Goal: Task Accomplishment & Management: Complete application form

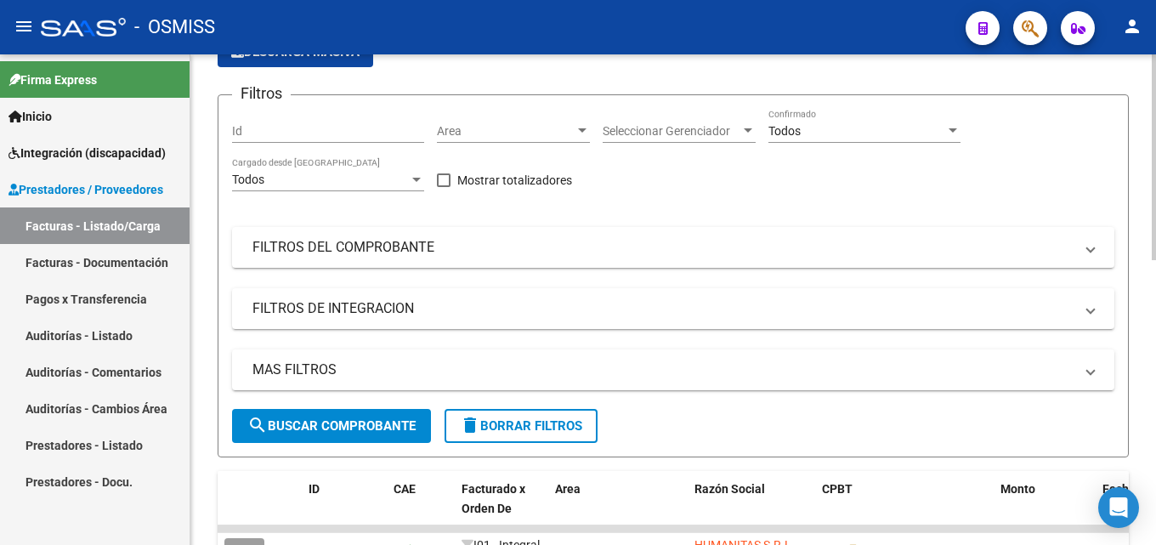
scroll to position [146, 0]
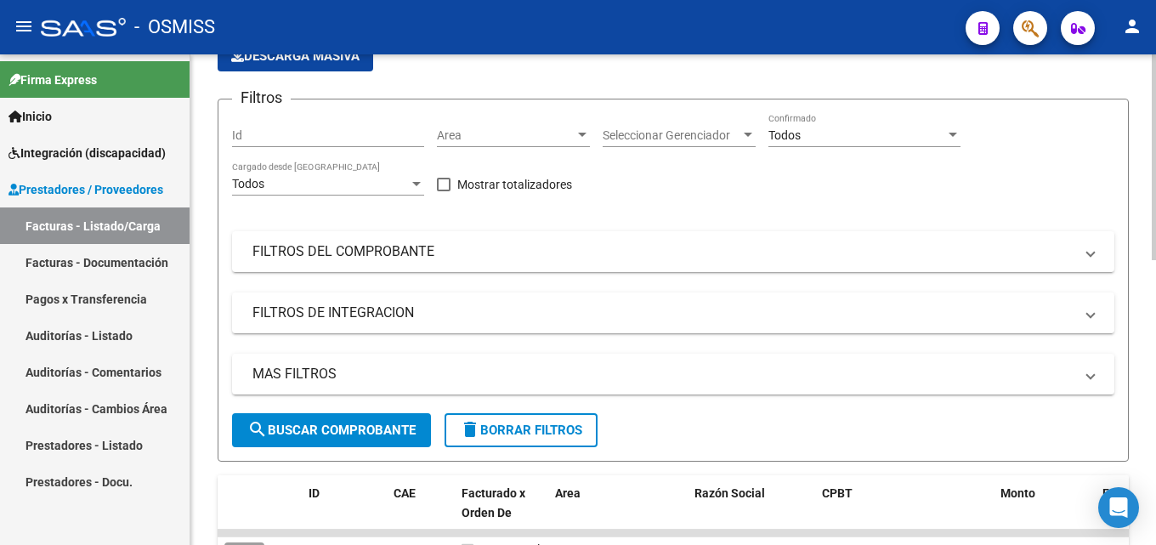
click at [1155, 268] on div at bounding box center [1154, 220] width 4 height 206
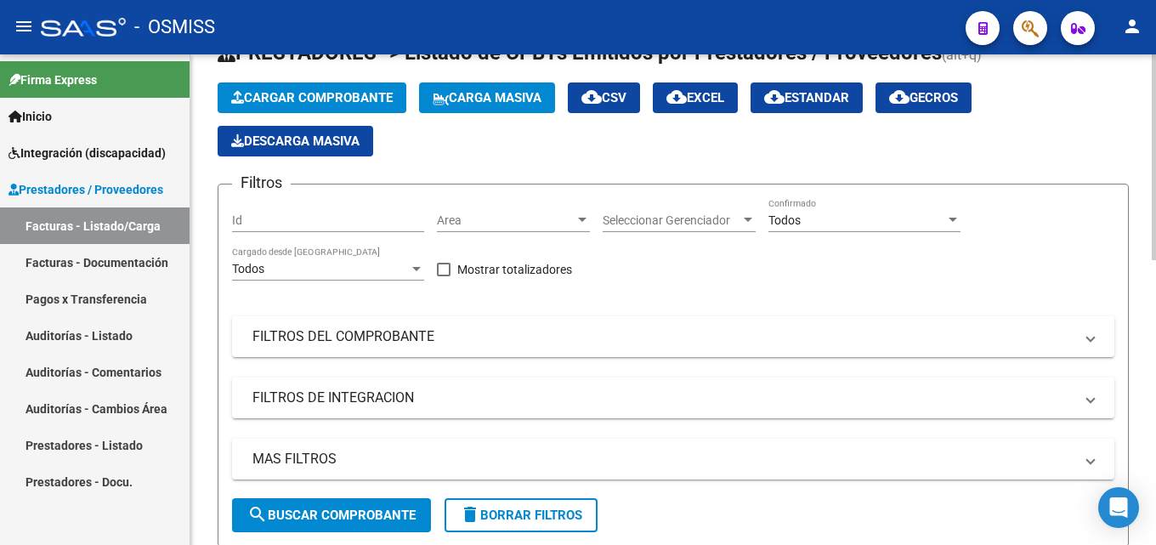
click at [309, 86] on button "Cargar Comprobante" at bounding box center [312, 97] width 189 height 31
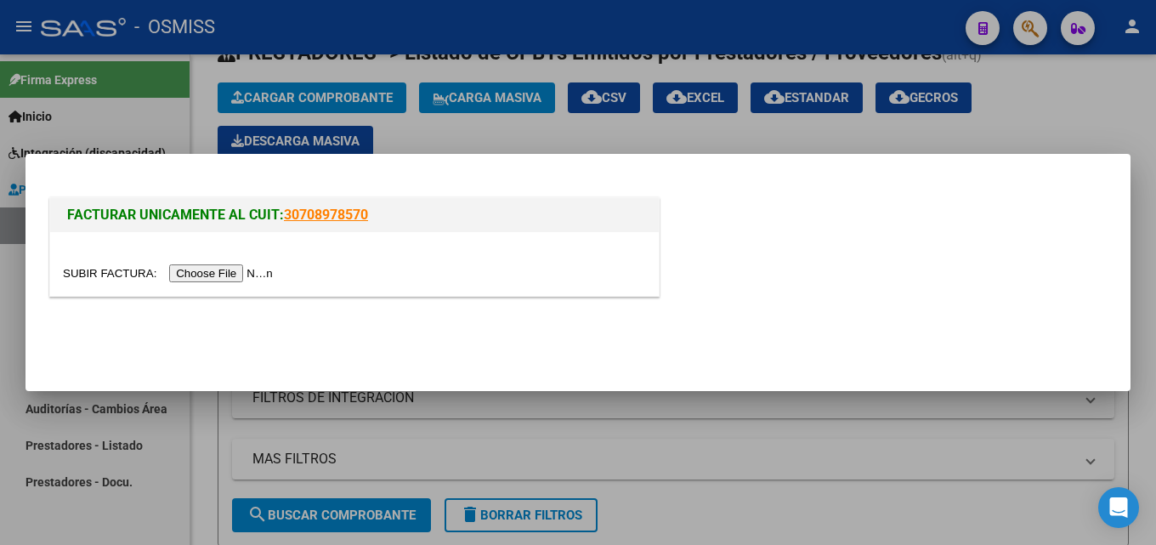
click at [226, 270] on input "file" at bounding box center [170, 273] width 215 height 18
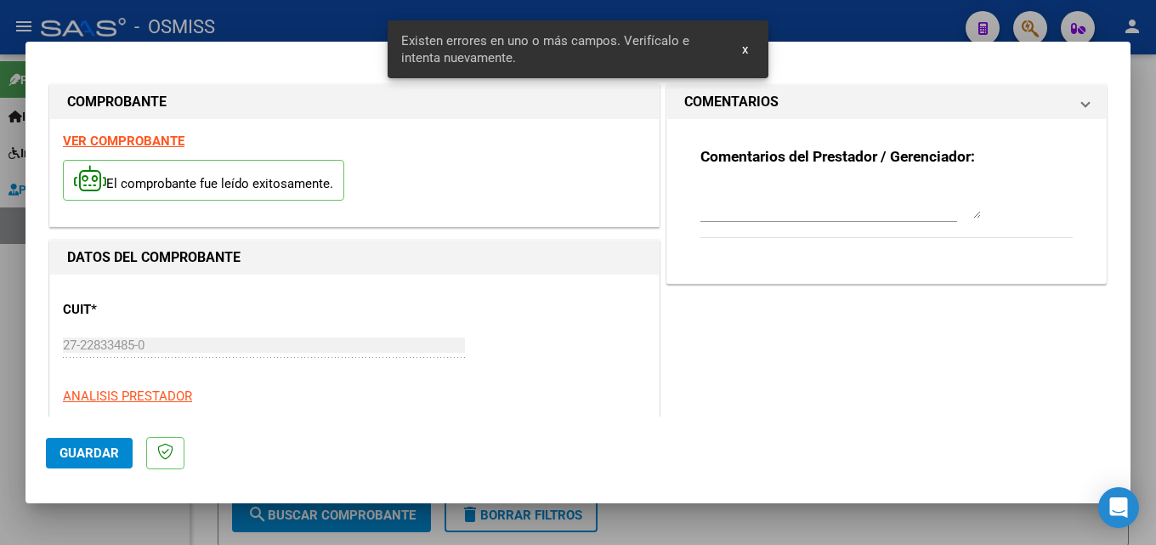
scroll to position [416, 0]
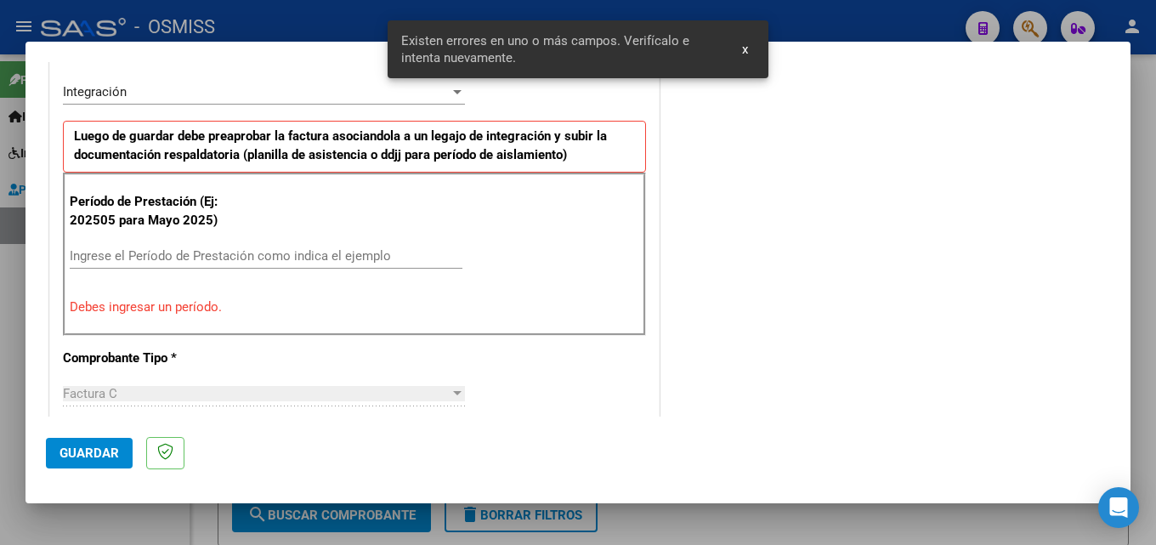
click at [105, 256] on input "Ingrese el Período de Prestación como indica el ejemplo" at bounding box center [266, 255] width 393 height 15
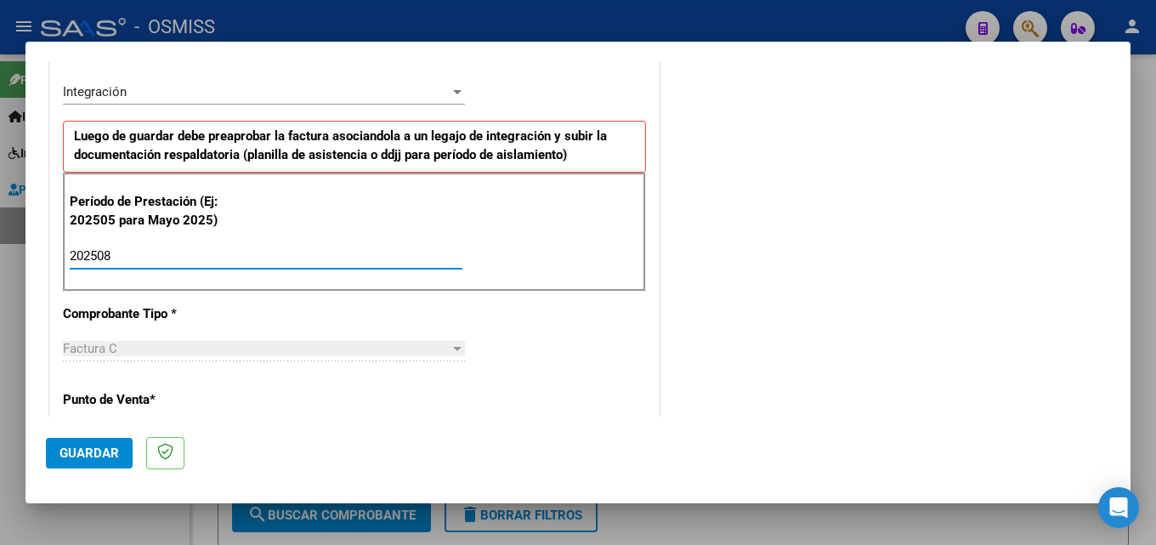
type input "202508"
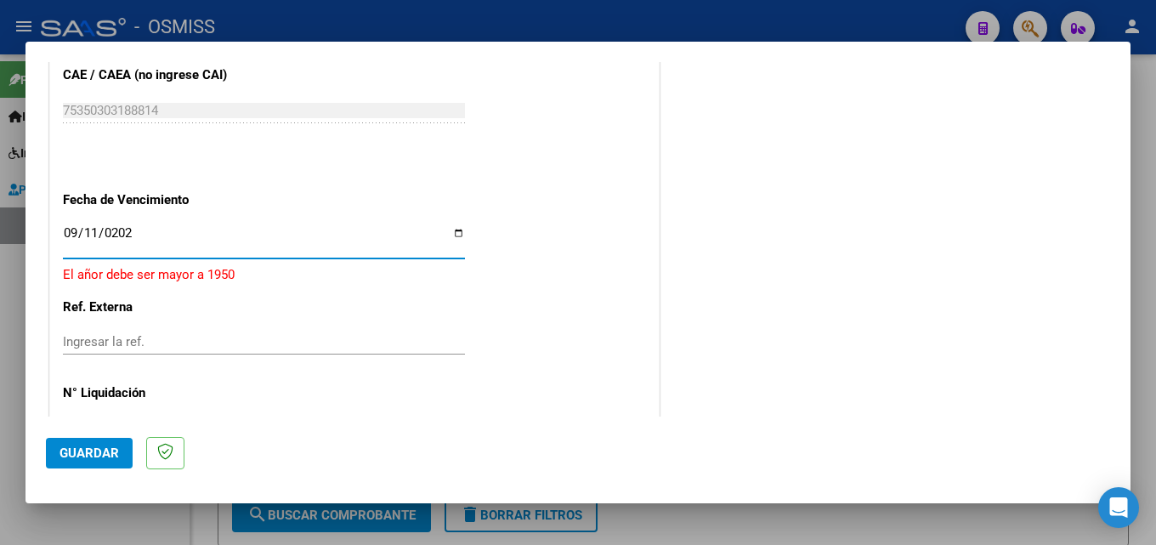
type input "[DATE]"
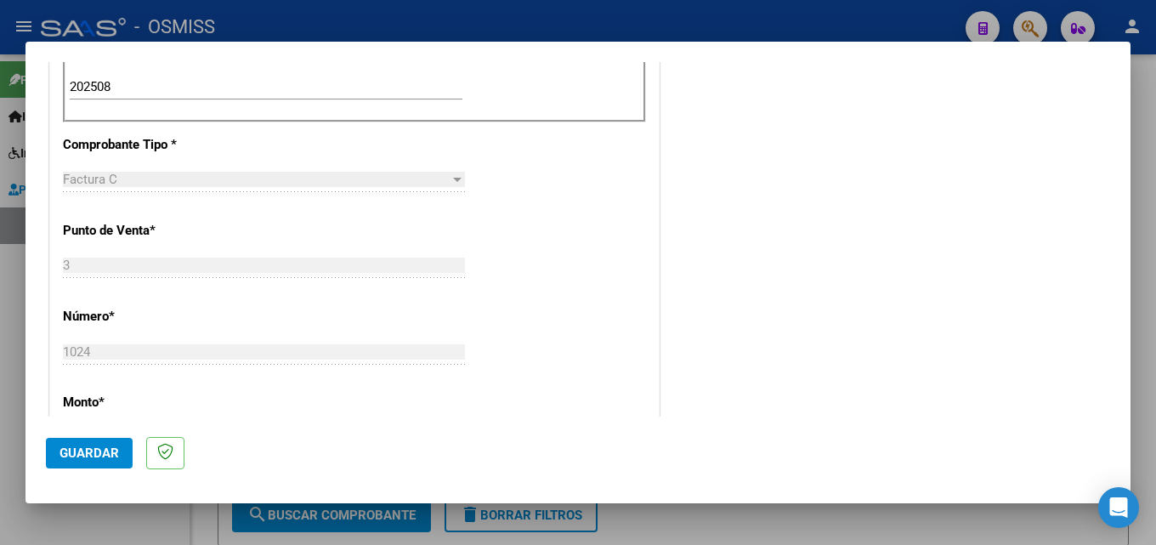
scroll to position [330, 0]
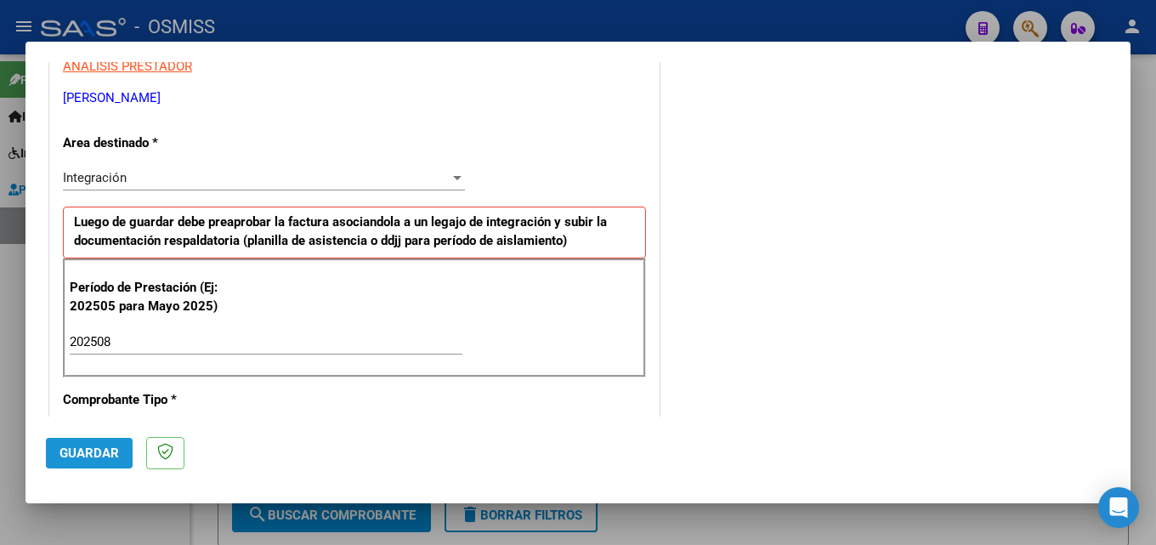
click at [49, 444] on button "Guardar" at bounding box center [89, 453] width 87 height 31
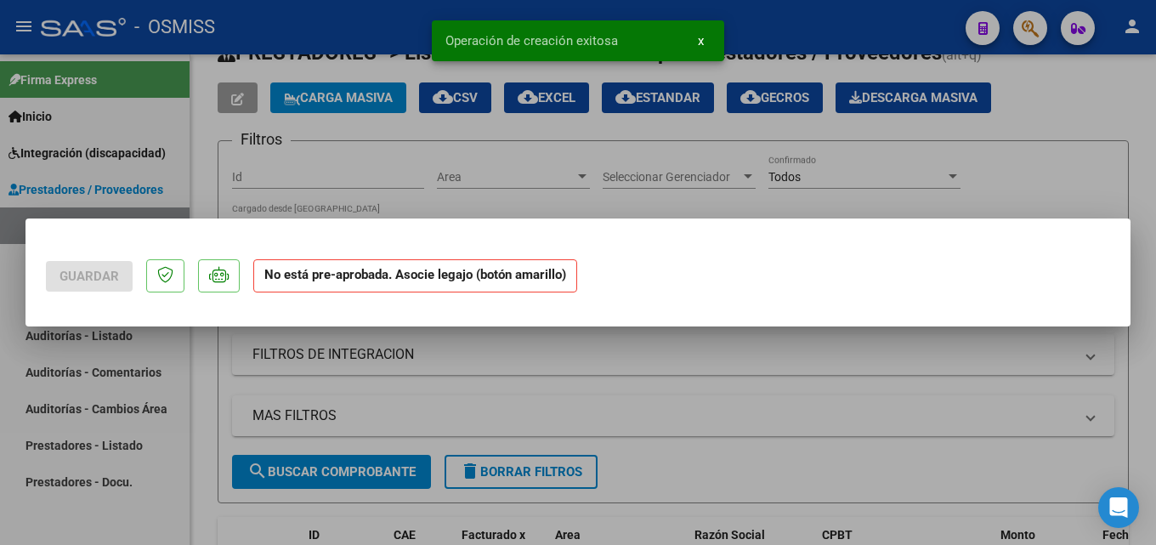
scroll to position [0, 0]
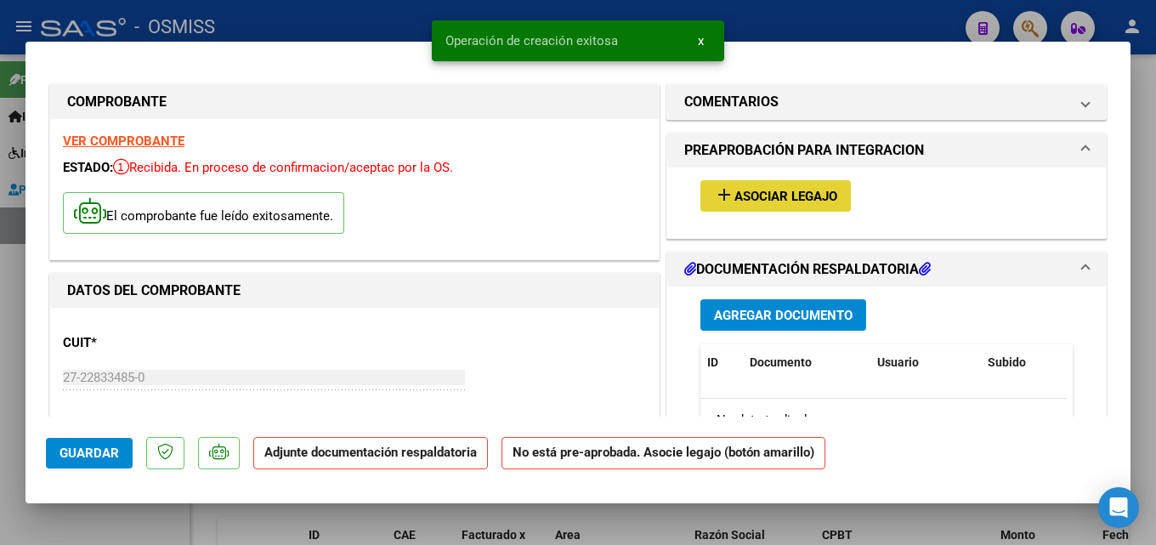
click at [759, 193] on span "Asociar Legajo" at bounding box center [786, 196] width 103 height 15
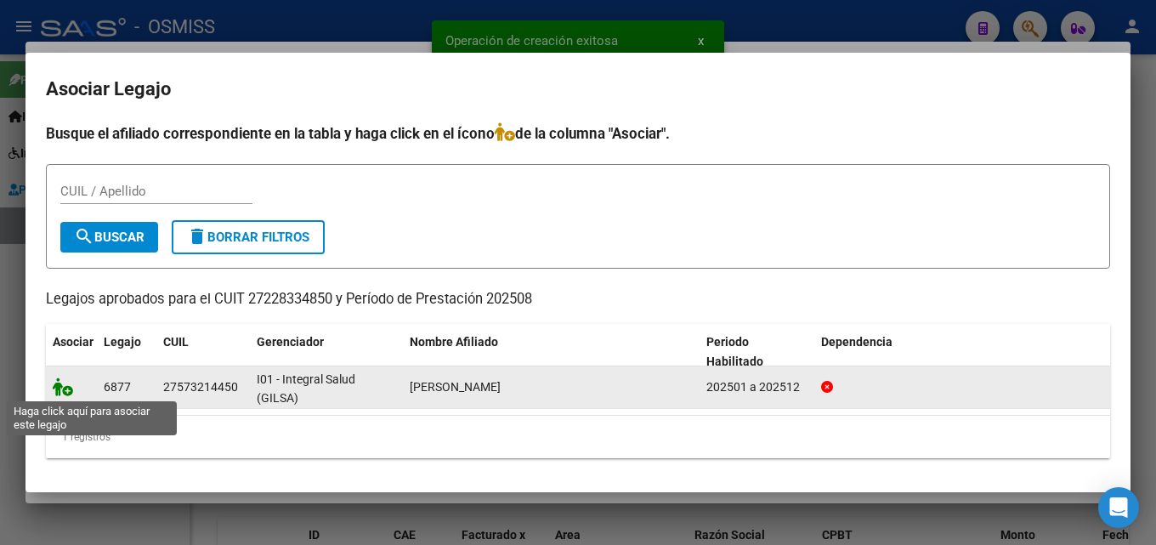
click at [64, 388] on icon at bounding box center [63, 386] width 20 height 19
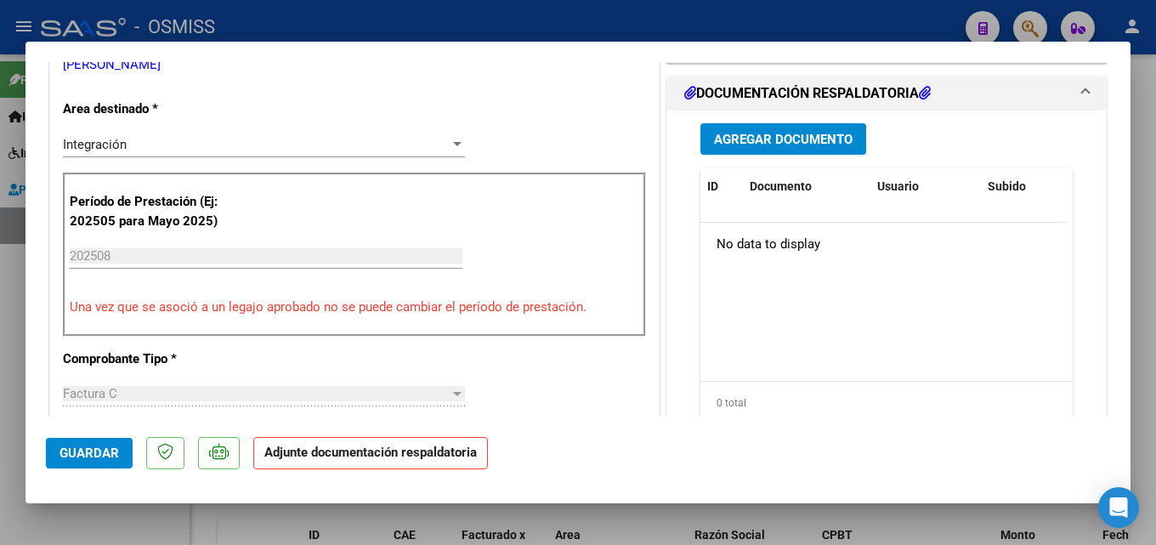
scroll to position [456, 0]
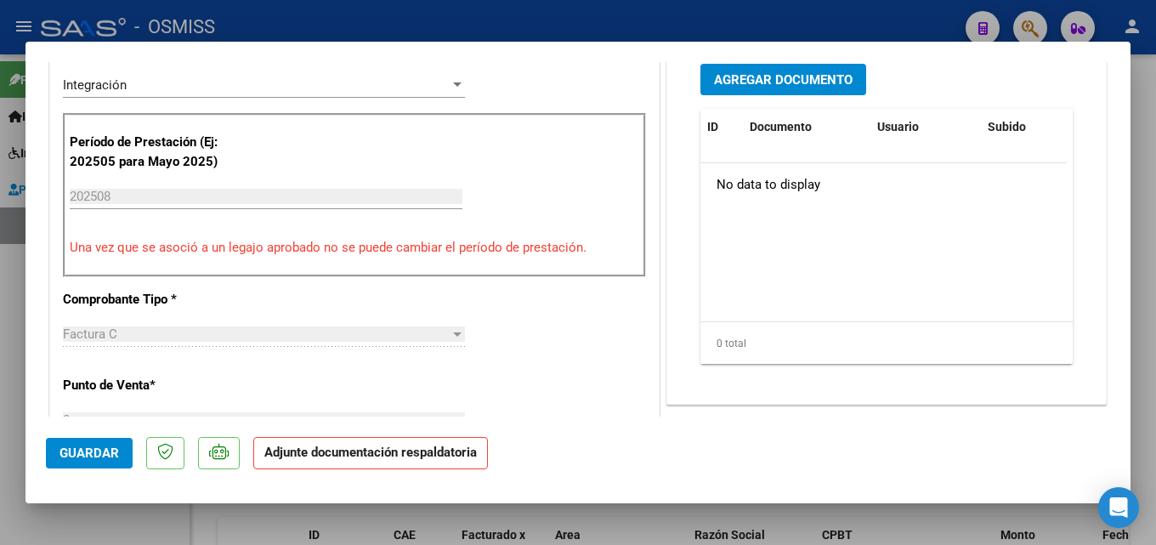
click at [787, 82] on span "Agregar Documento" at bounding box center [783, 79] width 139 height 15
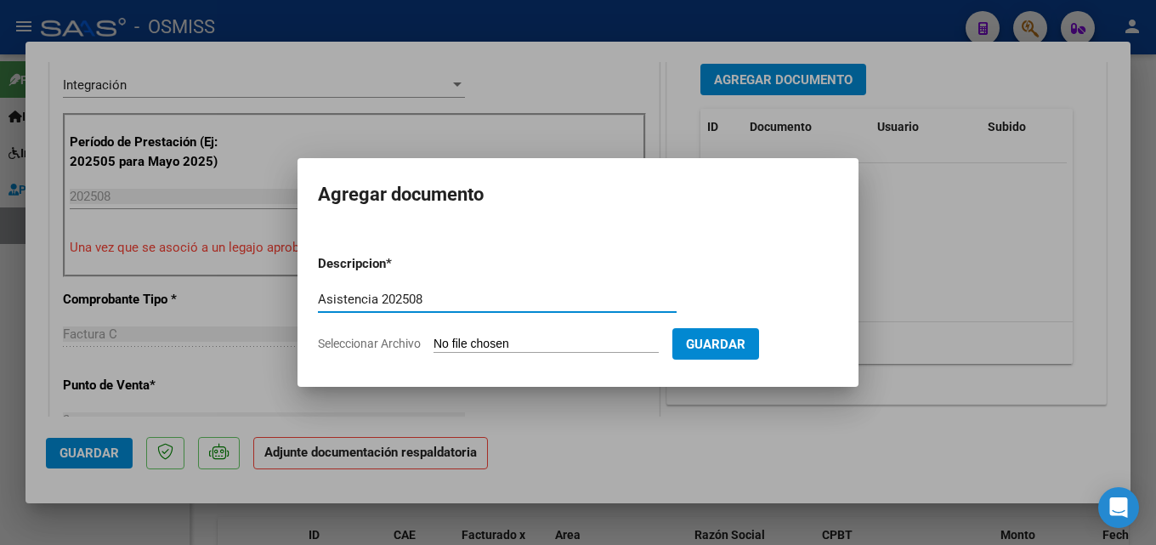
click at [378, 298] on input "Asistencia 202508" at bounding box center [497, 299] width 359 height 15
type input "Asistencia 202508"
click at [532, 351] on input "Seleccionar Archivo" at bounding box center [546, 345] width 225 height 16
type input "C:\fakepath\[PERSON_NAME]. Asistencia 202508.pdf"
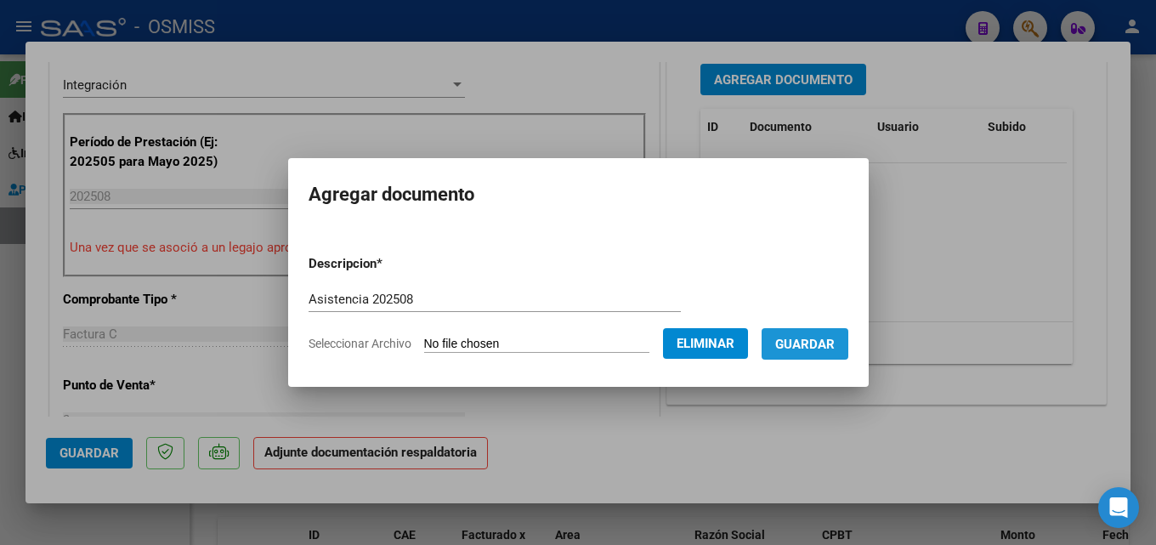
click at [824, 353] on button "Guardar" at bounding box center [805, 343] width 87 height 31
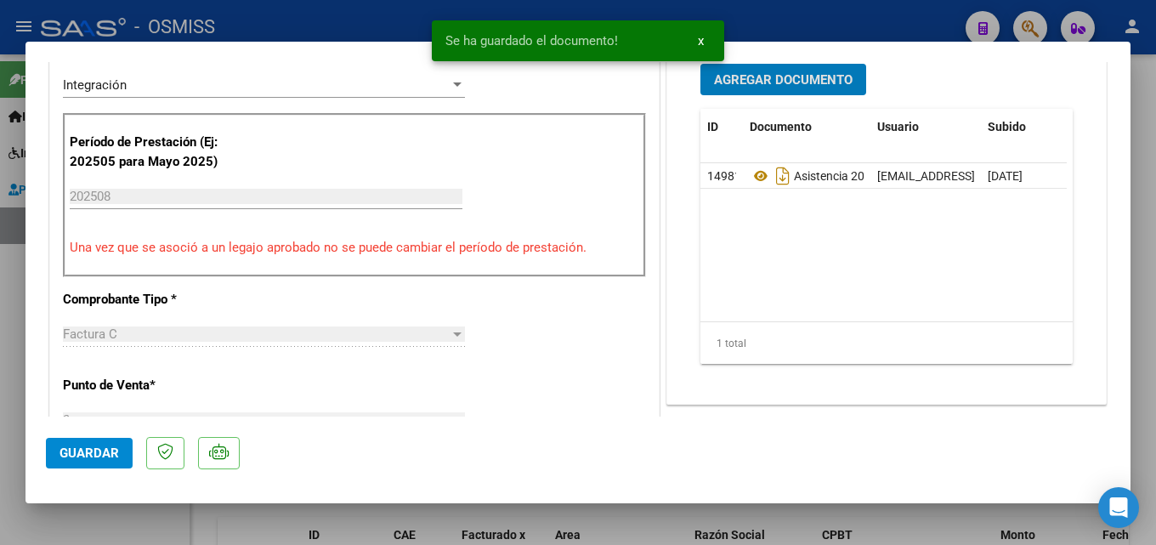
click at [71, 438] on button "Guardar" at bounding box center [89, 453] width 87 height 31
click at [948, 522] on div at bounding box center [578, 272] width 1156 height 545
type input "$ 0,00"
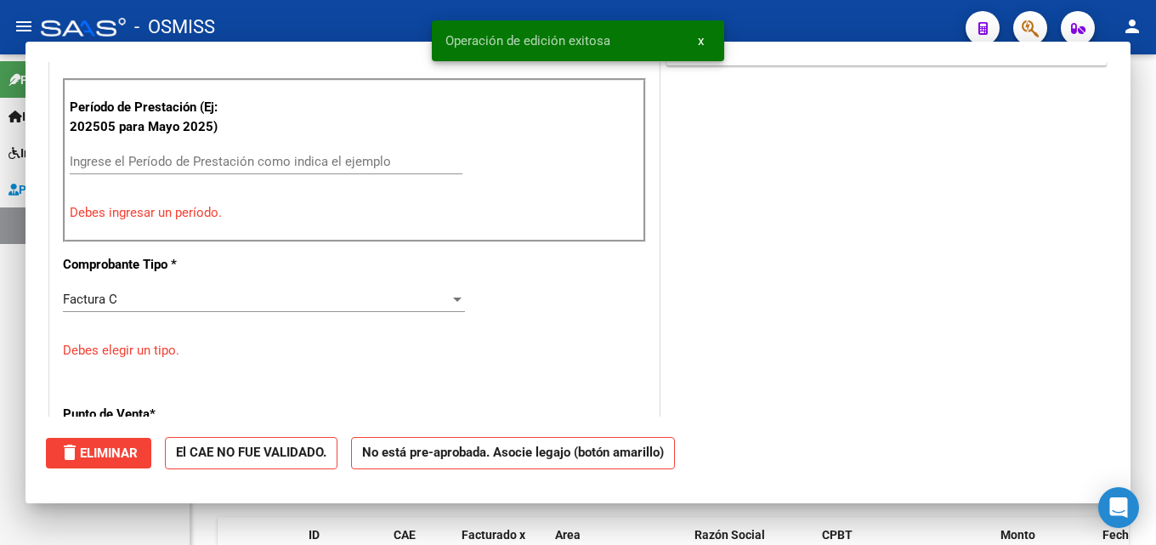
scroll to position [0, 0]
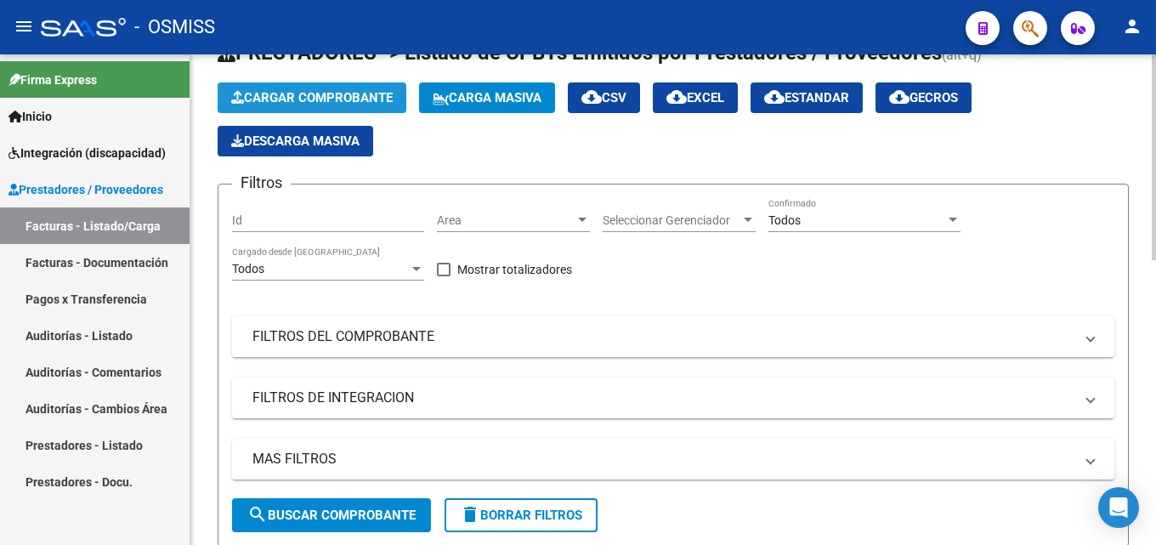
click at [363, 101] on span "Cargar Comprobante" at bounding box center [312, 97] width 162 height 15
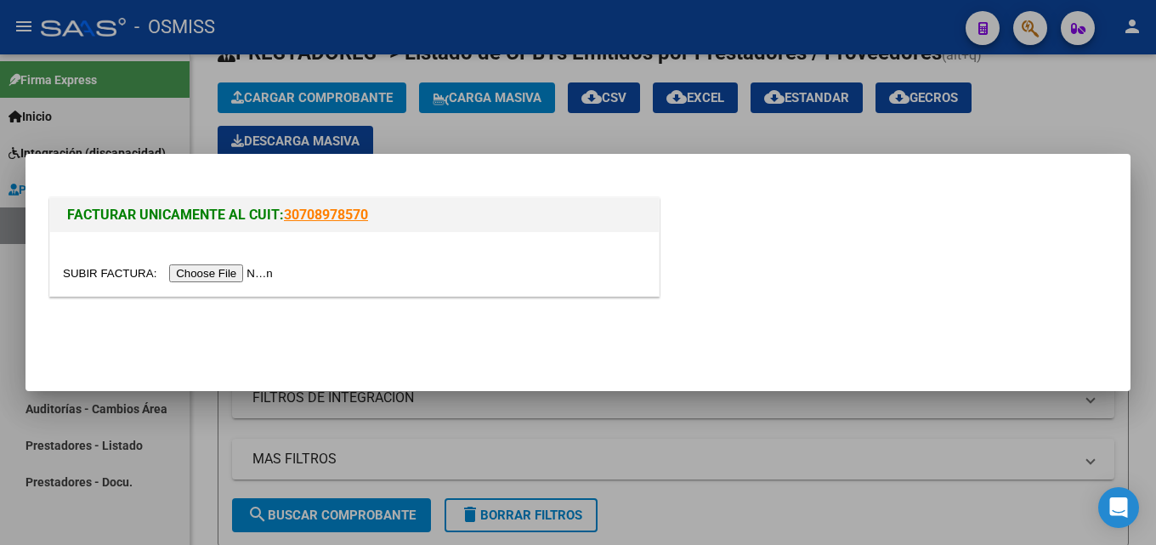
click at [224, 277] on input "file" at bounding box center [170, 273] width 215 height 18
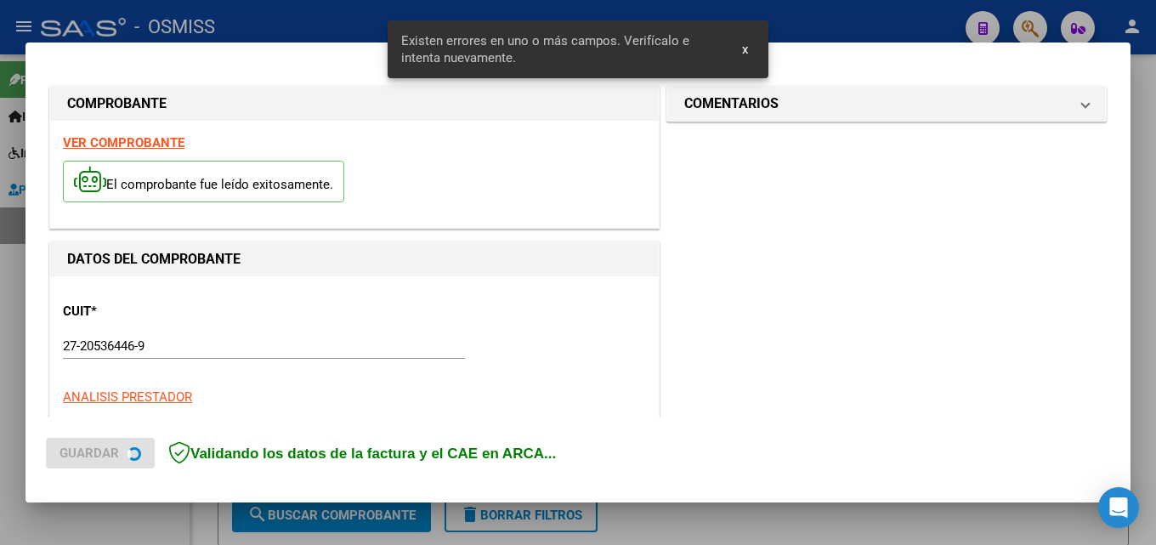
scroll to position [415, 0]
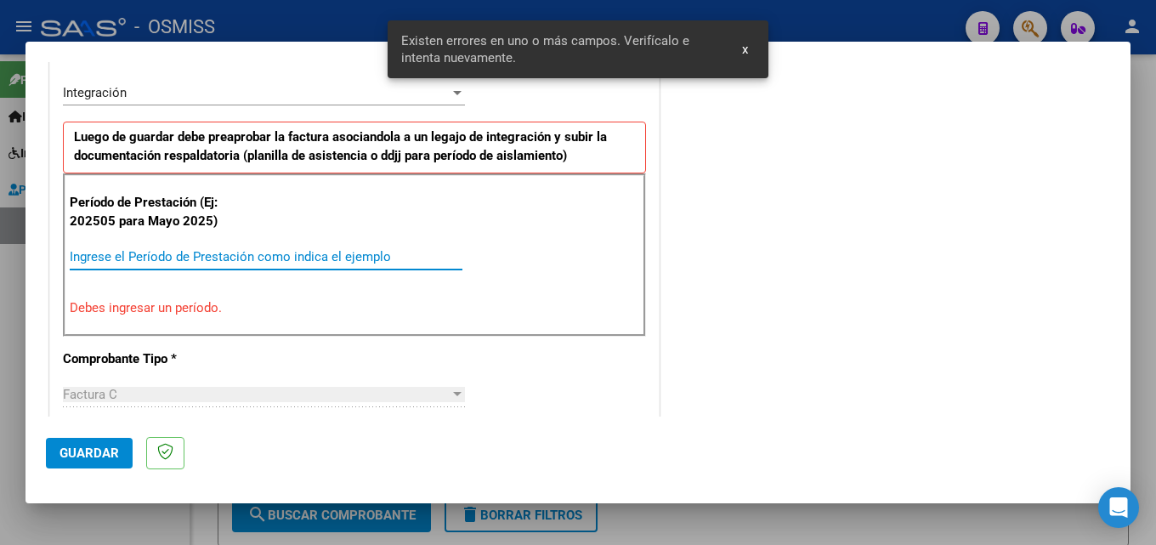
click at [224, 253] on input "Ingrese el Período de Prestación como indica el ejemplo" at bounding box center [266, 256] width 393 height 15
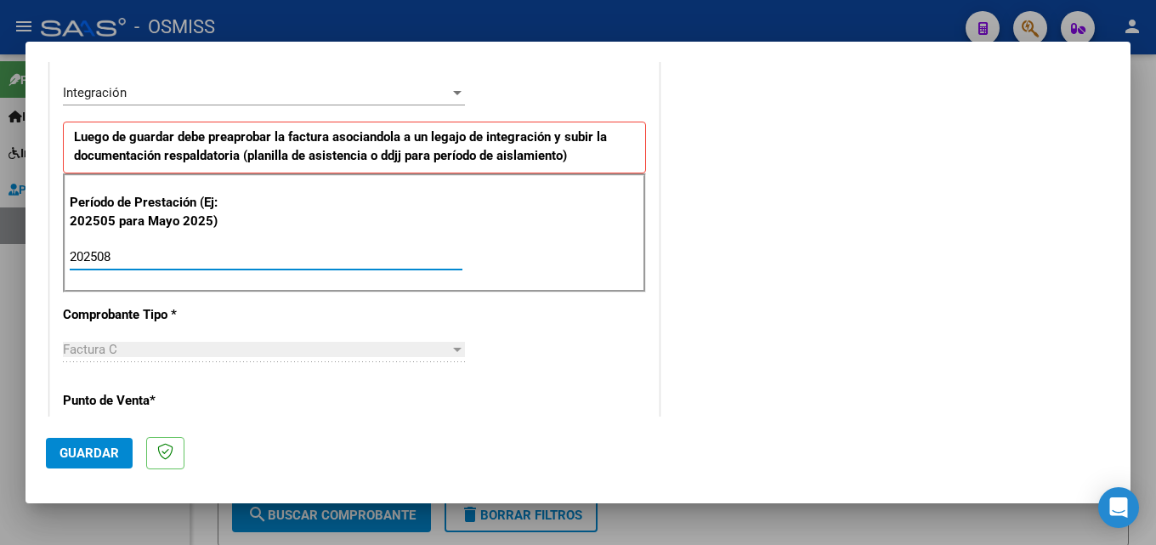
type input "202508"
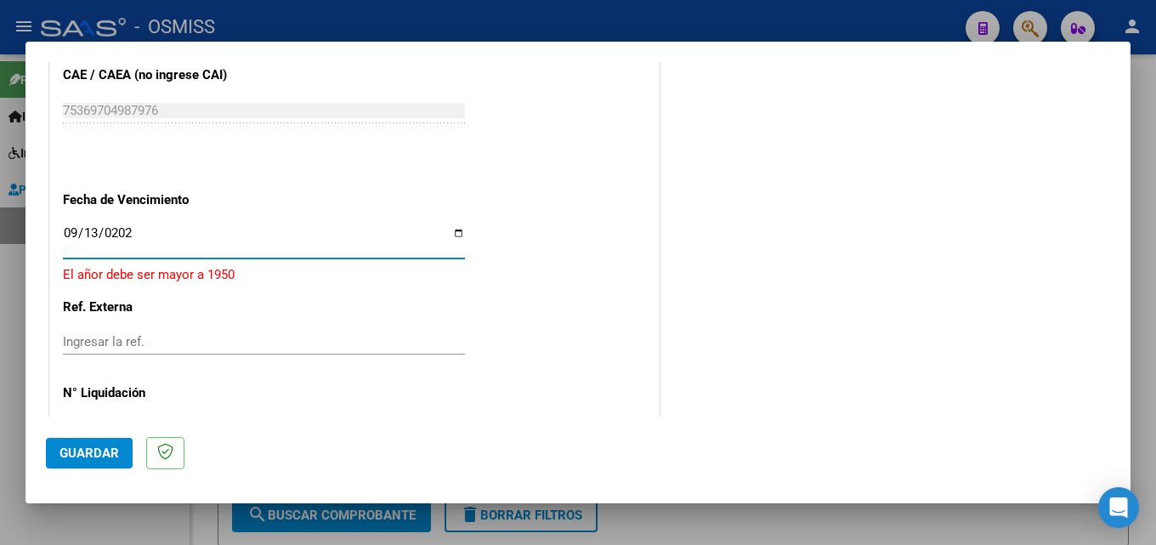
type input "[DATE]"
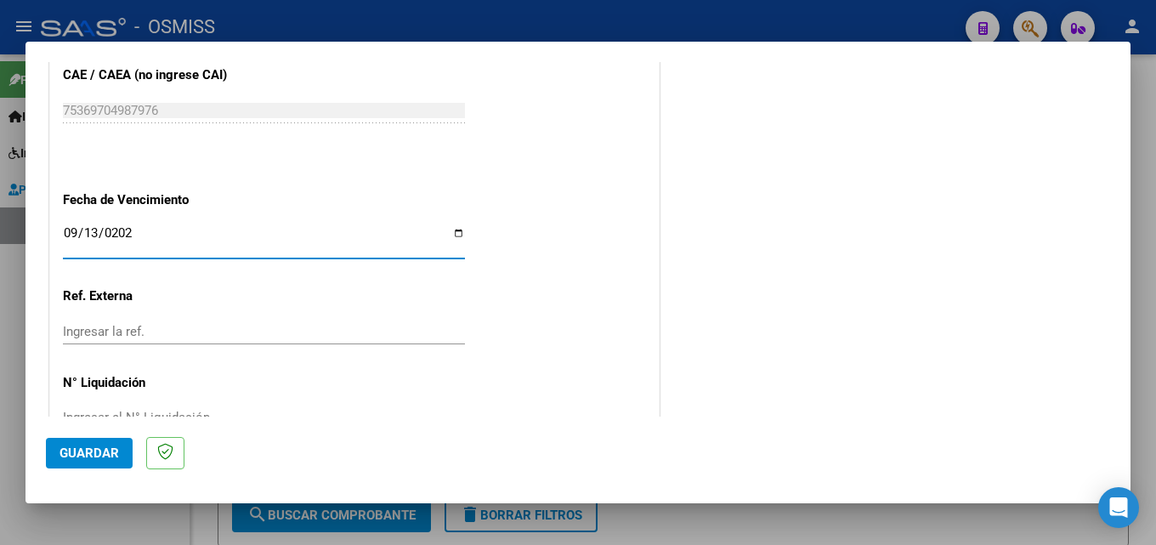
click at [108, 451] on span "Guardar" at bounding box center [90, 452] width 60 height 15
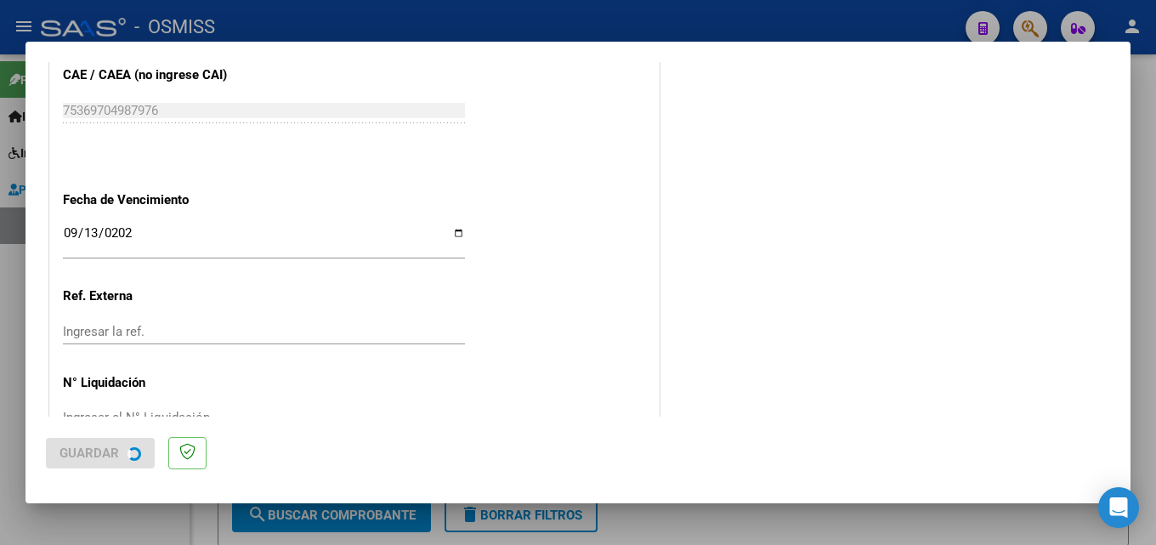
scroll to position [0, 0]
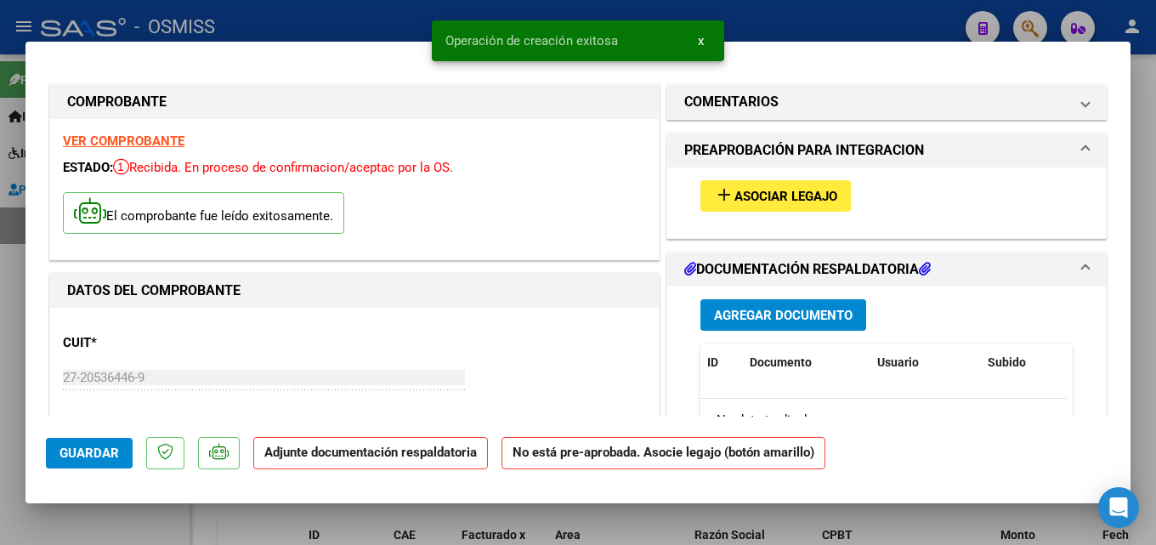
click at [782, 184] on button "add Asociar Legajo" at bounding box center [776, 195] width 150 height 31
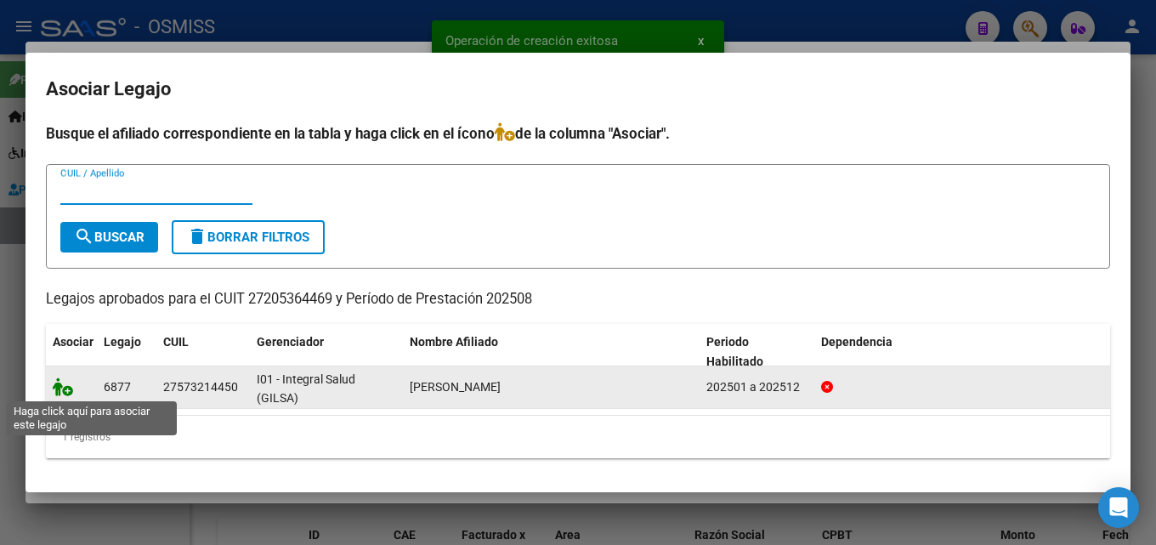
click at [65, 392] on icon at bounding box center [63, 386] width 20 height 19
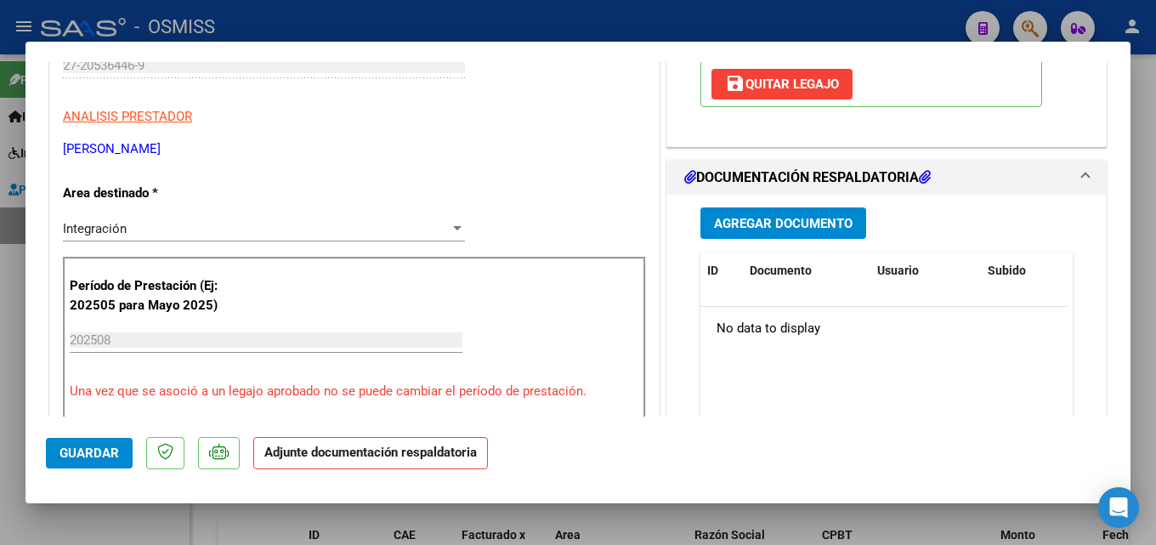
scroll to position [448, 0]
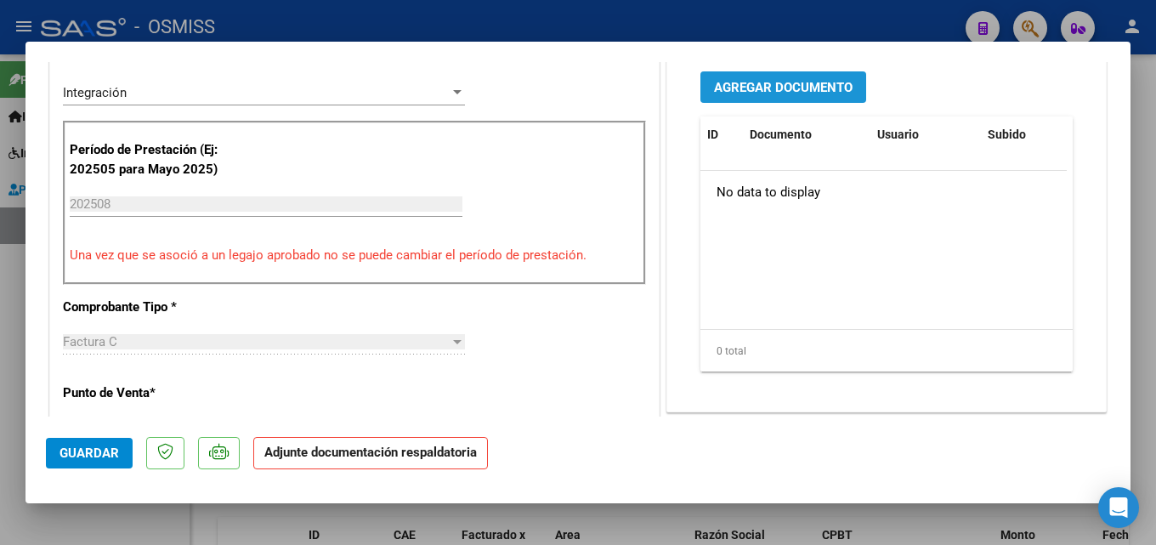
click at [800, 95] on span "Agregar Documento" at bounding box center [783, 87] width 139 height 15
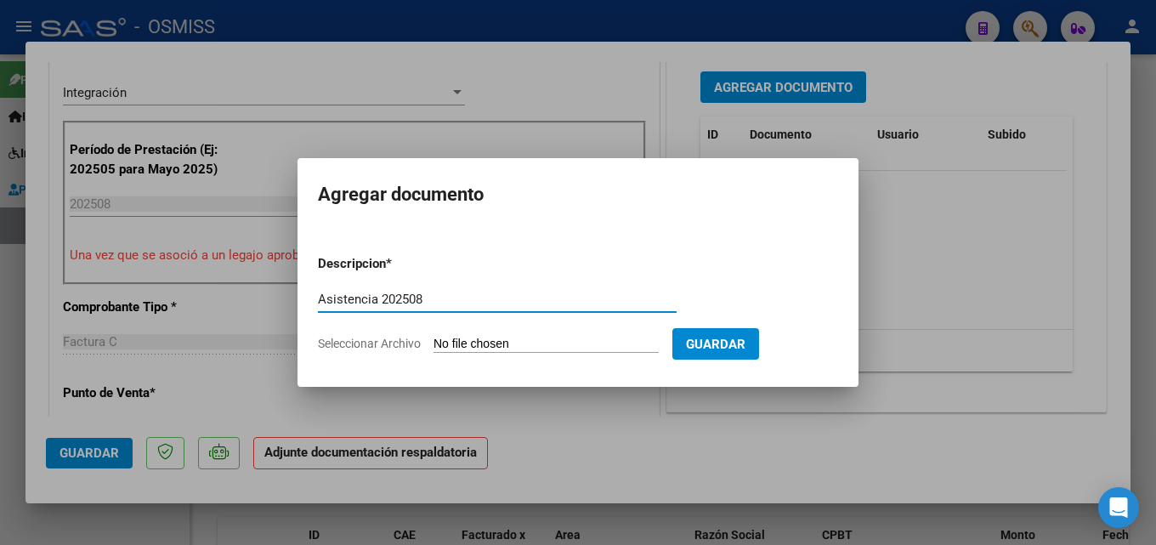
type input "Asistencia 202508"
click at [556, 342] on input "Seleccionar Archivo" at bounding box center [546, 345] width 225 height 16
type input "C:\fakepath\[PERSON_NAME]. Asistencia 202508.pdf"
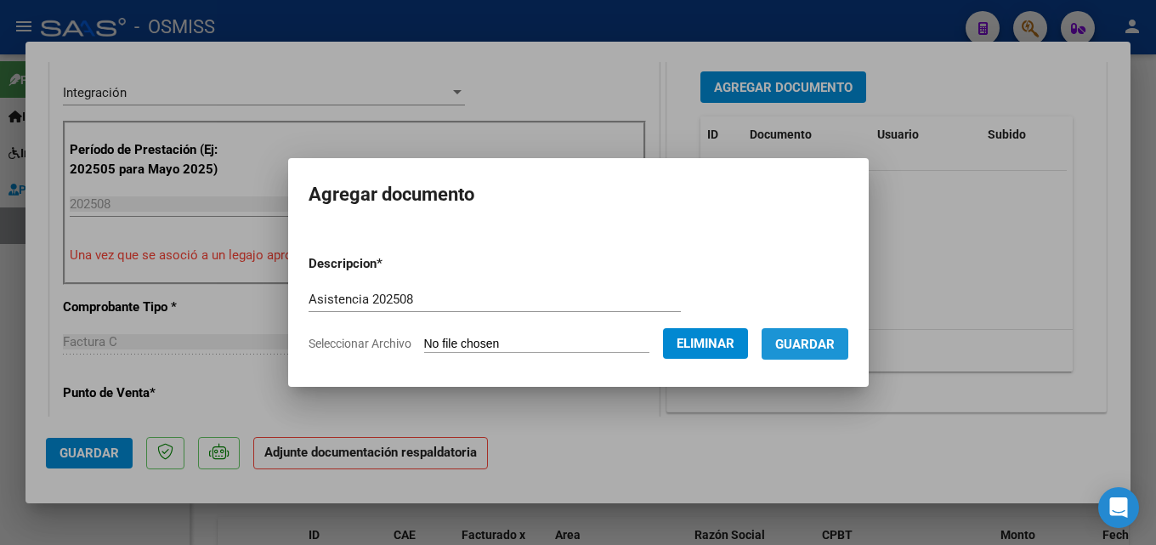
click at [823, 347] on span "Guardar" at bounding box center [805, 344] width 60 height 15
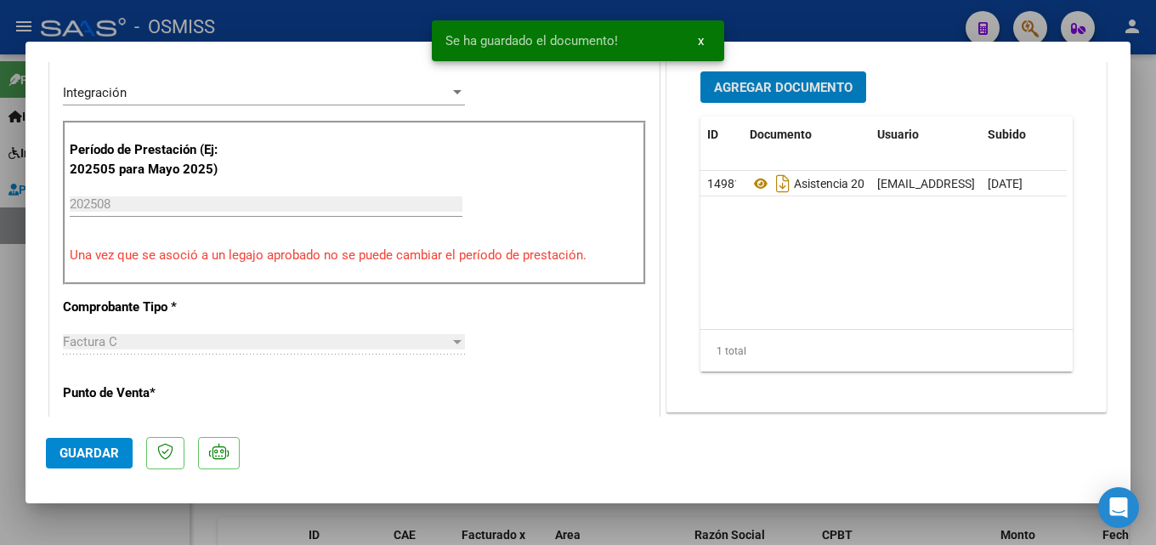
click at [100, 444] on button "Guardar" at bounding box center [89, 453] width 87 height 31
click at [792, 512] on div at bounding box center [578, 272] width 1156 height 545
type input "$ 0,00"
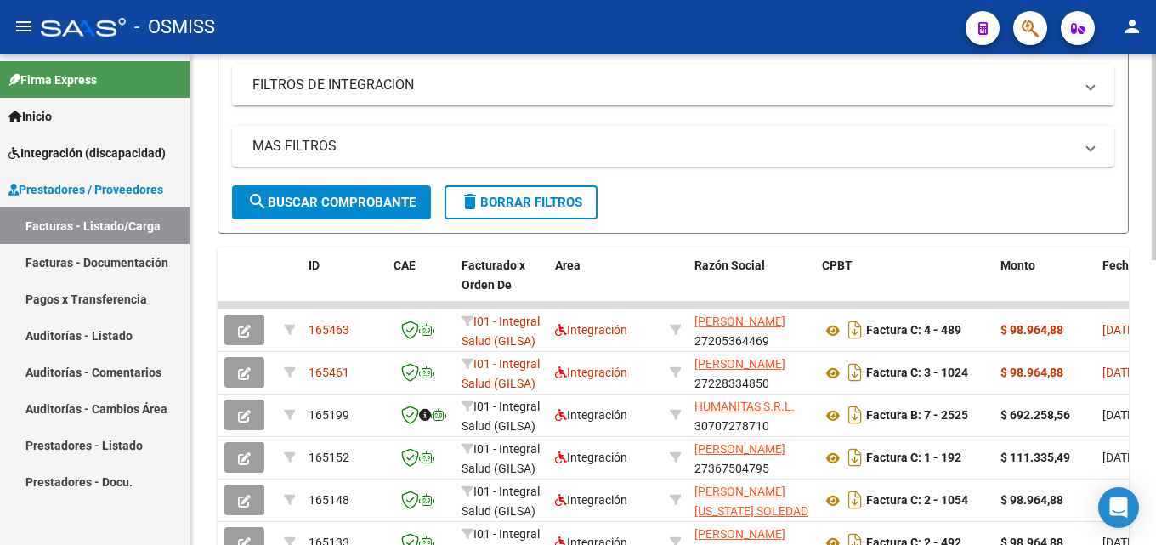
scroll to position [333, 0]
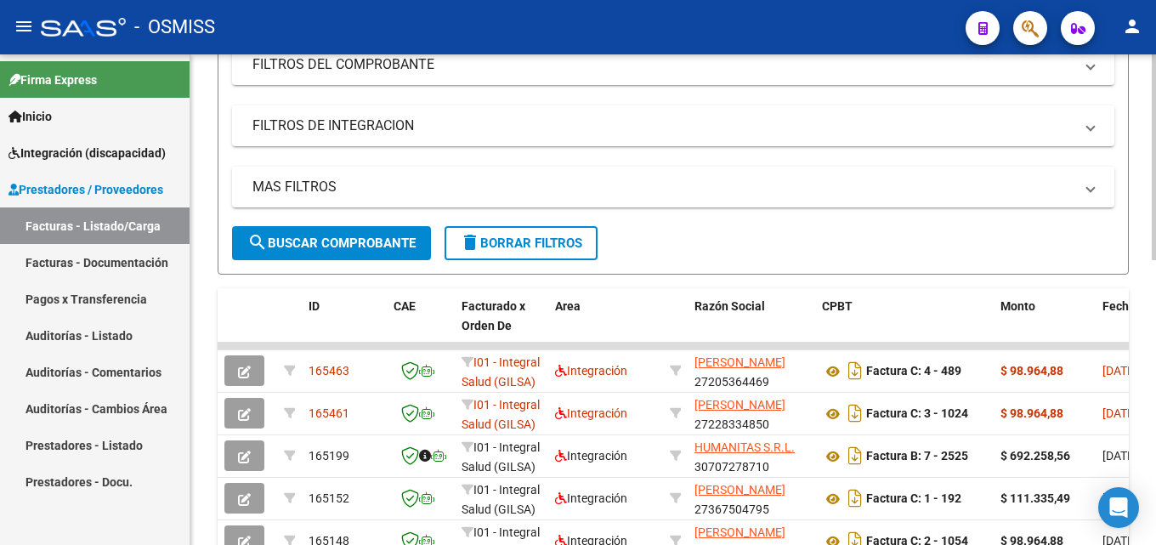
click at [1155, 351] on div at bounding box center [1154, 300] width 4 height 206
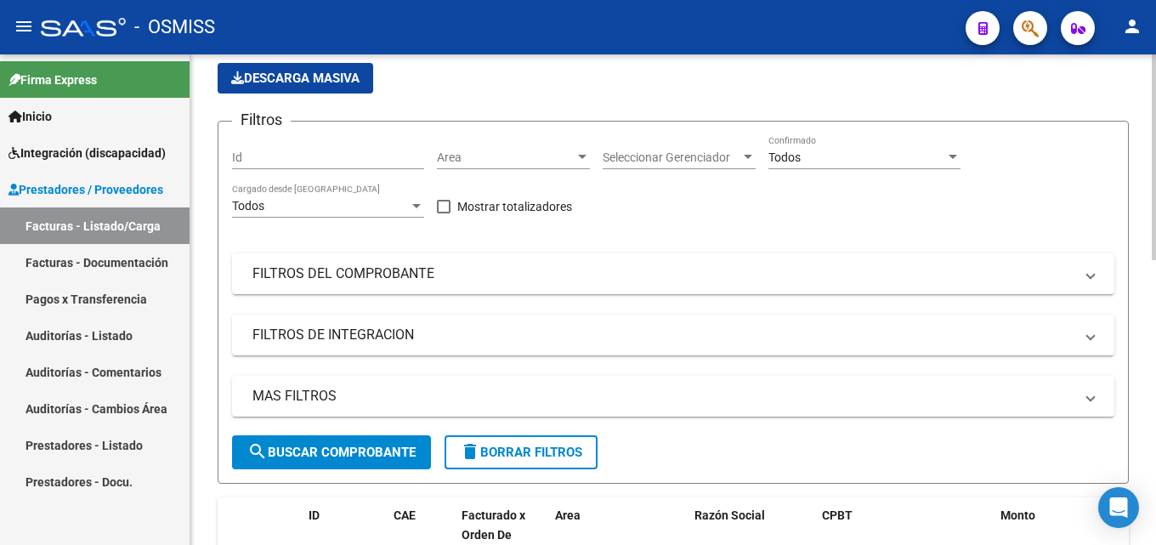
scroll to position [60, 0]
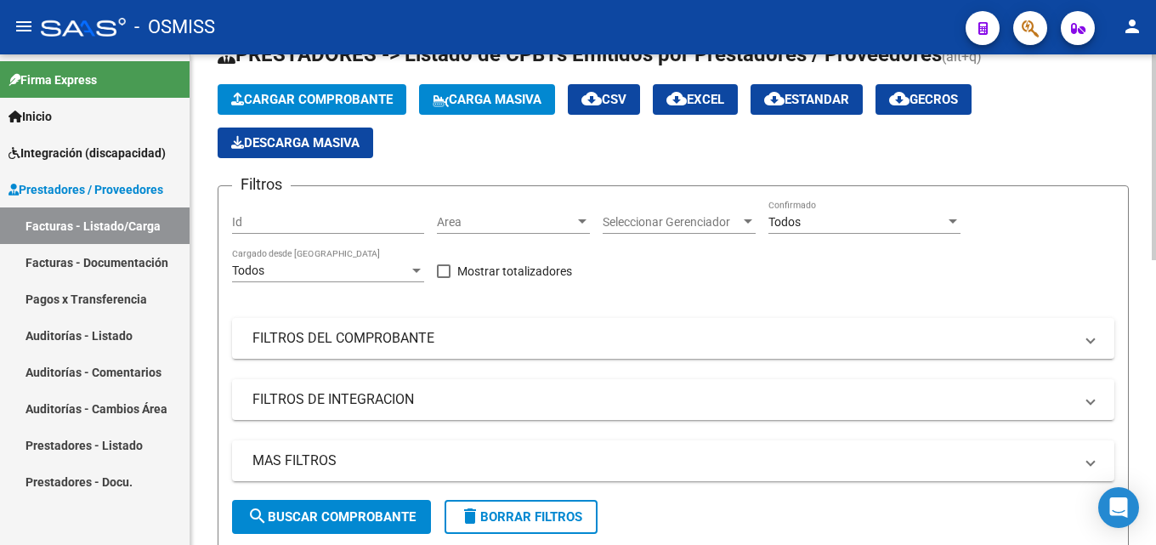
click at [1155, 192] on div at bounding box center [1154, 183] width 4 height 206
click at [290, 96] on span "Cargar Comprobante" at bounding box center [312, 99] width 162 height 15
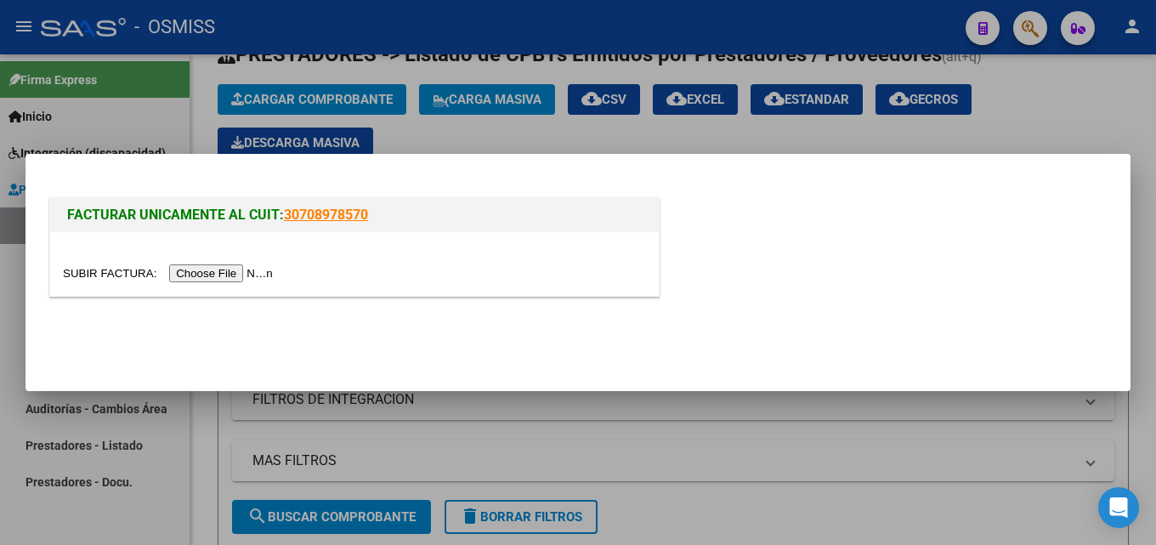
click at [238, 270] on input "file" at bounding box center [170, 273] width 215 height 18
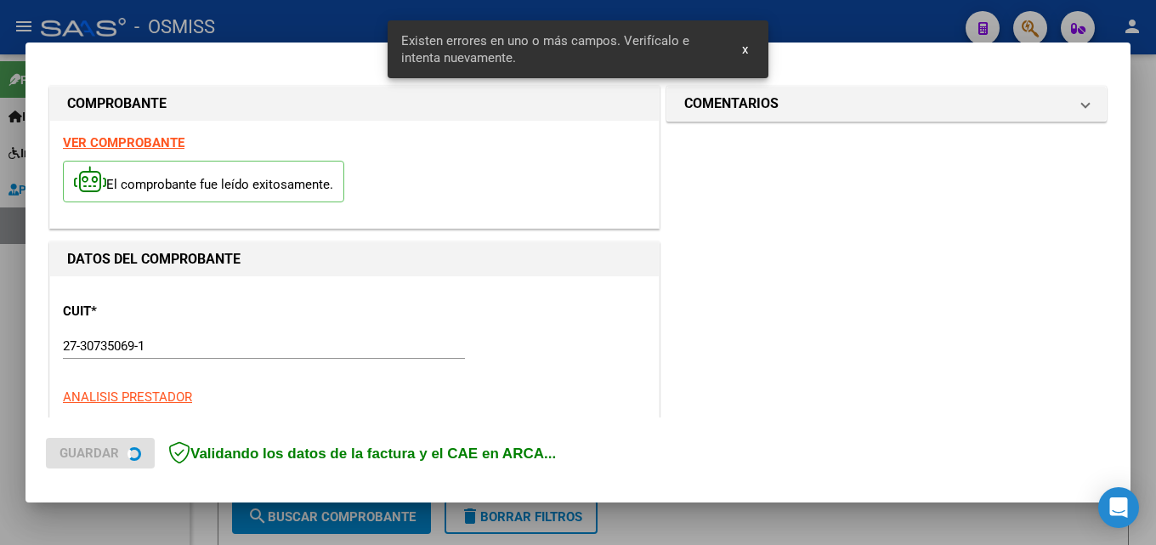
scroll to position [415, 0]
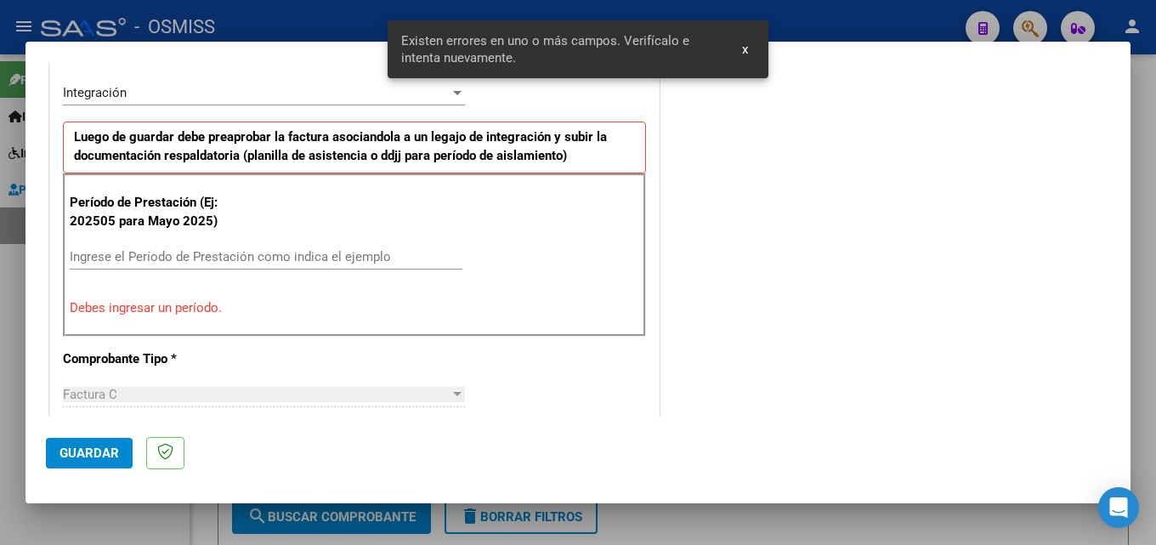
click at [196, 264] on input "Ingrese el Período de Prestación como indica el ejemplo" at bounding box center [266, 256] width 393 height 15
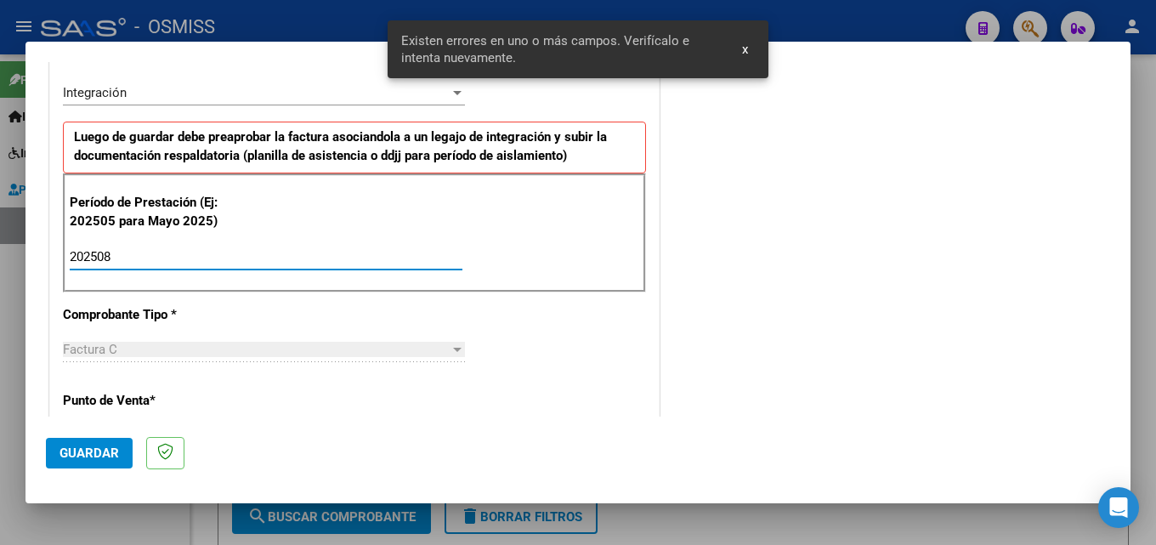
type input "202508"
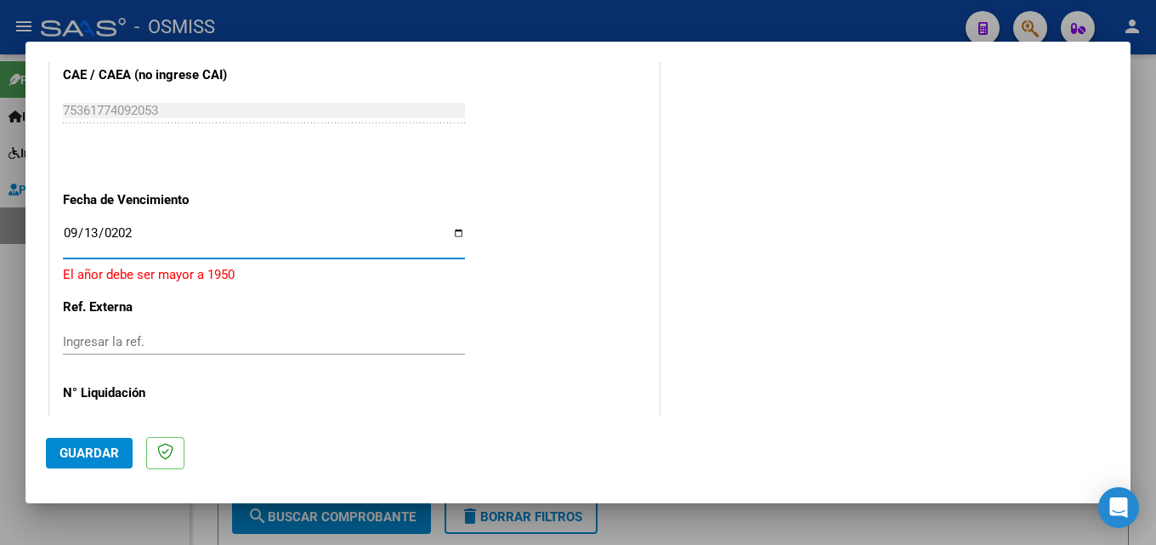
type input "[DATE]"
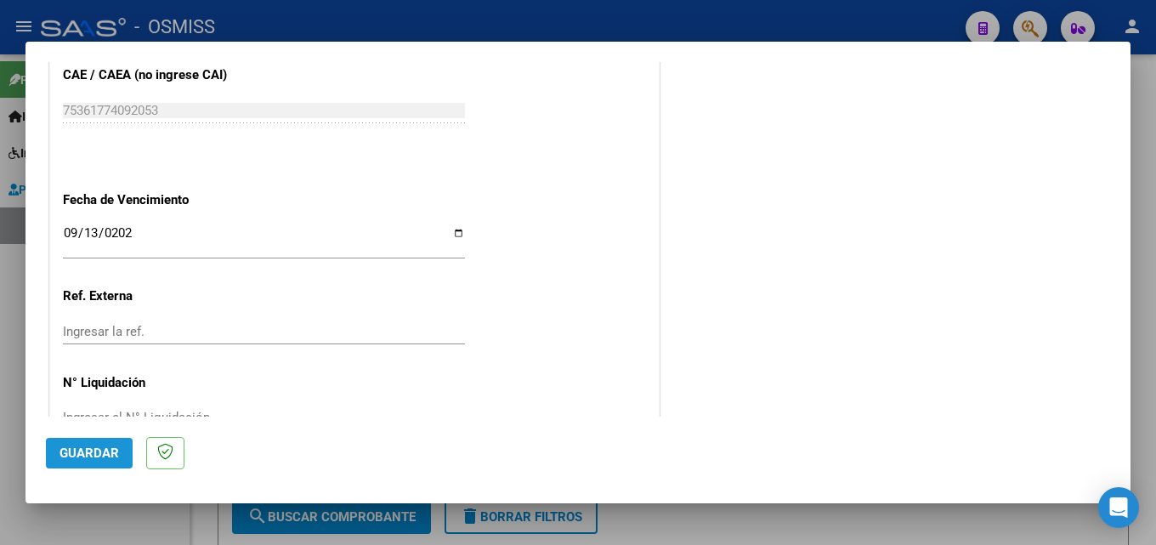
click at [77, 463] on button "Guardar" at bounding box center [89, 453] width 87 height 31
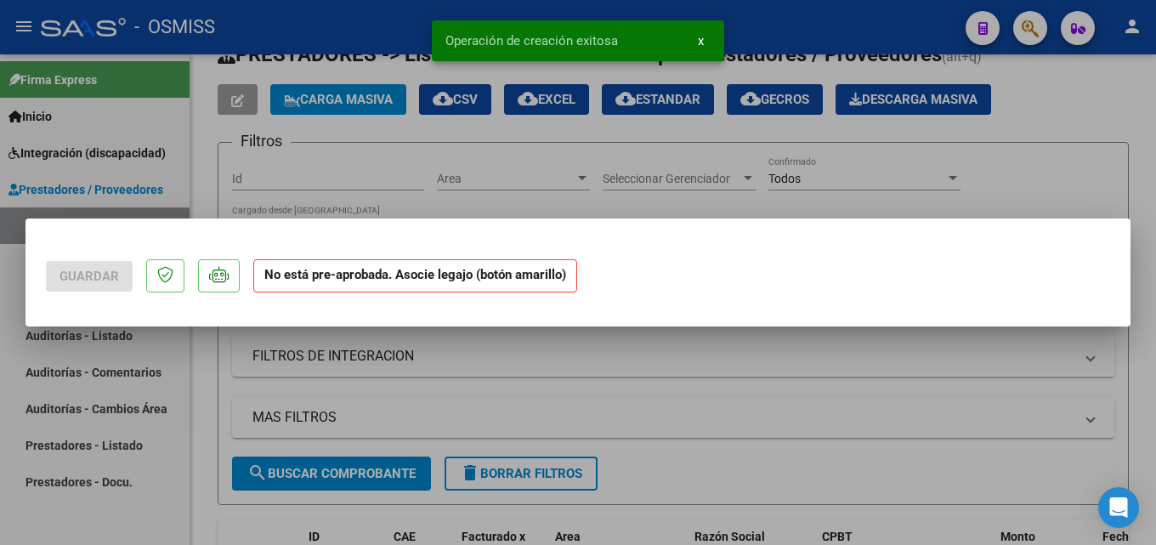
scroll to position [0, 0]
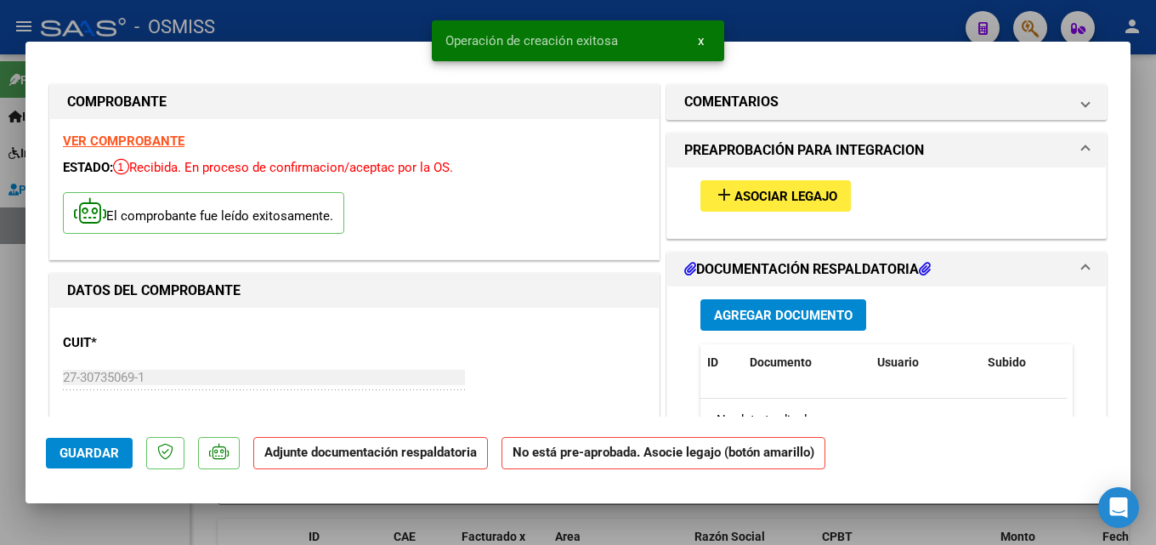
click at [736, 201] on span "Asociar Legajo" at bounding box center [786, 196] width 103 height 15
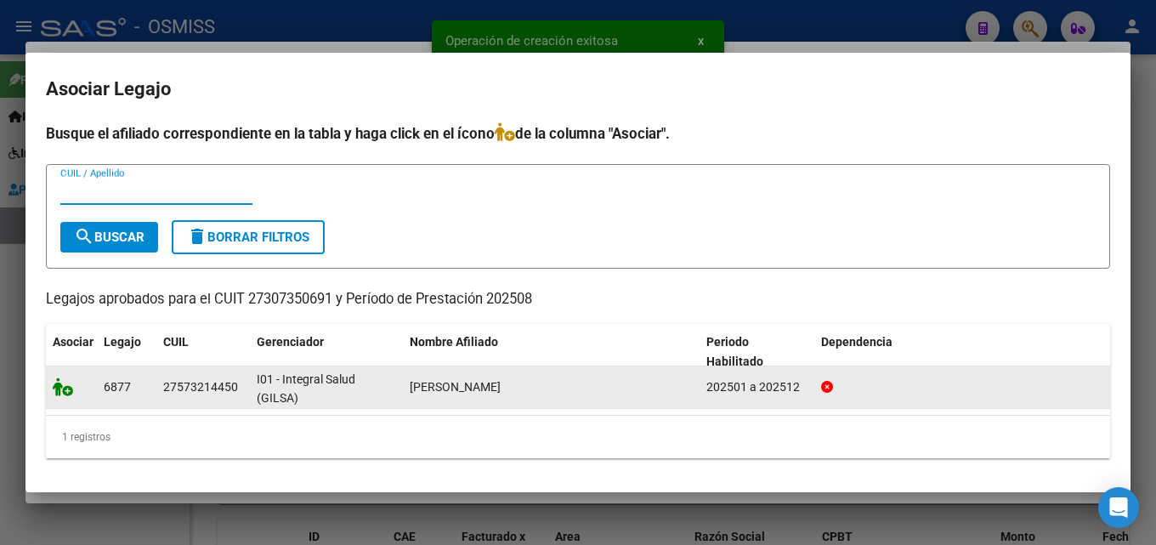
click at [60, 392] on icon at bounding box center [63, 386] width 20 height 19
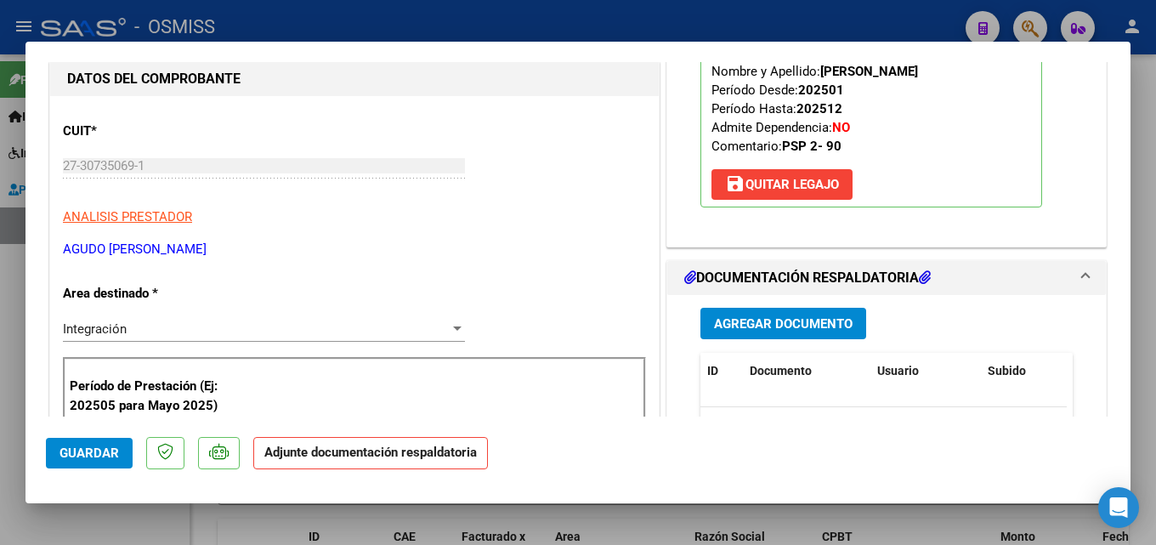
scroll to position [280, 0]
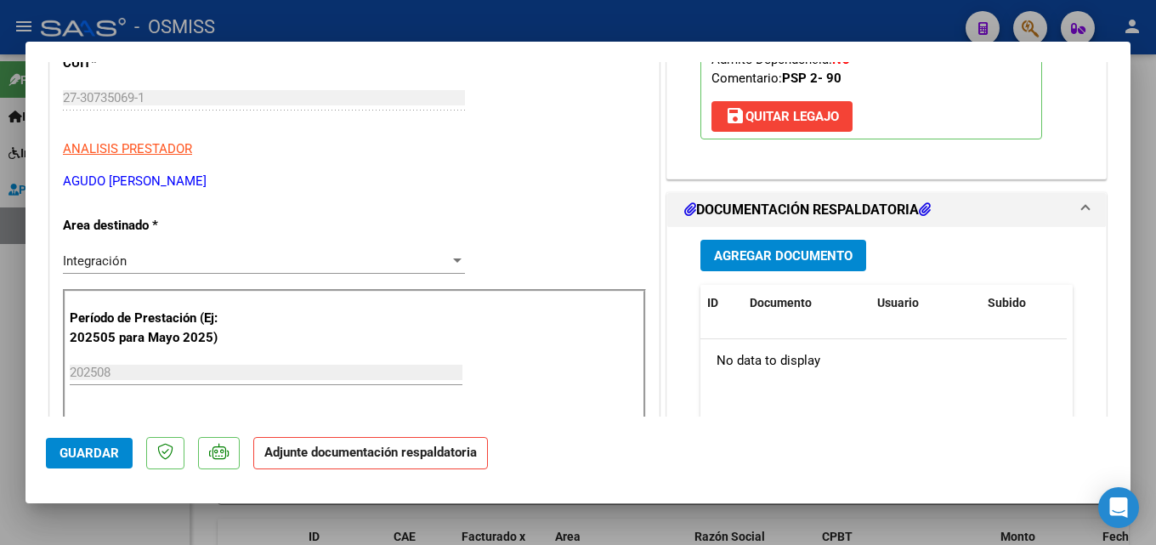
click at [818, 250] on span "Agregar Documento" at bounding box center [783, 255] width 139 height 15
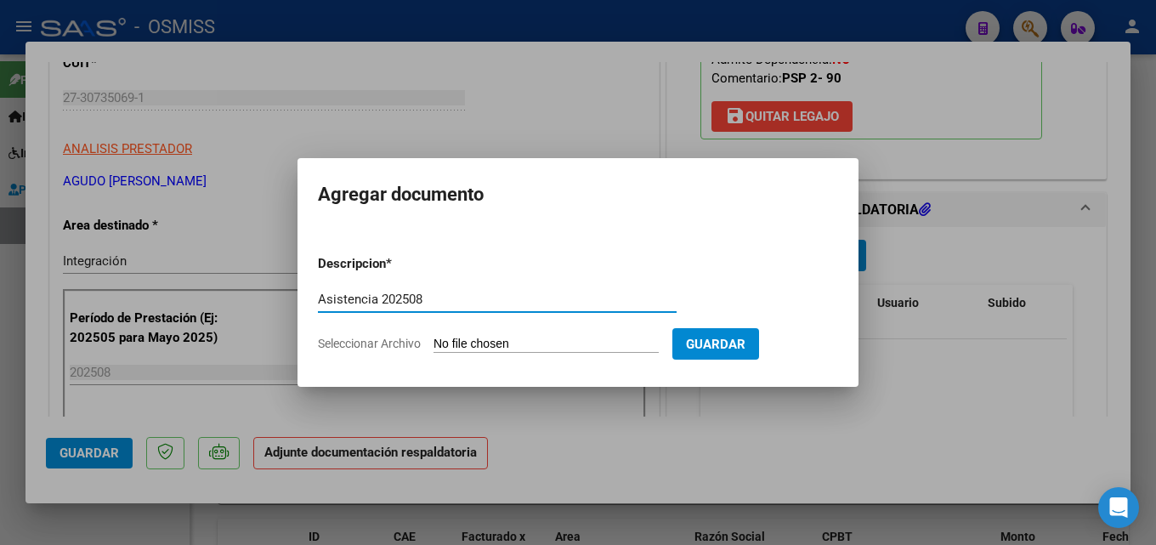
type input "Asistencia 202508"
click at [565, 340] on input "Seleccionar Archivo" at bounding box center [546, 345] width 225 height 16
type input "C:\fakepath\Agudo. Asistencia 202508.pdf"
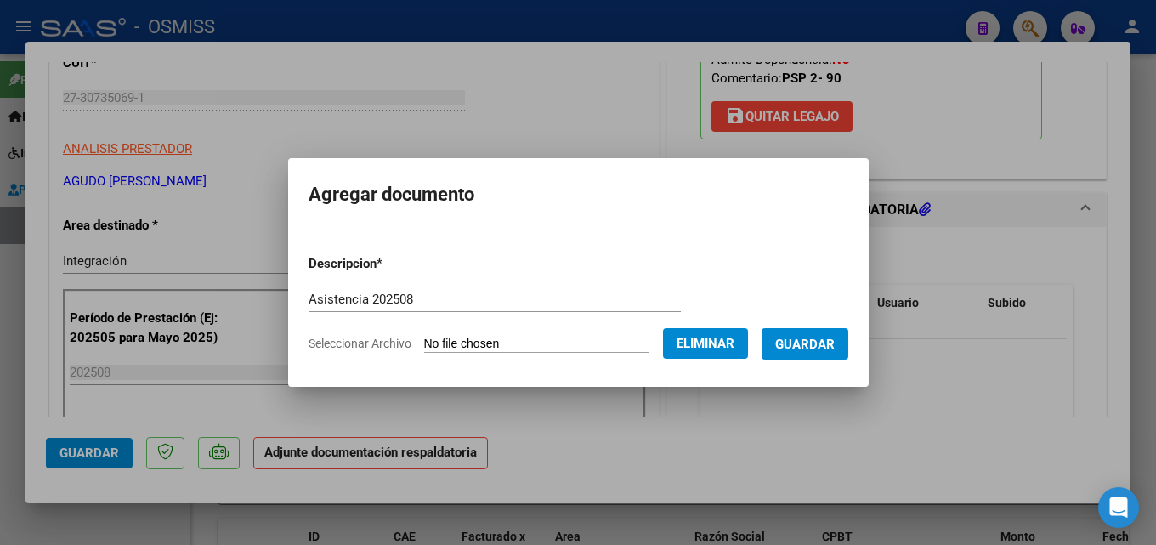
click at [835, 343] on span "Guardar" at bounding box center [805, 344] width 60 height 15
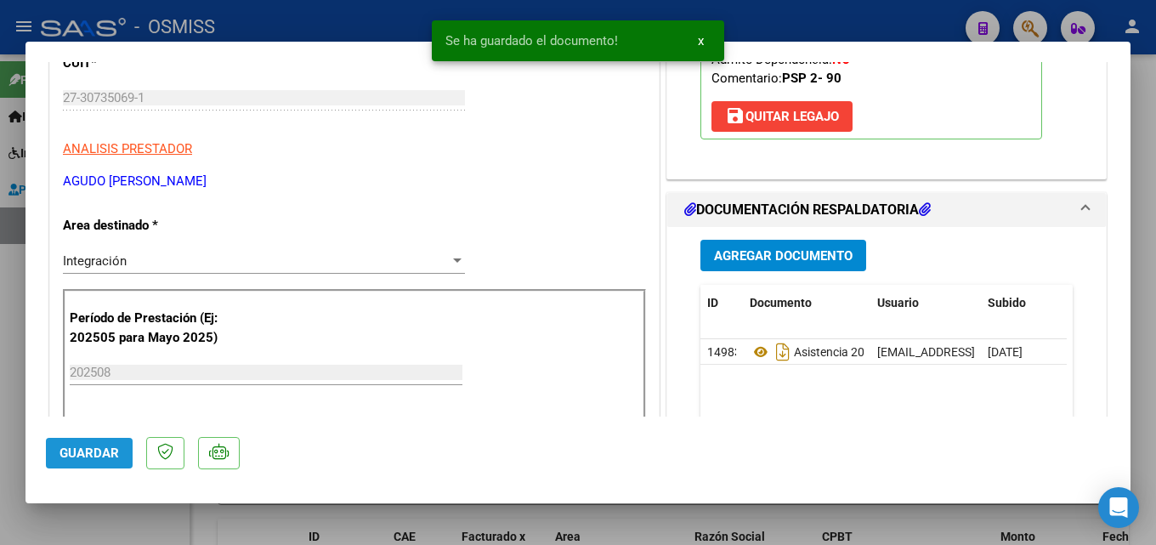
click at [80, 453] on span "Guardar" at bounding box center [90, 452] width 60 height 15
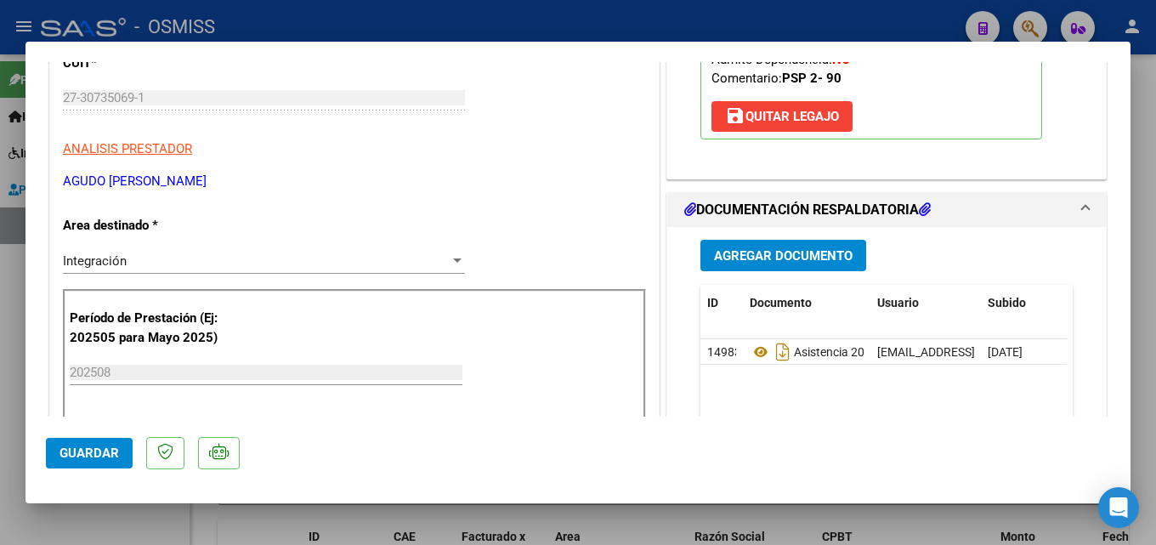
click at [89, 469] on mat-dialog-actions "Guardar" at bounding box center [578, 450] width 1064 height 67
click at [97, 451] on span "Guardar" at bounding box center [90, 452] width 60 height 15
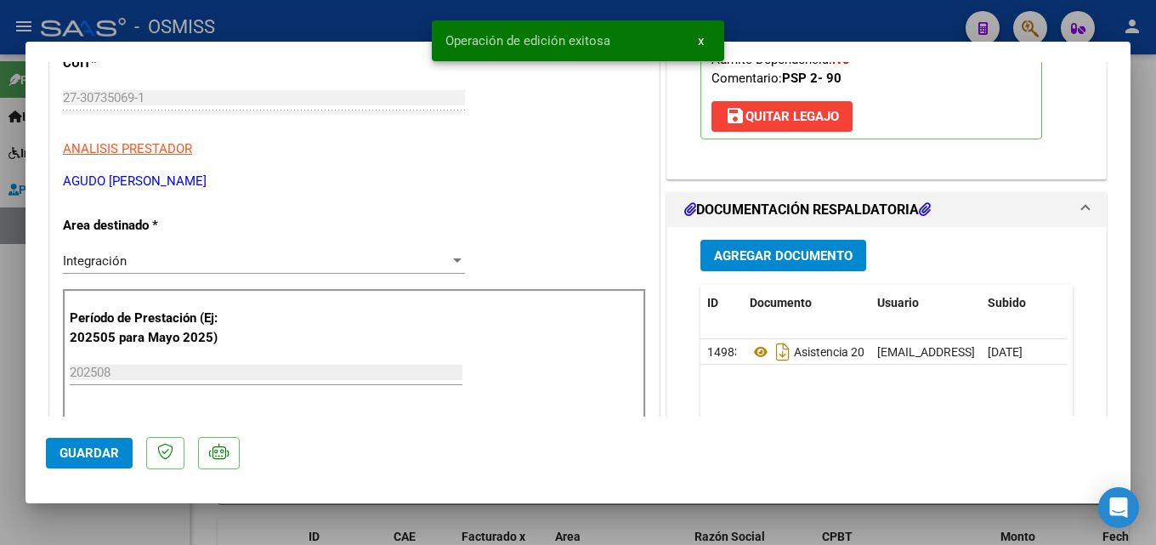
click at [790, 510] on div at bounding box center [578, 272] width 1156 height 545
type input "$ 0,00"
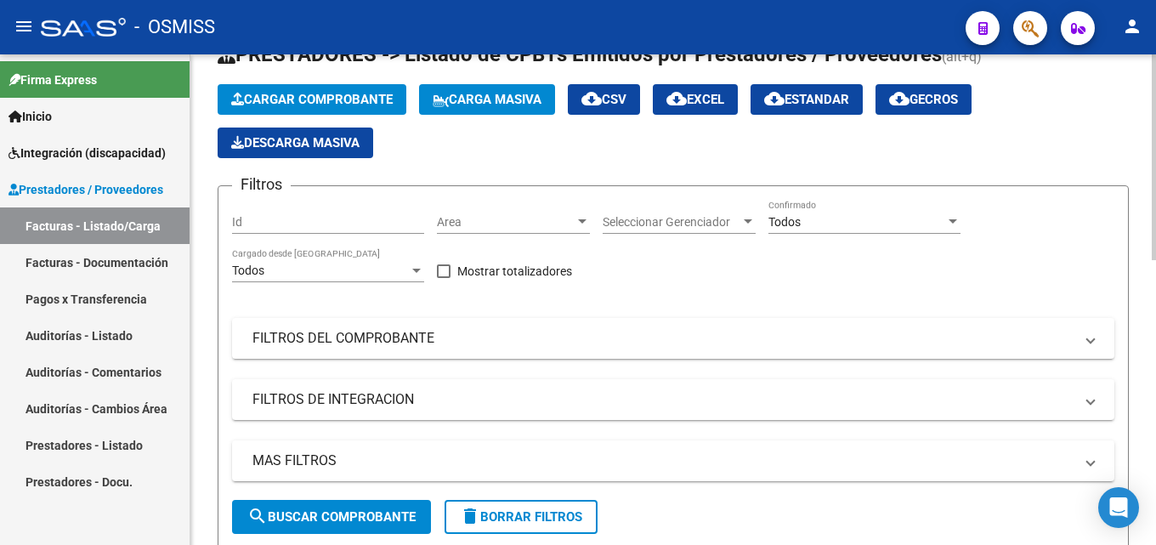
click at [314, 97] on span "Cargar Comprobante" at bounding box center [312, 99] width 162 height 15
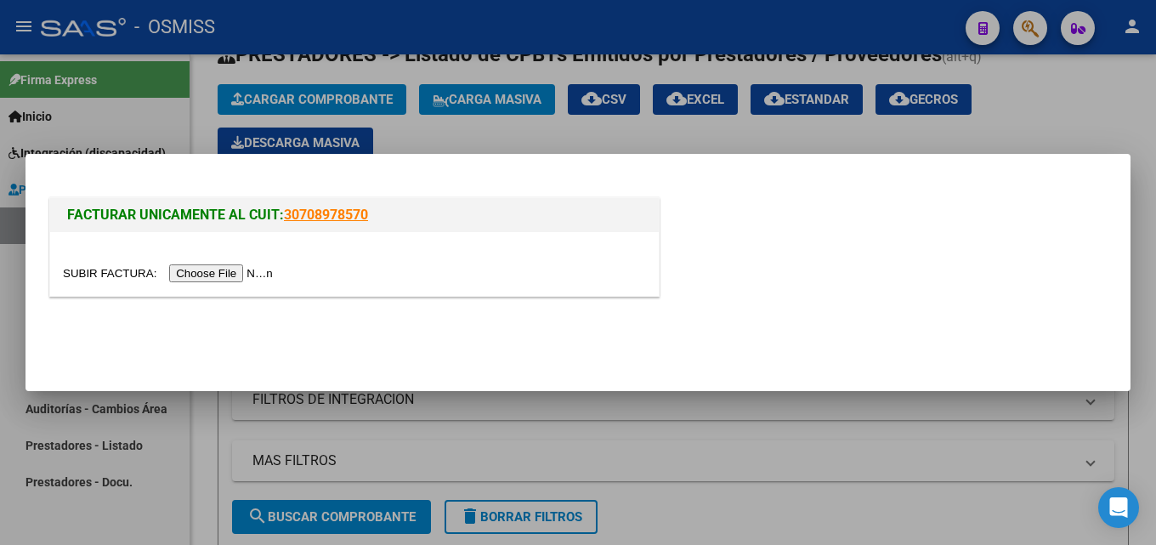
click at [243, 275] on input "file" at bounding box center [170, 273] width 215 height 18
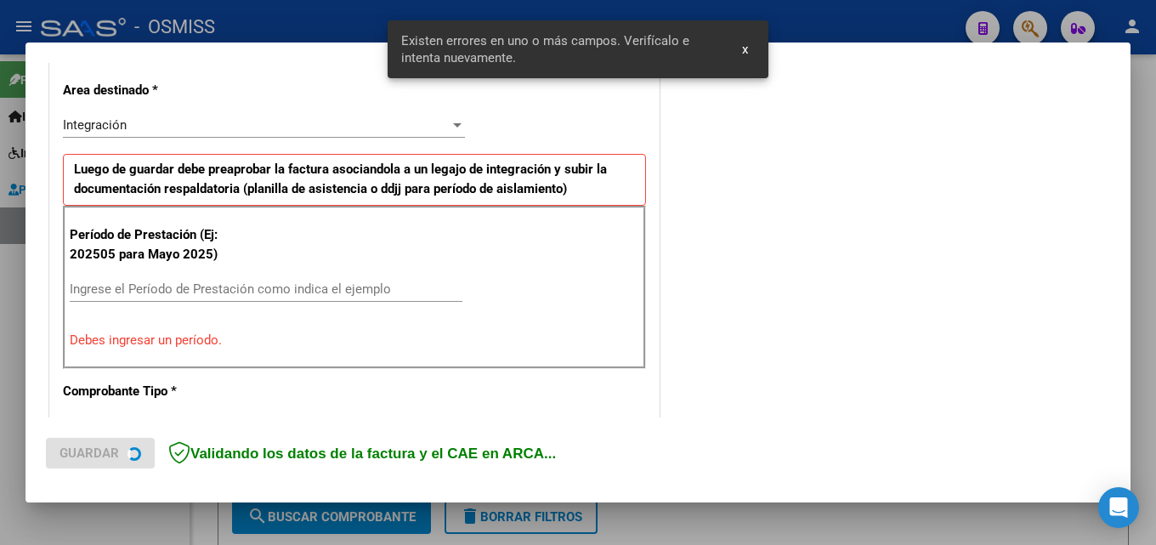
scroll to position [416, 0]
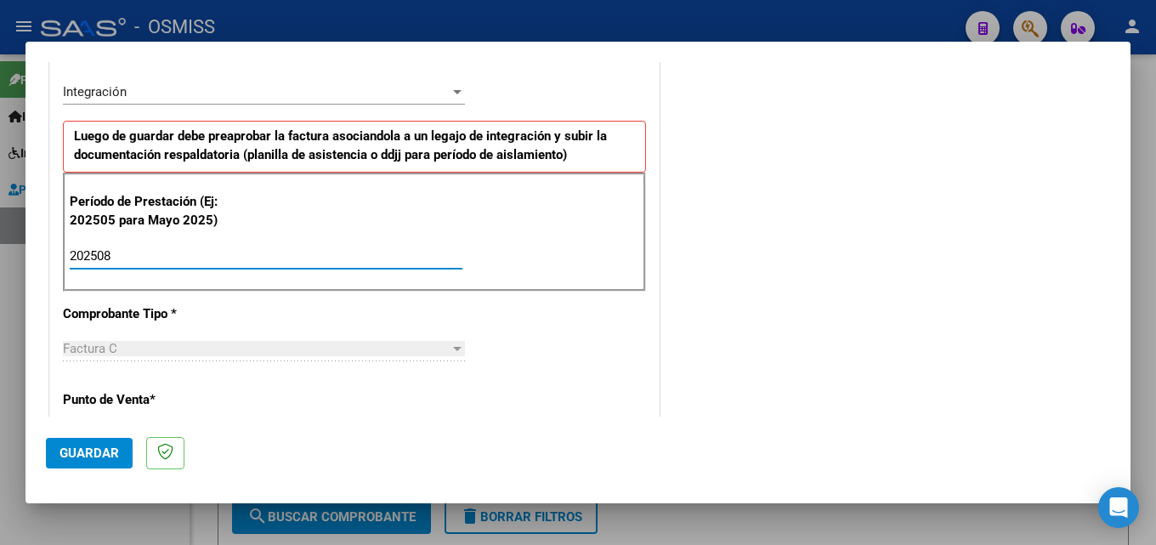
type input "202508"
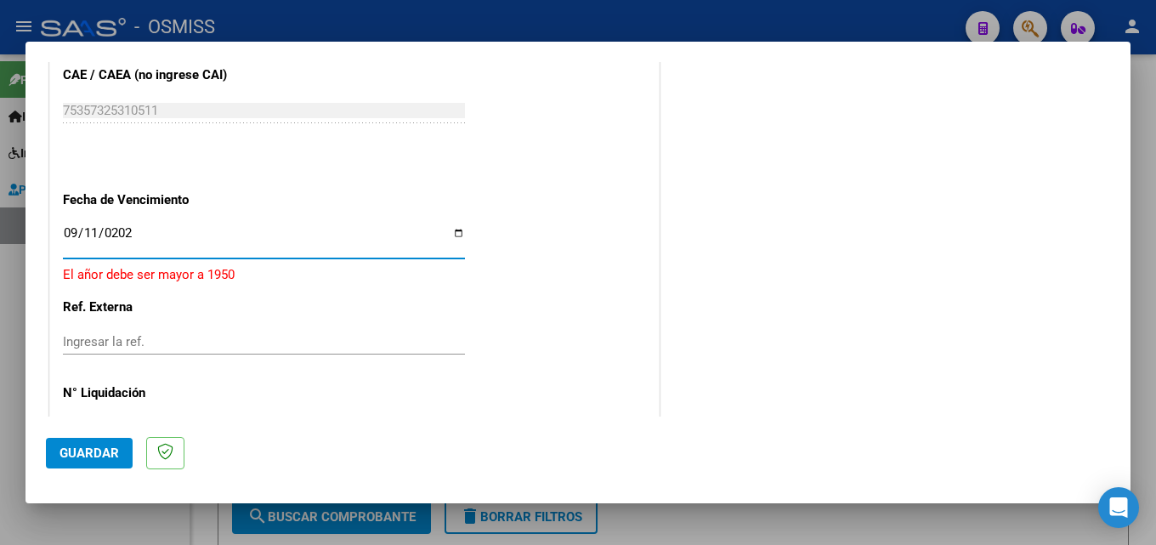
type input "[DATE]"
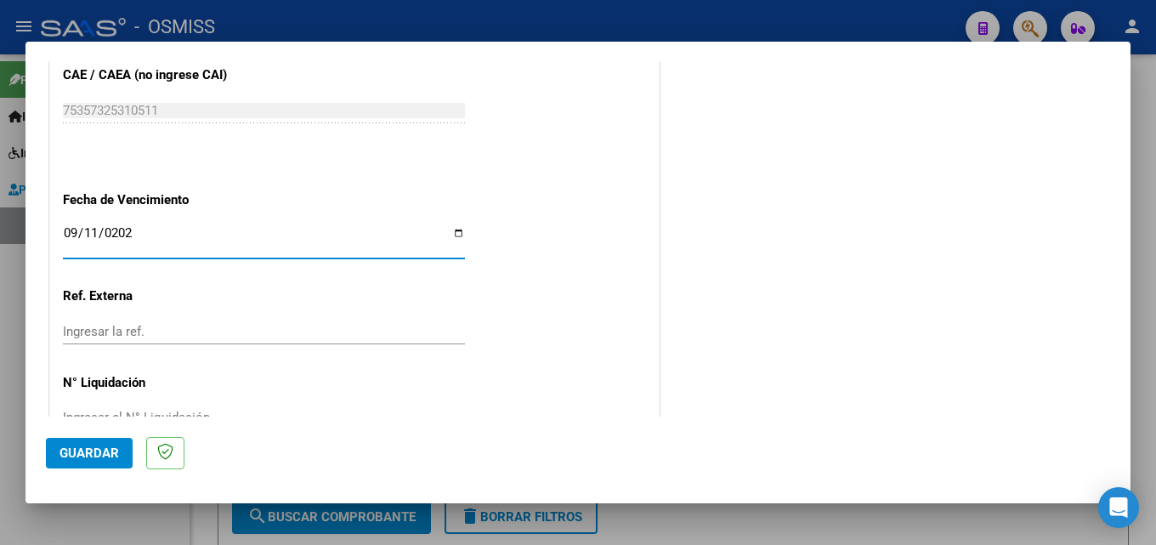
click at [94, 452] on span "Guardar" at bounding box center [90, 452] width 60 height 15
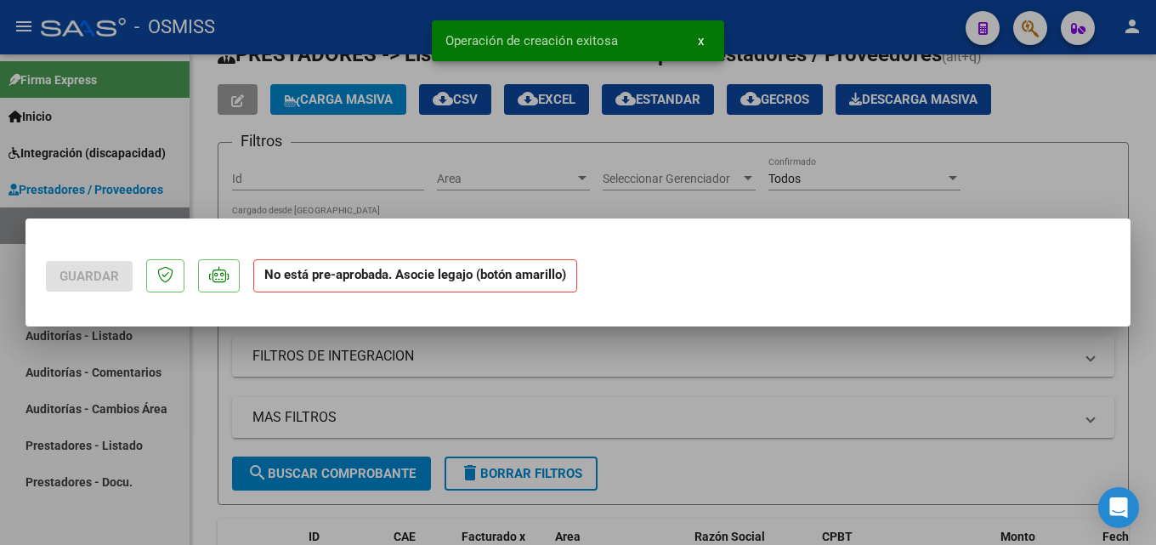
scroll to position [0, 0]
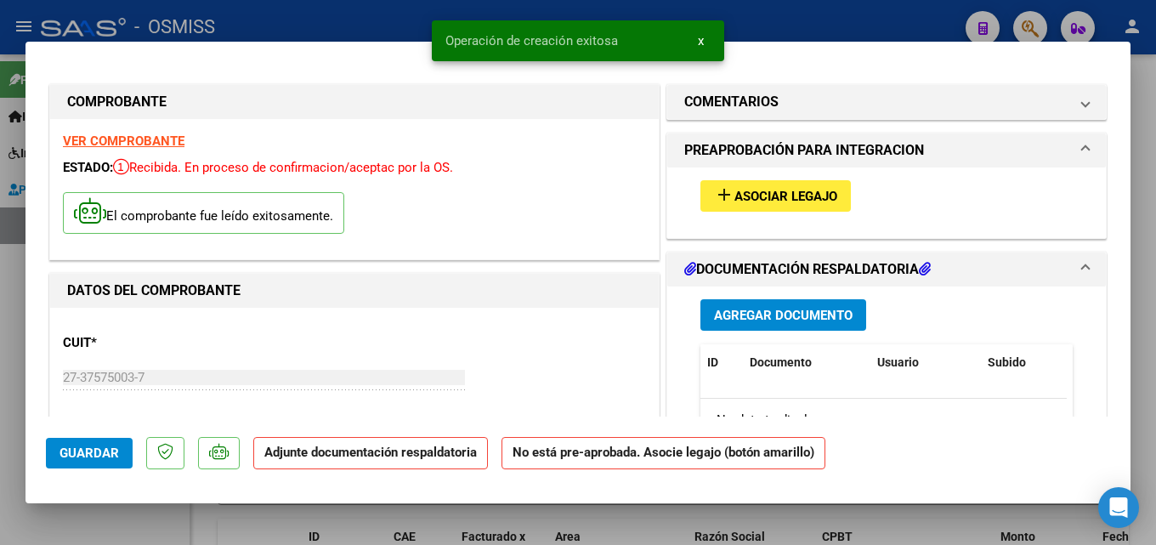
click at [752, 201] on span "Asociar Legajo" at bounding box center [786, 196] width 103 height 15
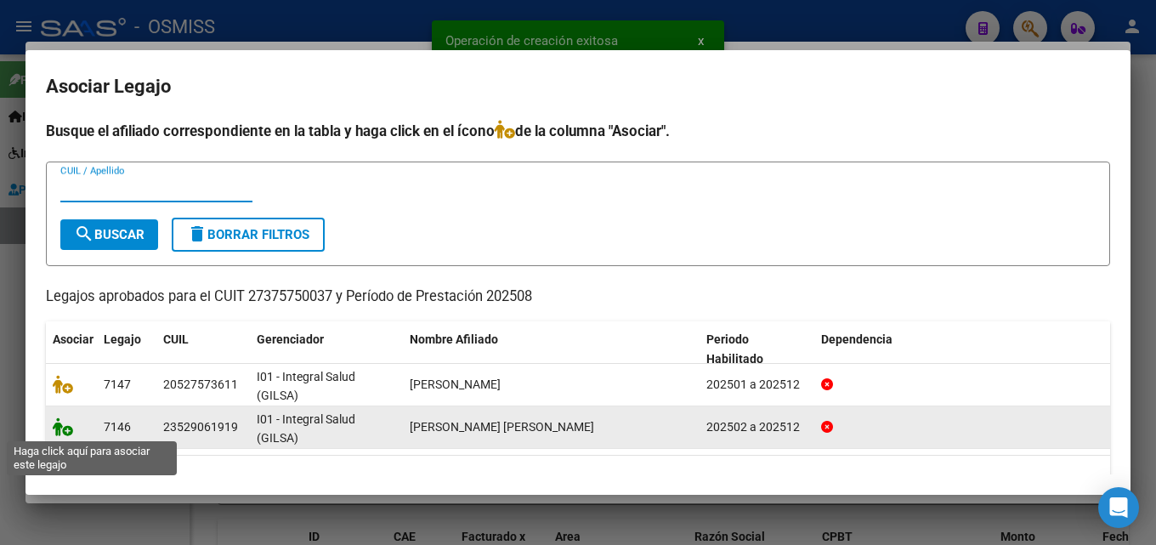
click at [64, 422] on icon at bounding box center [63, 426] width 20 height 19
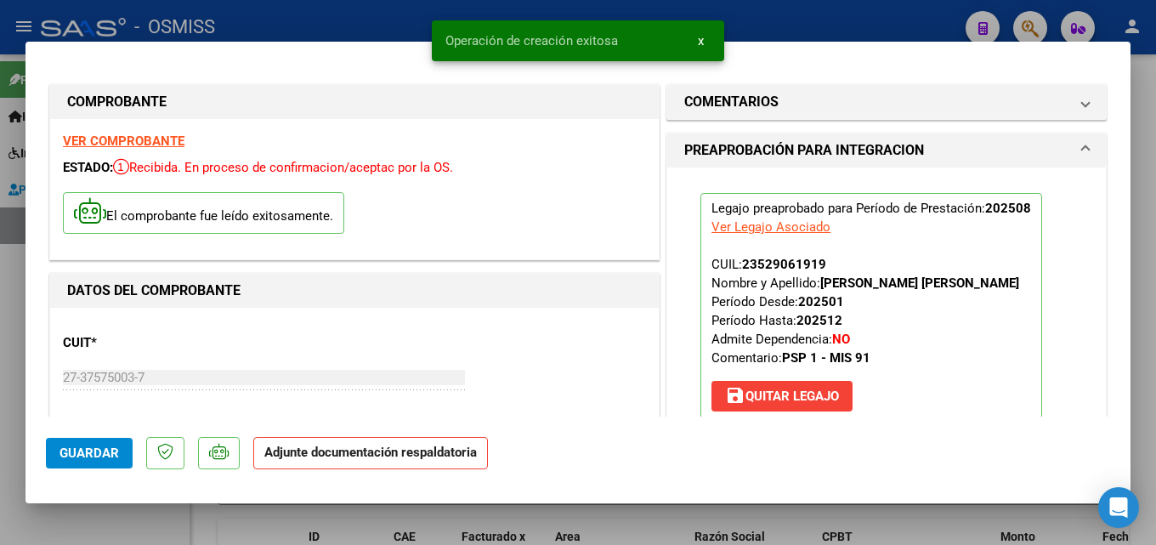
scroll to position [376, 0]
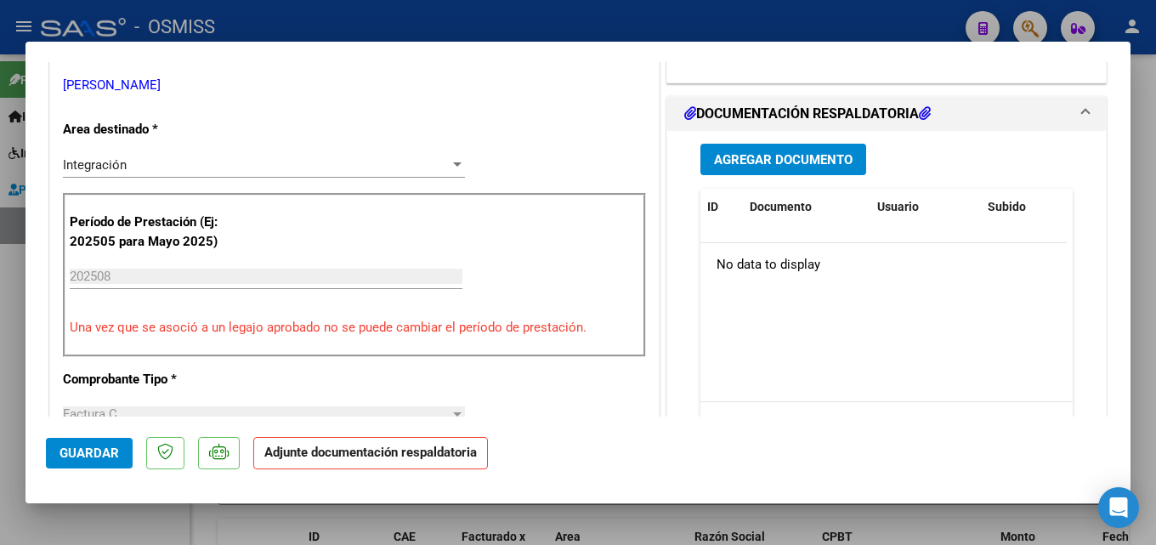
click at [783, 151] on span "Agregar Documento" at bounding box center [783, 158] width 139 height 15
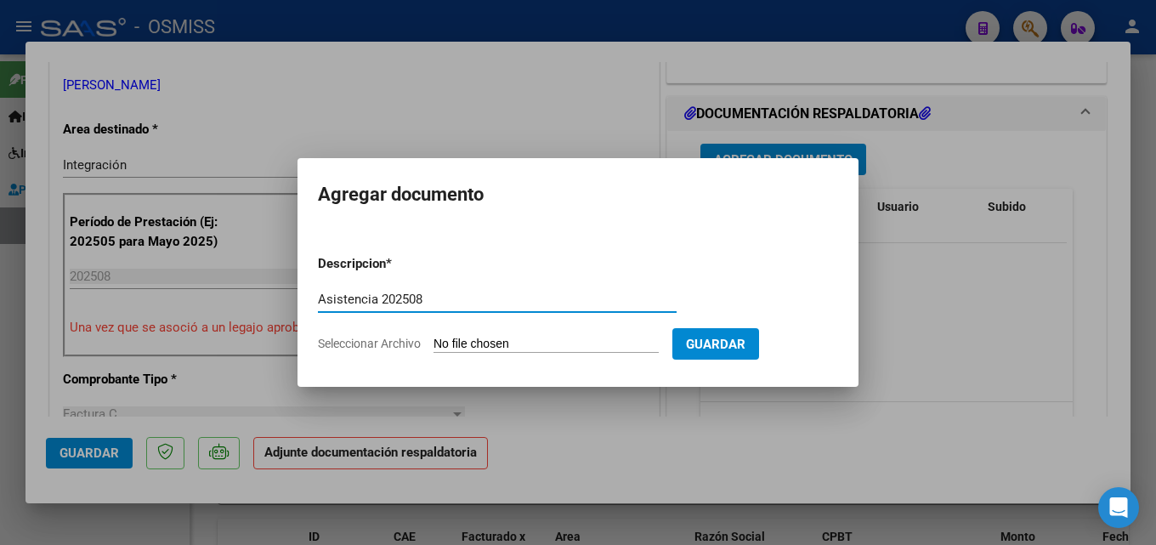
type input "Asistencia 202508"
click at [484, 348] on input "Seleccionar Archivo" at bounding box center [546, 345] width 225 height 16
type input "C:\fakepath\[PERSON_NAME]. Factura 202508.pdf"
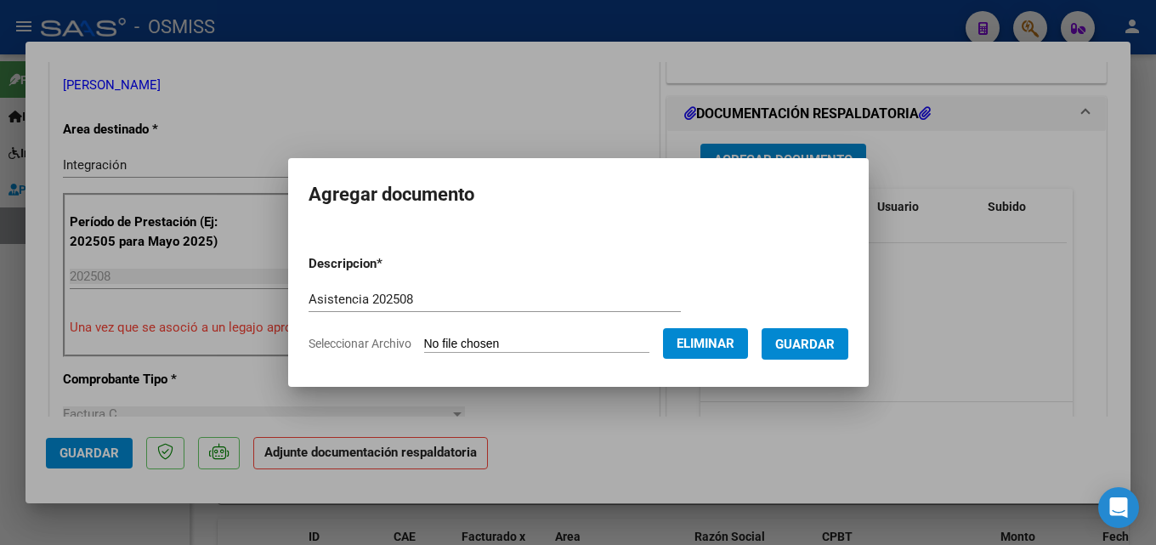
click at [804, 350] on span "Guardar" at bounding box center [805, 344] width 60 height 15
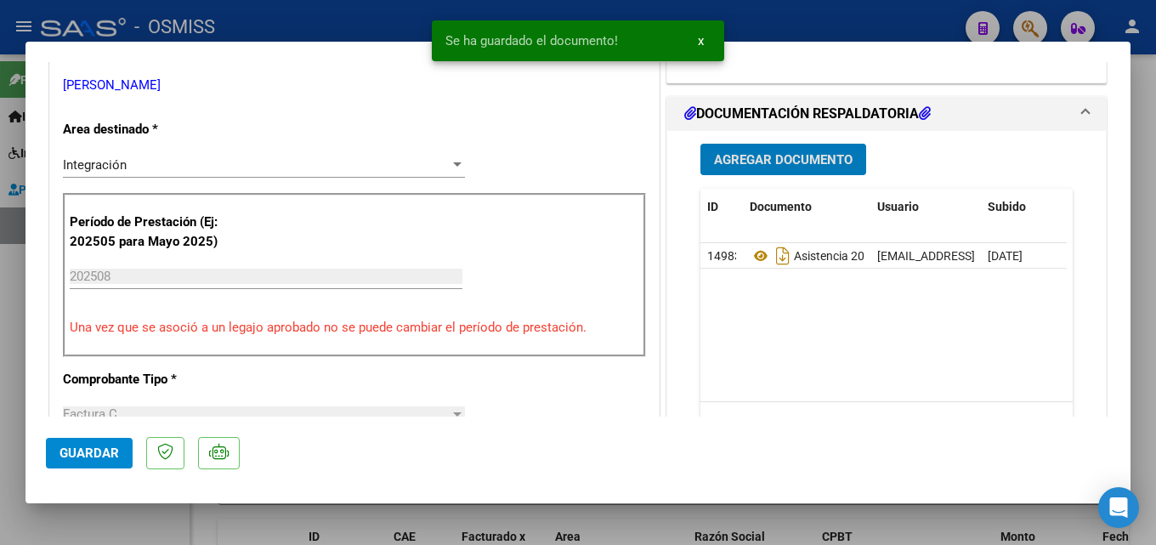
click at [94, 448] on span "Guardar" at bounding box center [90, 452] width 60 height 15
drag, startPoint x: 652, startPoint y: 520, endPoint x: 643, endPoint y: 519, distance: 9.4
click at [651, 520] on div at bounding box center [578, 272] width 1156 height 545
type input "$ 0,00"
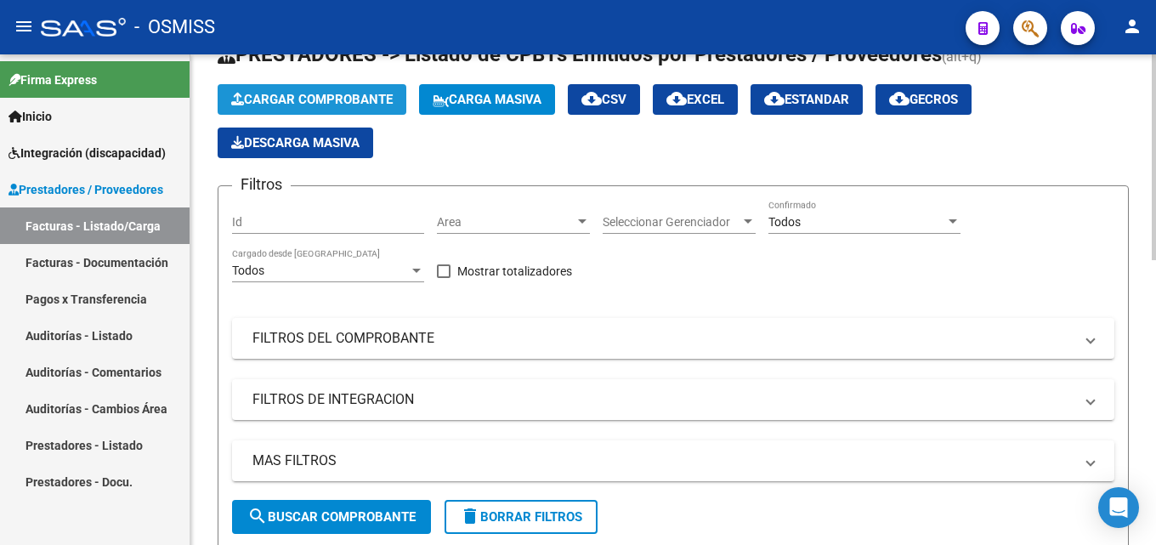
click at [341, 94] on span "Cargar Comprobante" at bounding box center [312, 99] width 162 height 15
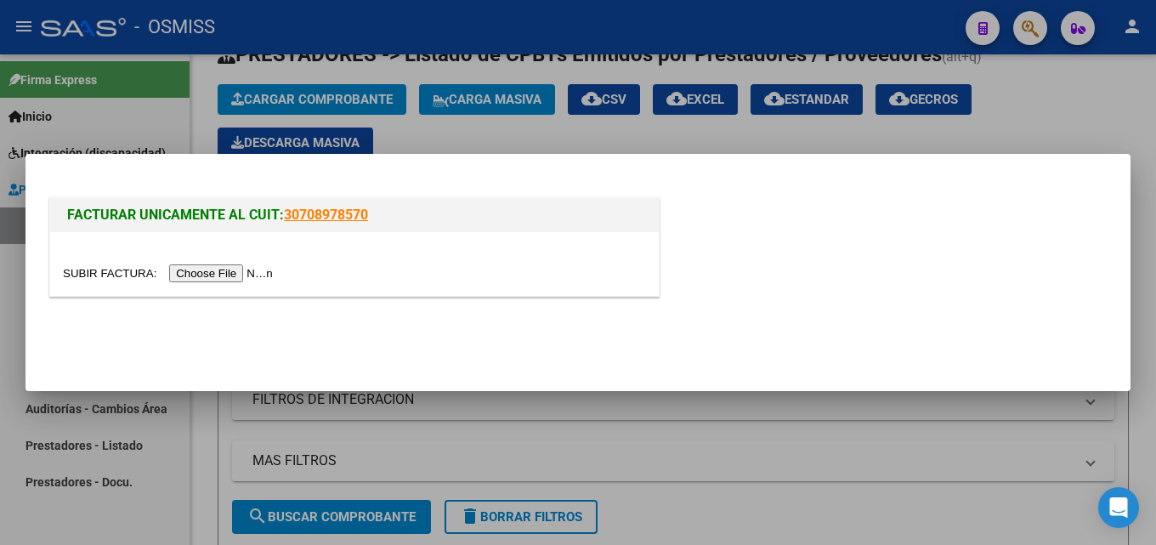
click at [211, 292] on div at bounding box center [354, 264] width 609 height 64
click at [213, 272] on input "file" at bounding box center [170, 273] width 215 height 18
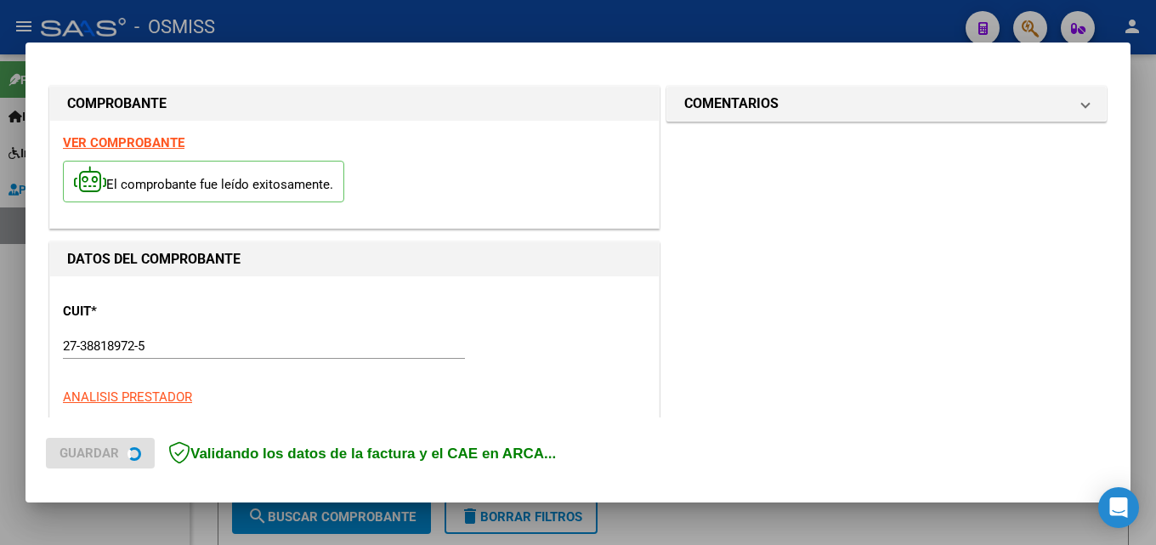
scroll to position [415, 0]
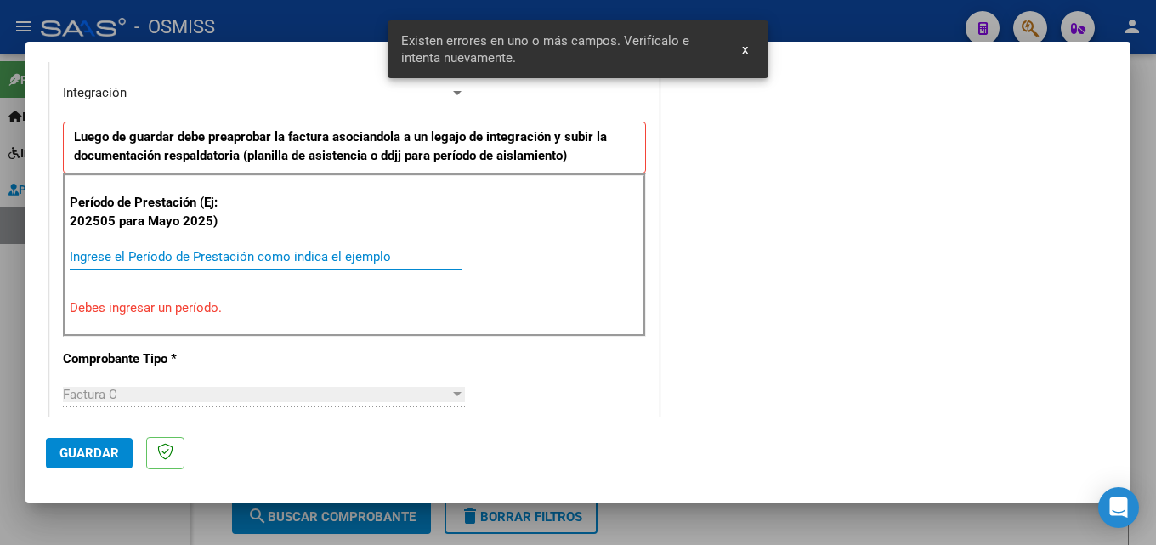
click at [170, 258] on input "Ingrese el Período de Prestación como indica el ejemplo" at bounding box center [266, 256] width 393 height 15
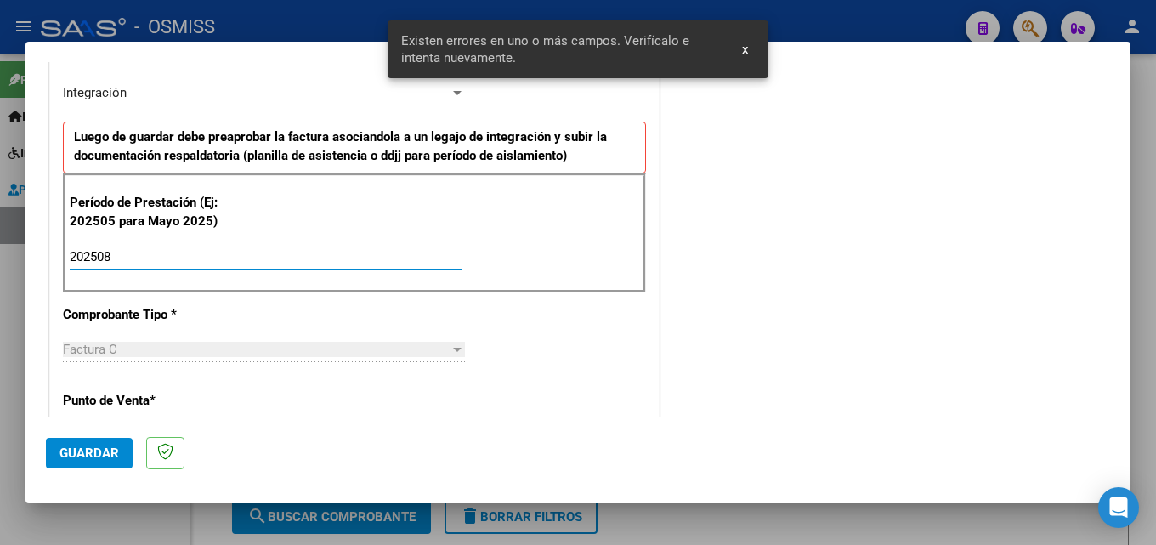
type input "202508"
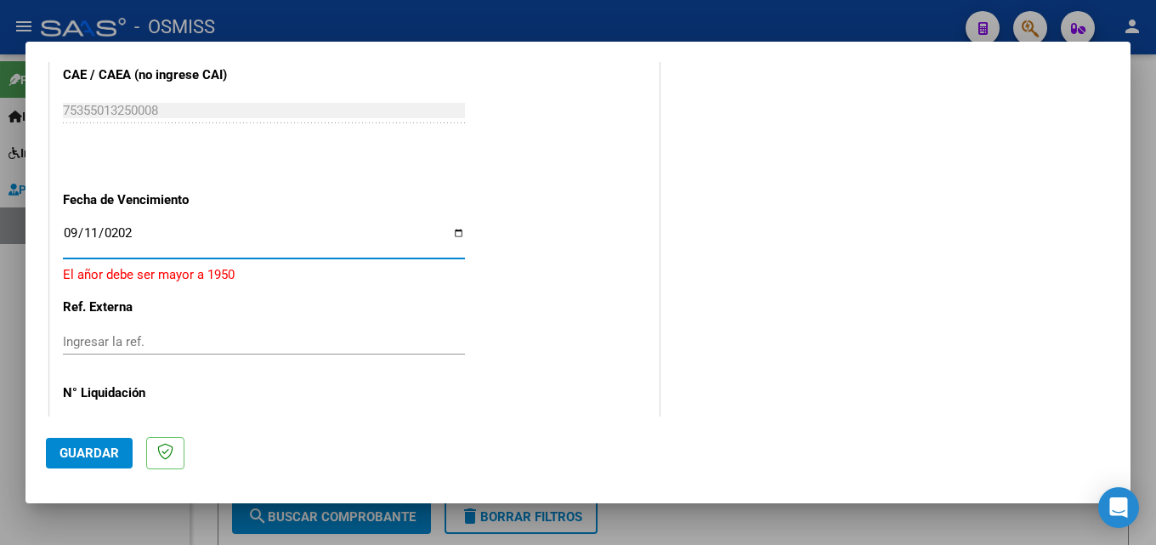
type input "[DATE]"
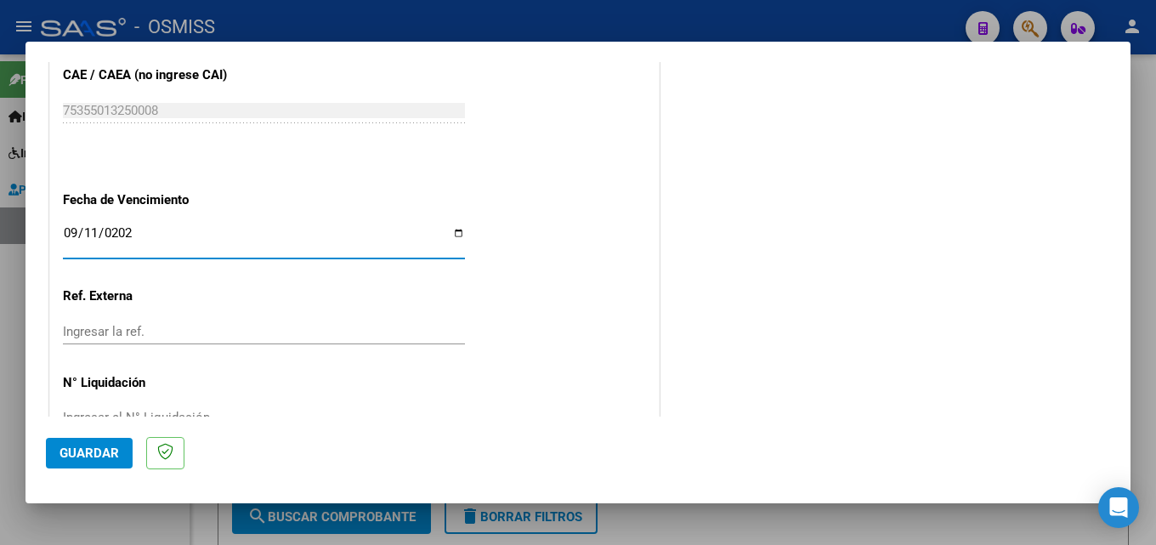
click at [72, 444] on button "Guardar" at bounding box center [89, 453] width 87 height 31
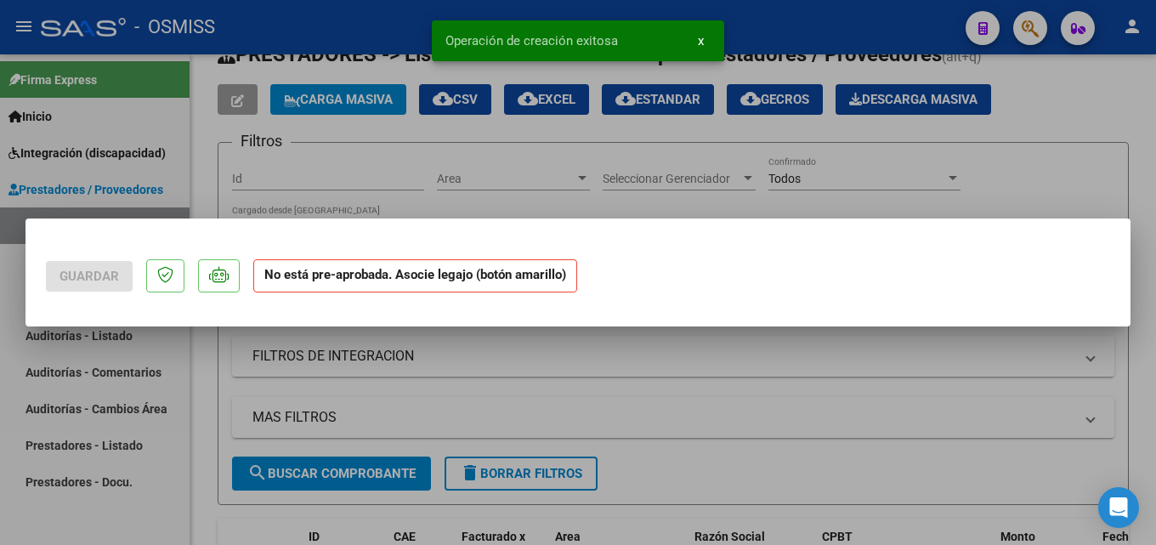
scroll to position [0, 0]
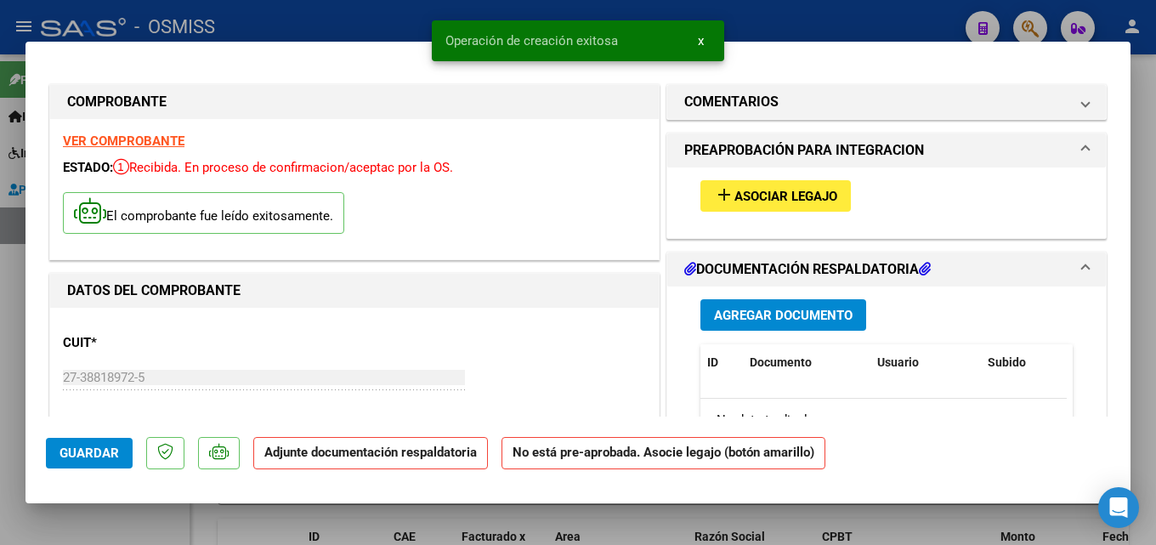
click at [774, 179] on div "add Asociar Legajo" at bounding box center [887, 195] width 398 height 57
click at [774, 193] on span "Asociar Legajo" at bounding box center [786, 196] width 103 height 15
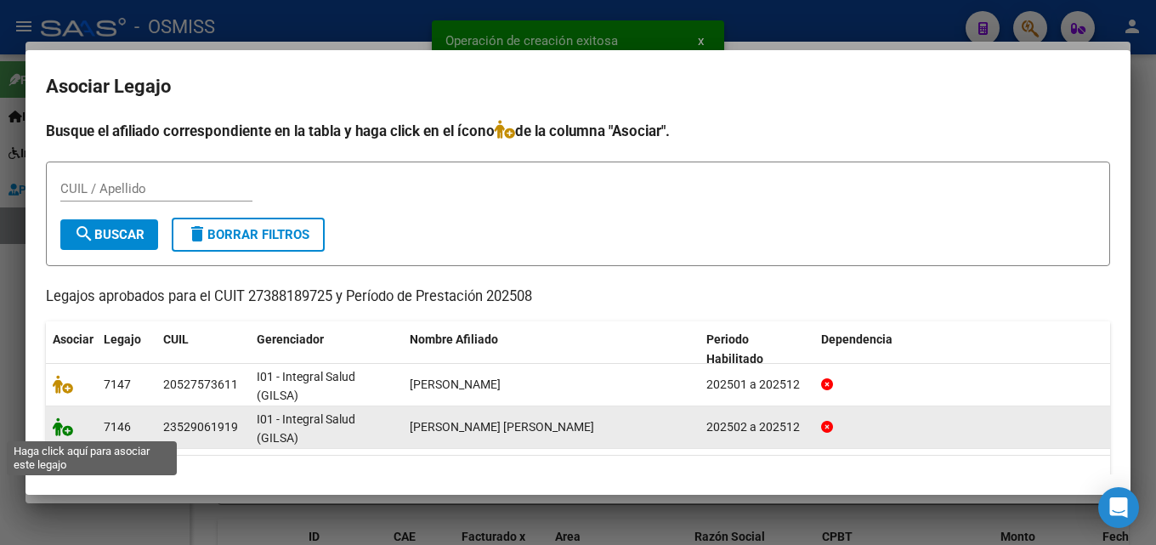
click at [63, 423] on icon at bounding box center [63, 426] width 20 height 19
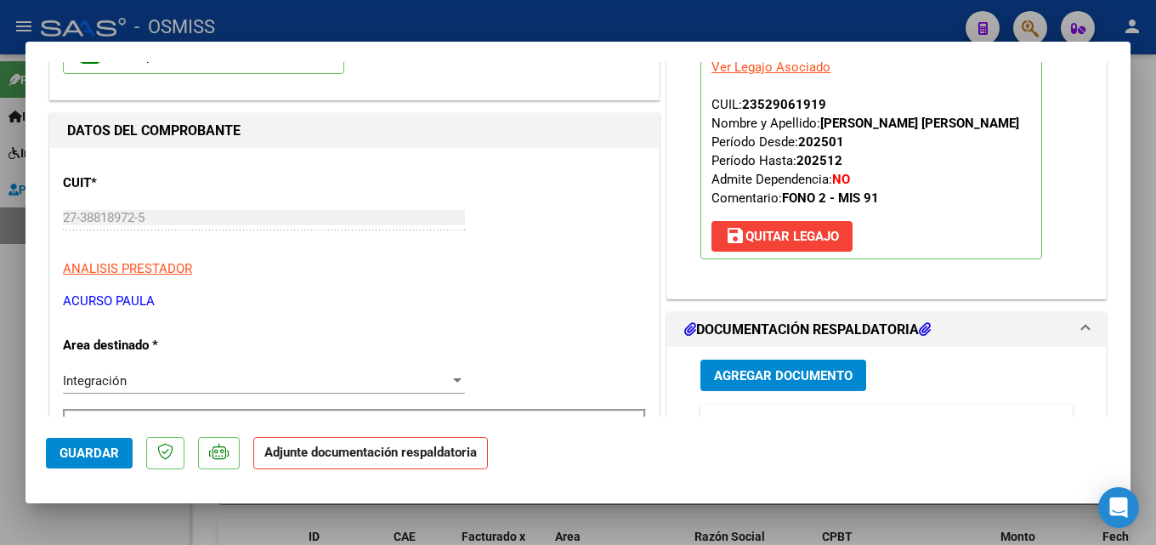
scroll to position [284, 0]
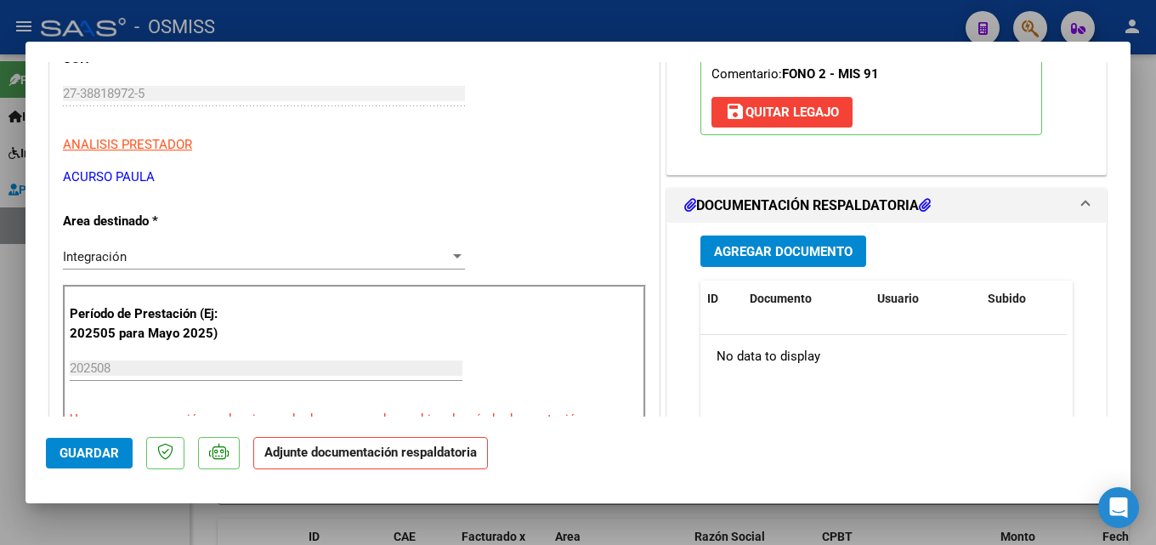
click at [841, 239] on button "Agregar Documento" at bounding box center [784, 250] width 166 height 31
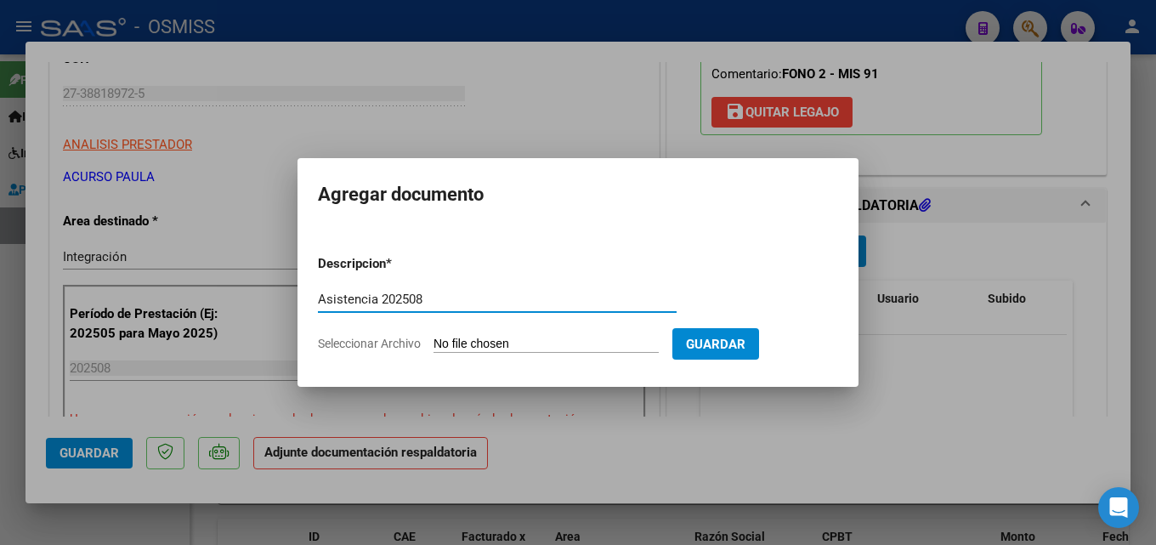
type input "Asistencia 202508"
click at [450, 343] on input "Seleccionar Archivo" at bounding box center [546, 345] width 225 height 16
type input "C:\fakepath\Acurso. Asistencia 202508.pdf"
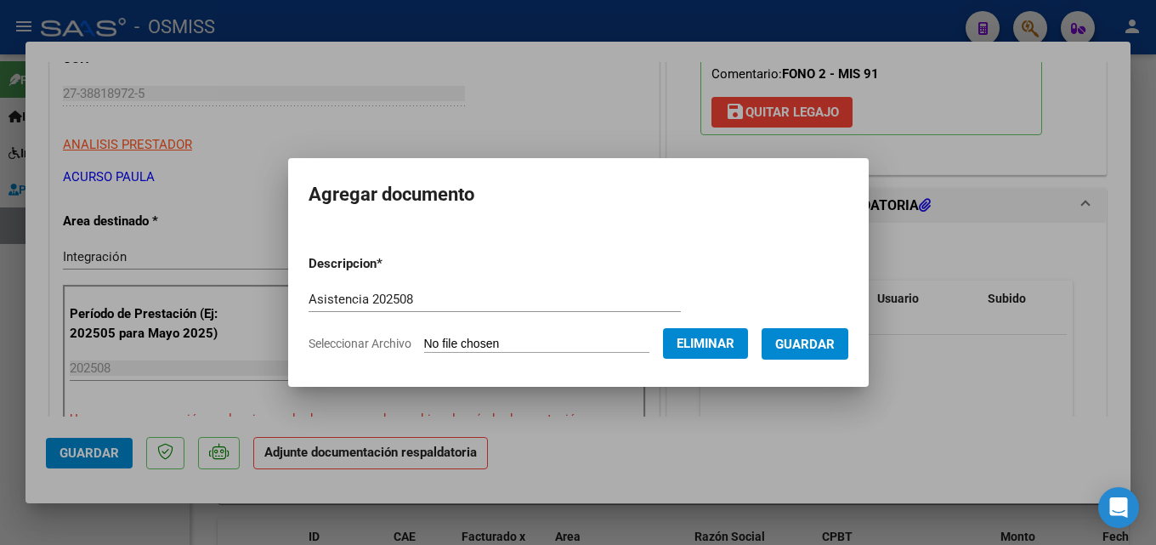
click at [804, 352] on button "Guardar" at bounding box center [805, 343] width 87 height 31
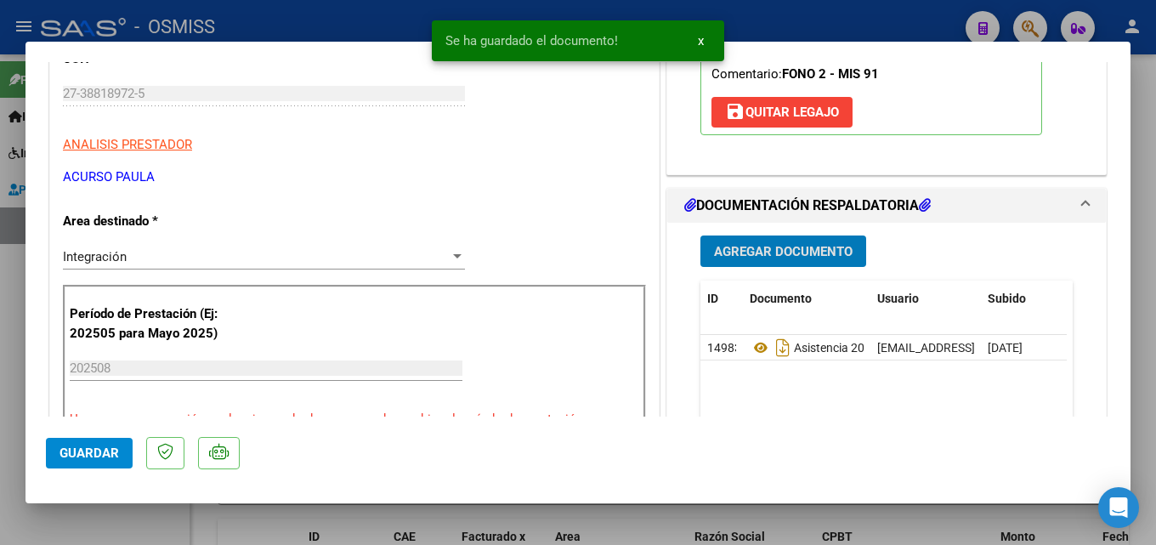
click at [120, 453] on button "Guardar" at bounding box center [89, 453] width 87 height 31
drag, startPoint x: 886, startPoint y: 508, endPoint x: 956, endPoint y: 524, distance: 71.4
click at [887, 508] on div at bounding box center [578, 272] width 1156 height 545
type input "$ 0,00"
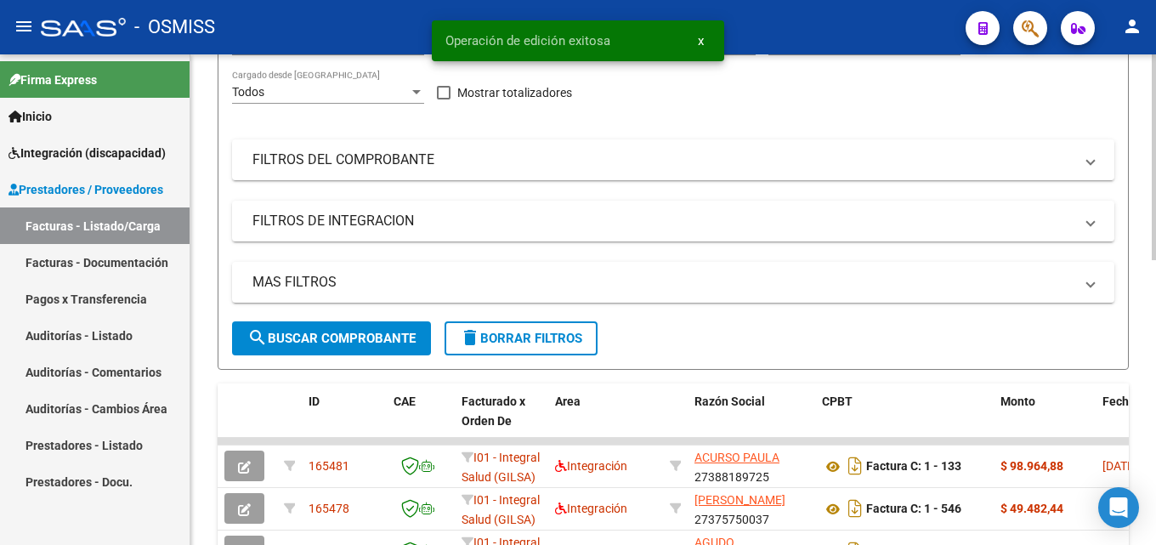
scroll to position [285, 0]
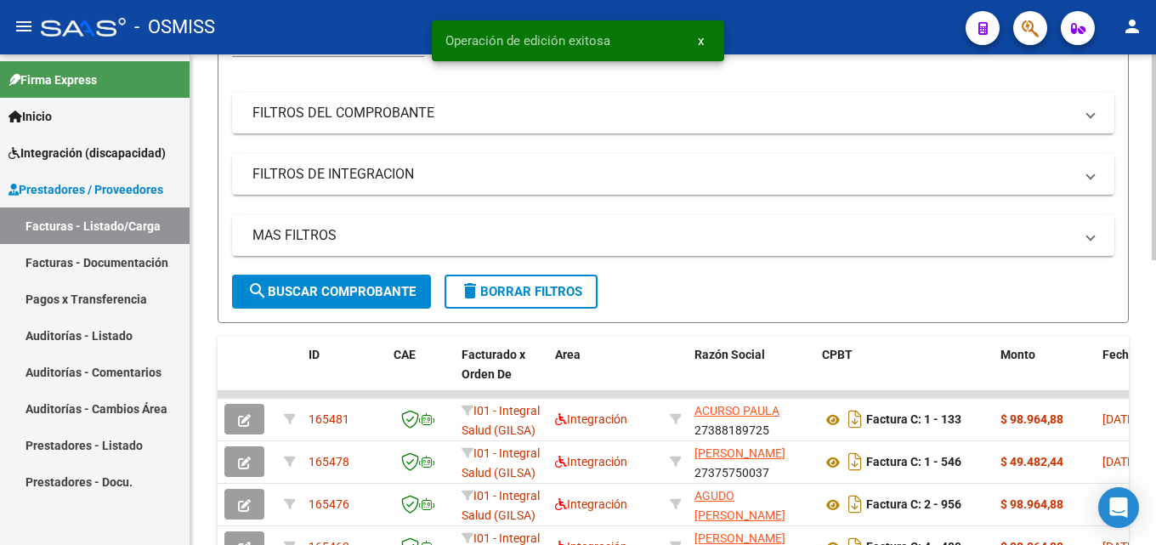
click at [1155, 296] on div at bounding box center [1154, 279] width 4 height 206
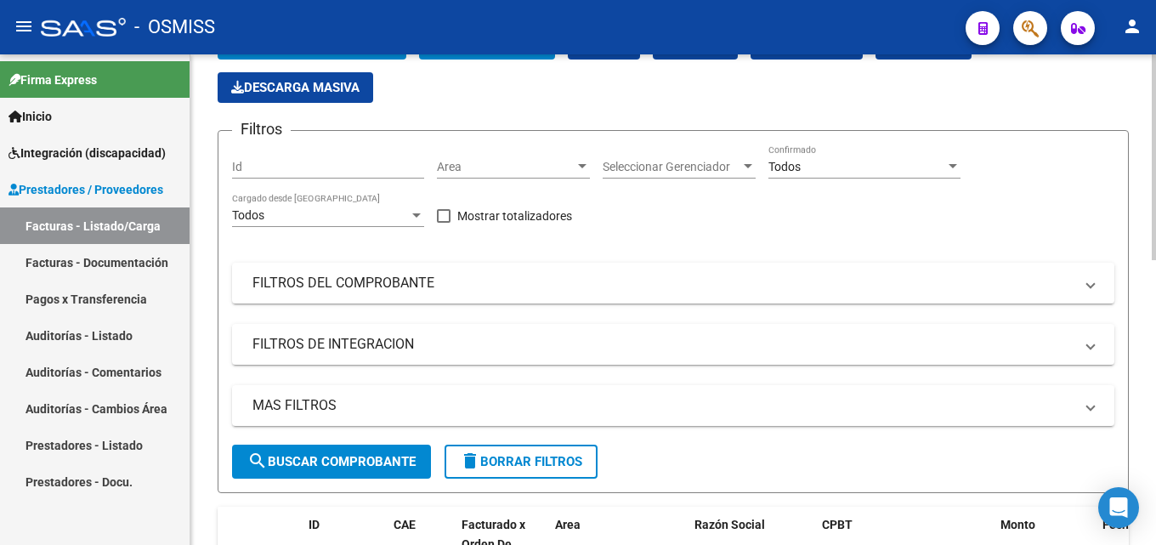
scroll to position [74, 0]
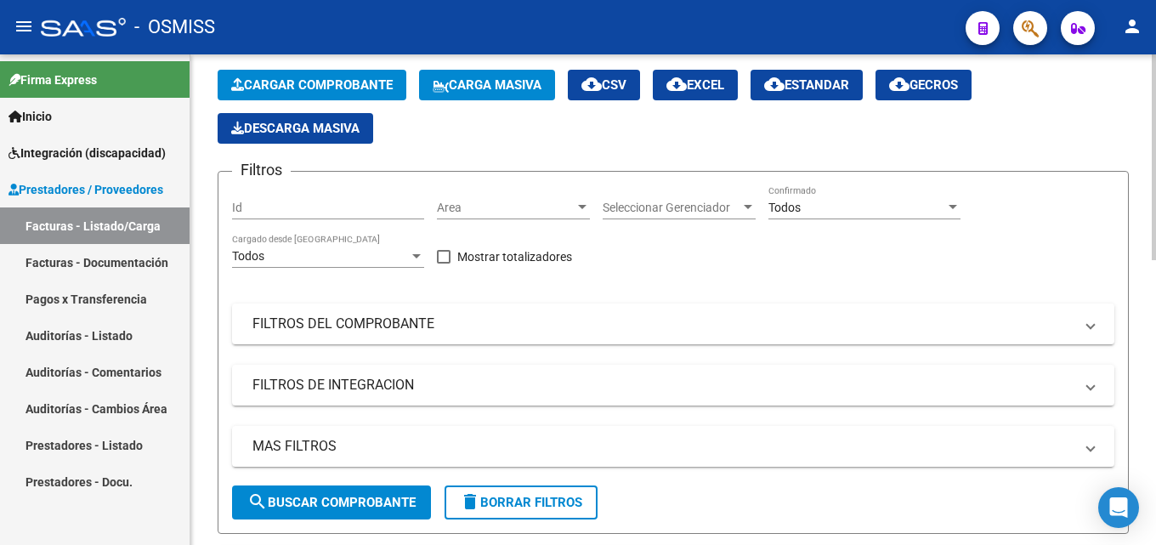
click at [1155, 286] on div at bounding box center [1154, 189] width 4 height 206
click at [332, 95] on button "Cargar Comprobante" at bounding box center [312, 85] width 189 height 31
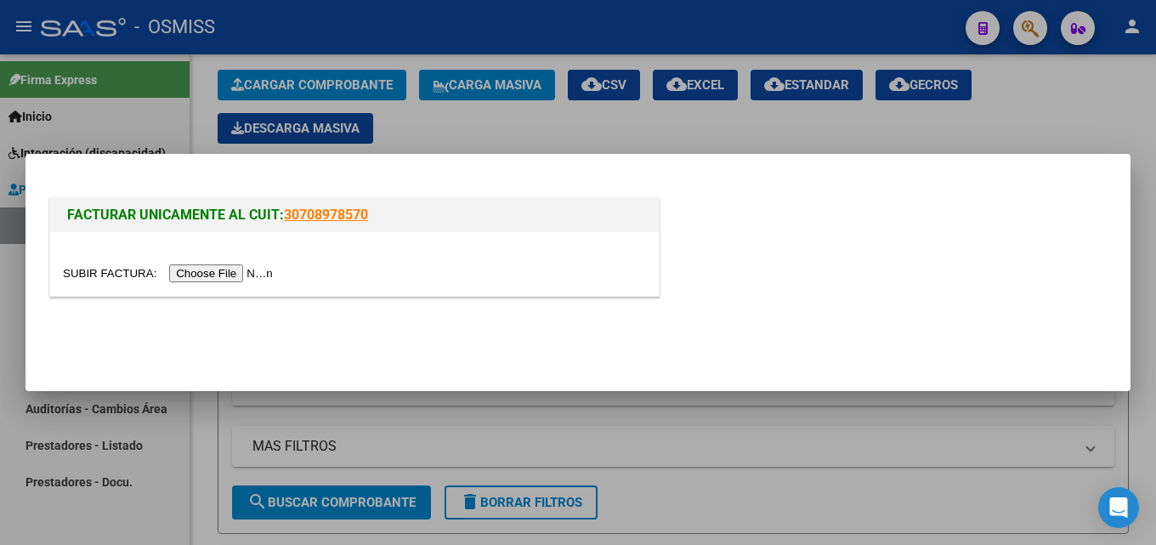
click at [240, 264] on input "file" at bounding box center [170, 273] width 215 height 18
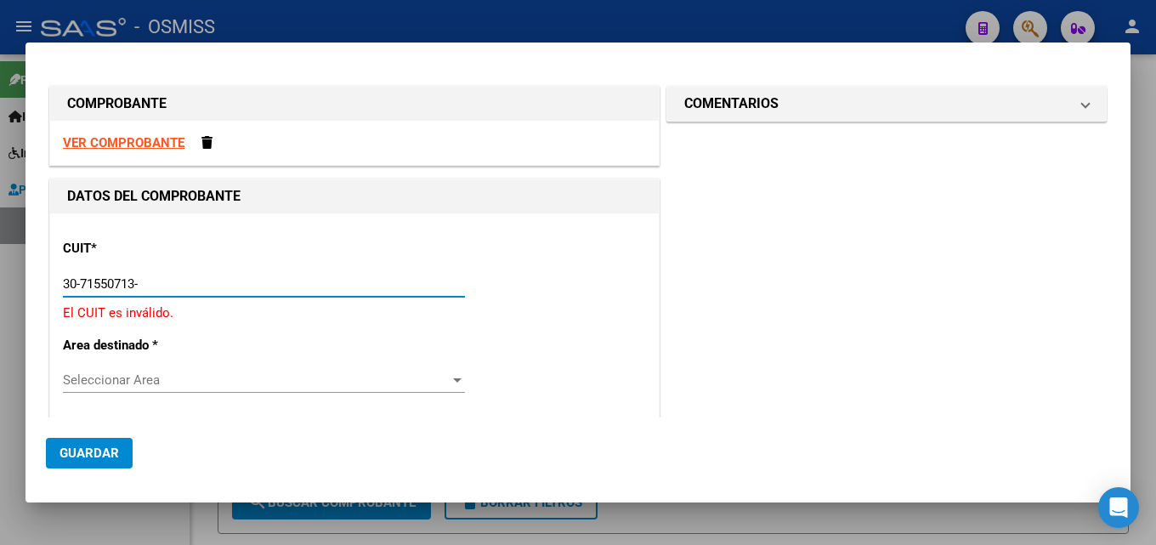
type input "30-71550713-3"
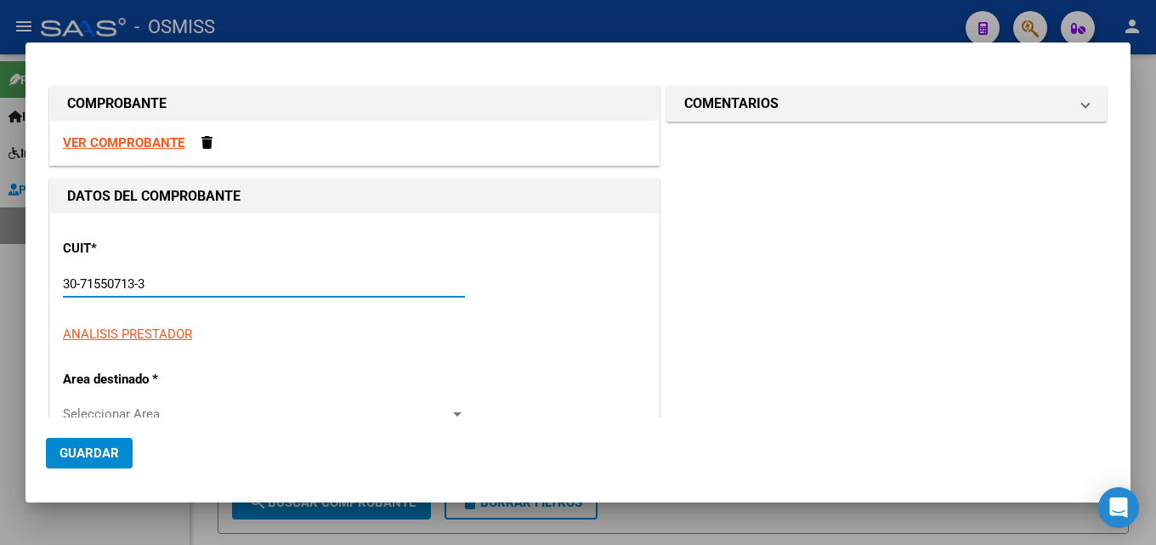
type input "3"
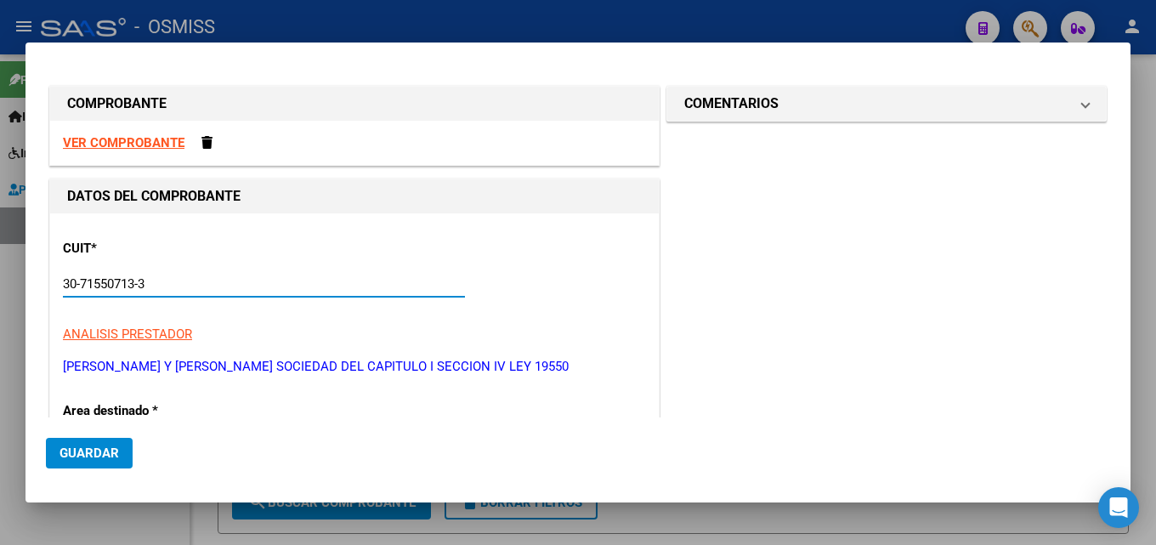
type input "30-71550713-3"
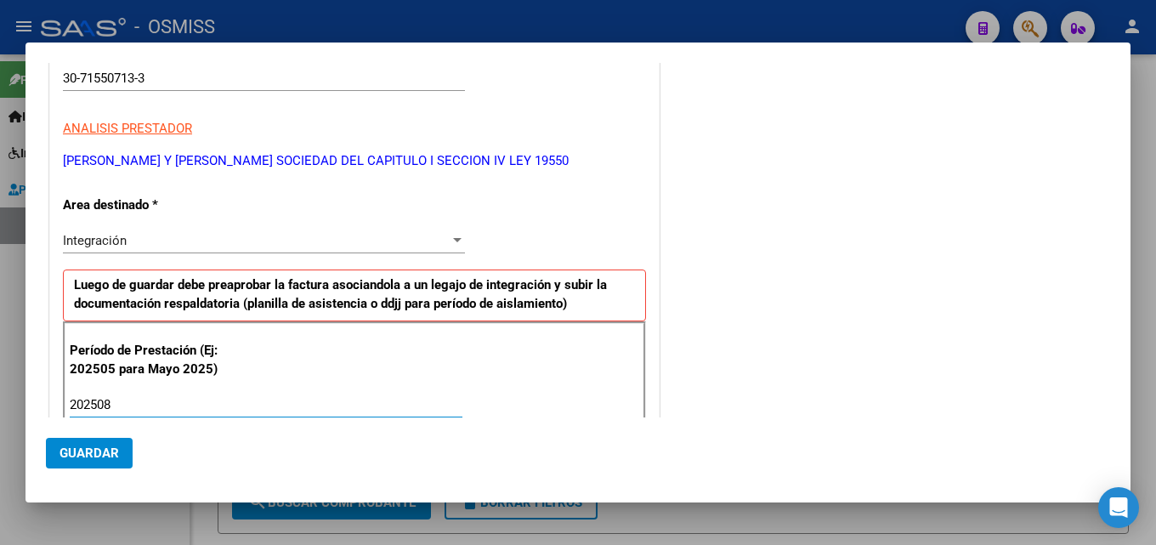
type input "202508"
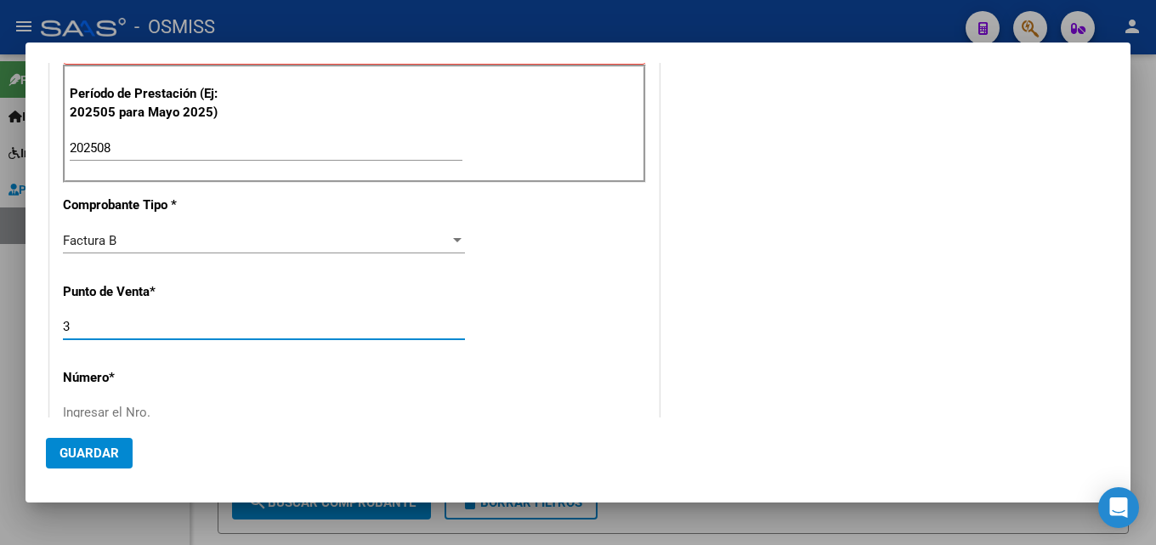
scroll to position [466, 0]
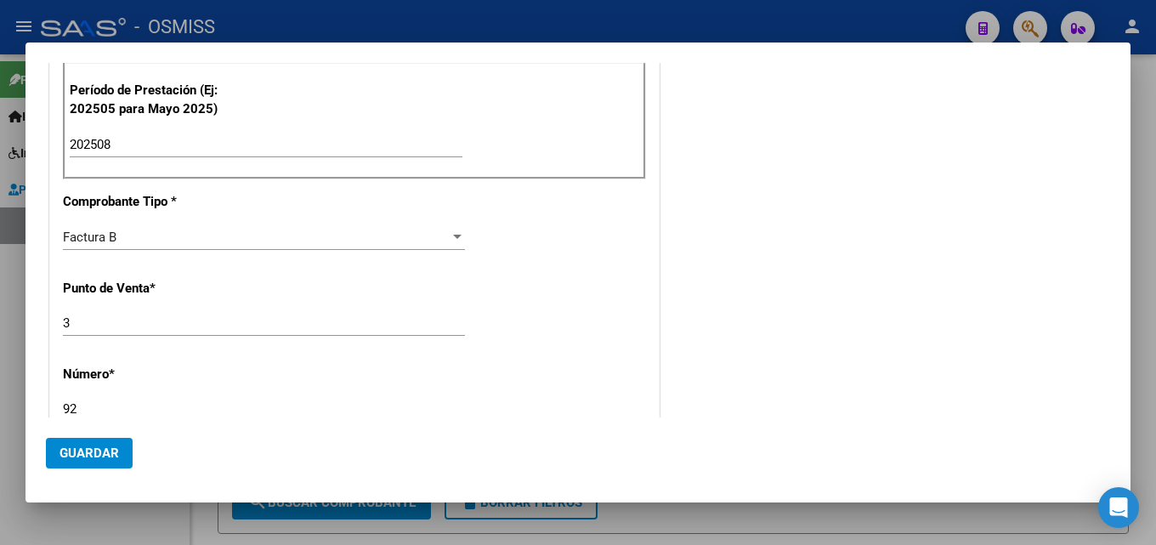
type input "92"
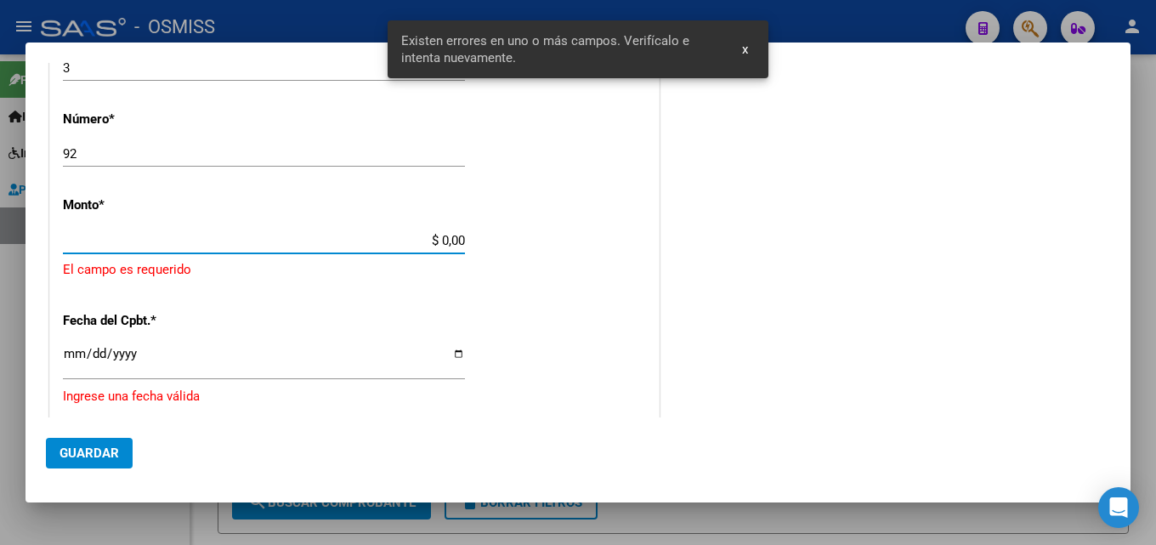
scroll to position [713, 0]
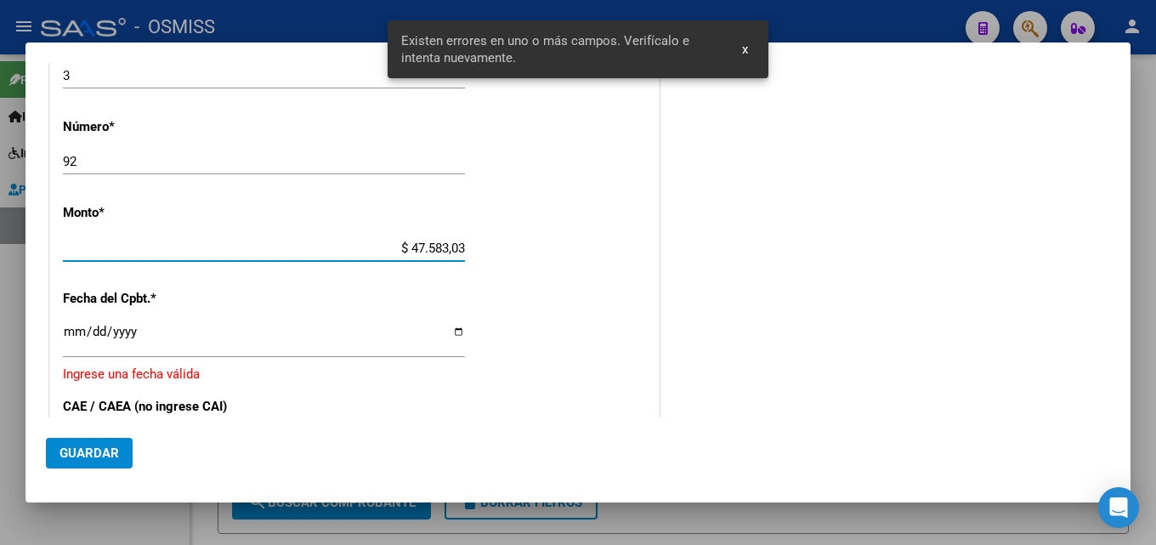
type input "$ 475.830,36"
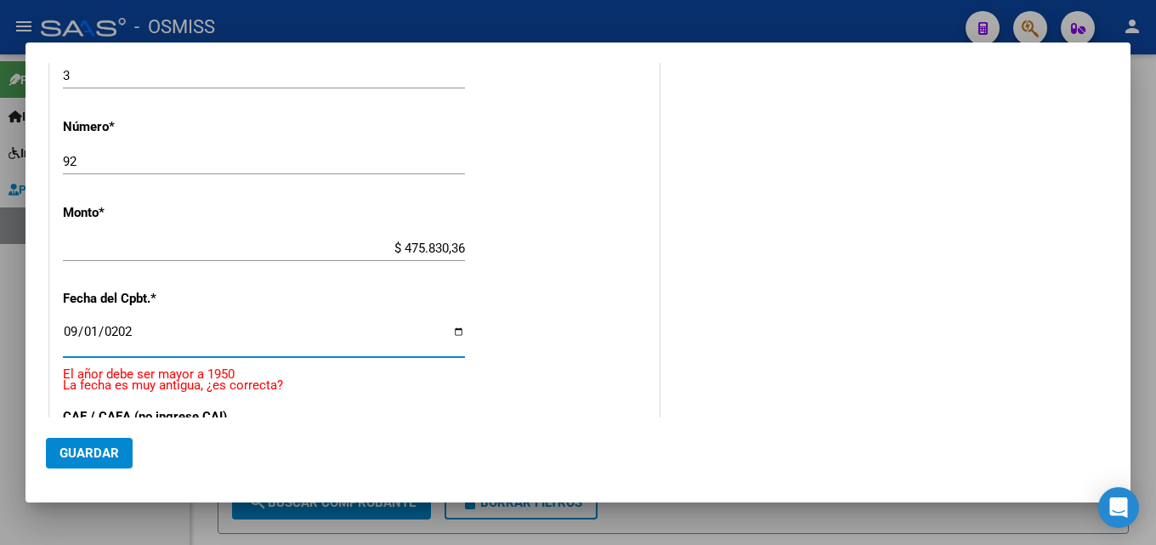
type input "[DATE]"
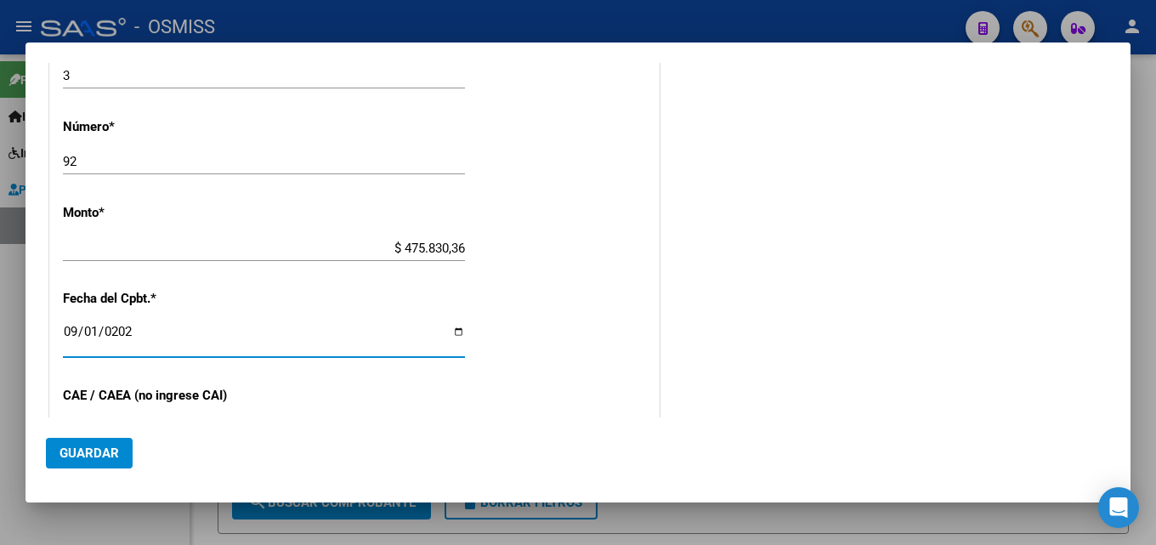
scroll to position [904, 0]
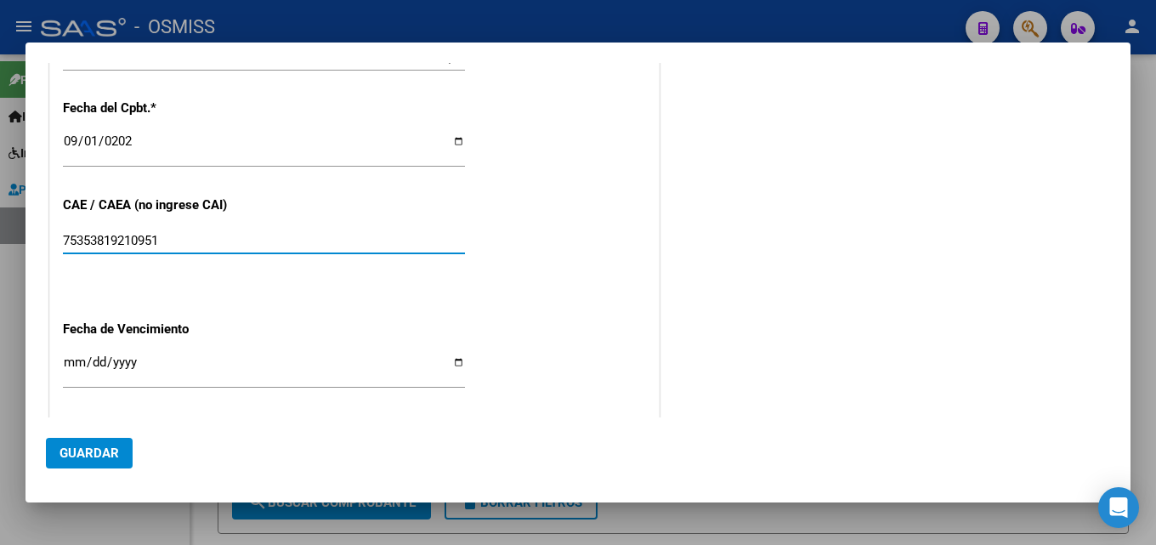
type input "75353819210951"
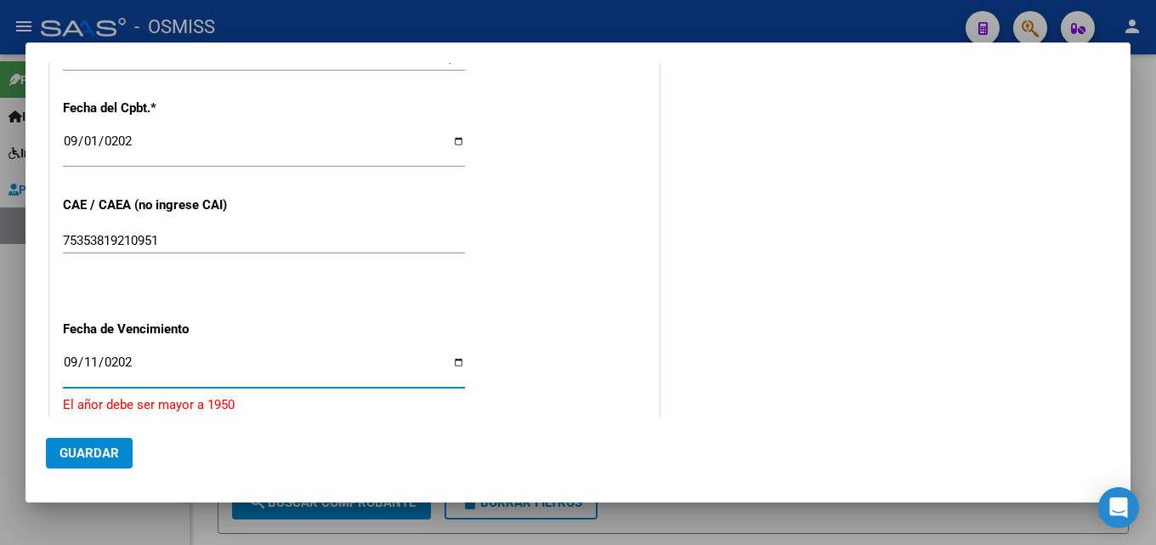
type input "[DATE]"
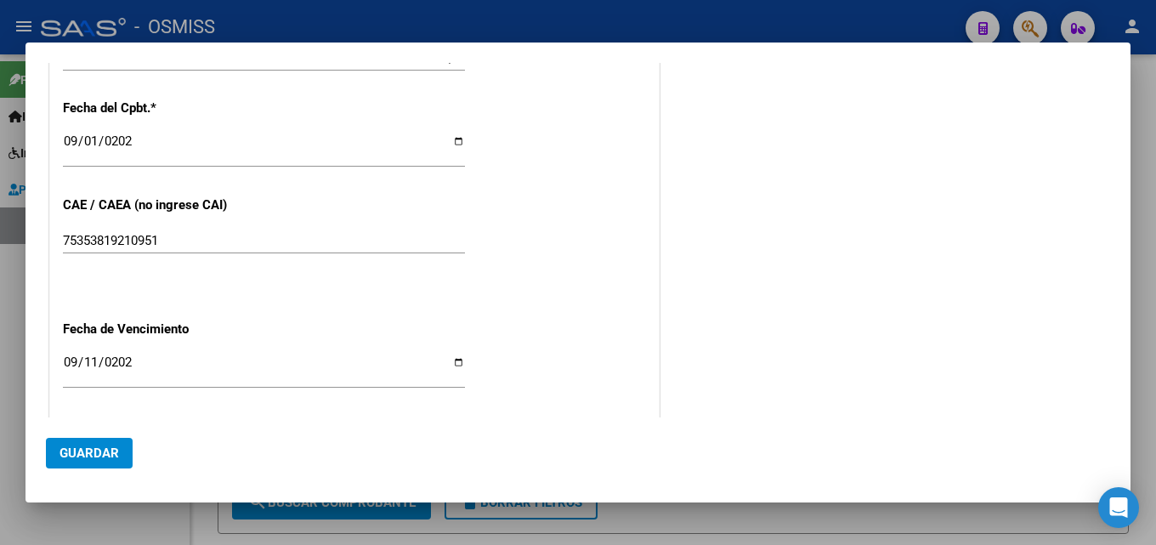
scroll to position [1080, 0]
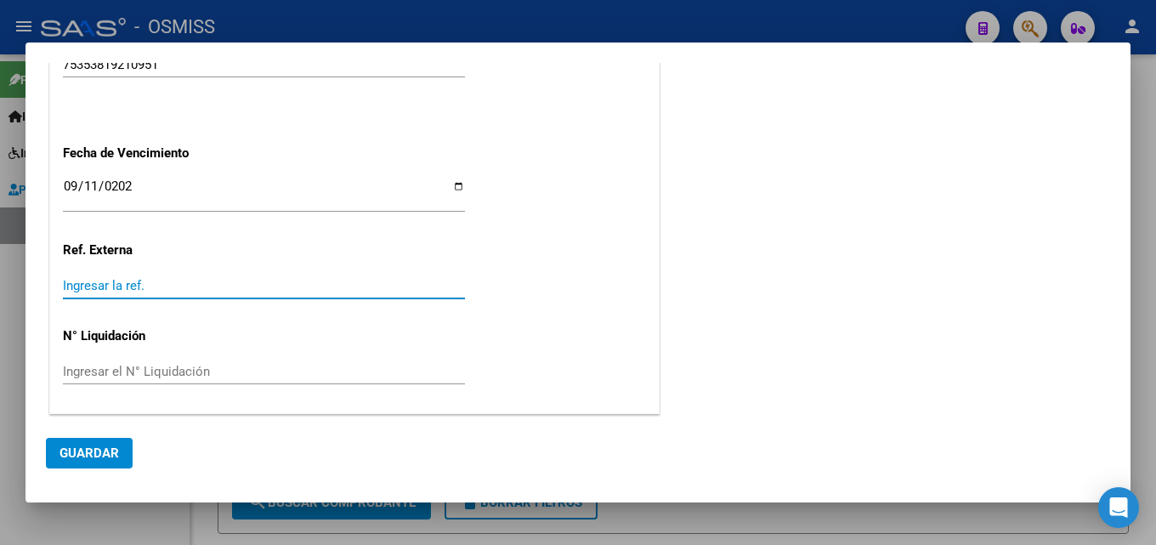
click at [68, 454] on span "Guardar" at bounding box center [90, 452] width 60 height 15
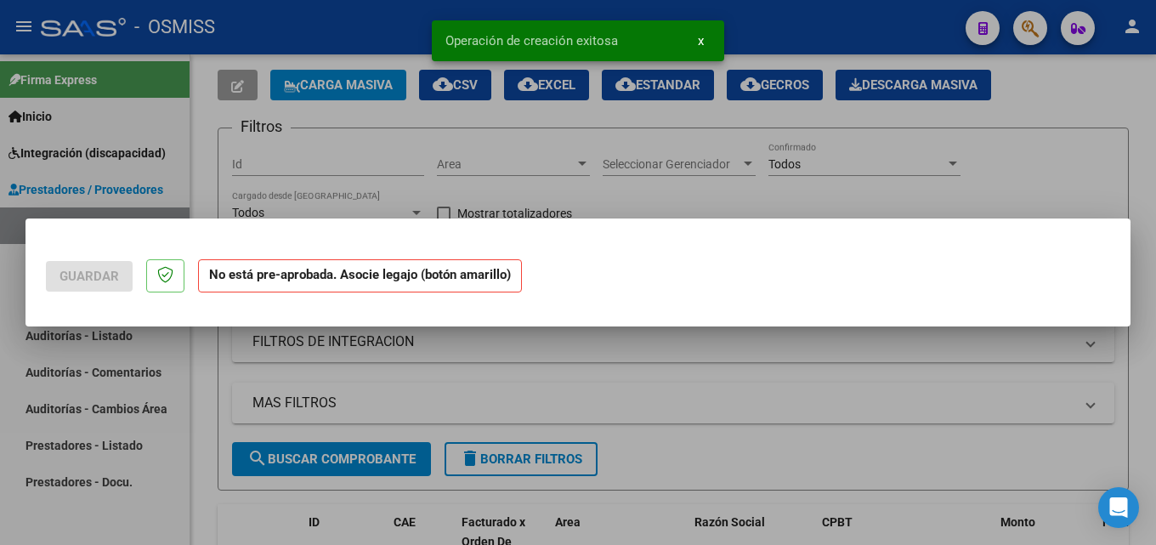
scroll to position [0, 0]
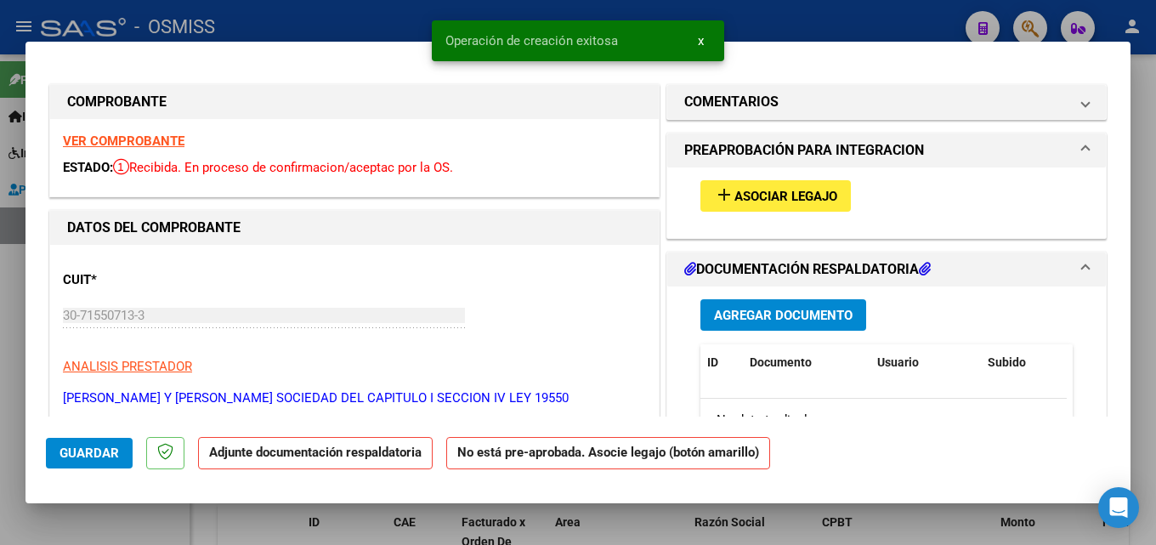
click at [823, 172] on div "add Asociar Legajo" at bounding box center [887, 195] width 398 height 57
click at [813, 196] on span "Asociar Legajo" at bounding box center [786, 196] width 103 height 15
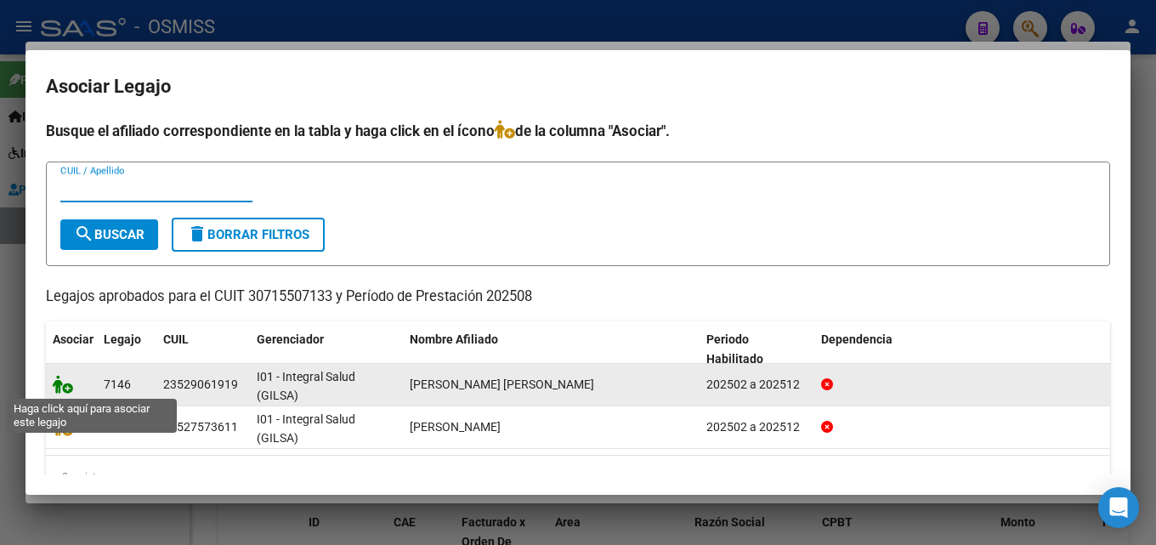
click at [72, 384] on icon at bounding box center [63, 384] width 20 height 19
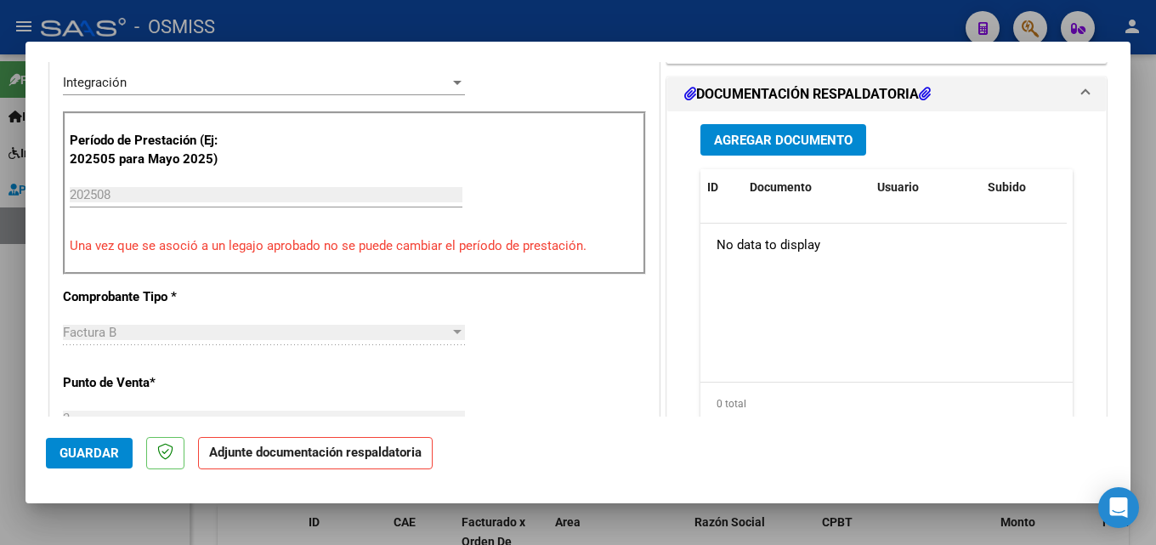
scroll to position [475, 0]
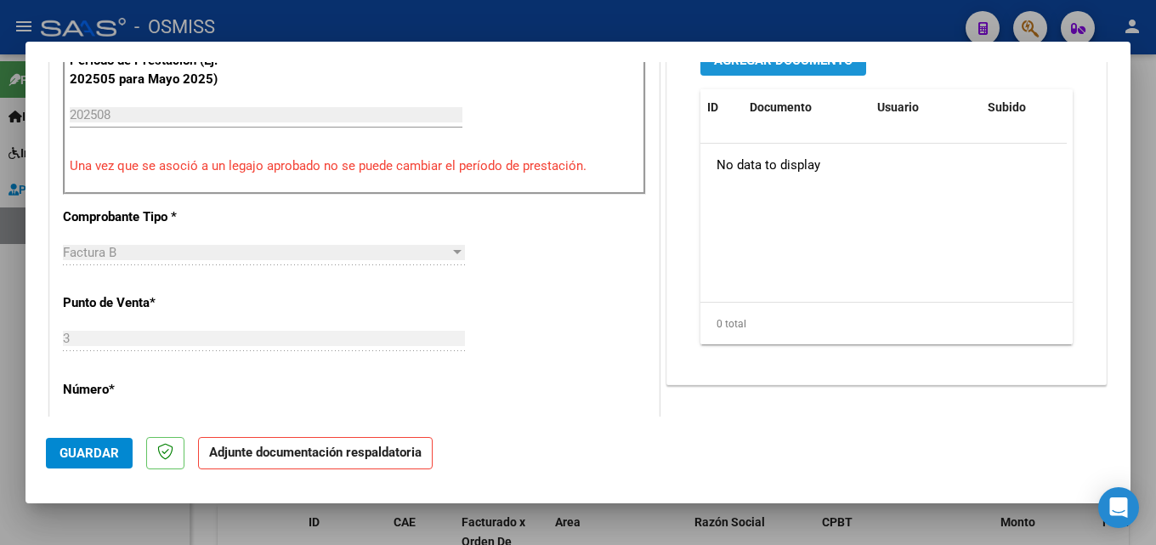
click at [716, 73] on button "Agregar Documento" at bounding box center [784, 59] width 166 height 31
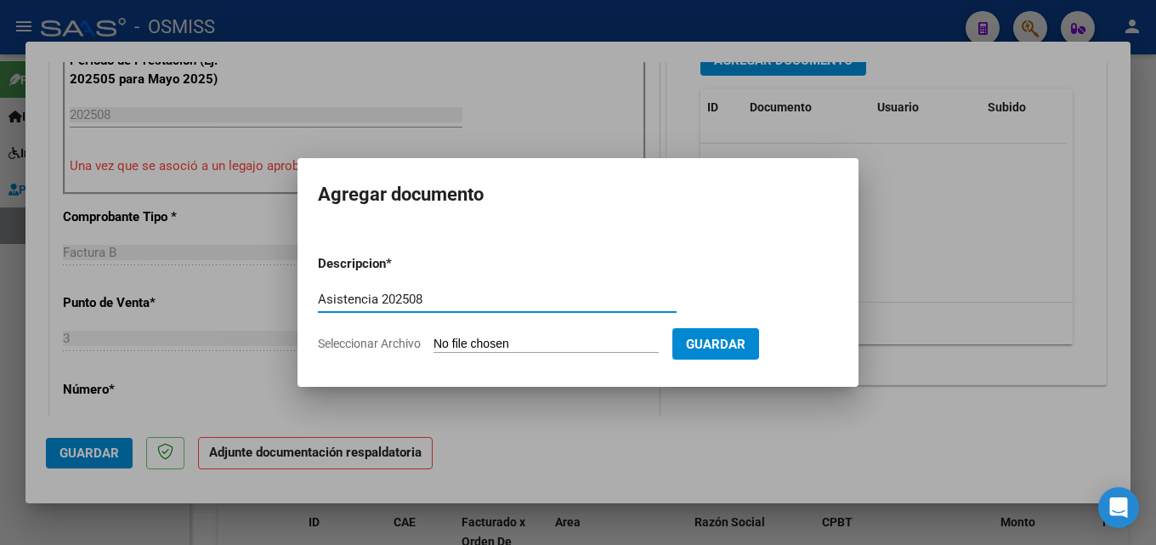
type input "Asistencia 202508"
click at [533, 335] on form "Descripcion * Asistencia 202508 Escriba aquí una descripcion Seleccionar Archiv…" at bounding box center [578, 303] width 520 height 124
click at [530, 342] on input "Seleccionar Archivo" at bounding box center [546, 345] width 225 height 16
type input "C:\fakepath\[PERSON_NAME][GEOGRAPHIC_DATA]. Asistencia 202508.pdf"
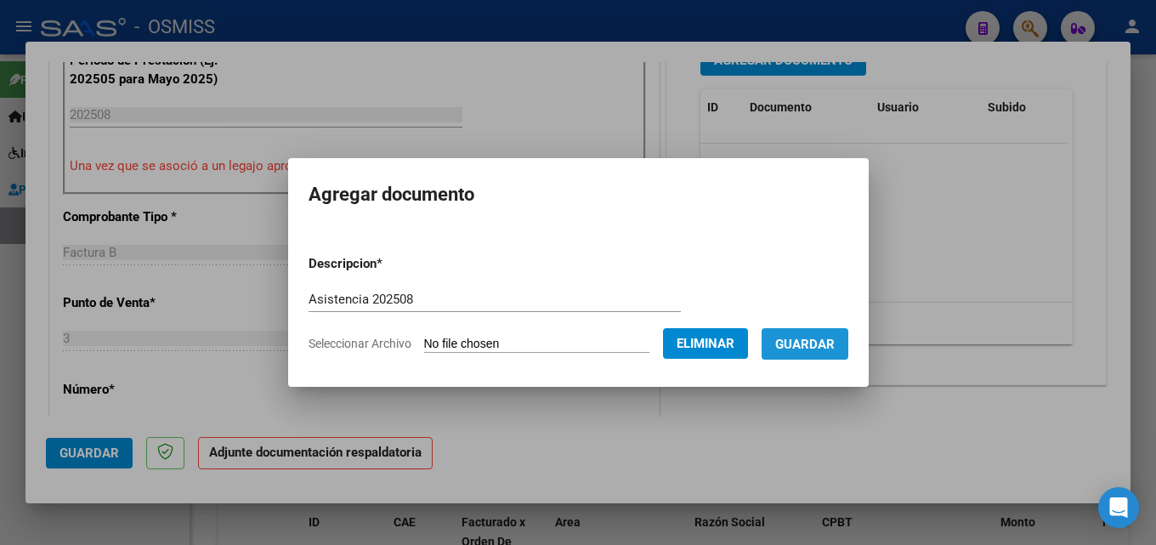
click at [832, 343] on span "Guardar" at bounding box center [805, 344] width 60 height 15
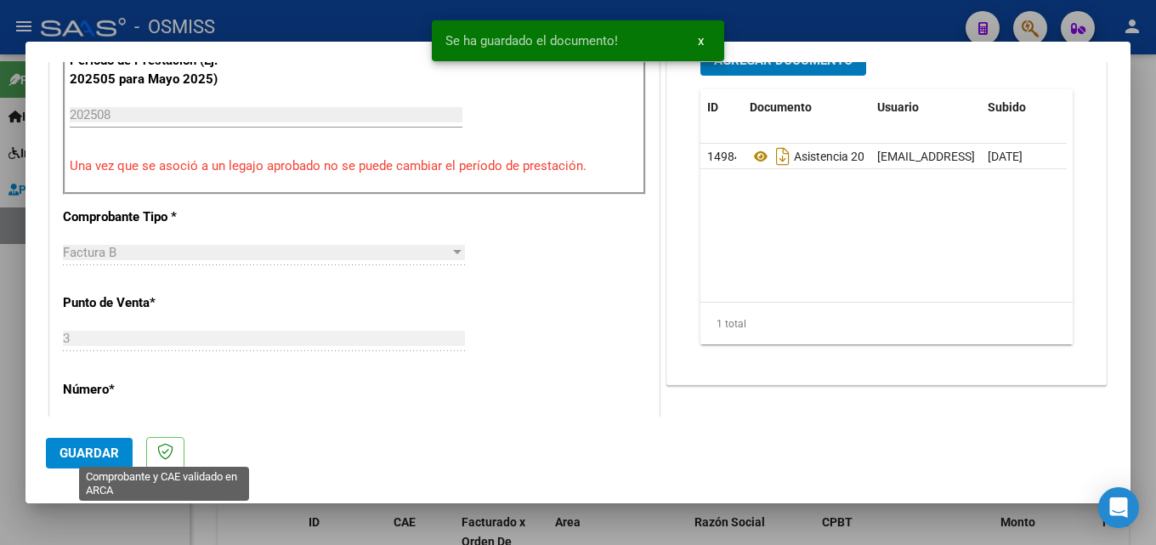
scroll to position [458, 0]
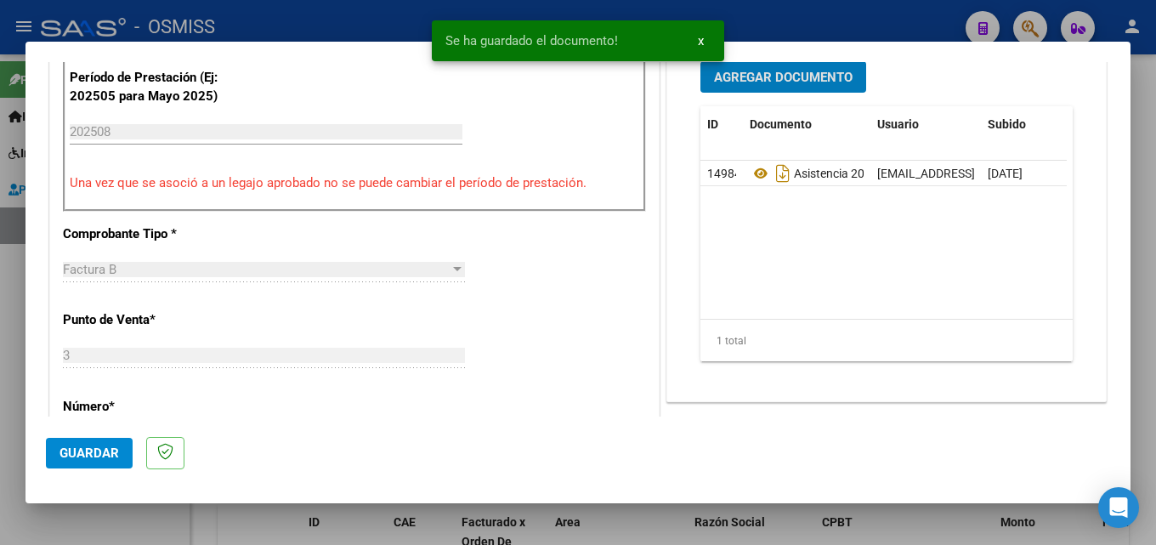
click at [57, 446] on button "Guardar" at bounding box center [89, 453] width 87 height 31
click at [898, 522] on div at bounding box center [578, 272] width 1156 height 545
type input "$ 0,00"
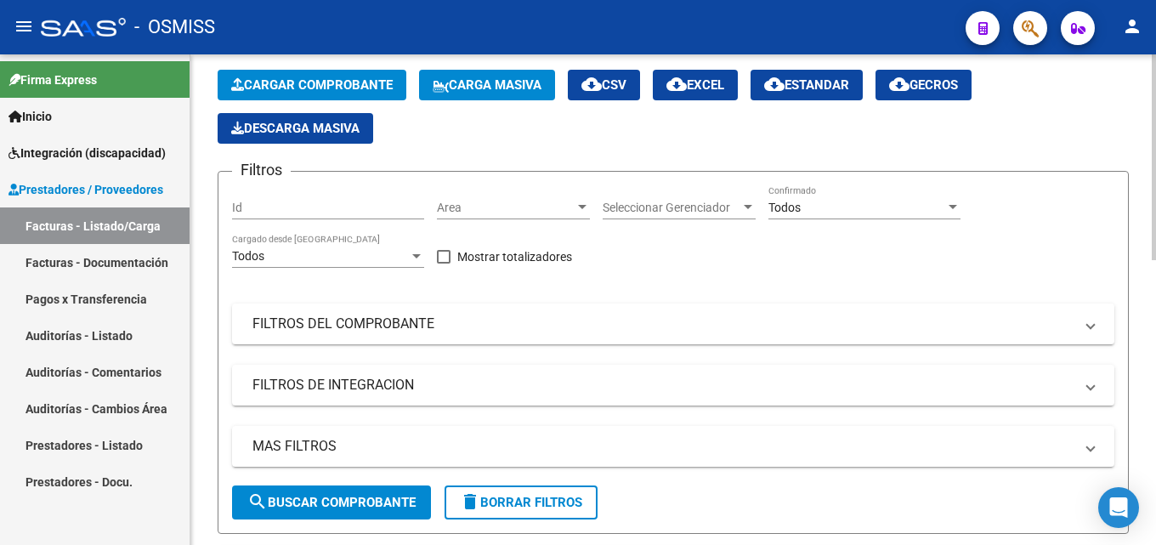
click at [349, 79] on span "Cargar Comprobante" at bounding box center [312, 84] width 162 height 15
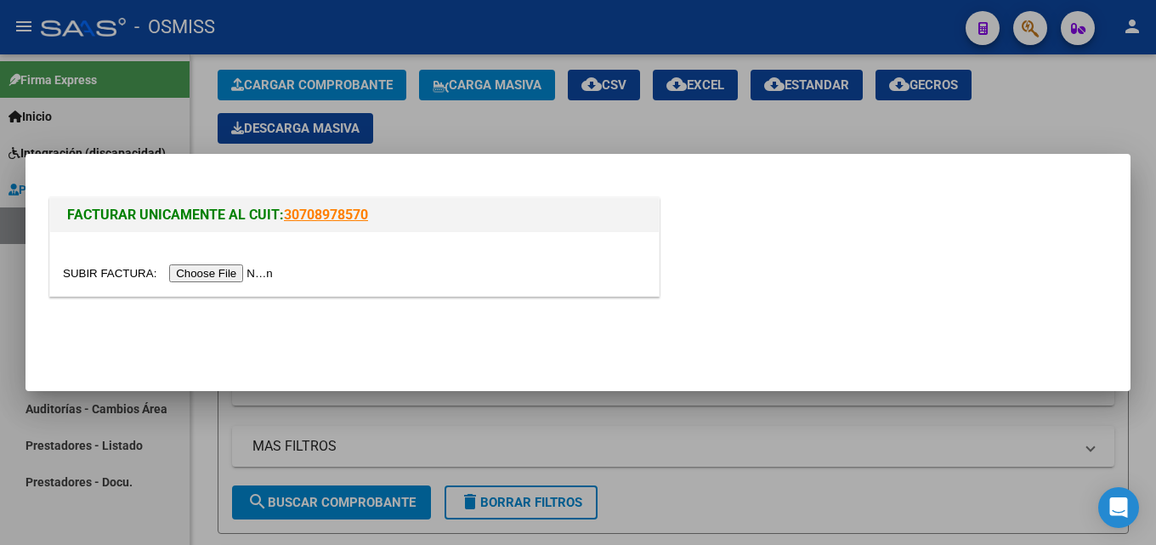
click at [241, 277] on input "file" at bounding box center [170, 273] width 215 height 18
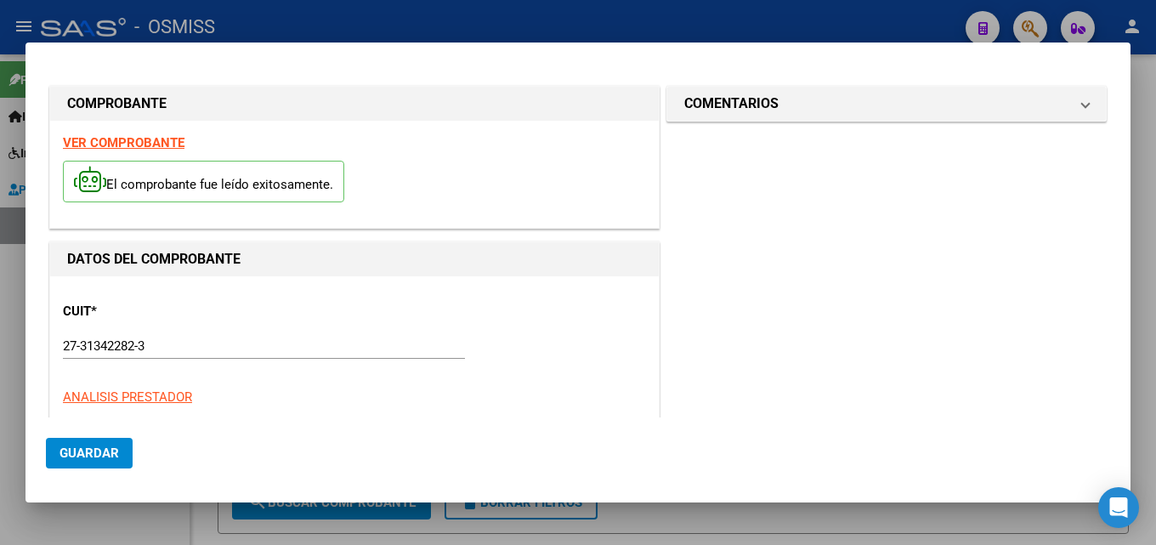
scroll to position [416, 0]
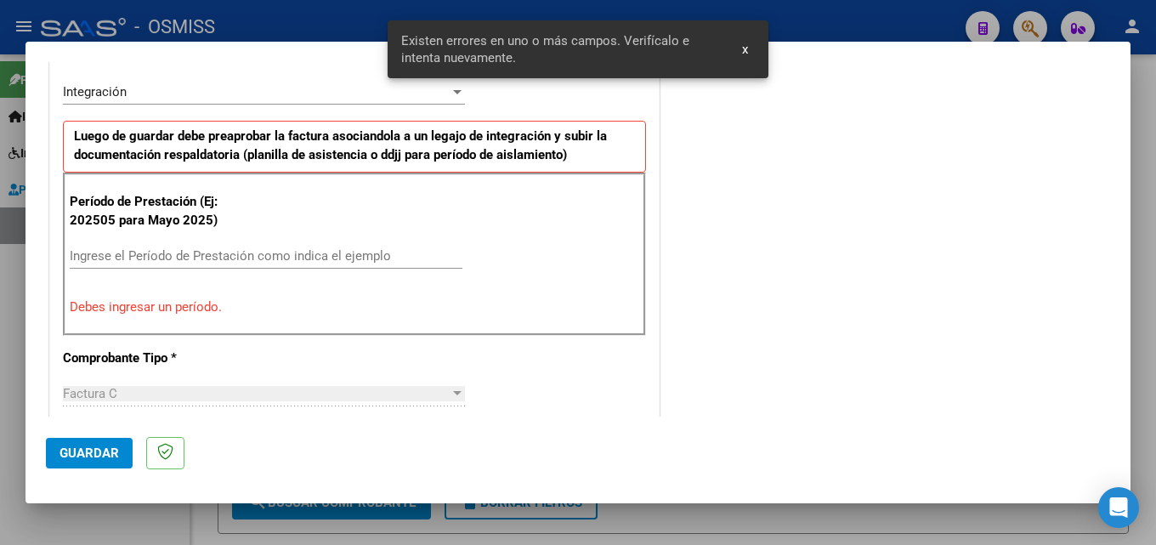
click at [140, 258] on input "Ingrese el Período de Prestación como indica el ejemplo" at bounding box center [266, 255] width 393 height 15
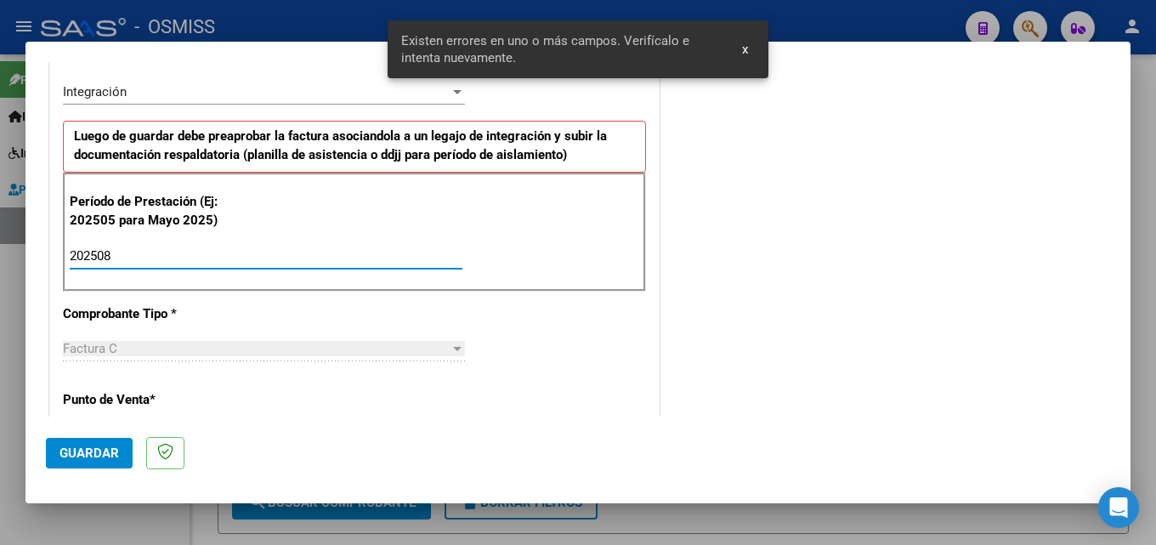
type input "202508"
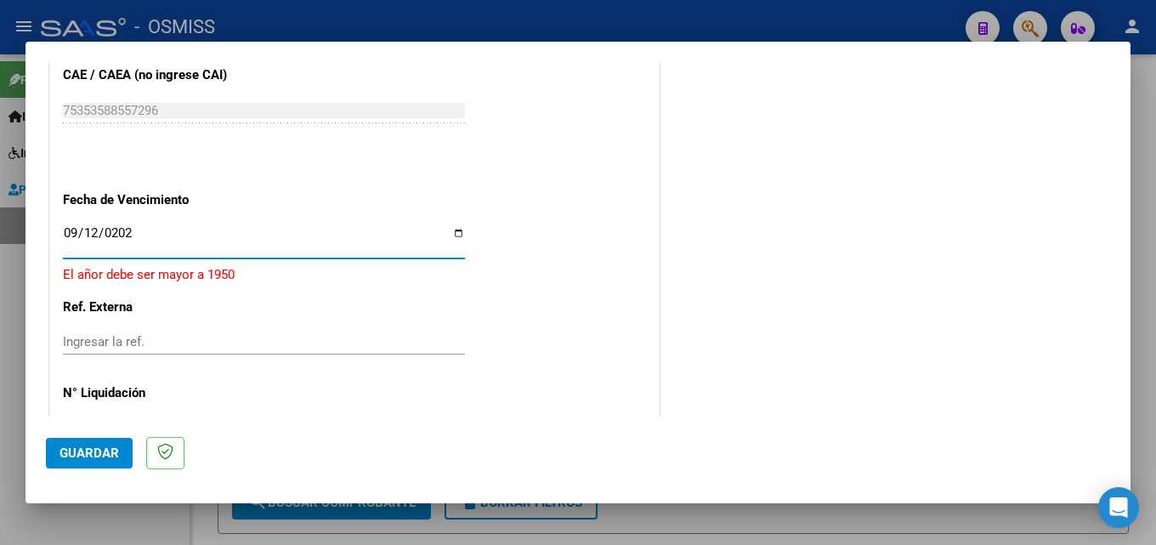
type input "[DATE]"
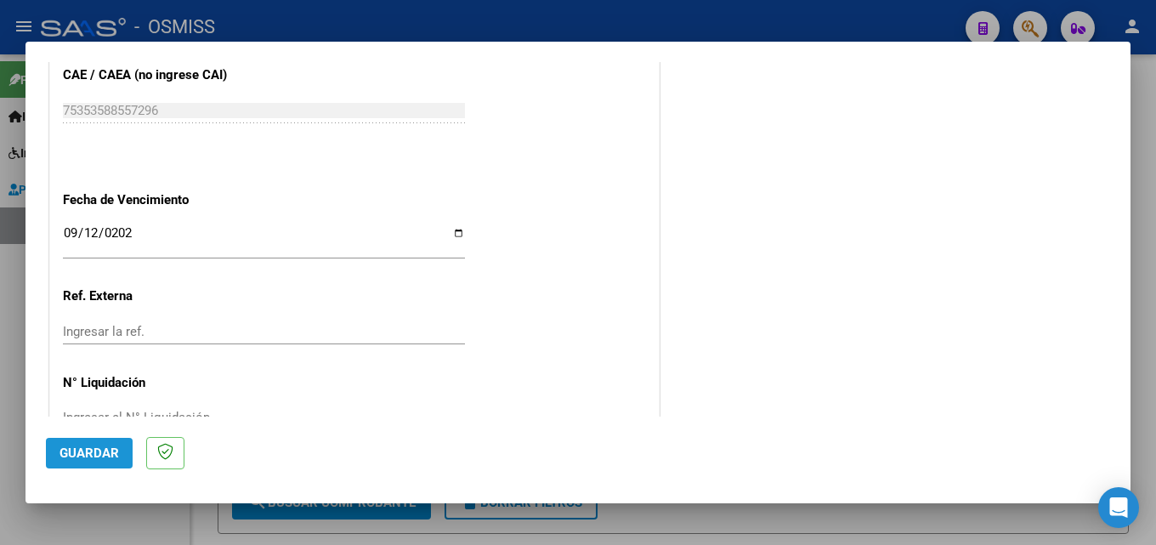
drag, startPoint x: 91, startPoint y: 462, endPoint x: 87, endPoint y: 406, distance: 56.3
click at [89, 465] on button "Guardar" at bounding box center [89, 453] width 87 height 31
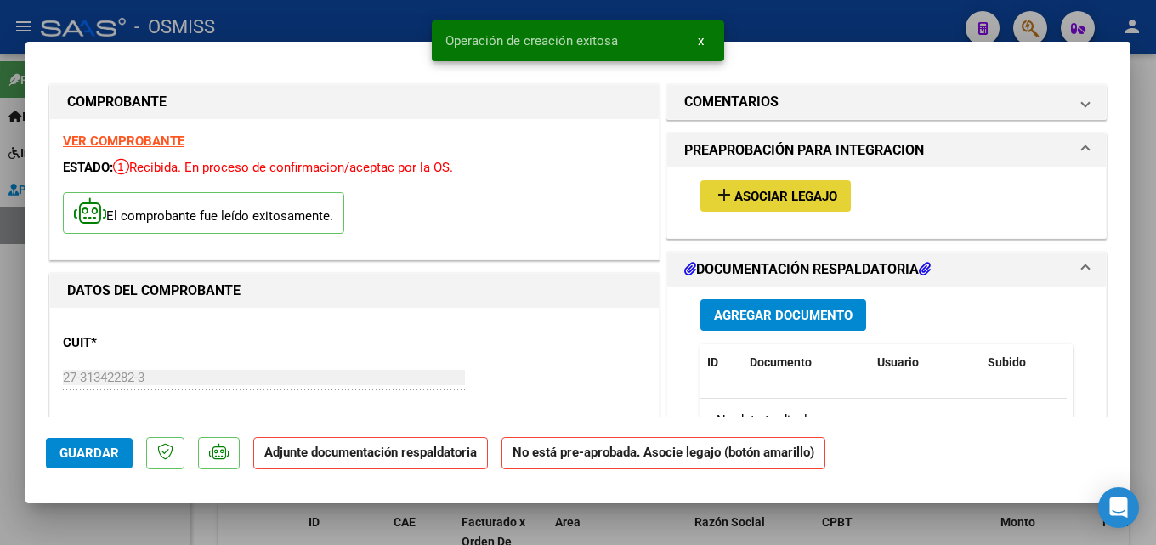
click at [804, 203] on span "Asociar Legajo" at bounding box center [786, 196] width 103 height 15
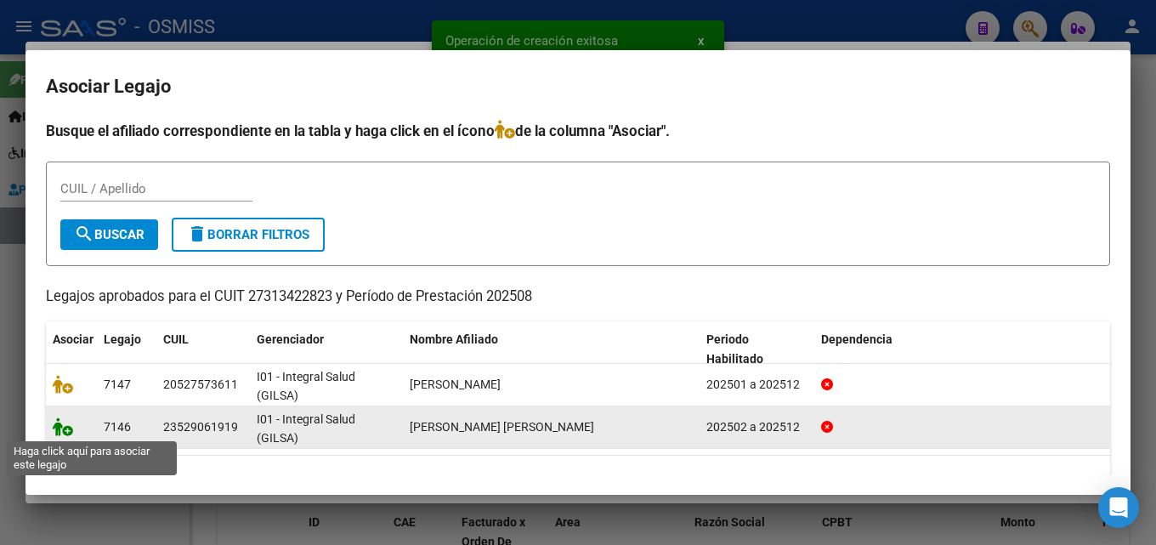
click at [55, 428] on icon at bounding box center [63, 426] width 20 height 19
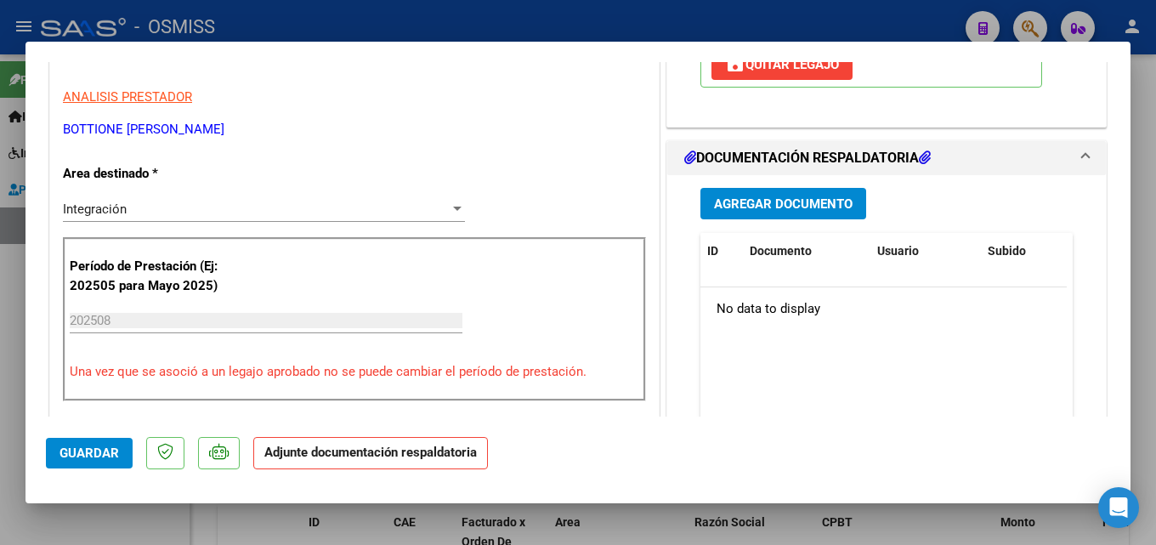
scroll to position [355, 0]
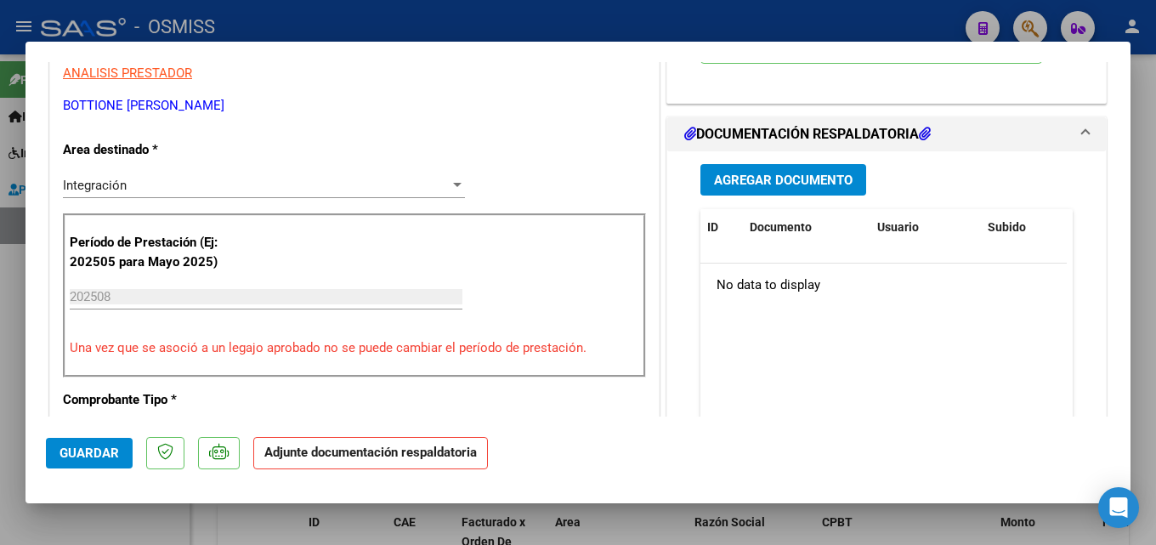
click at [807, 192] on button "Agregar Documento" at bounding box center [784, 179] width 166 height 31
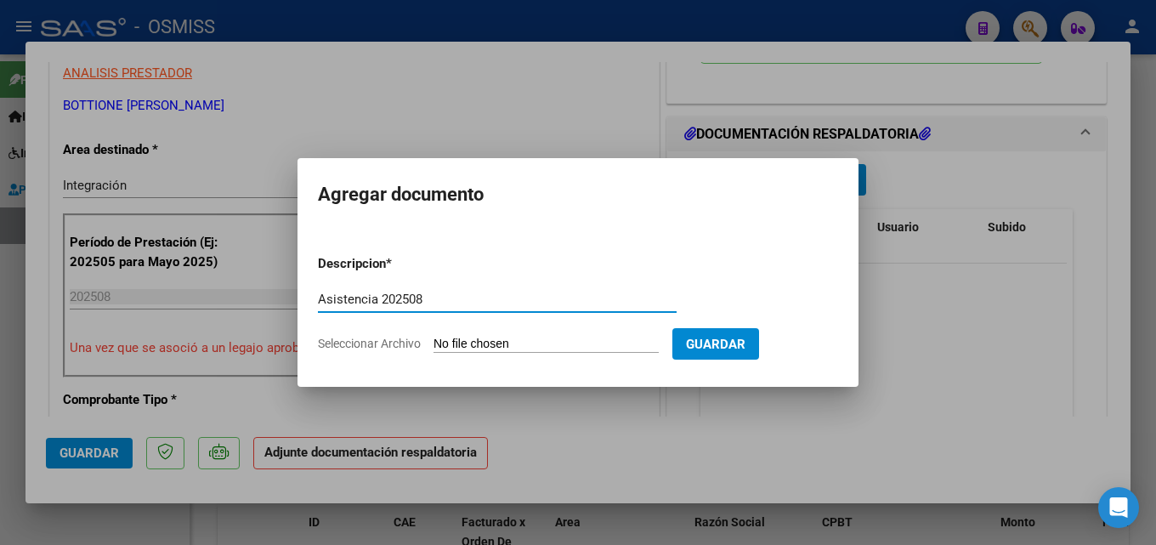
type input "Asistencia 202508"
click at [517, 334] on form "Descripcion * Asistencia 202508 Escriba aquí una descripcion Seleccionar Archiv…" at bounding box center [578, 303] width 520 height 124
click at [517, 341] on input "Seleccionar Archivo" at bounding box center [546, 345] width 225 height 16
type input "C:\fakepath\Bottione. Asistencia 202508.pdf"
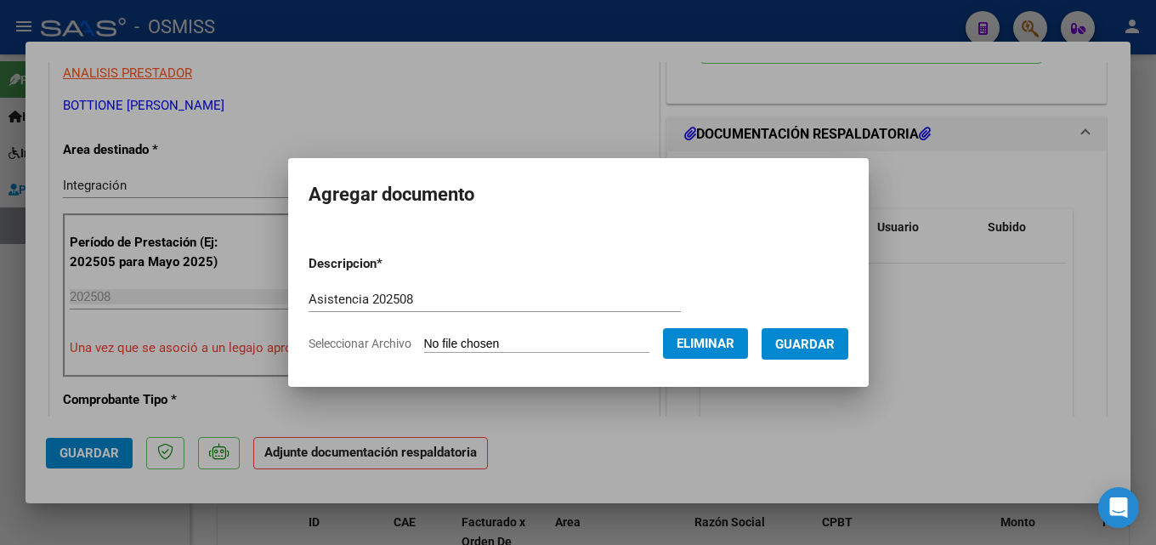
click at [814, 333] on button "Guardar" at bounding box center [805, 343] width 87 height 31
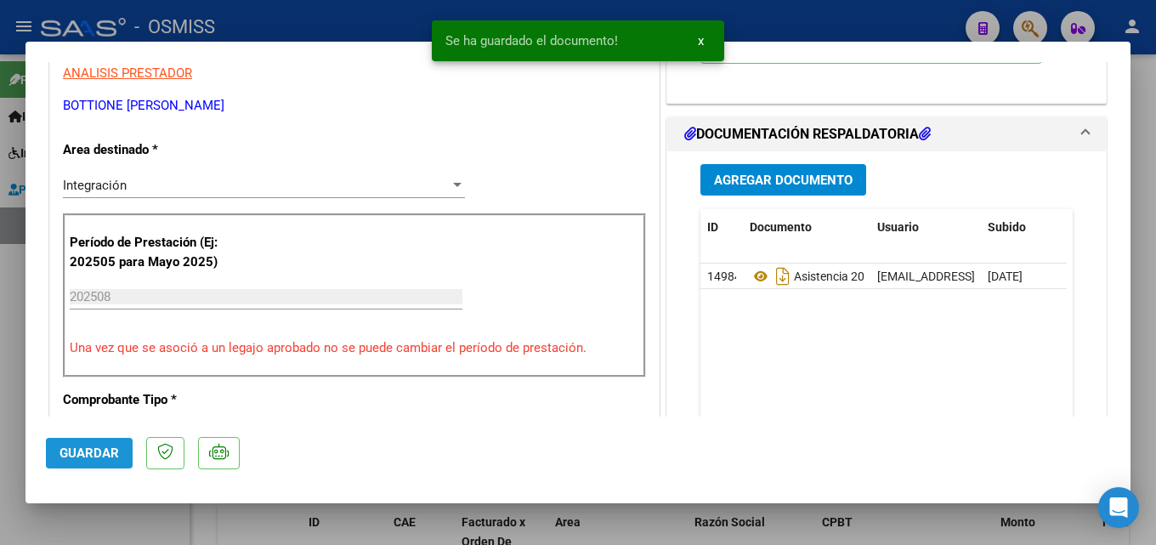
click at [99, 457] on span "Guardar" at bounding box center [90, 452] width 60 height 15
click at [900, 520] on div at bounding box center [578, 272] width 1156 height 545
type input "$ 0,00"
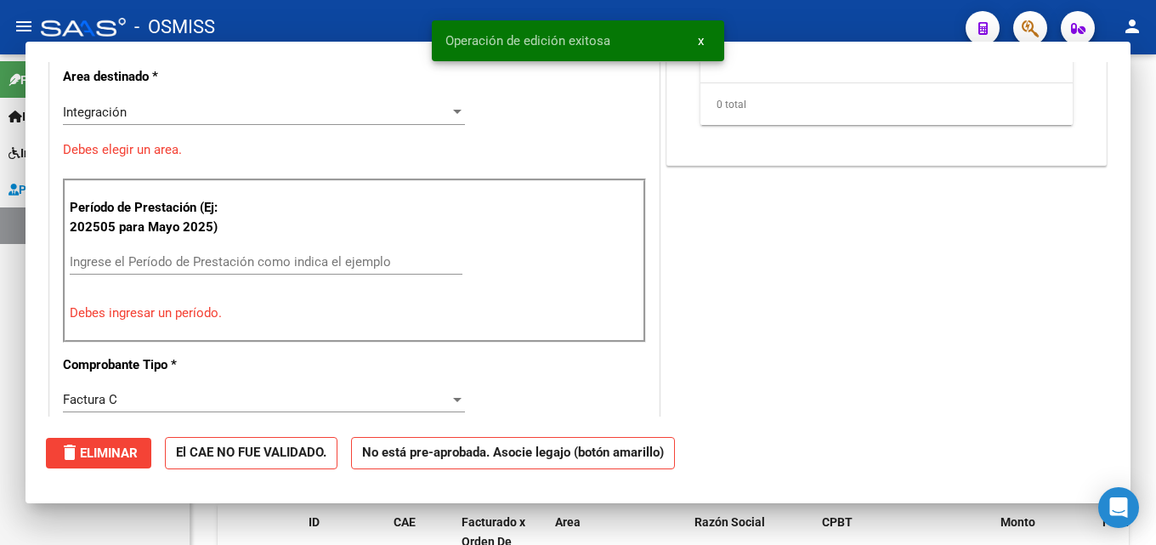
scroll to position [282, 0]
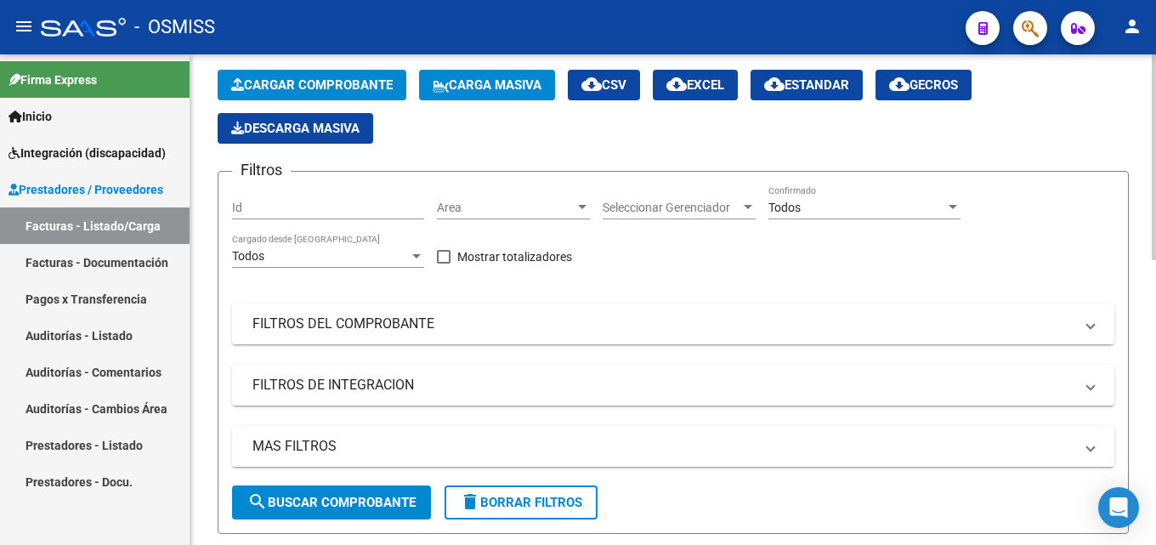
click at [332, 85] on span "Cargar Comprobante" at bounding box center [312, 84] width 162 height 15
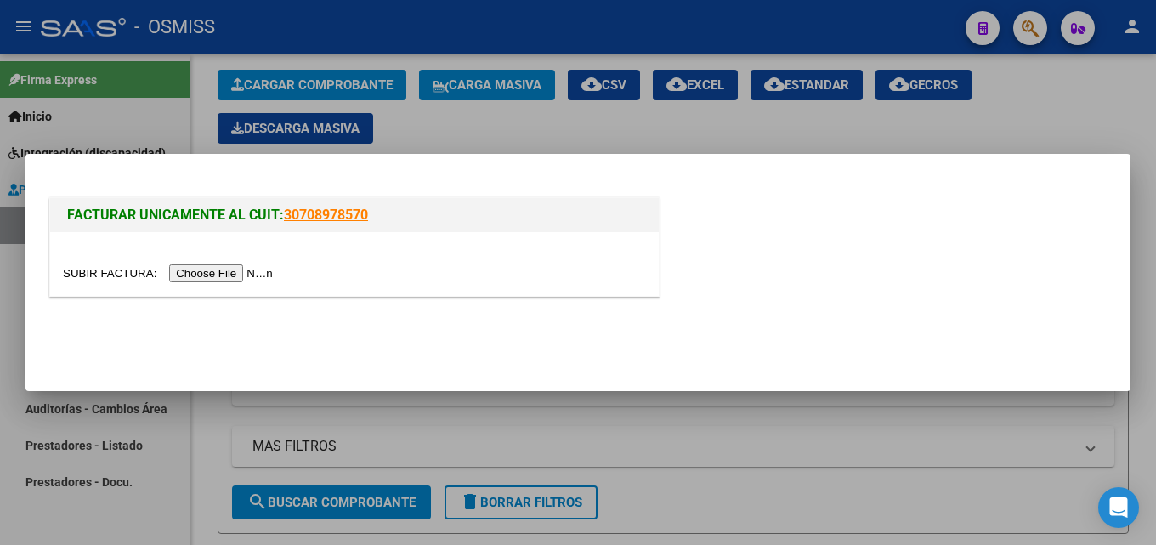
click at [257, 271] on input "file" at bounding box center [170, 273] width 215 height 18
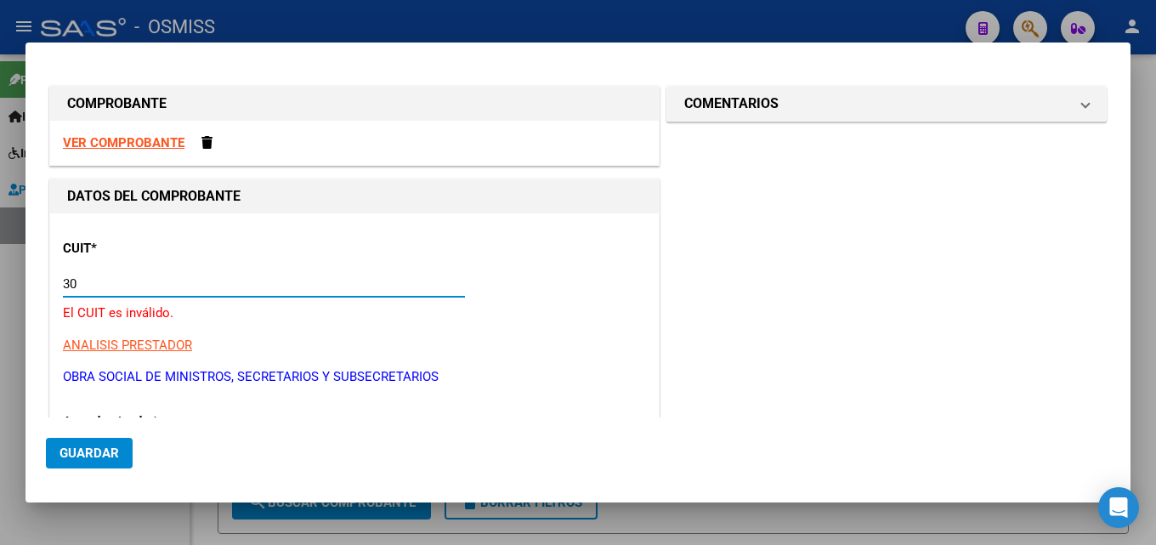
type input "3"
type input "30-71413436-8"
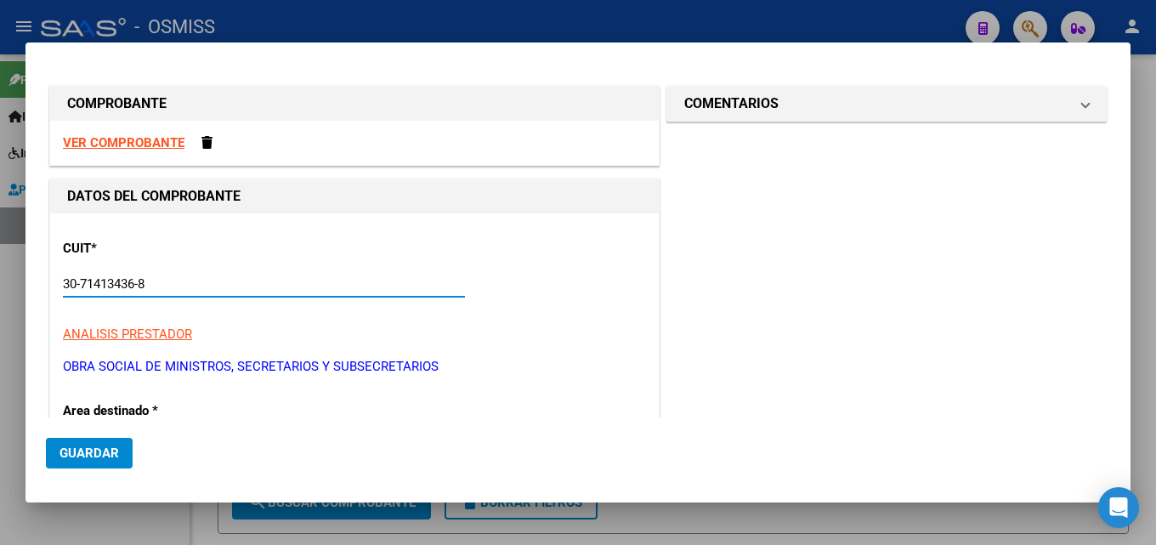
type input "4"
type input "30-71413436-8"
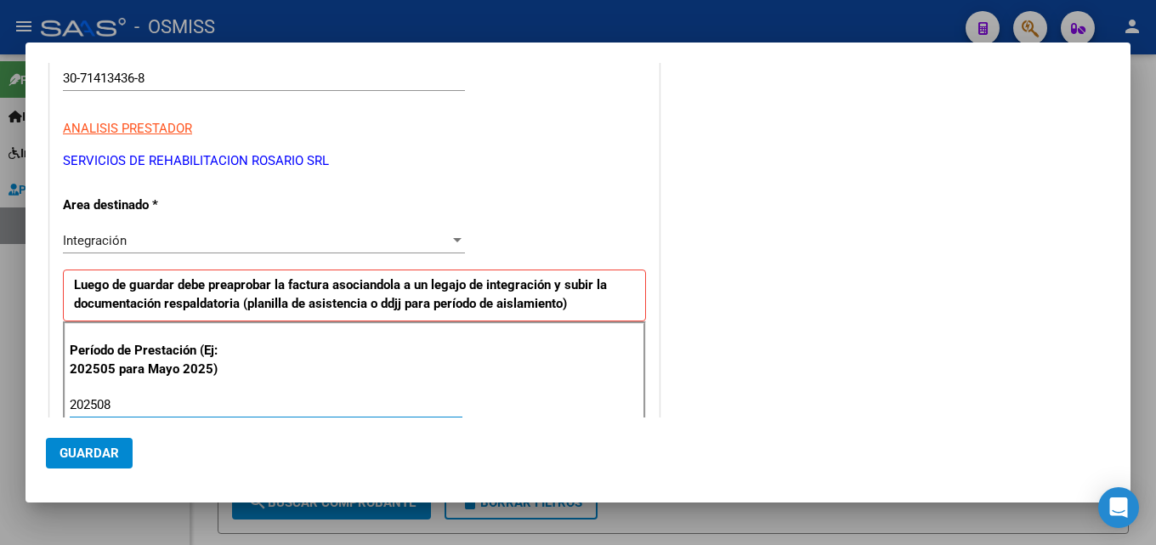
type input "202508"
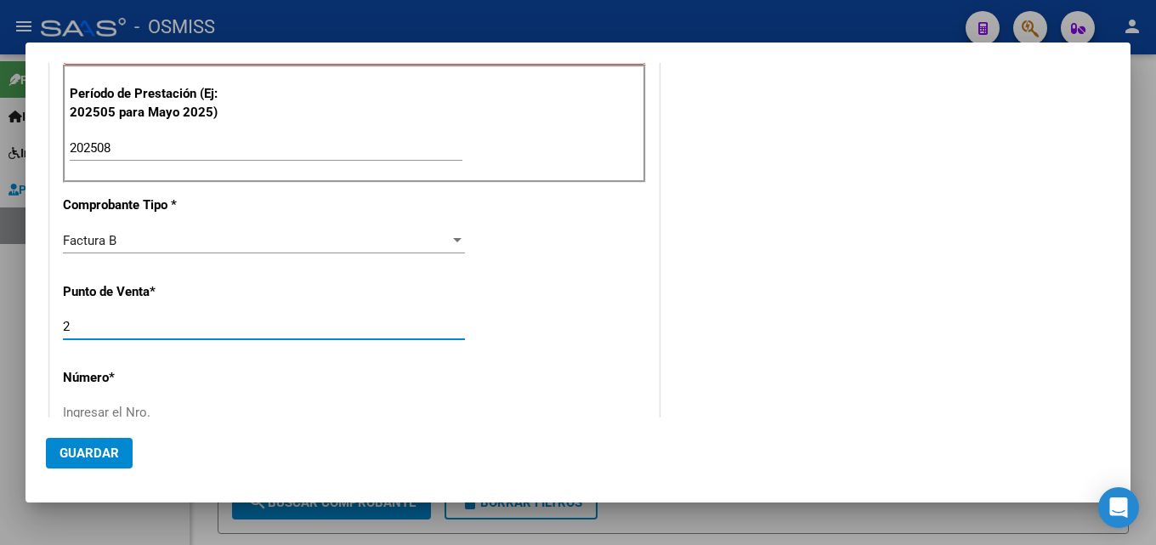
type input "2"
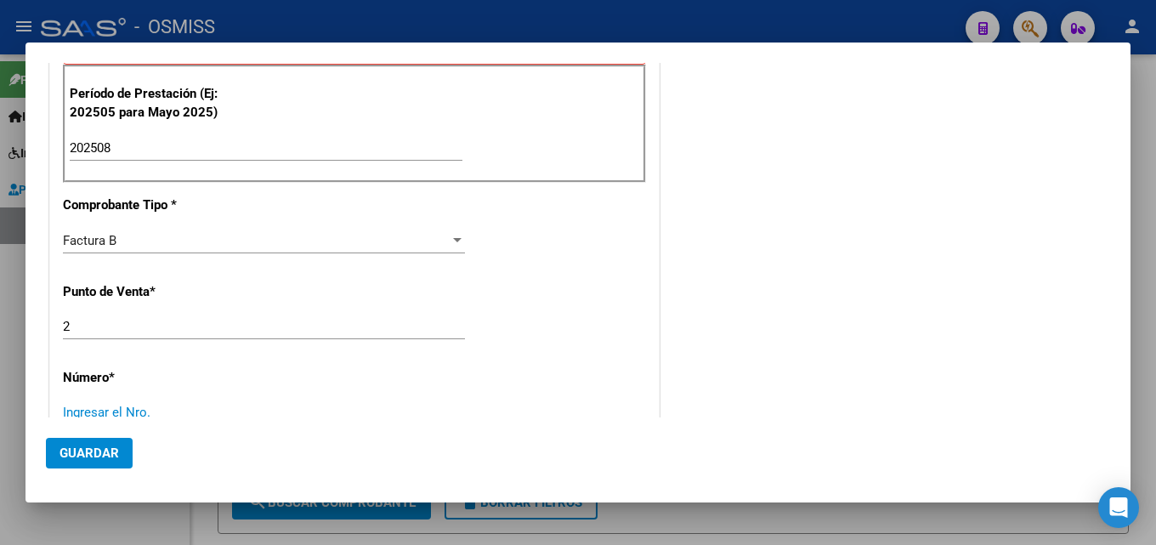
scroll to position [466, 0]
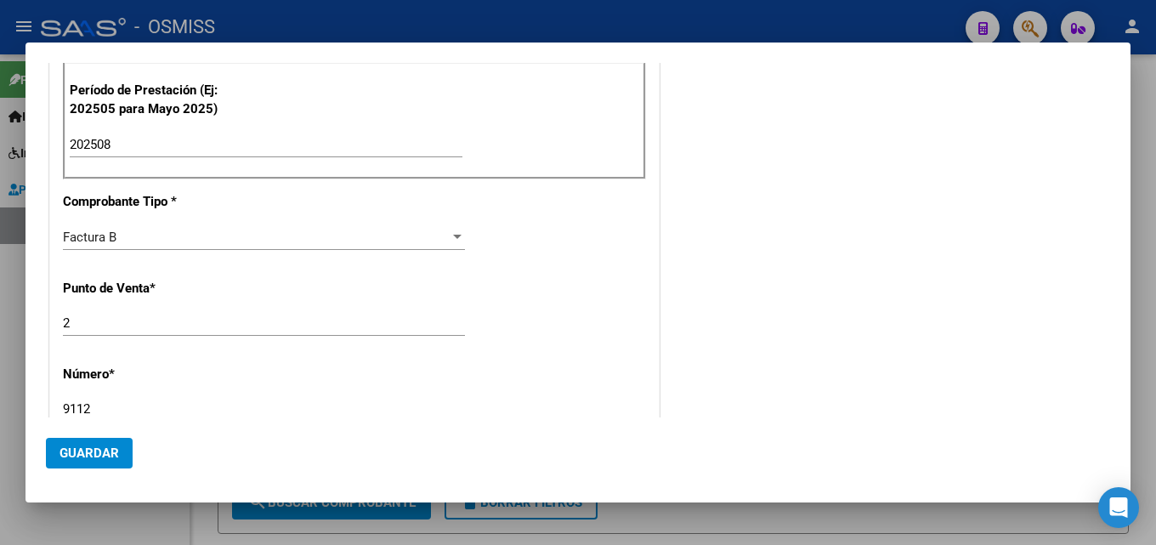
type input "9112"
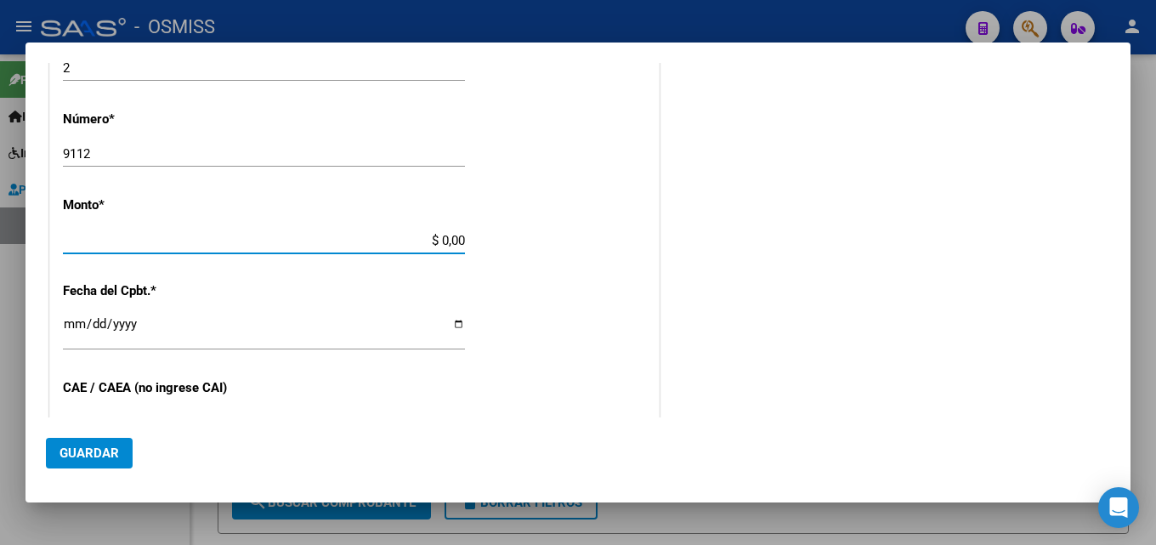
scroll to position [713, 0]
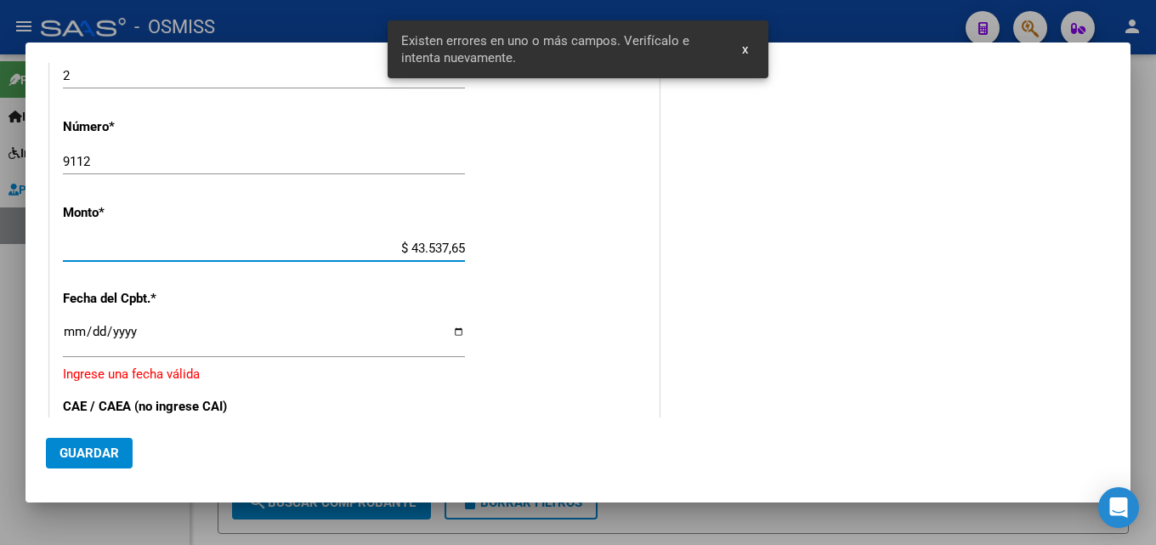
type input "$ 435.376,56"
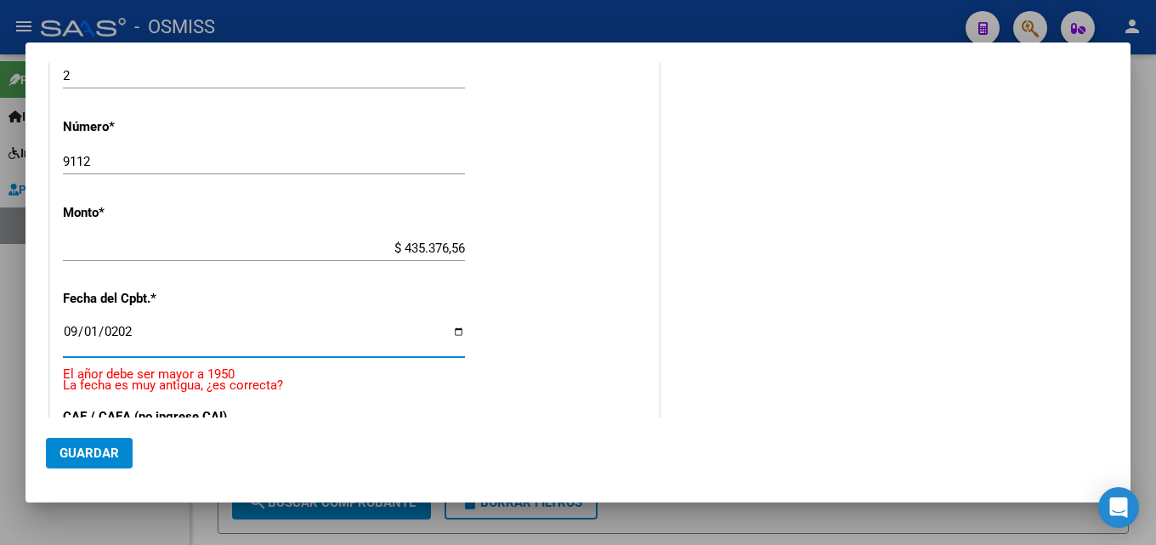
type input "[DATE]"
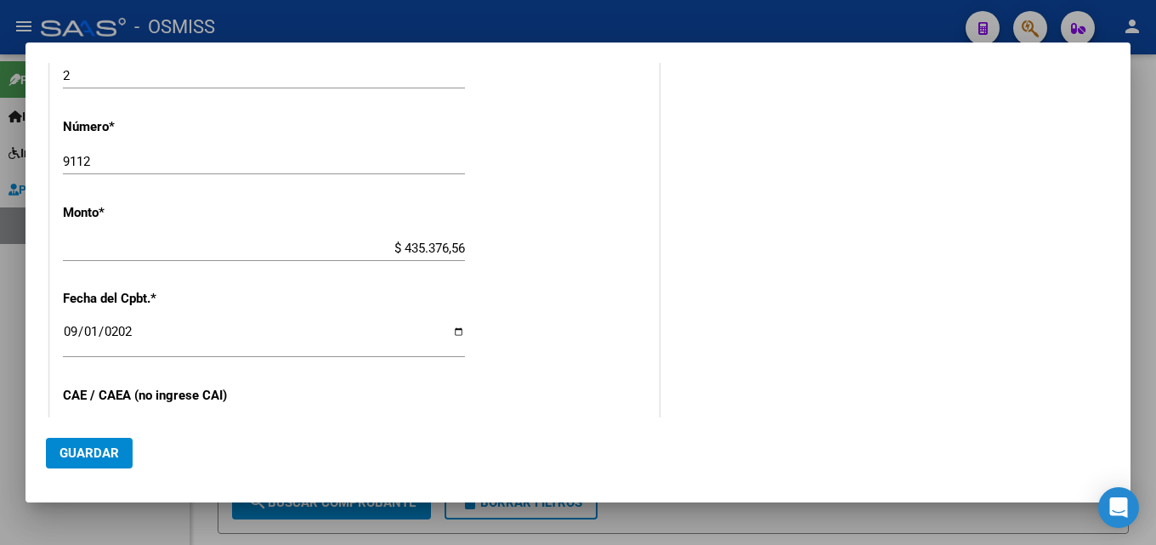
scroll to position [904, 0]
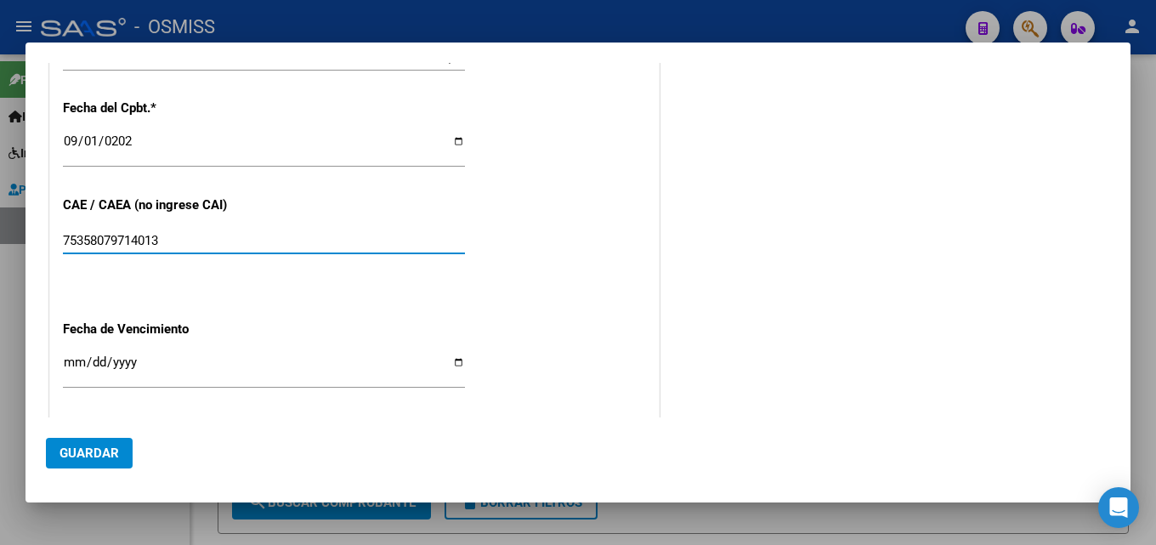
type input "75358079714013"
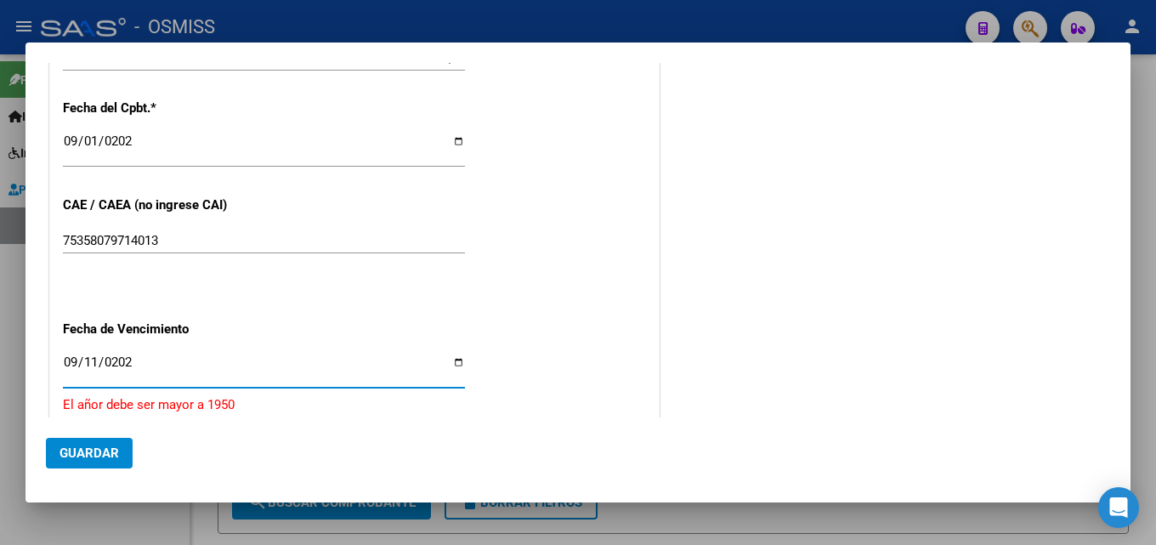
type input "[DATE]"
click at [30, 453] on mat-dialog-container "COMPROBANTE VER COMPROBANTE DATOS DEL COMPROBANTE CUIT * 30-71413436-8 Ingresar…" at bounding box center [578, 273] width 1105 height 460
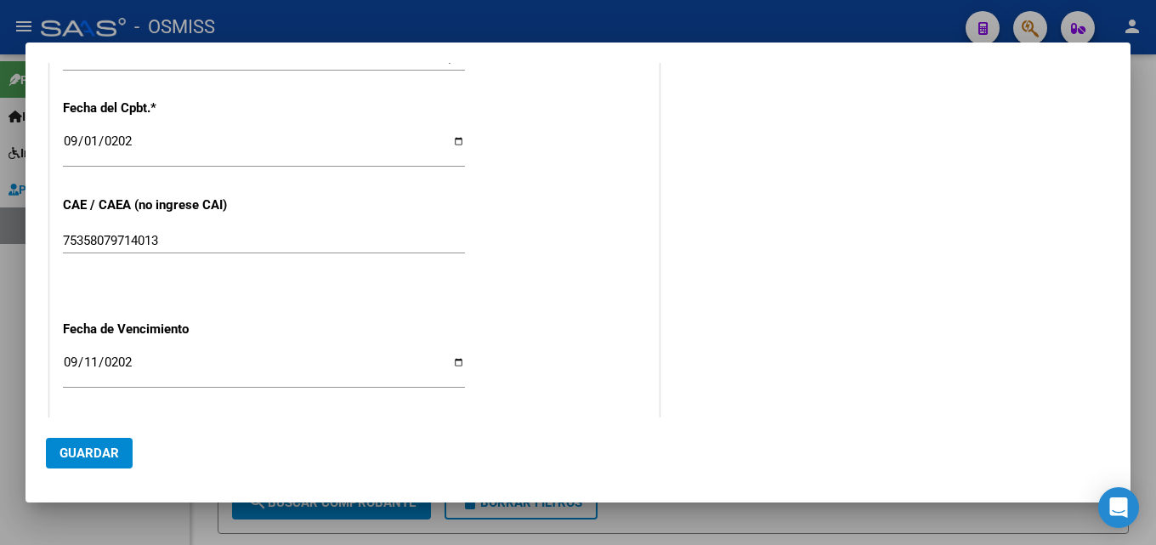
click at [86, 452] on span "Guardar" at bounding box center [90, 452] width 60 height 15
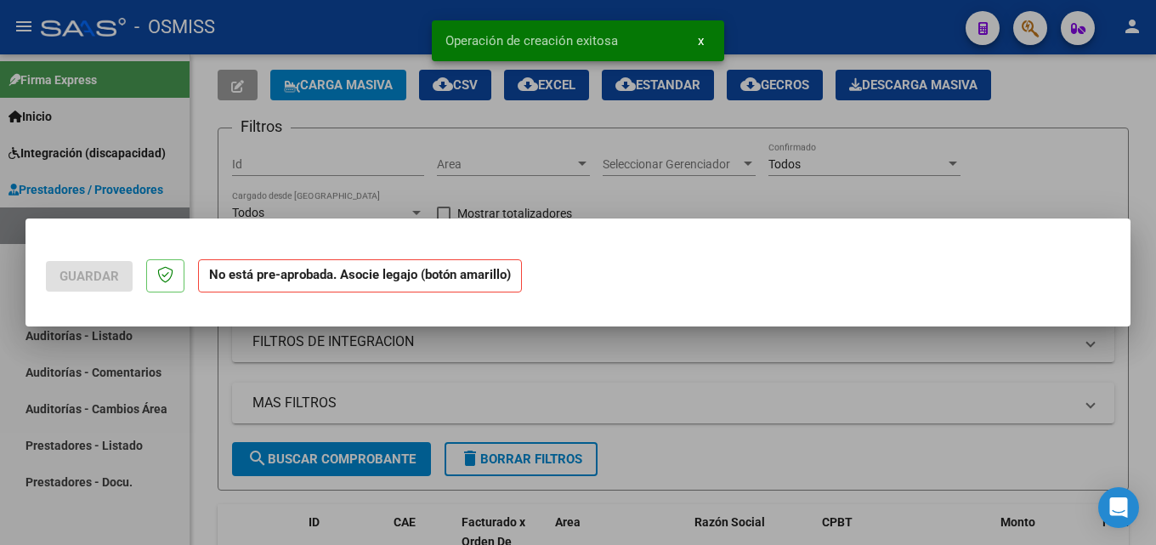
scroll to position [0, 0]
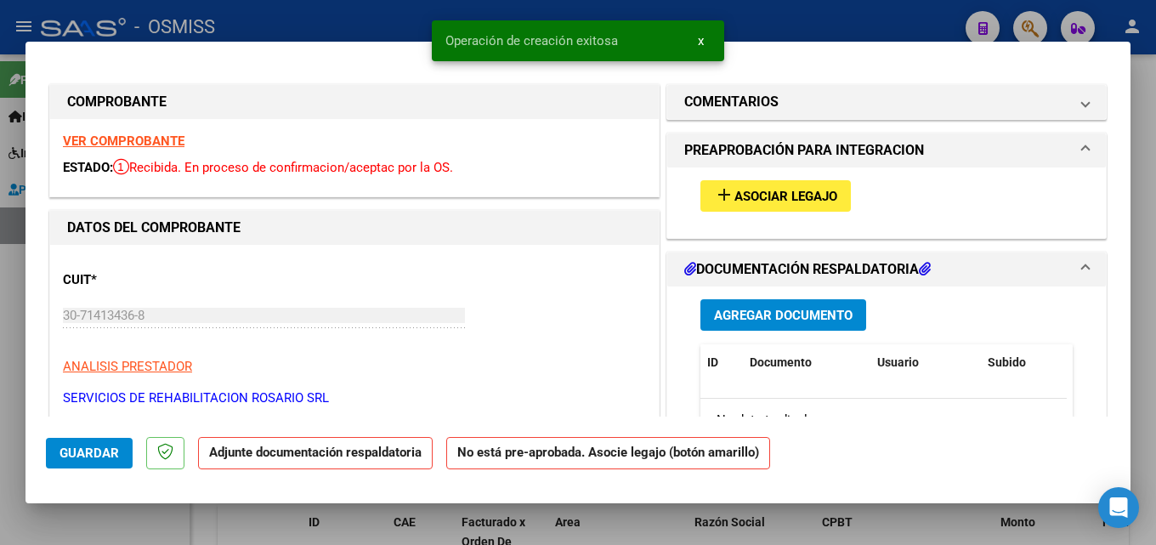
click at [741, 185] on button "add Asociar Legajo" at bounding box center [776, 195] width 150 height 31
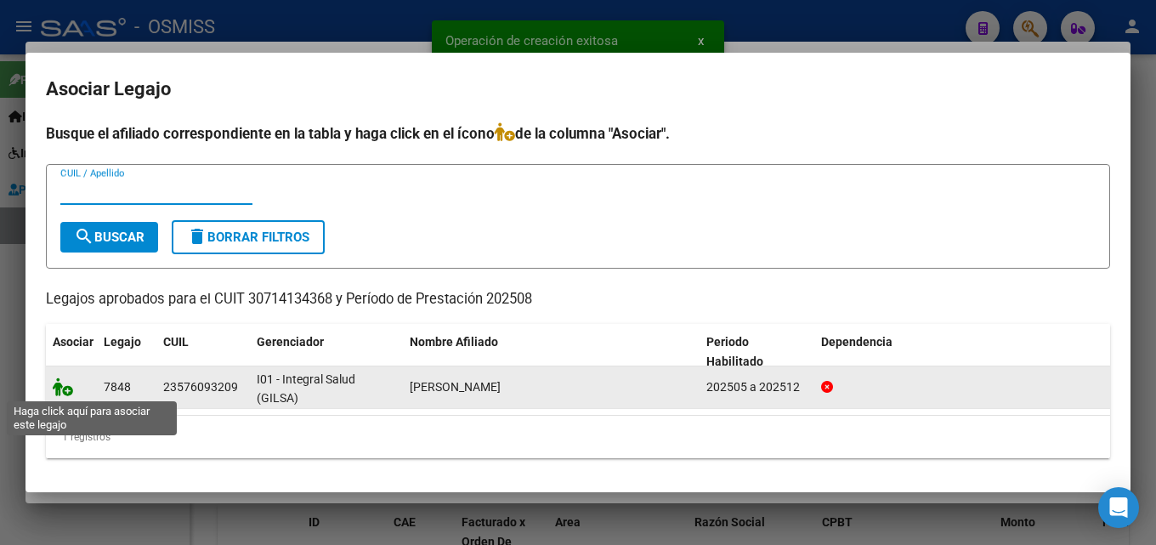
click at [61, 389] on icon at bounding box center [63, 386] width 20 height 19
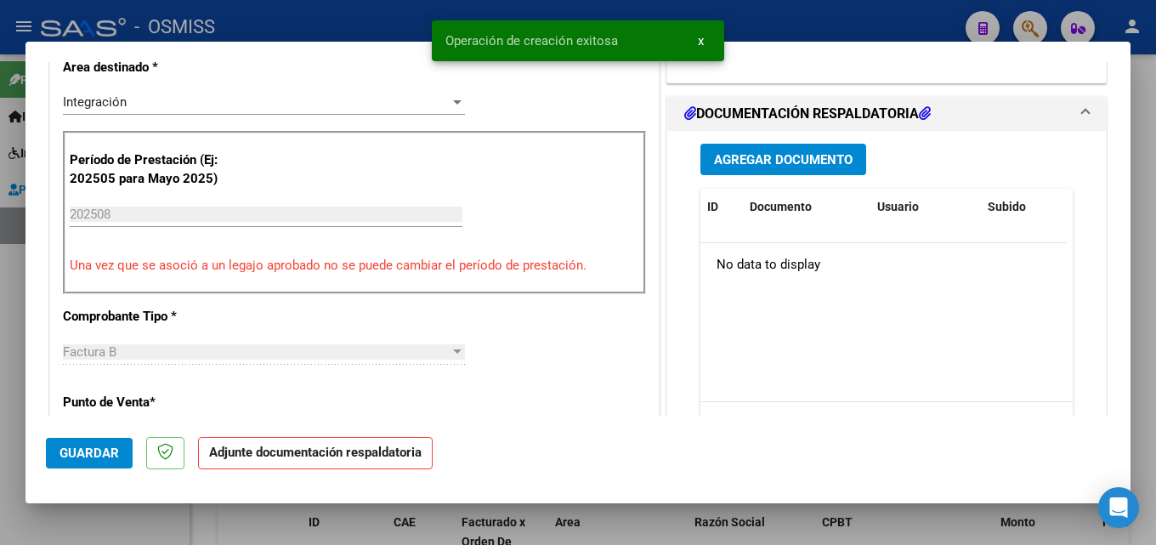
scroll to position [384, 0]
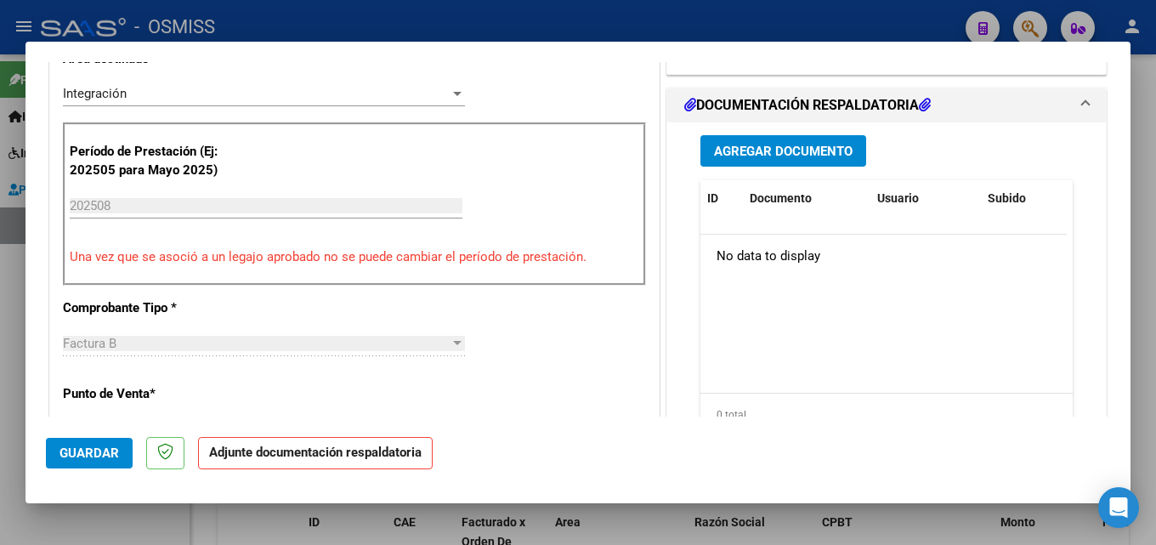
click at [755, 134] on div "Agregar Documento ID Documento Usuario Subido Acción No data to display 0 total…" at bounding box center [887, 291] width 398 height 339
click at [836, 150] on span "Agregar Documento" at bounding box center [783, 151] width 139 height 15
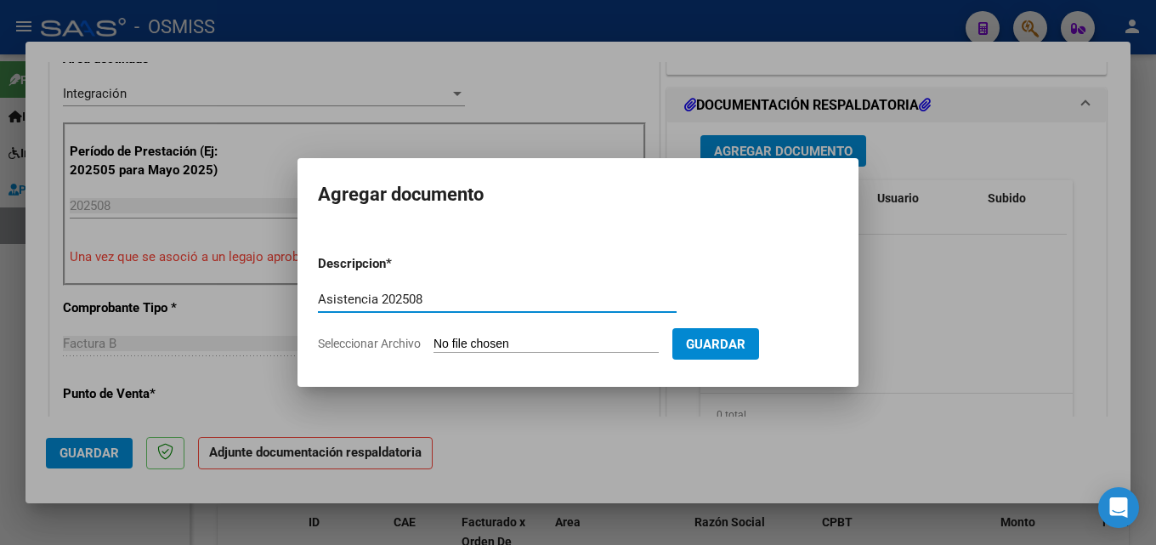
type input "Asistencia 202508"
click at [481, 339] on input "Seleccionar Archivo" at bounding box center [546, 345] width 225 height 16
type input "C:\fakepath\Mitai. Asistencia 202508.pdf"
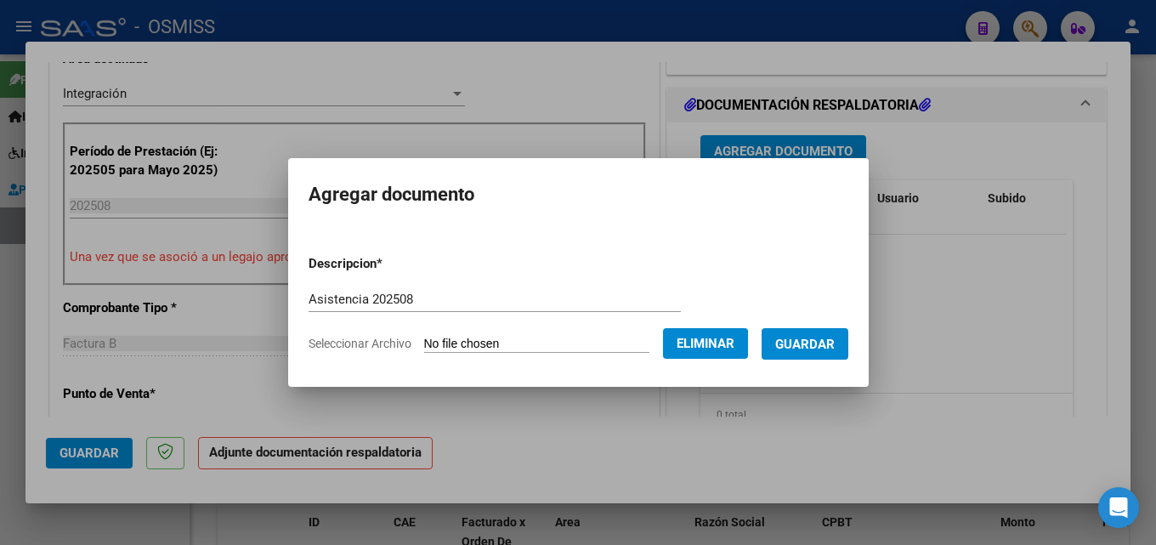
click at [835, 350] on span "Guardar" at bounding box center [805, 344] width 60 height 15
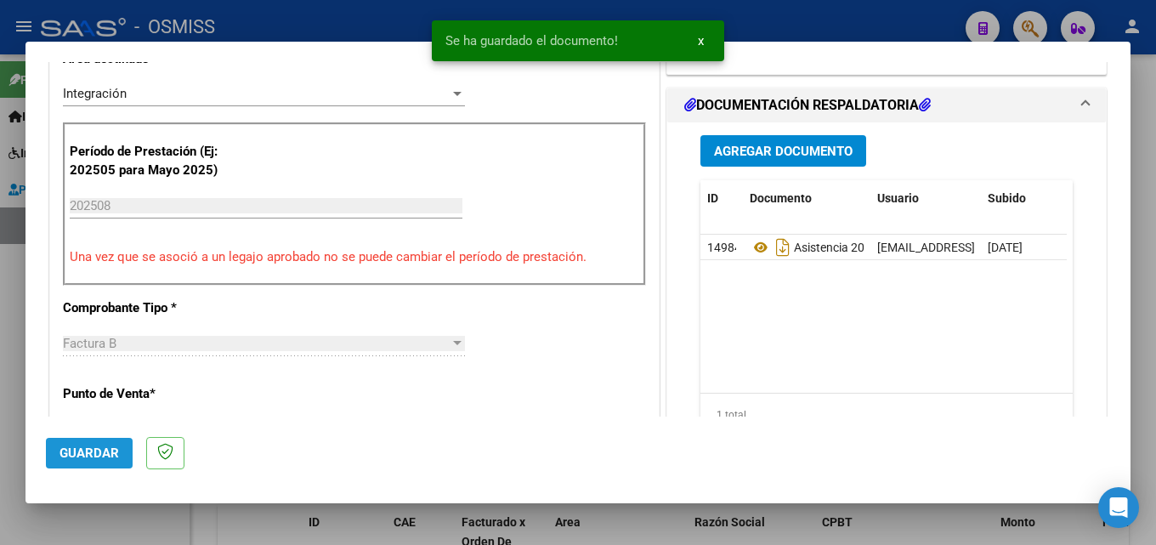
drag, startPoint x: 109, startPoint y: 451, endPoint x: 256, endPoint y: 449, distance: 147.1
click at [108, 451] on span "Guardar" at bounding box center [90, 452] width 60 height 15
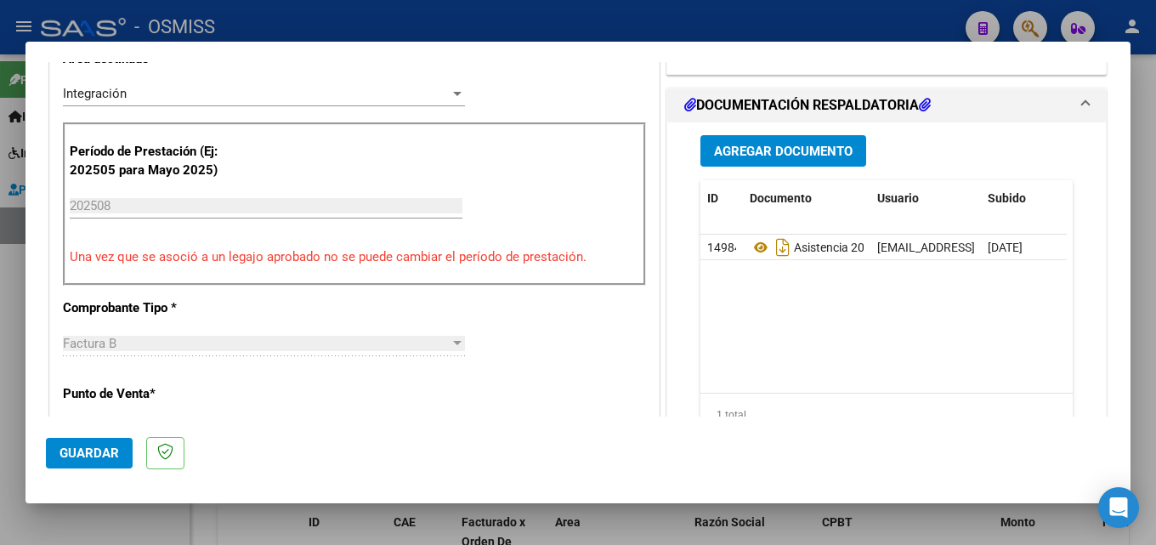
click at [94, 457] on span "Guardar" at bounding box center [90, 452] width 60 height 15
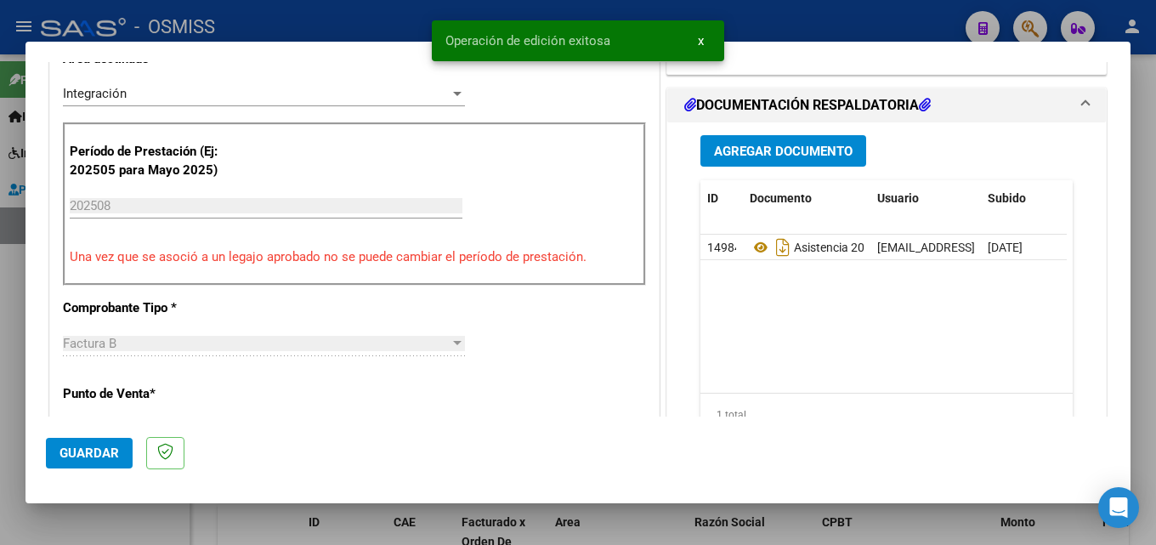
click at [871, 517] on div at bounding box center [578, 272] width 1156 height 545
type input "$ 0,00"
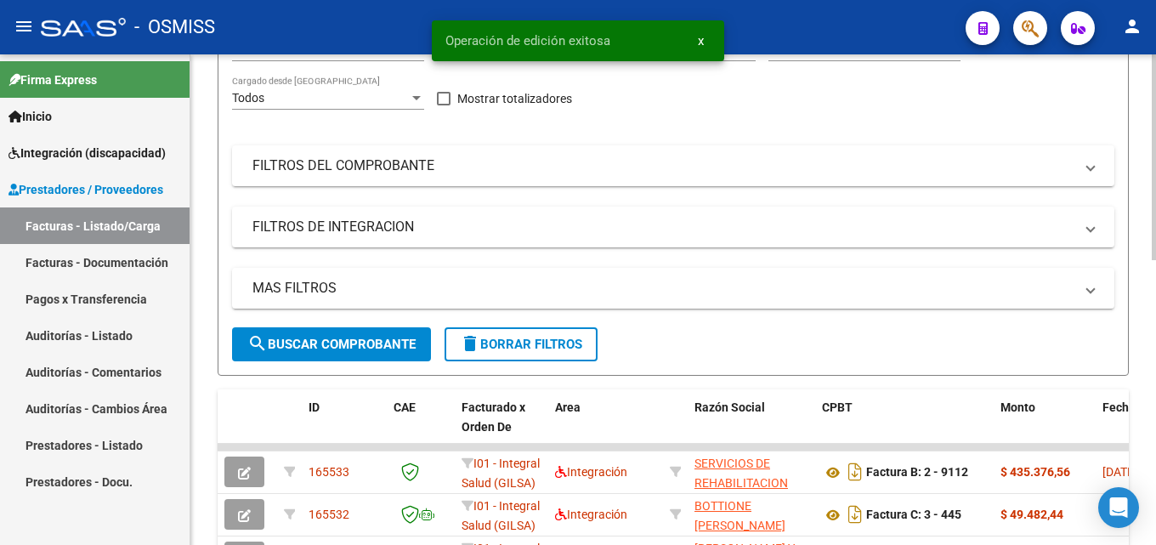
scroll to position [289, 0]
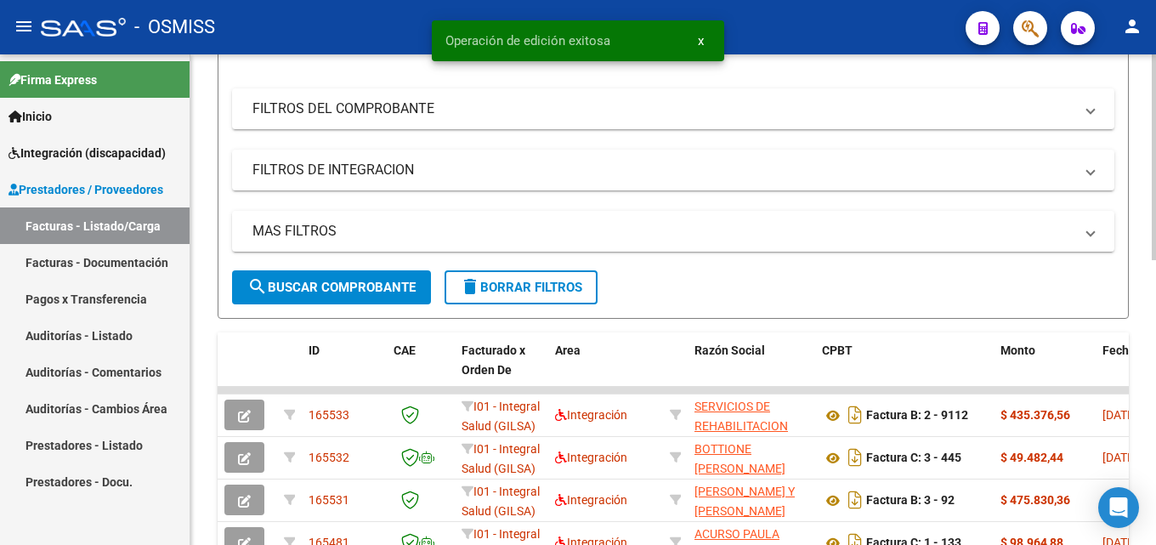
click at [1155, 334] on div at bounding box center [1154, 281] width 4 height 206
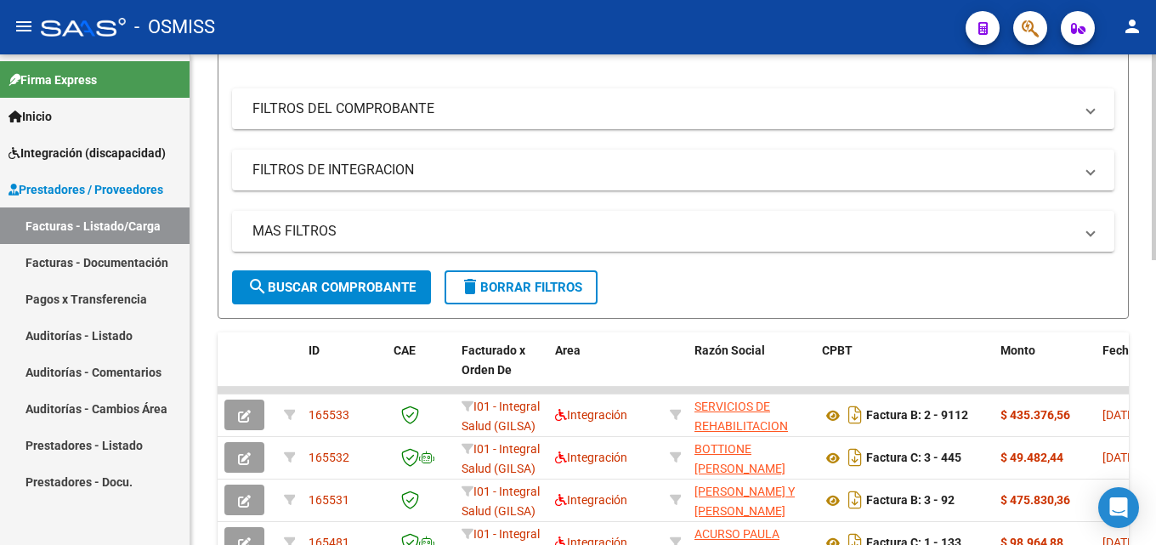
drag, startPoint x: 1151, startPoint y: 366, endPoint x: 1155, endPoint y: 318, distance: 48.6
click at [1155, 318] on div "Video tutorial PRESTADORES -> Listado de CPBTs Emitidos por Prestadores / Prove…" at bounding box center [675, 343] width 970 height 1157
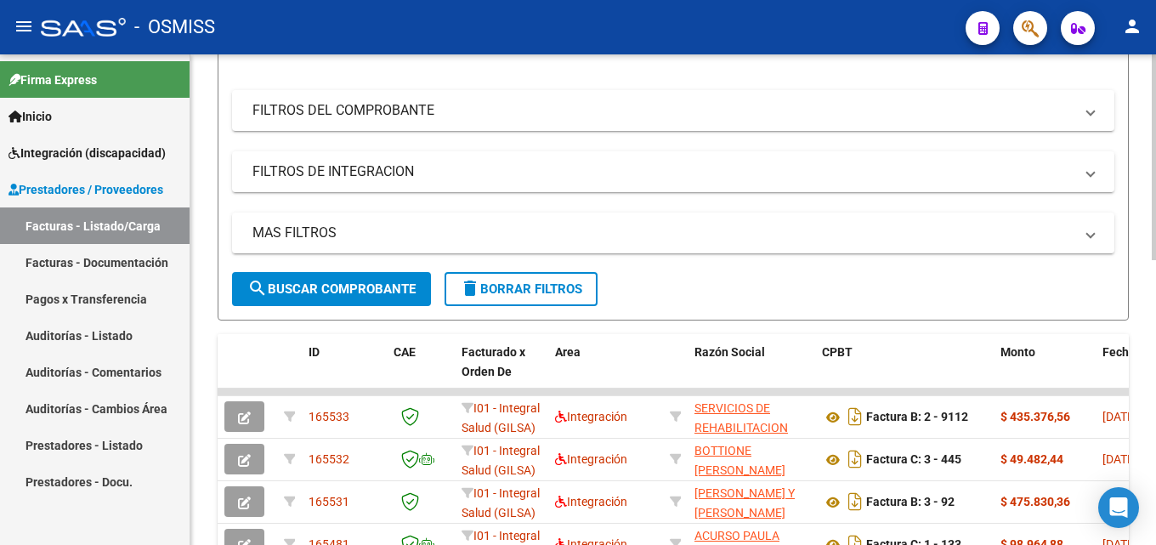
scroll to position [293, 0]
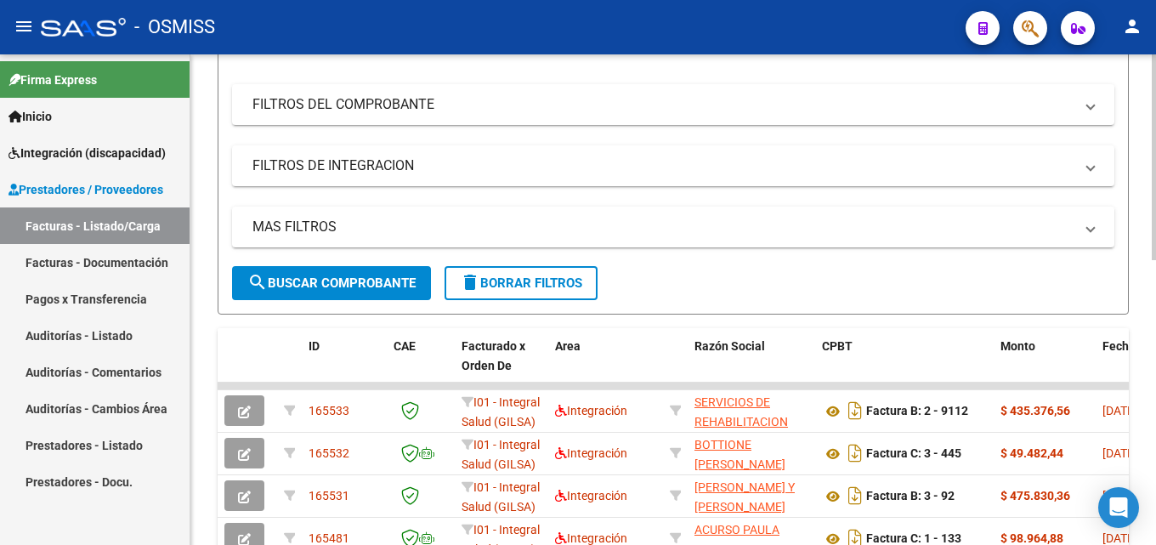
click at [1155, 332] on div at bounding box center [1154, 283] width 4 height 206
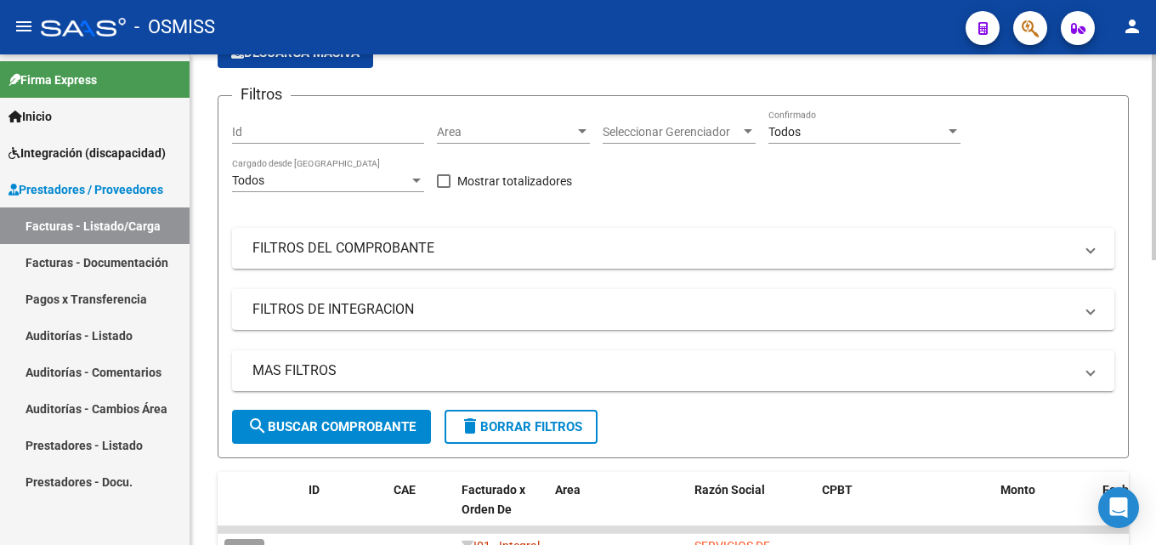
scroll to position [116, 0]
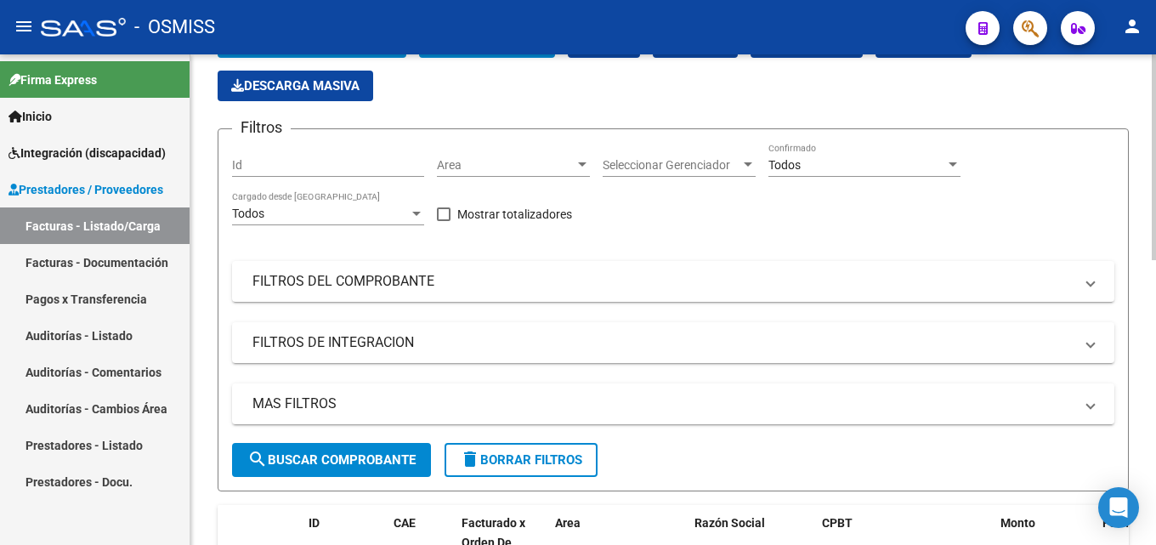
click at [1155, 268] on div at bounding box center [1154, 208] width 4 height 206
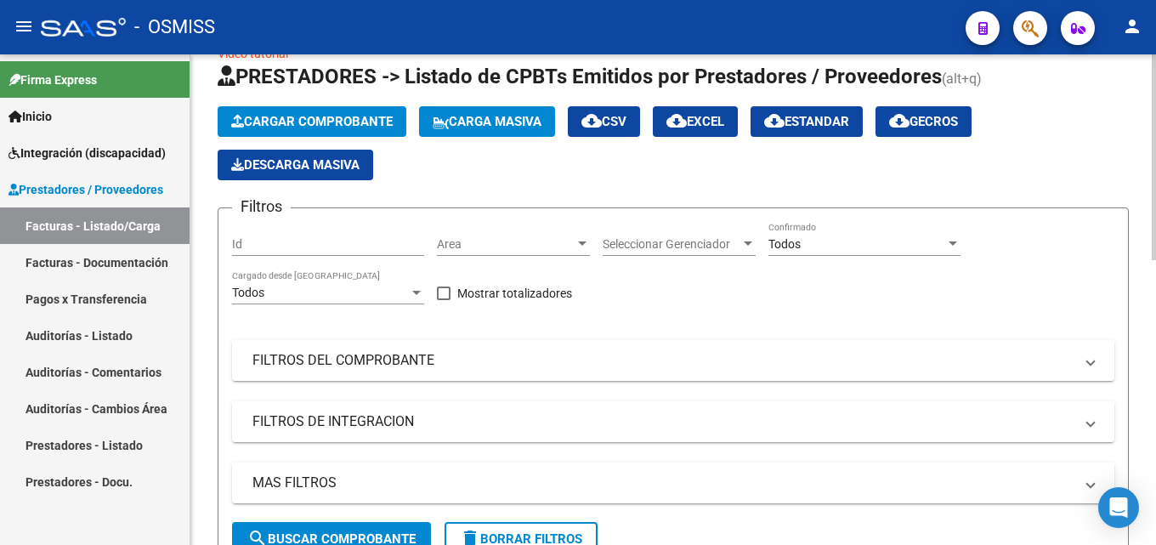
scroll to position [31, 0]
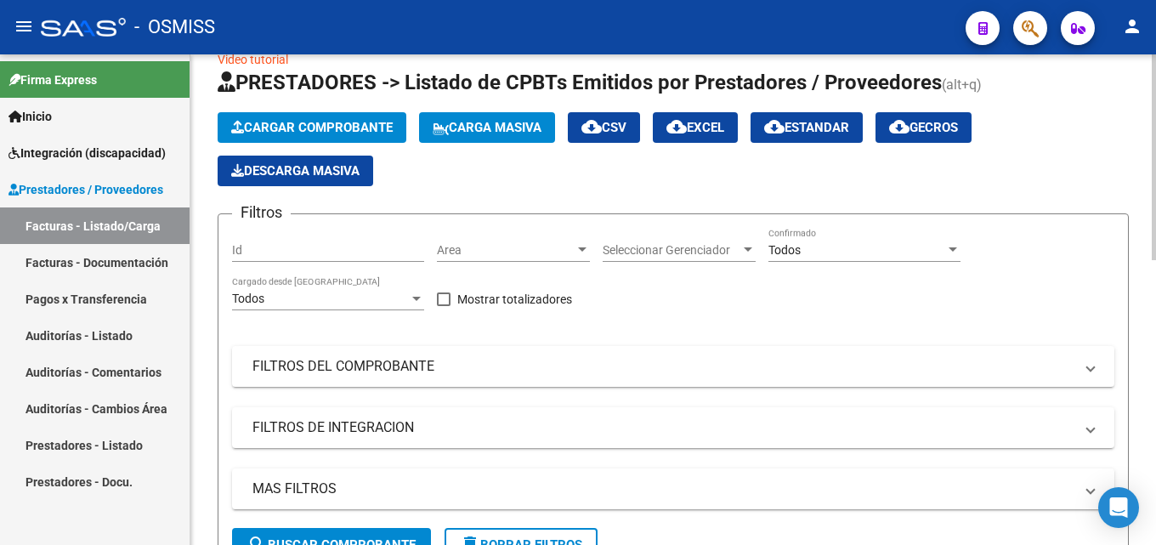
click at [1155, 260] on div at bounding box center [1154, 171] width 4 height 206
click at [316, 139] on button "Cargar Comprobante" at bounding box center [312, 127] width 189 height 31
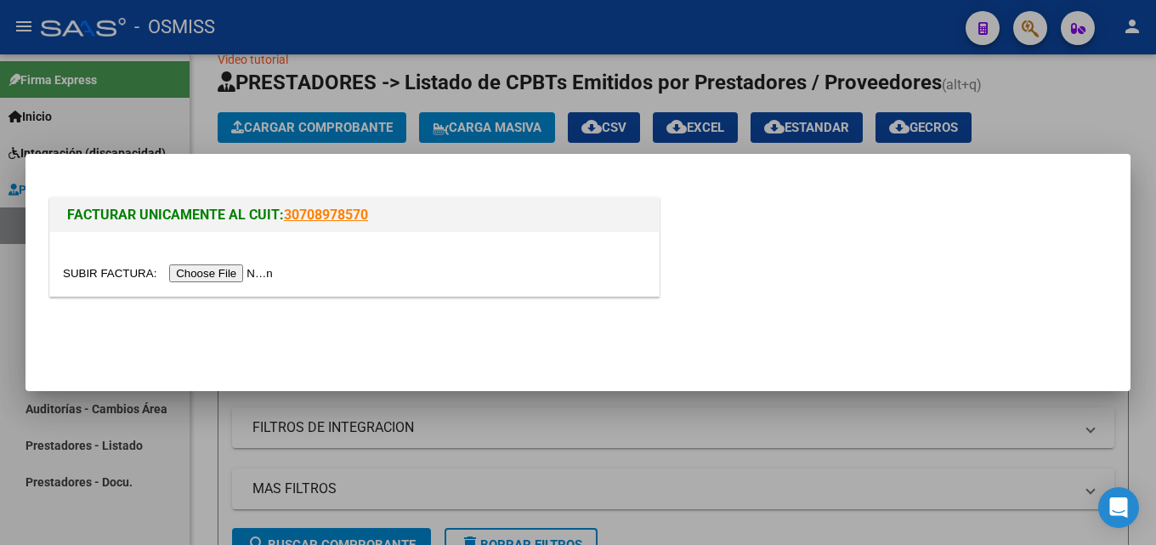
click at [216, 264] on input "file" at bounding box center [170, 273] width 215 height 18
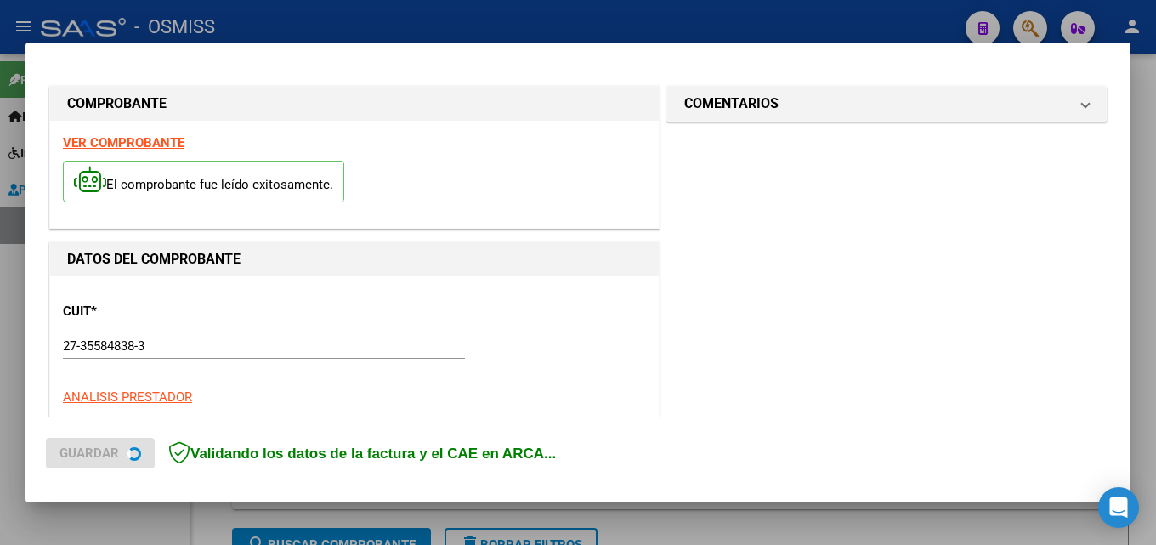
scroll to position [415, 0]
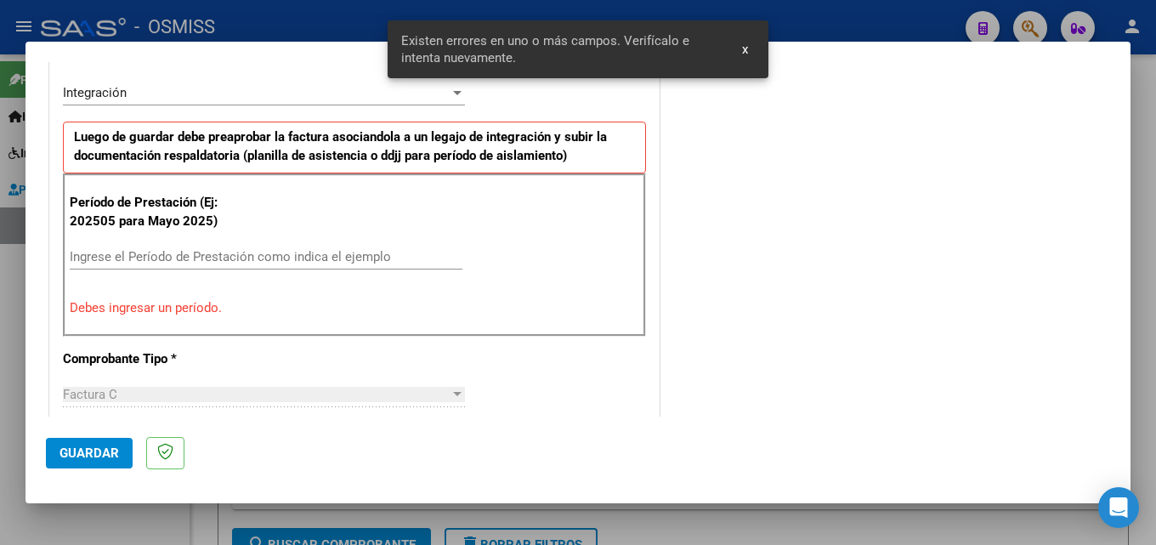
click at [203, 258] on input "Ingrese el Período de Prestación como indica el ejemplo" at bounding box center [266, 256] width 393 height 15
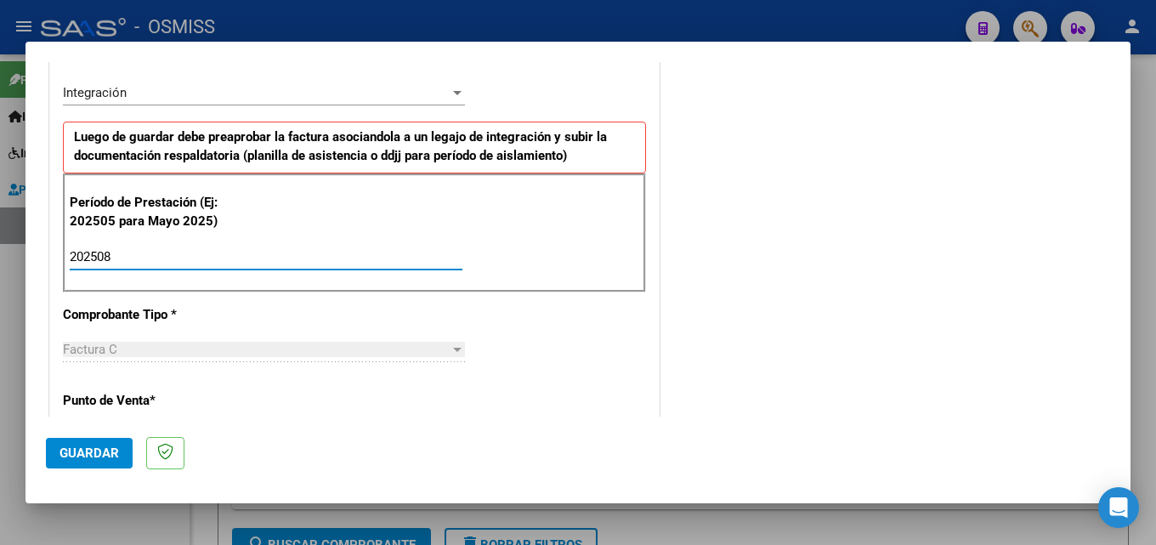
type input "202508"
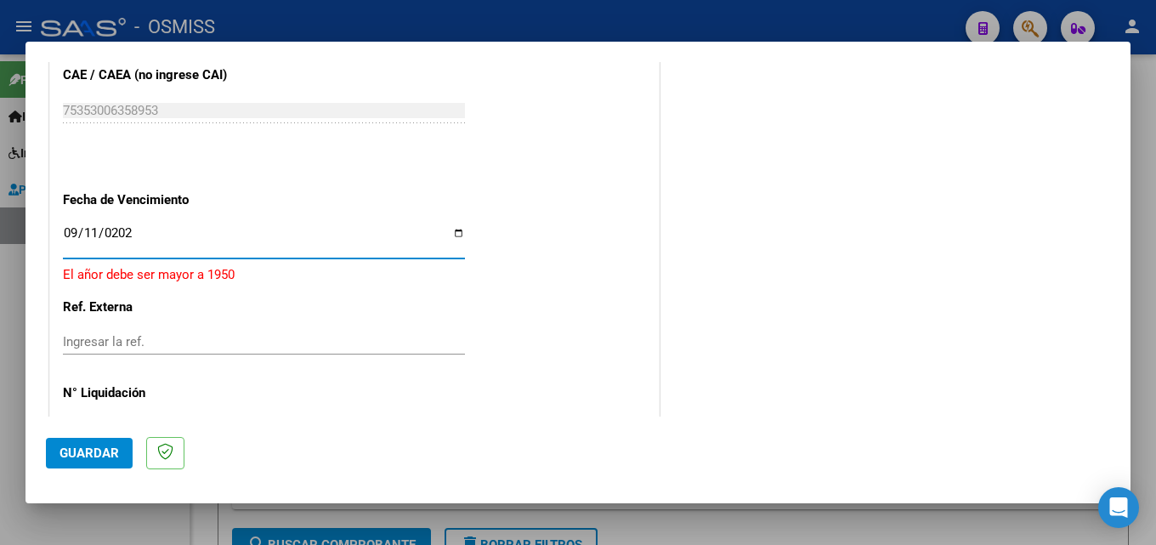
type input "[DATE]"
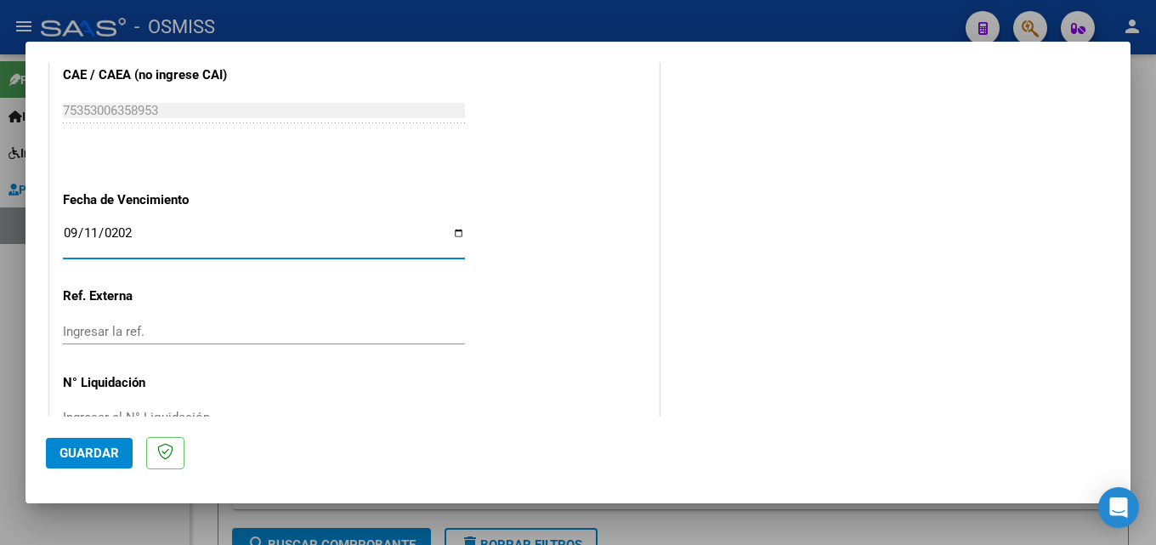
click at [103, 445] on span "Guardar" at bounding box center [90, 452] width 60 height 15
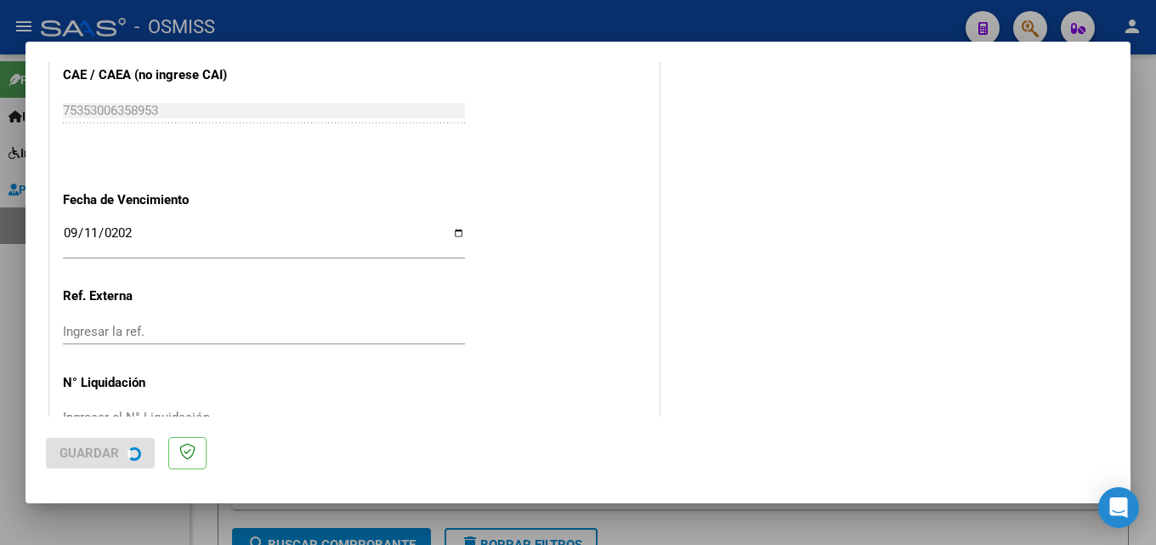
scroll to position [0, 0]
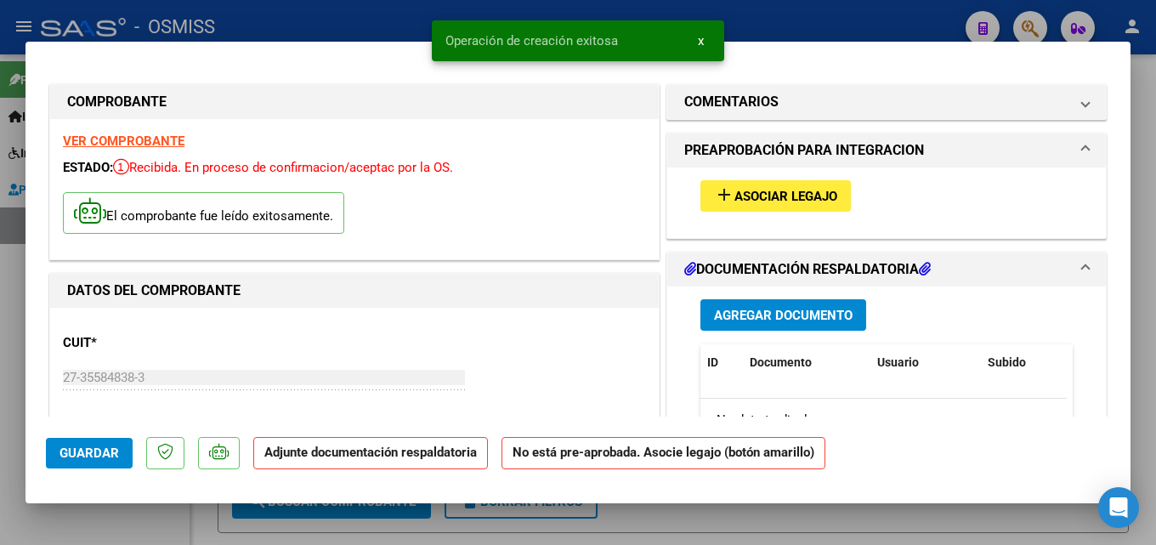
click at [759, 197] on span "Asociar Legajo" at bounding box center [786, 196] width 103 height 15
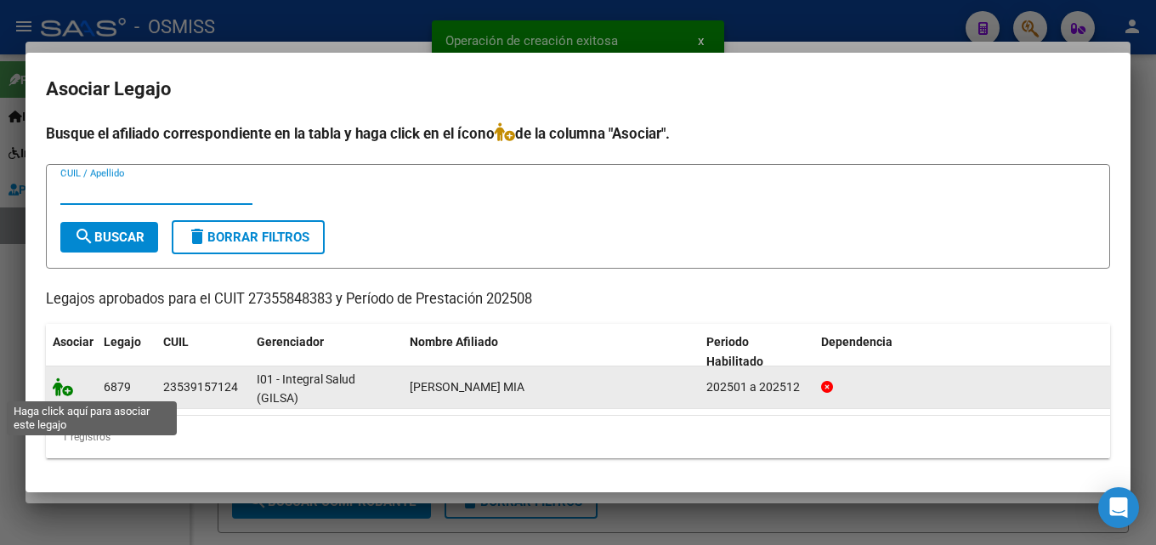
click at [68, 393] on icon at bounding box center [63, 386] width 20 height 19
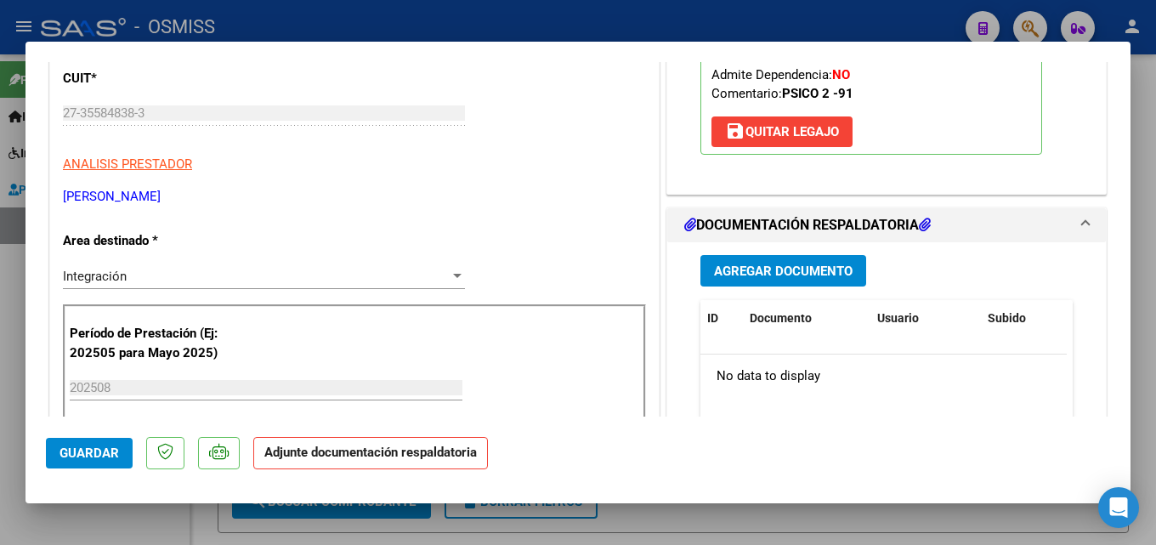
scroll to position [276, 0]
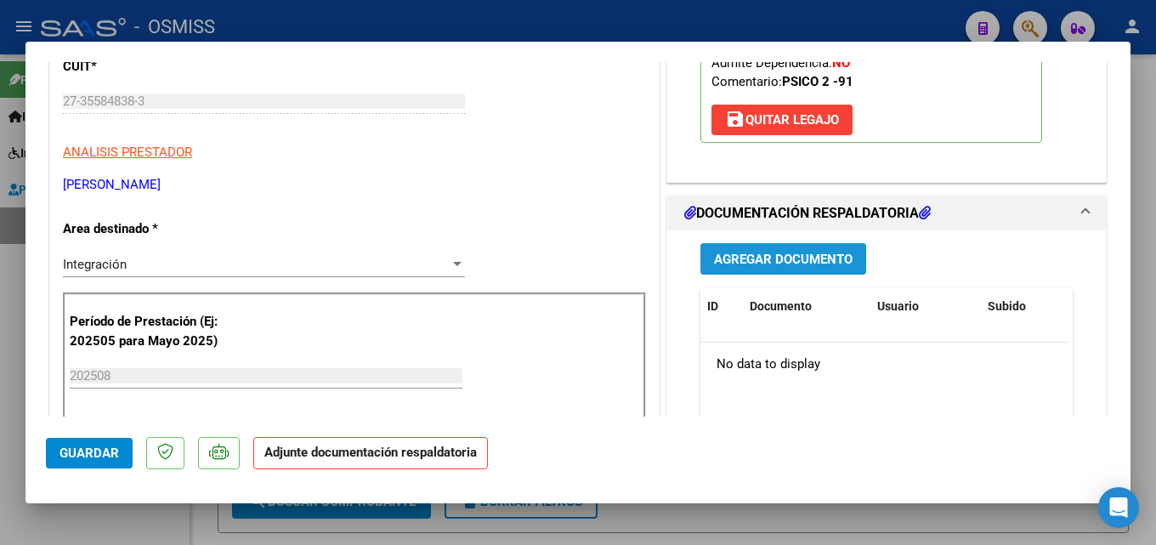
click at [784, 254] on span "Agregar Documento" at bounding box center [783, 259] width 139 height 15
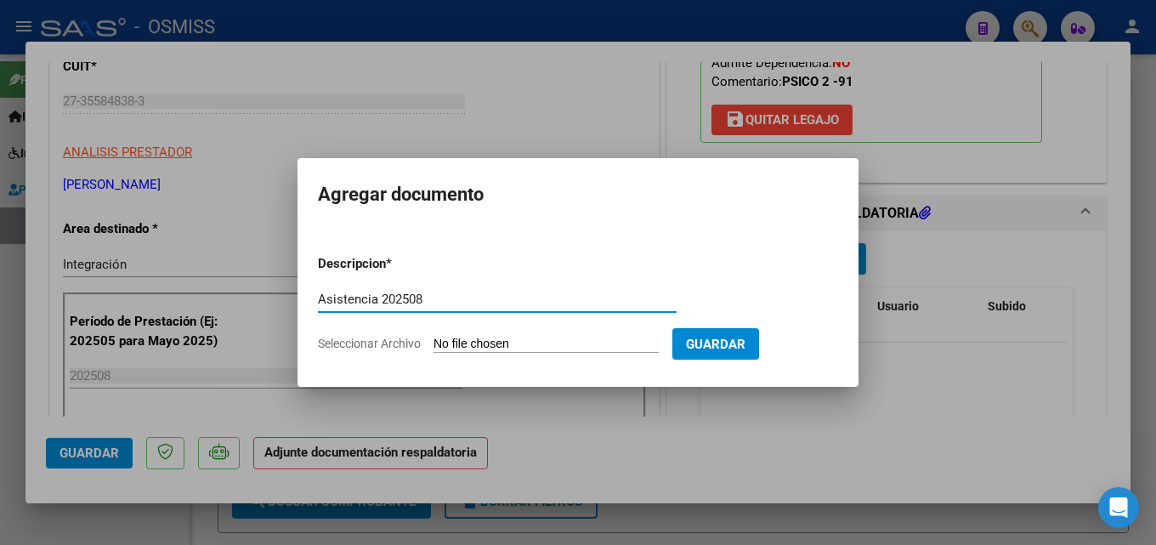
type input "Asistencia 202508"
click at [537, 341] on input "Seleccionar Archivo" at bounding box center [546, 345] width 225 height 16
type input "C:\fakepath\[PERSON_NAME]. Asistencia 202508.pdf"
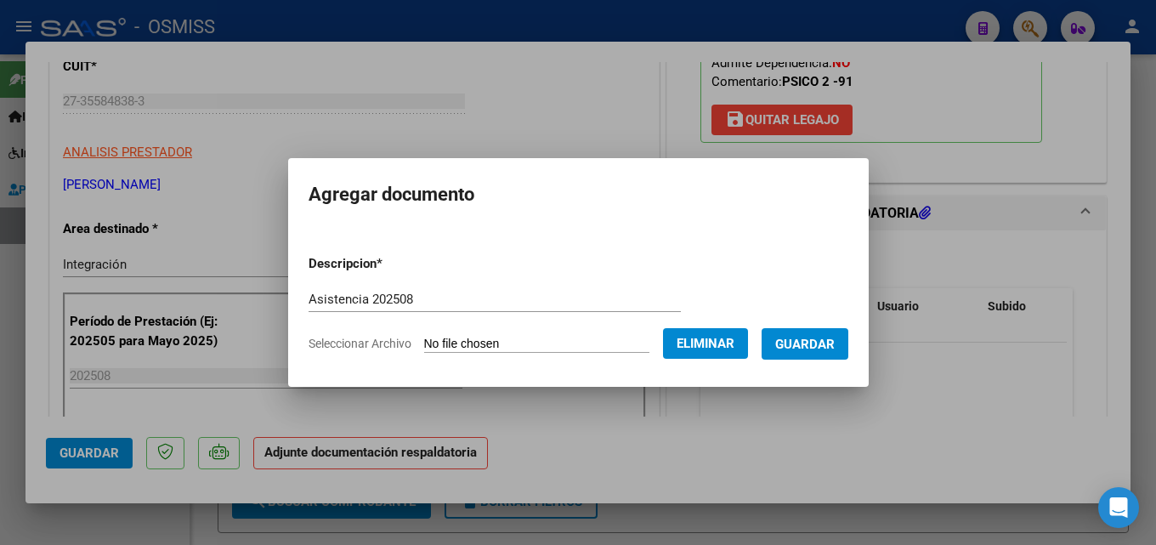
click at [814, 347] on span "Guardar" at bounding box center [805, 344] width 60 height 15
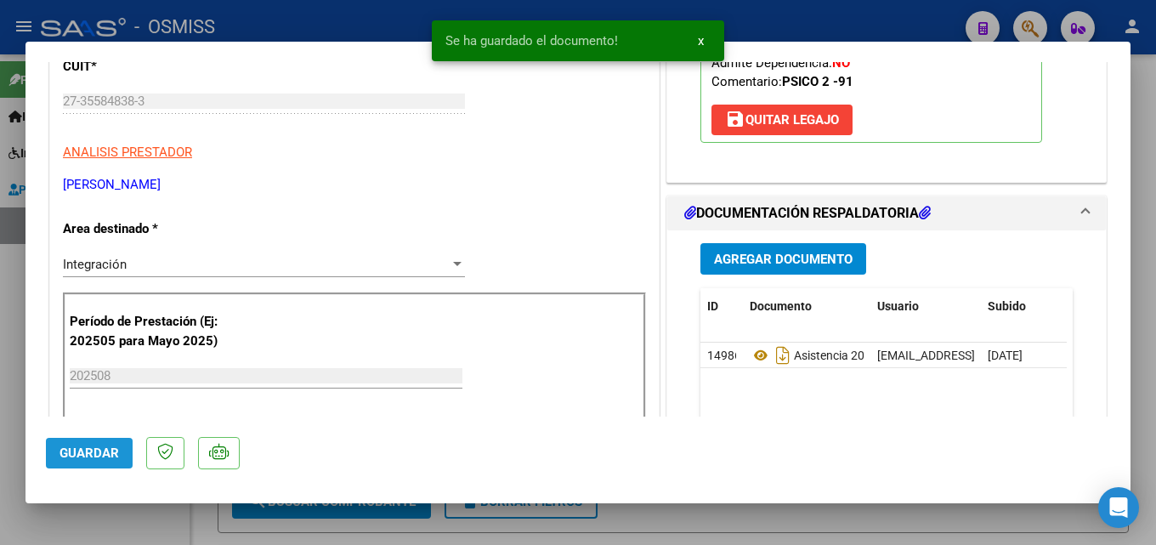
click at [73, 455] on span "Guardar" at bounding box center [90, 452] width 60 height 15
click at [797, 516] on div at bounding box center [578, 272] width 1156 height 545
type input "$ 0,00"
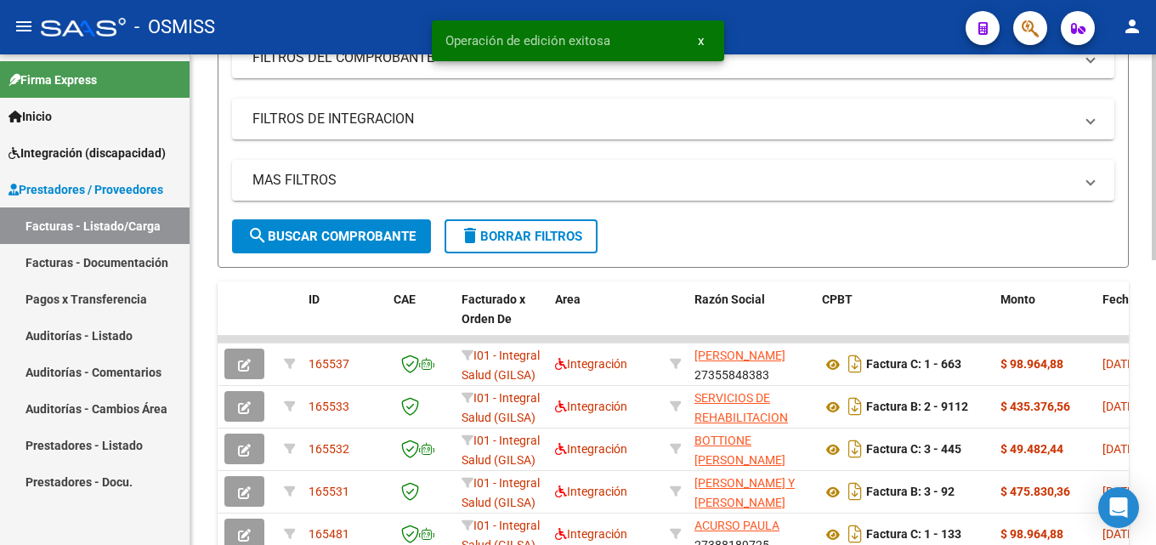
scroll to position [360, 0]
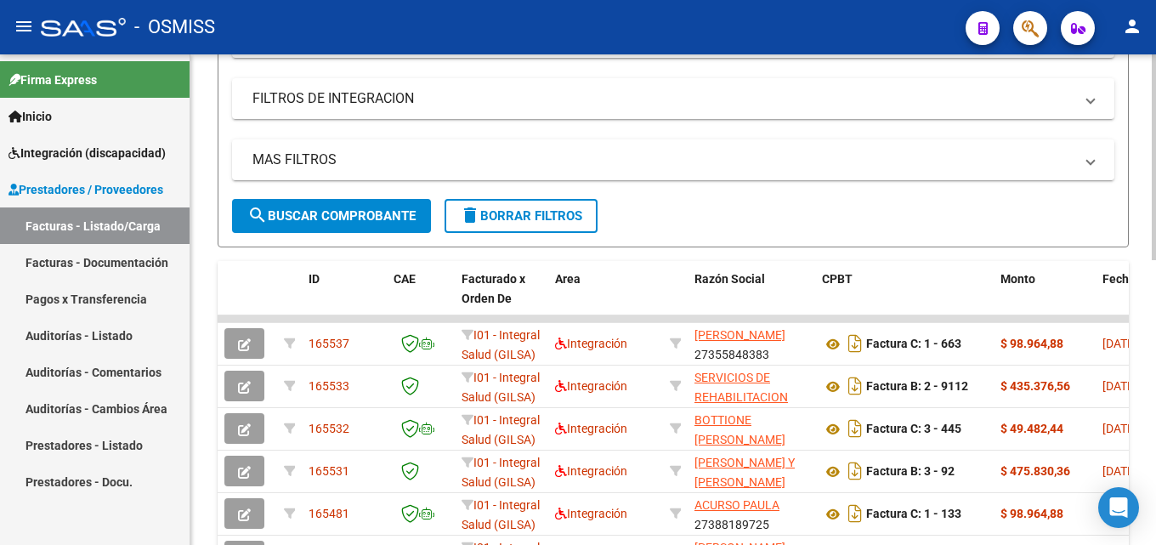
click at [1155, 377] on div at bounding box center [1154, 311] width 4 height 206
drag, startPoint x: 1151, startPoint y: 275, endPoint x: 1151, endPoint y: 232, distance: 42.5
click at [1151, 232] on div "Video tutorial PRESTADORES -> Listado de CPBTs Emitidos por Prestadores / Prove…" at bounding box center [673, 272] width 966 height 1157
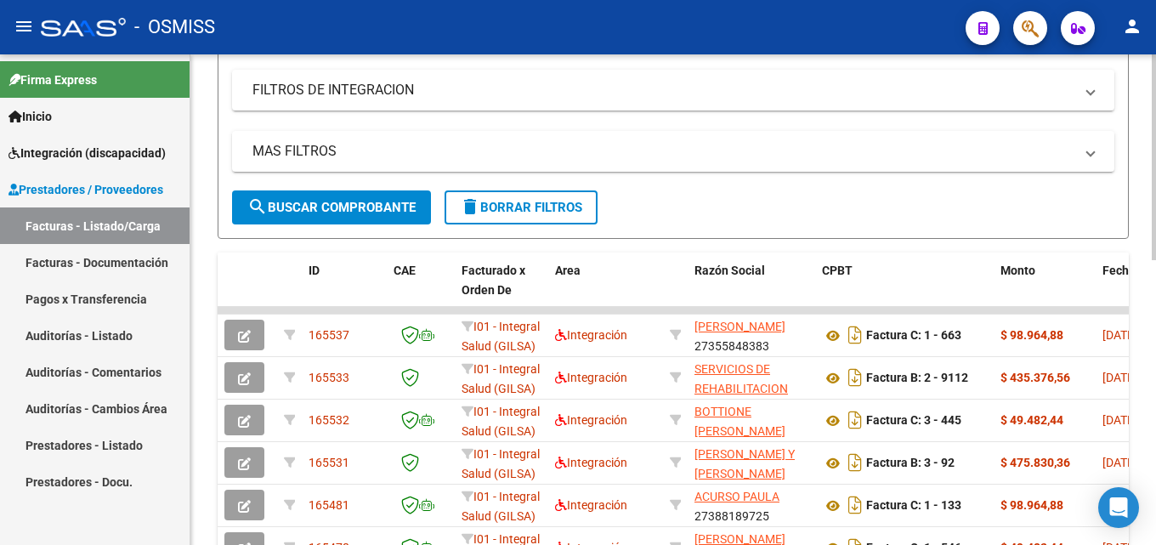
click at [1154, 238] on div at bounding box center [1154, 316] width 4 height 206
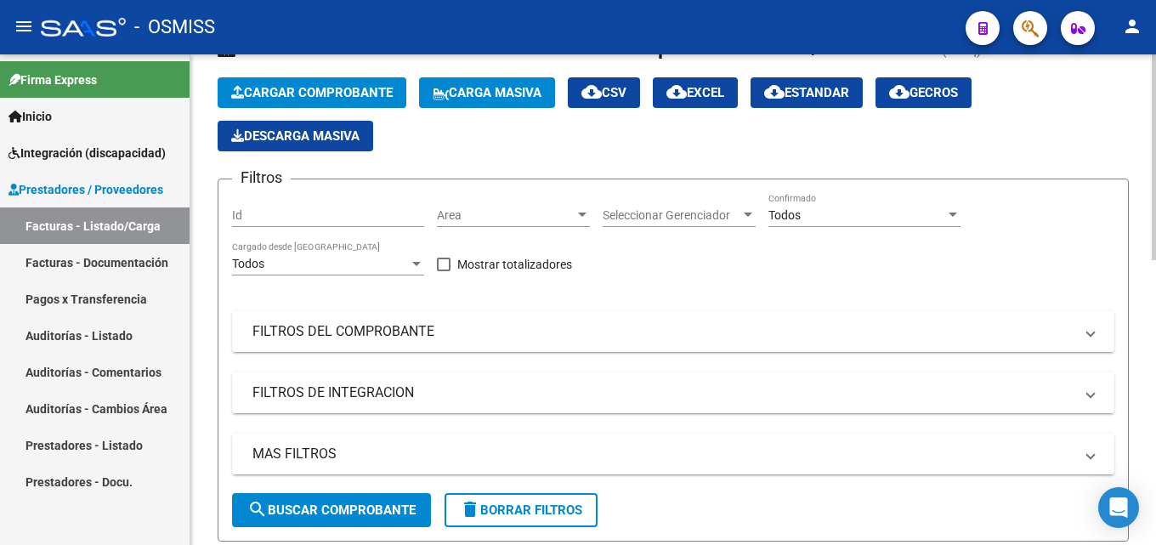
scroll to position [56, 0]
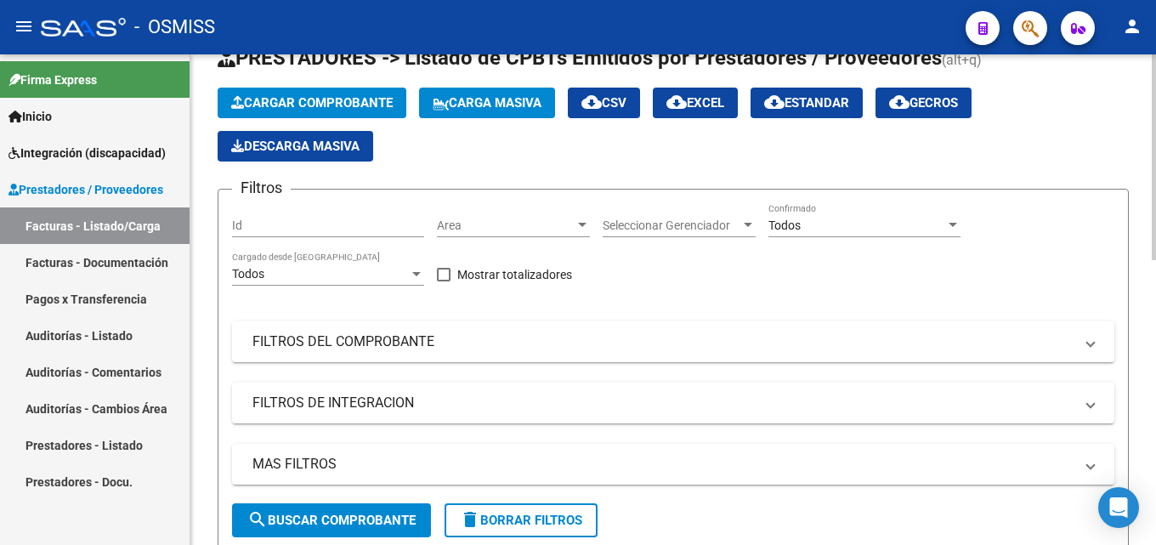
click at [1155, 108] on div at bounding box center [1154, 181] width 4 height 206
click at [338, 94] on button "Cargar Comprobante" at bounding box center [312, 103] width 189 height 31
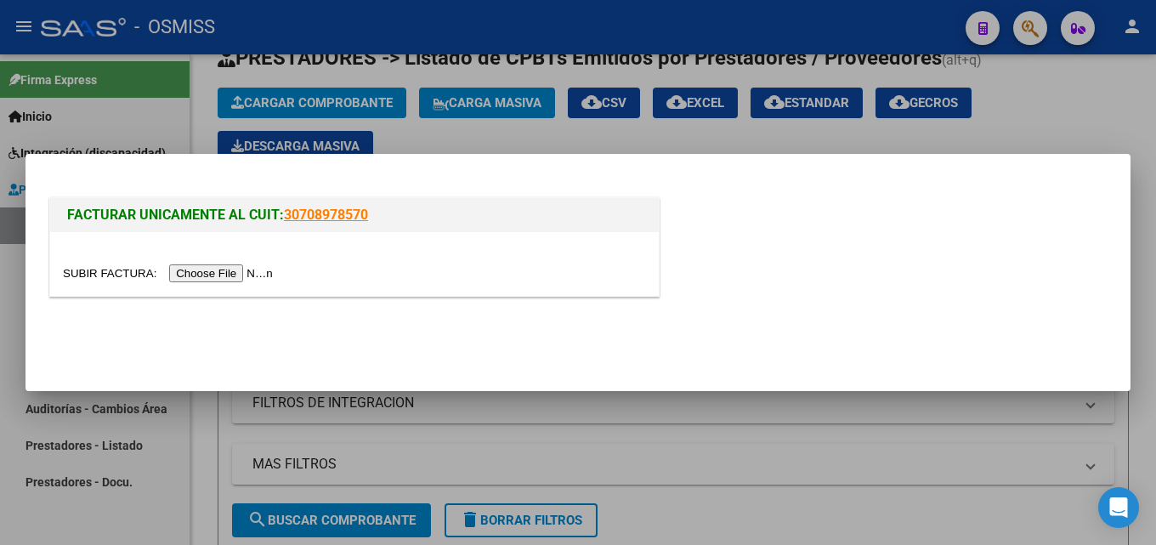
click at [219, 265] on input "file" at bounding box center [170, 273] width 215 height 18
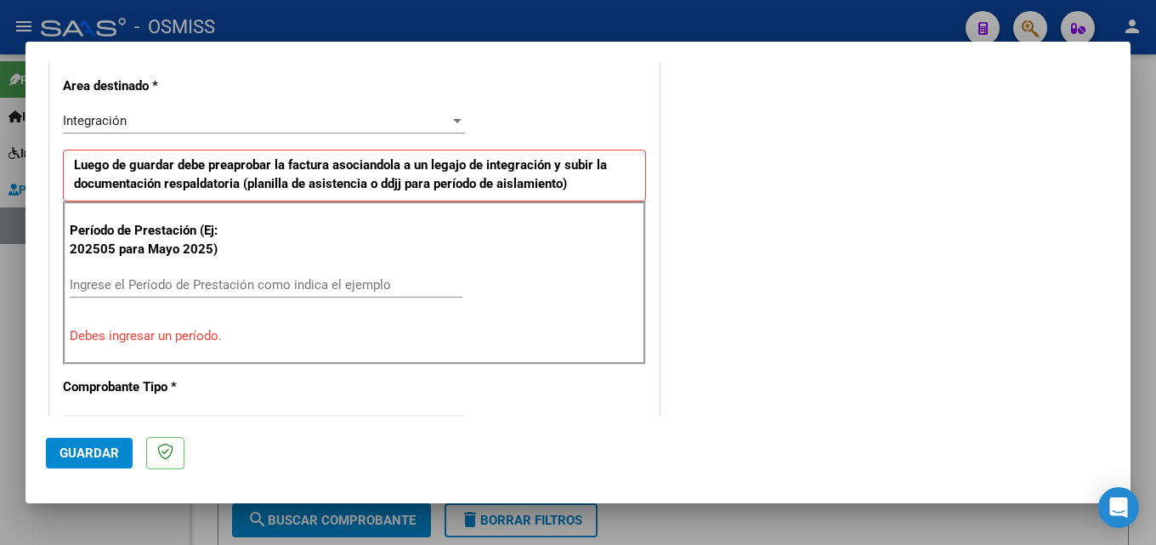
scroll to position [484, 0]
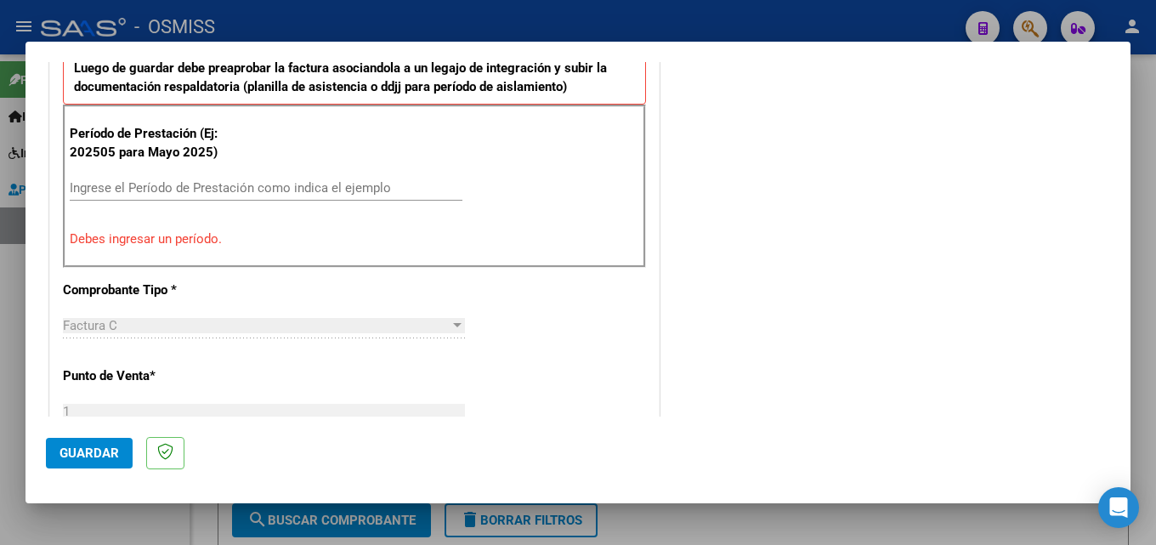
click at [286, 199] on div "Ingrese el Período de Prestación como indica el ejemplo" at bounding box center [266, 188] width 393 height 26
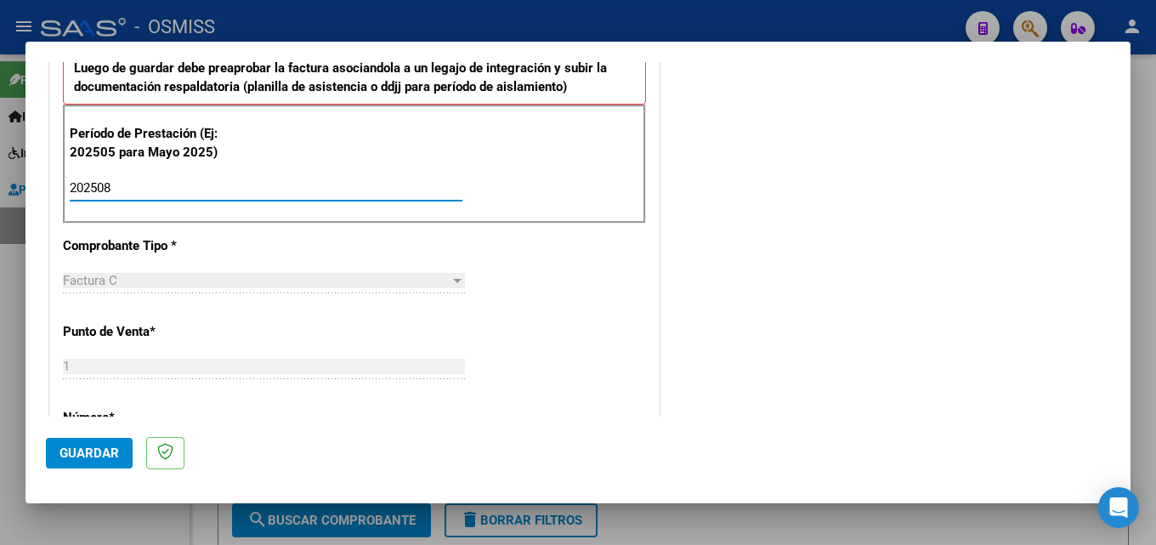
type input "202508"
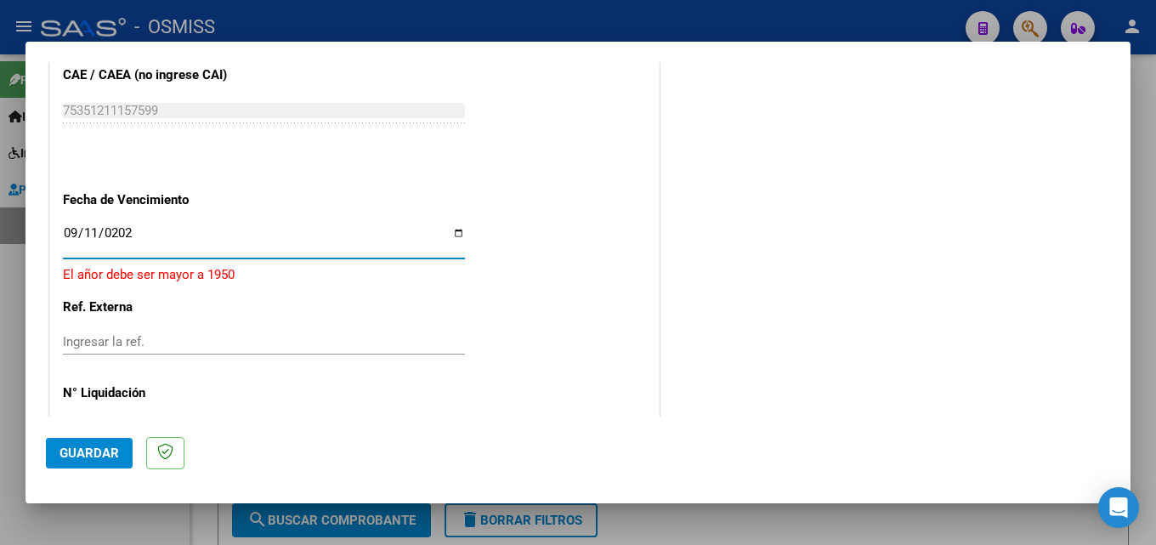
type input "[DATE]"
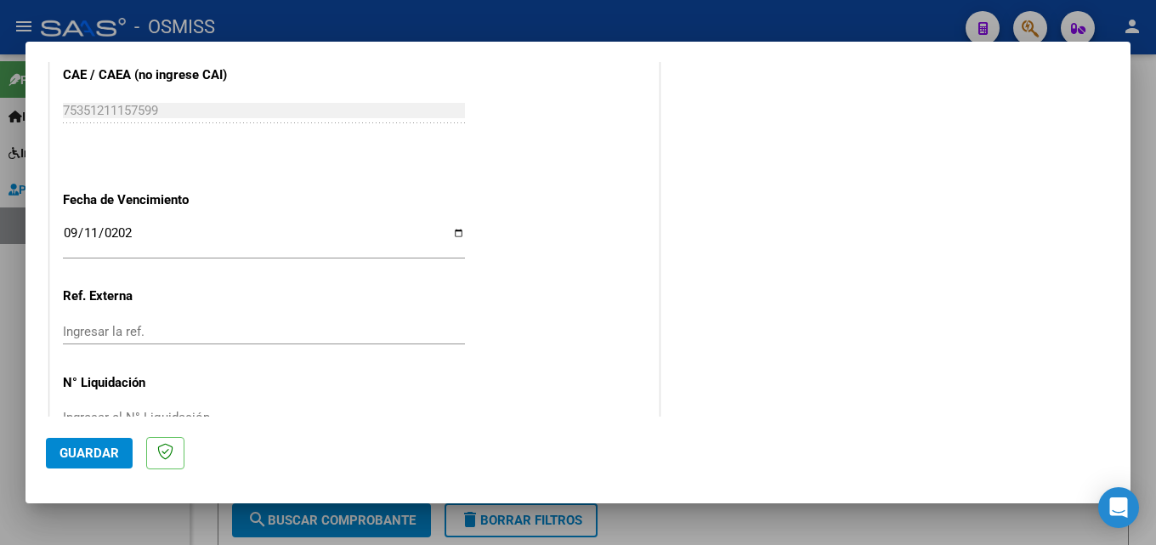
scroll to position [1142, 0]
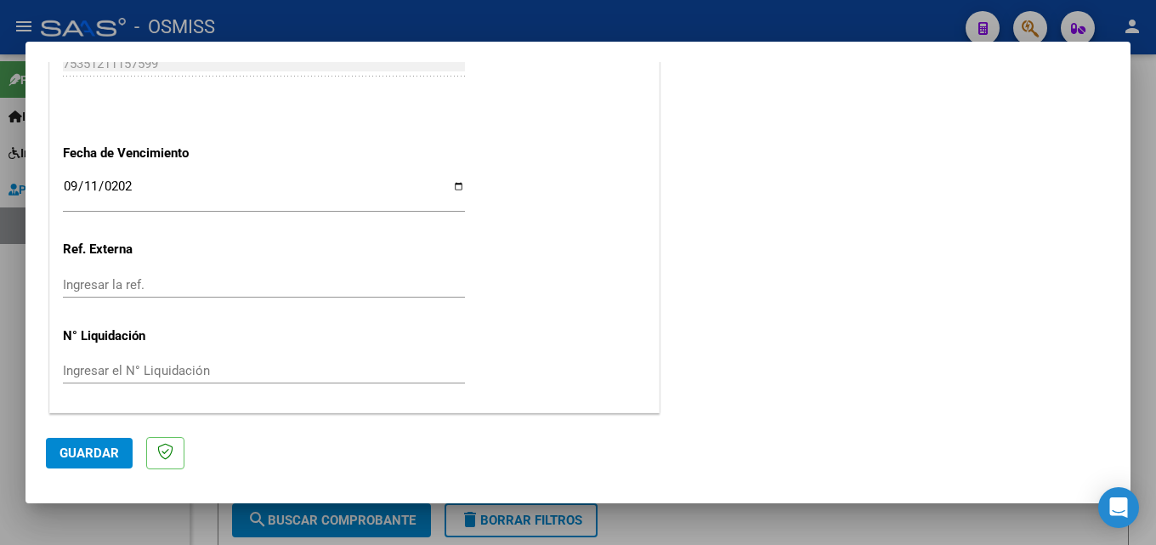
click at [72, 454] on span "Guardar" at bounding box center [90, 452] width 60 height 15
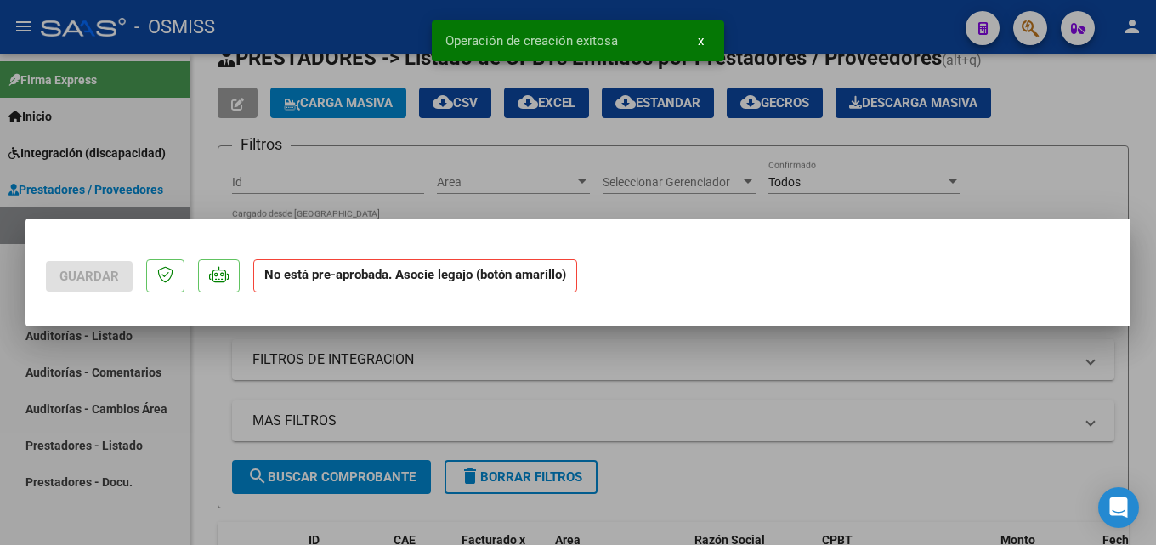
scroll to position [0, 0]
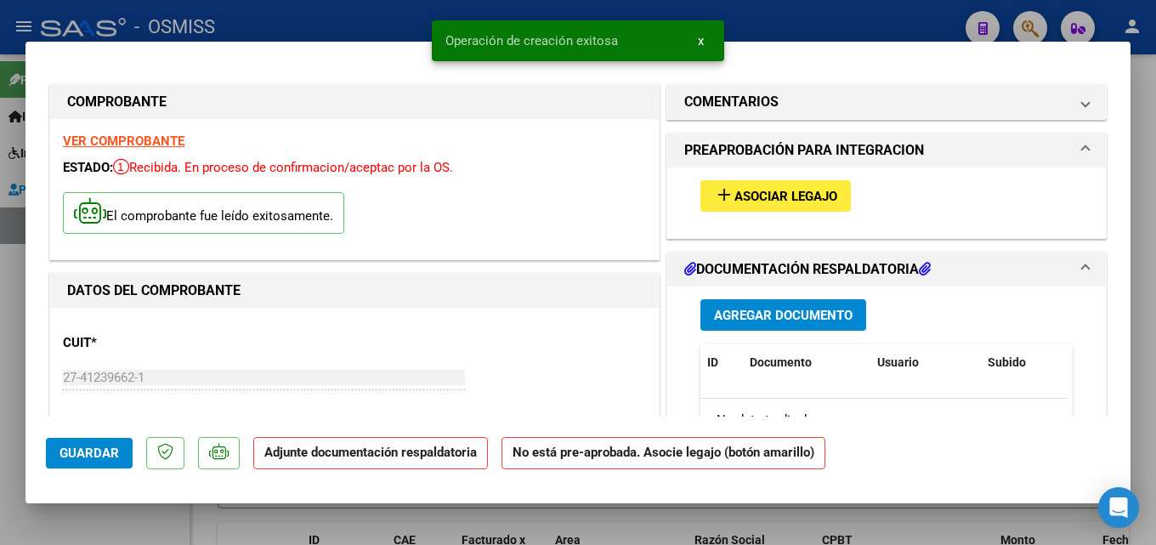
click at [751, 194] on span "Asociar Legajo" at bounding box center [786, 196] width 103 height 15
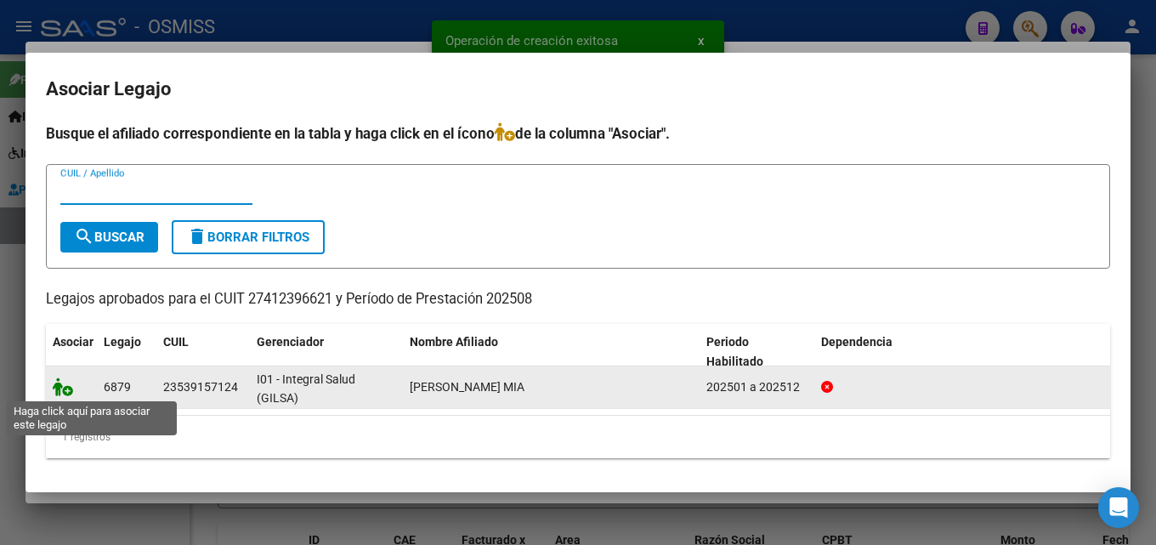
click at [68, 387] on icon at bounding box center [63, 386] width 20 height 19
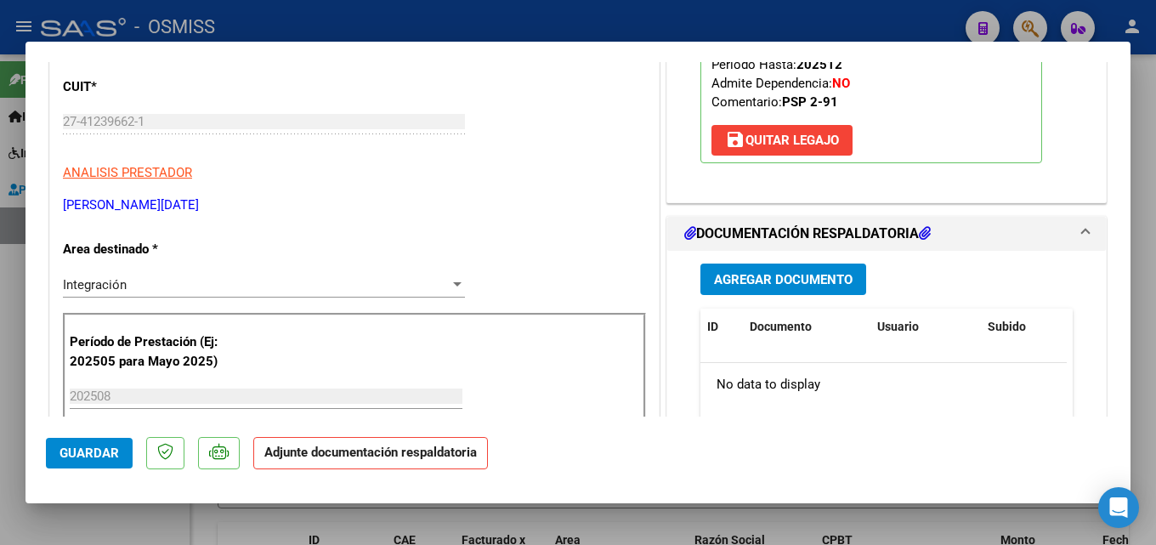
scroll to position [280, 0]
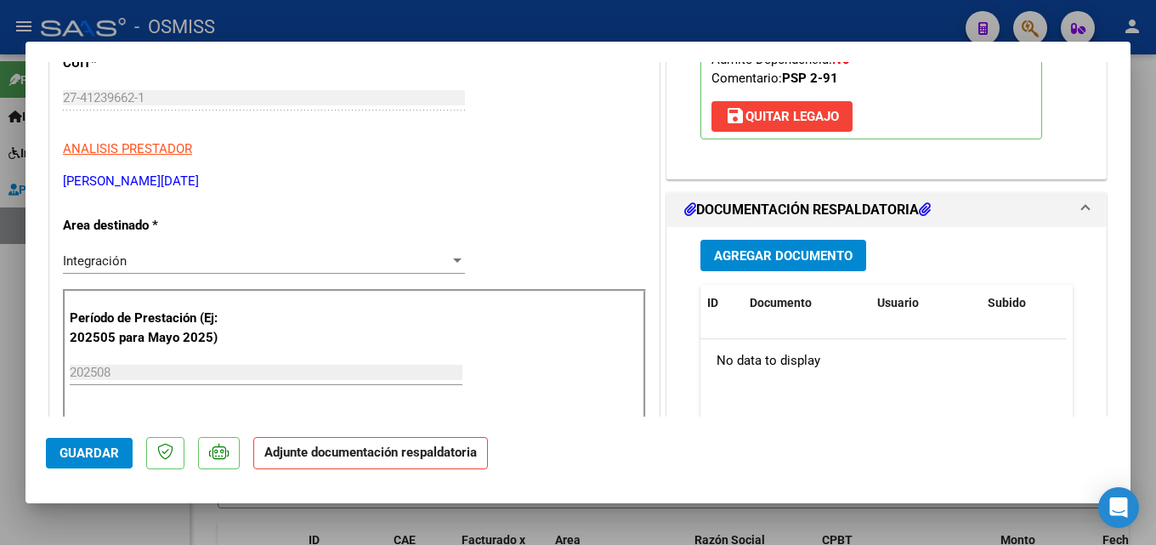
click at [777, 241] on button "Agregar Documento" at bounding box center [784, 255] width 166 height 31
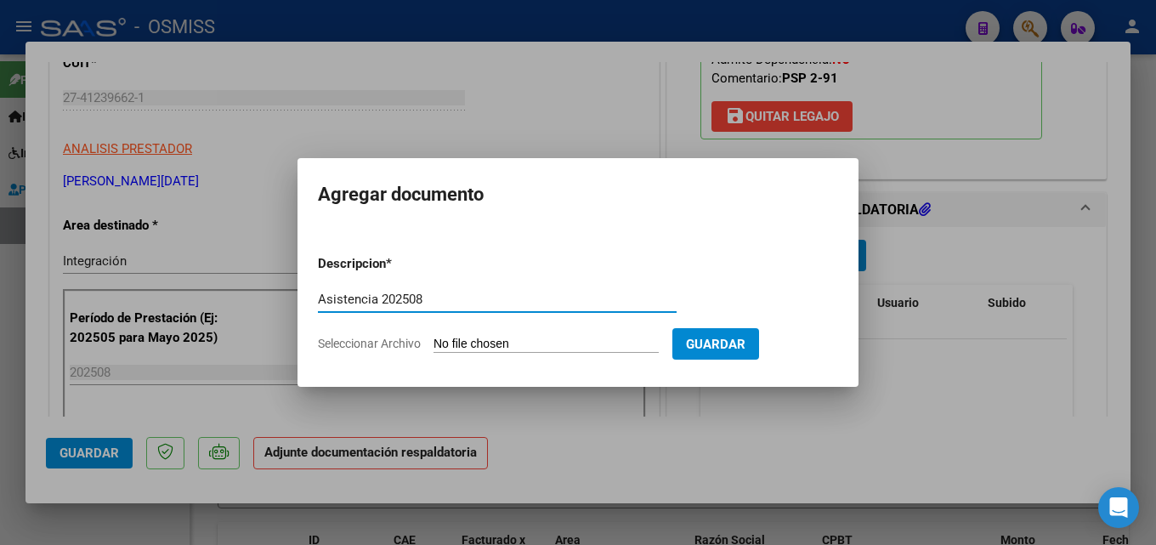
type input "Asistencia 202508"
click at [504, 345] on input "Seleccionar Archivo" at bounding box center [546, 345] width 225 height 16
type input "C:\fakepath\[PERSON_NAME]. Asistencia 202508.pdf"
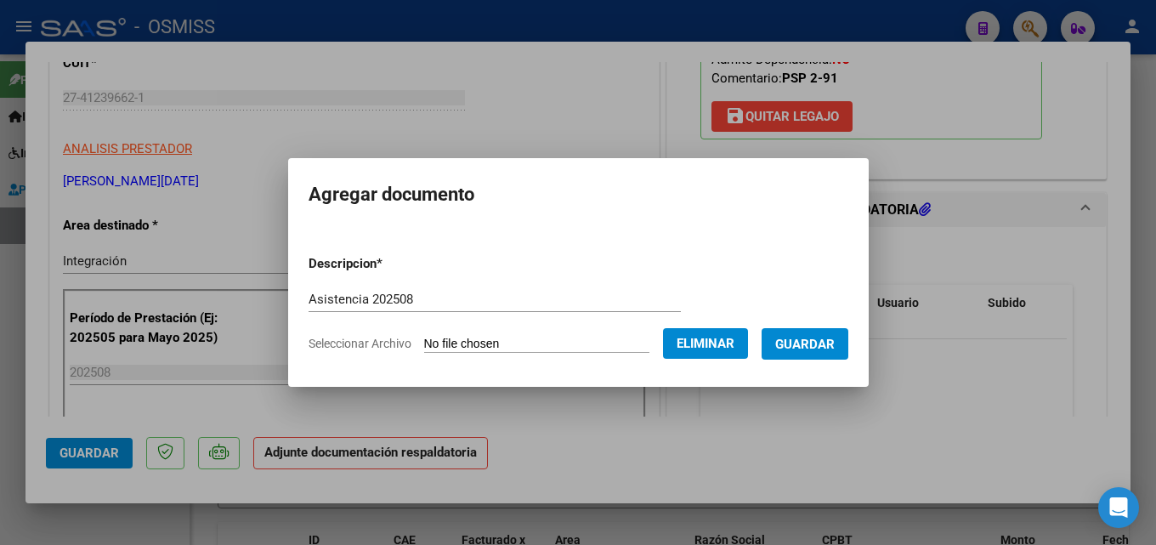
click at [811, 350] on span "Guardar" at bounding box center [805, 344] width 60 height 15
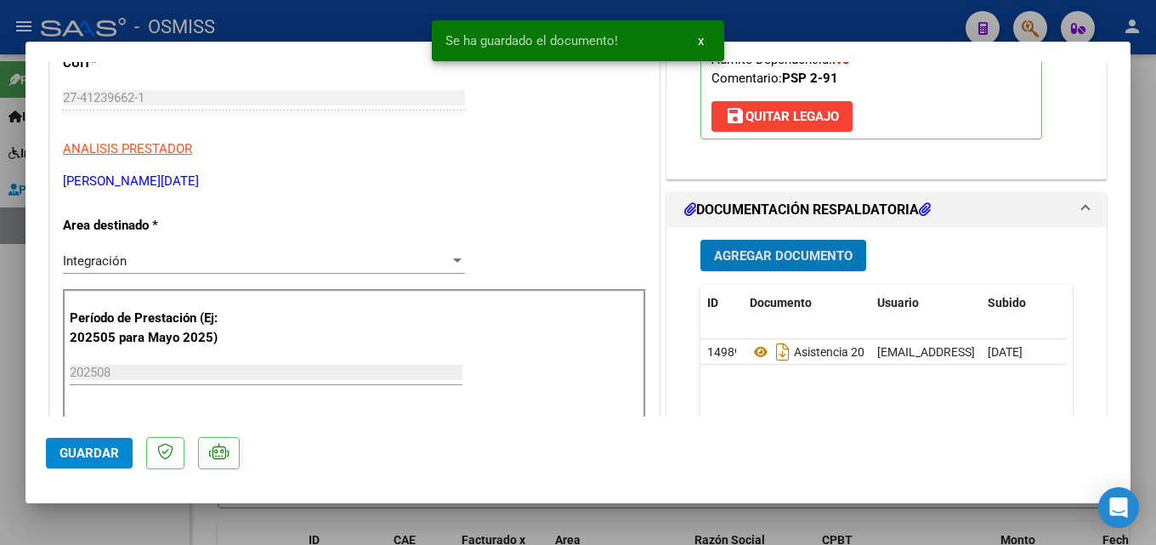
click at [71, 454] on span "Guardar" at bounding box center [90, 452] width 60 height 15
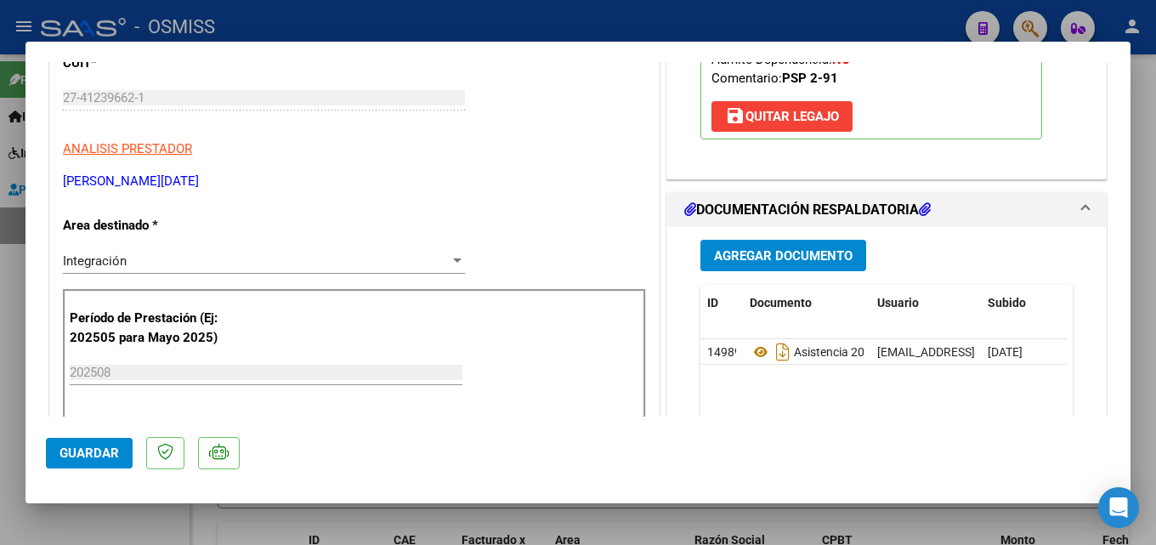
click at [112, 453] on span "Guardar" at bounding box center [90, 452] width 60 height 15
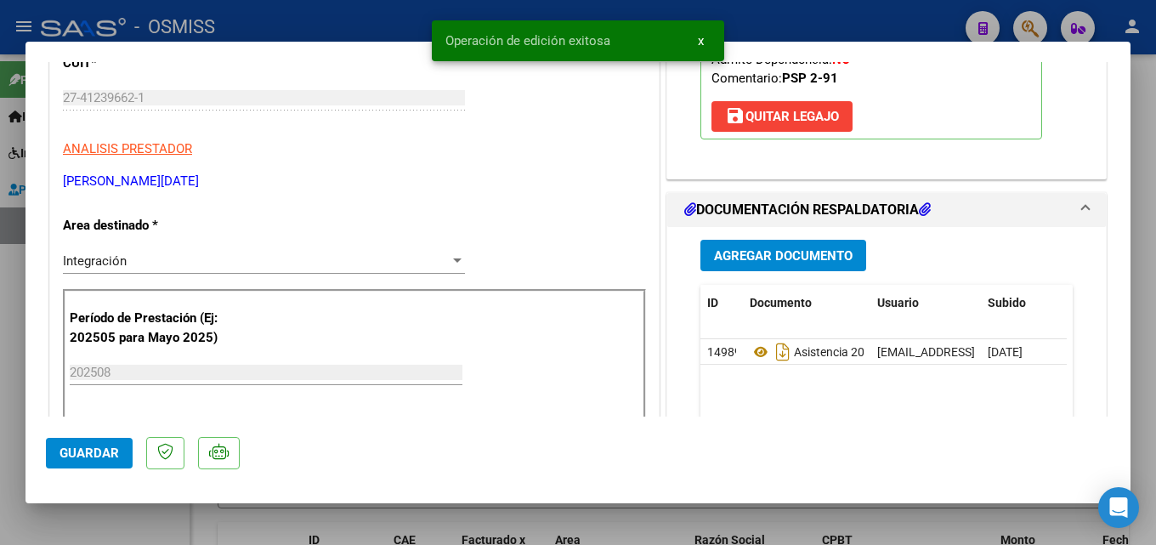
click at [877, 524] on div at bounding box center [578, 272] width 1156 height 545
type input "$ 0,00"
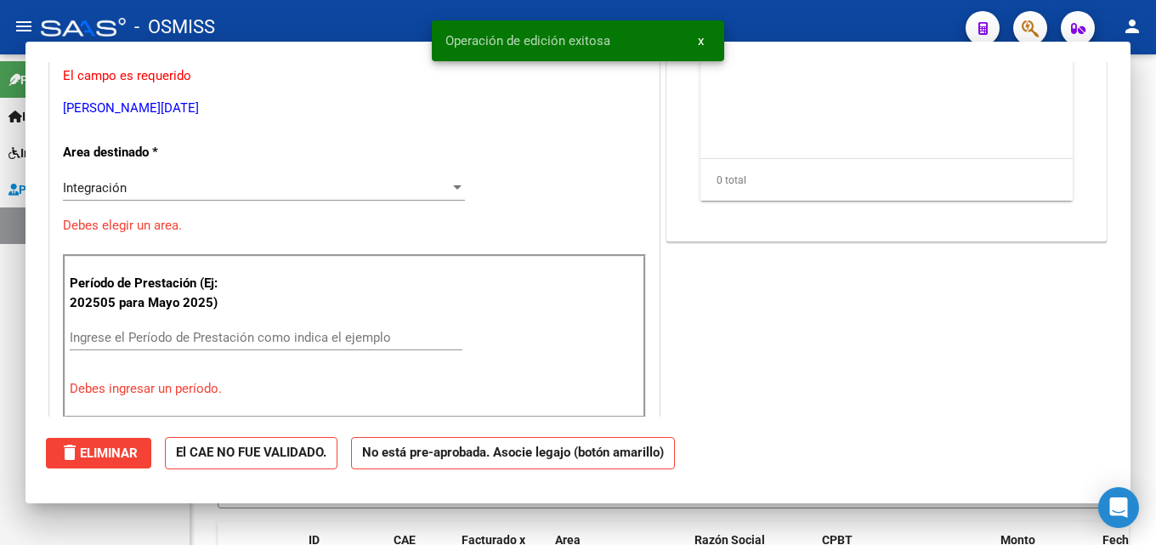
scroll to position [228, 0]
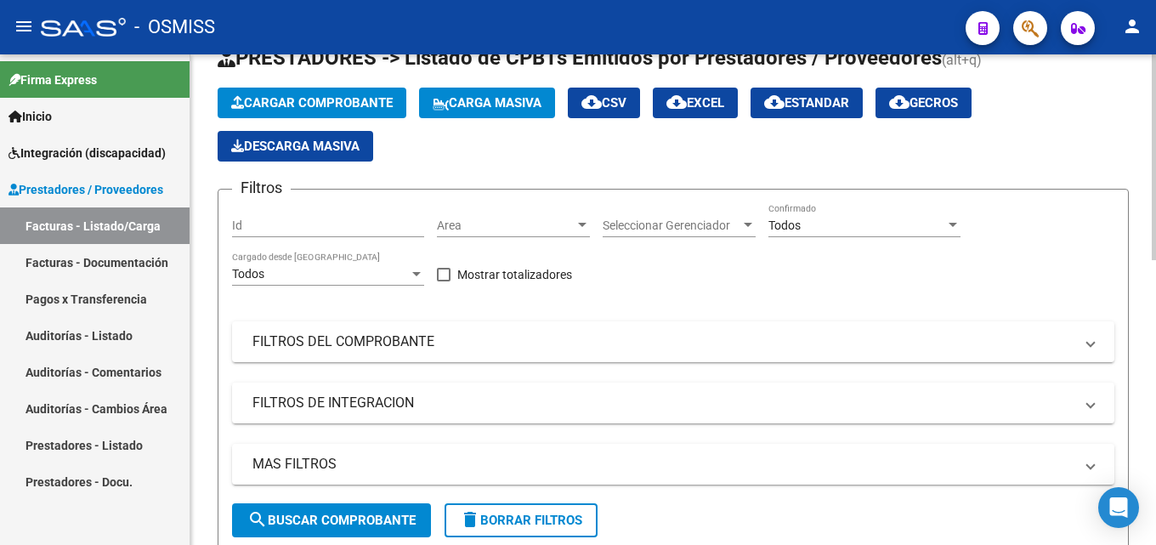
click at [331, 101] on span "Cargar Comprobante" at bounding box center [312, 102] width 162 height 15
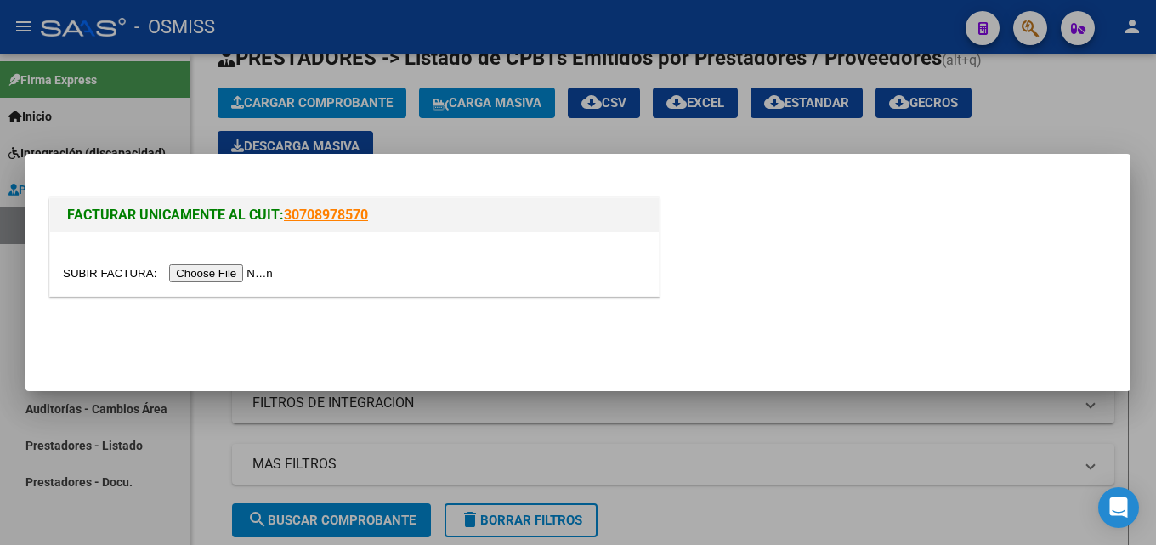
click at [226, 287] on div at bounding box center [354, 264] width 609 height 64
click at [225, 279] on input "file" at bounding box center [170, 273] width 215 height 18
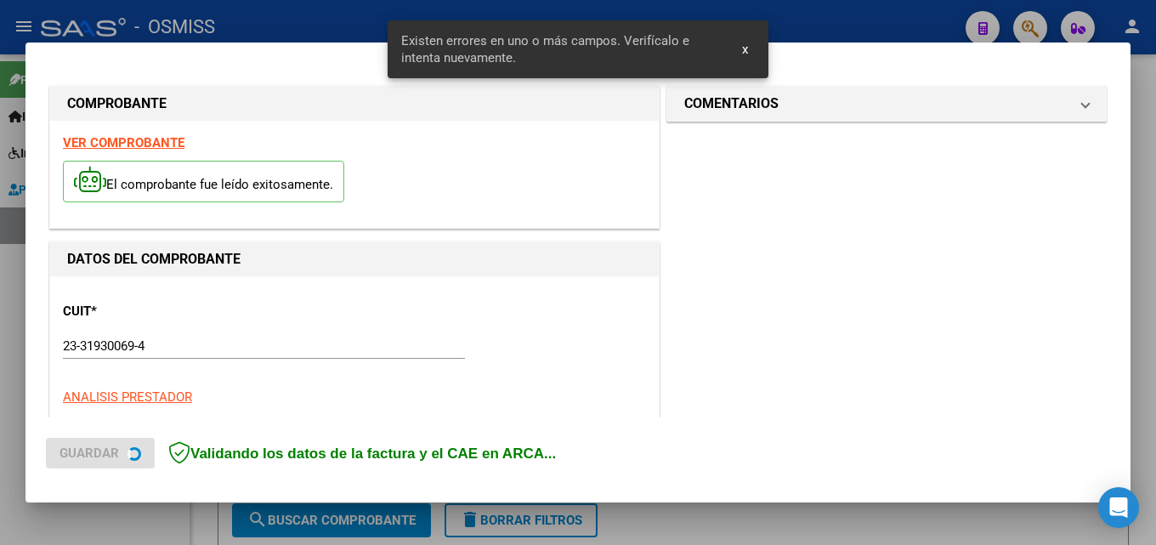
scroll to position [415, 0]
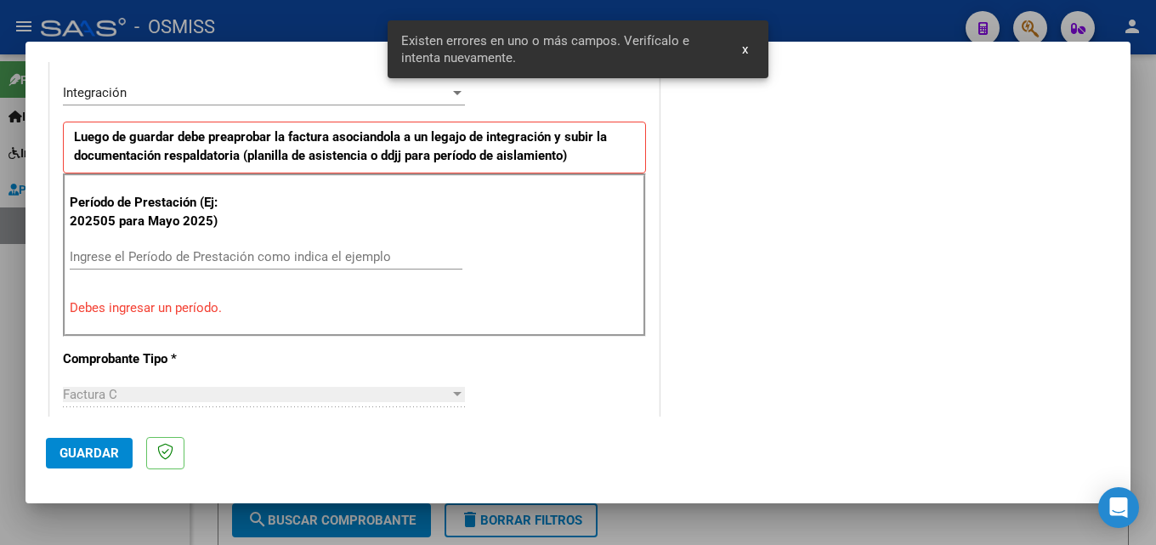
click at [192, 251] on input "Ingrese el Período de Prestación como indica el ejemplo" at bounding box center [266, 256] width 393 height 15
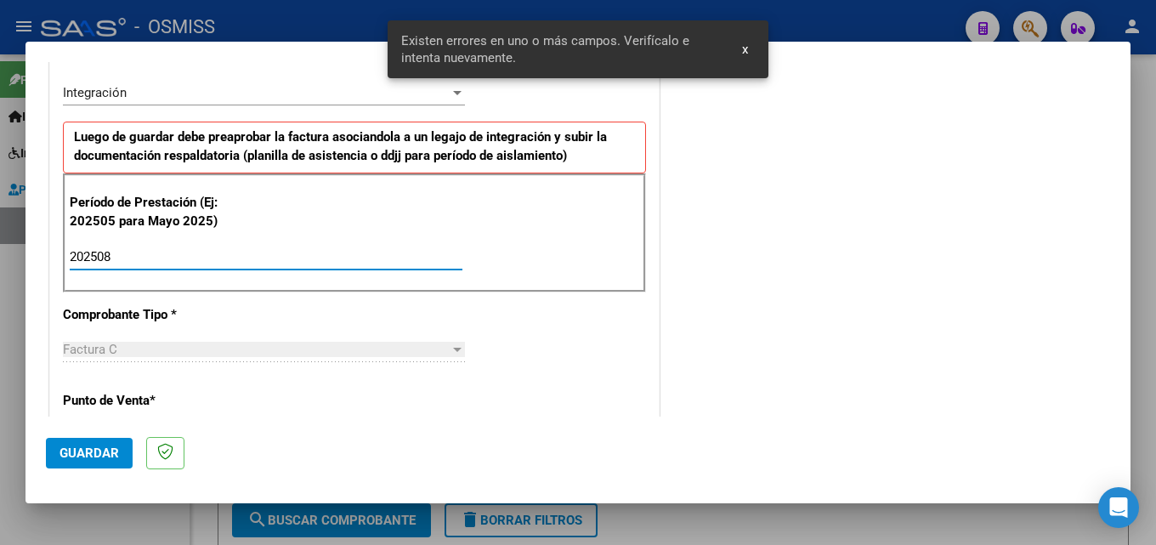
type input "202508"
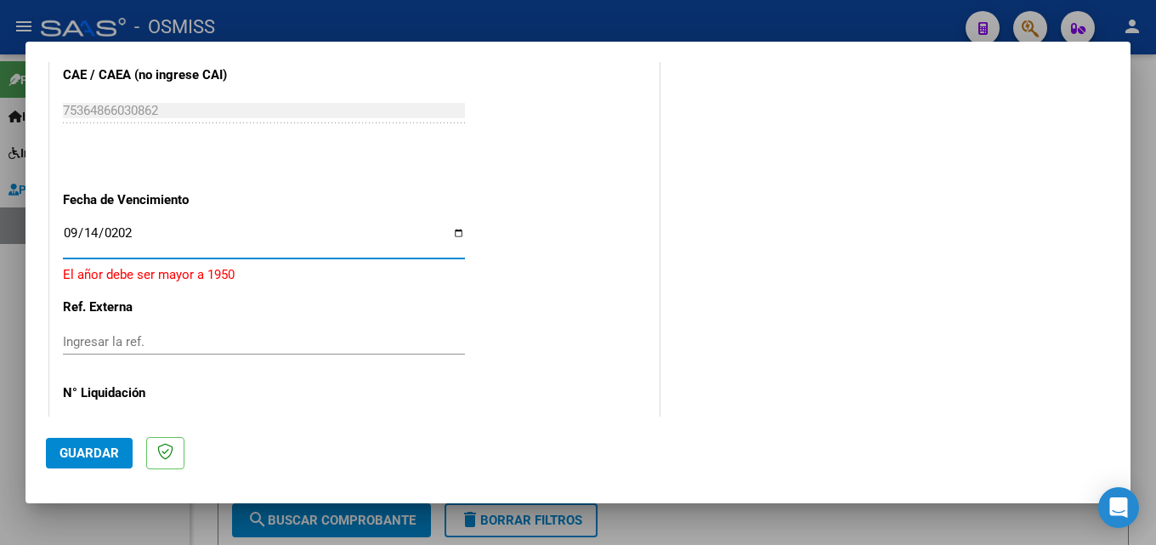
type input "[DATE]"
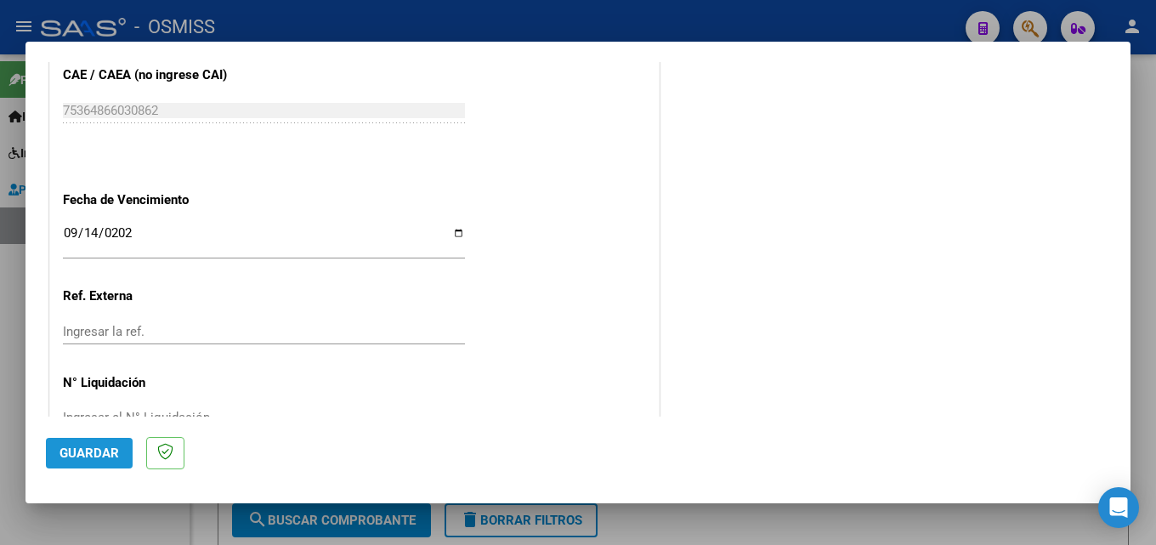
click at [71, 462] on button "Guardar" at bounding box center [89, 453] width 87 height 31
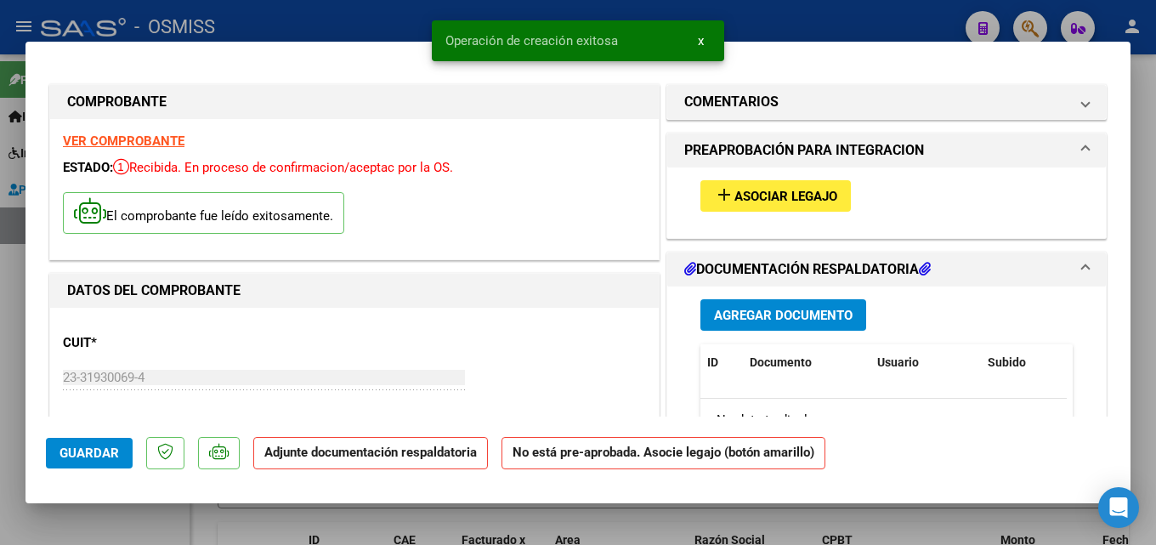
click at [814, 200] on span "Asociar Legajo" at bounding box center [786, 196] width 103 height 15
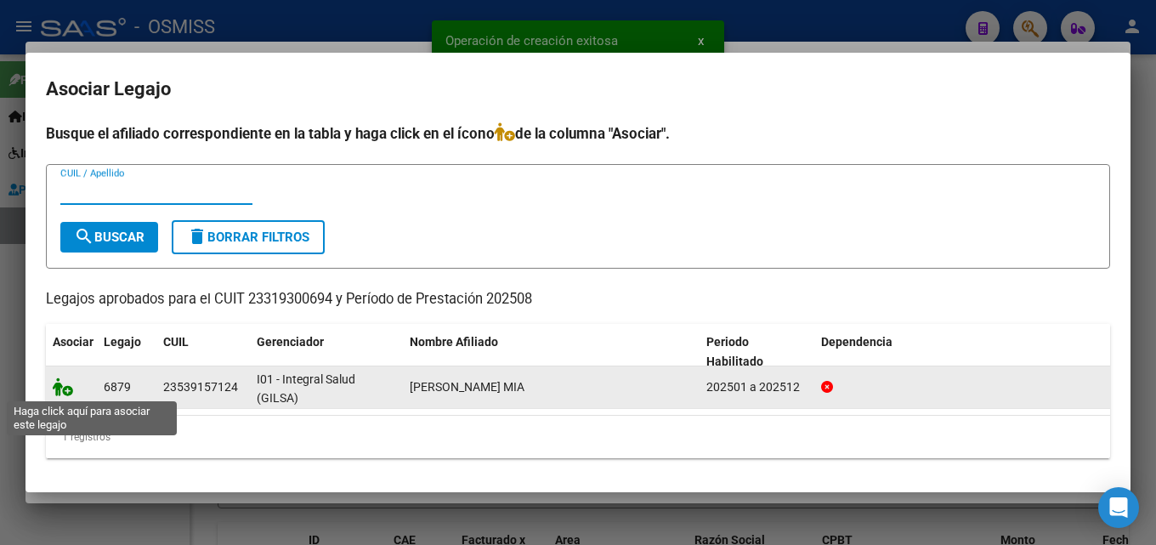
click at [68, 392] on icon at bounding box center [63, 386] width 20 height 19
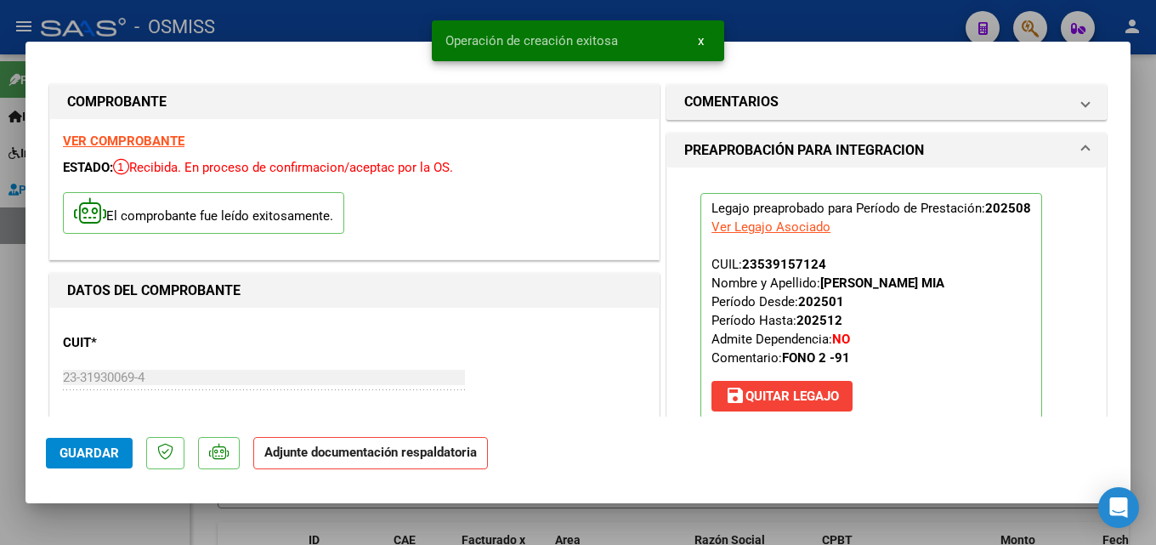
scroll to position [332, 0]
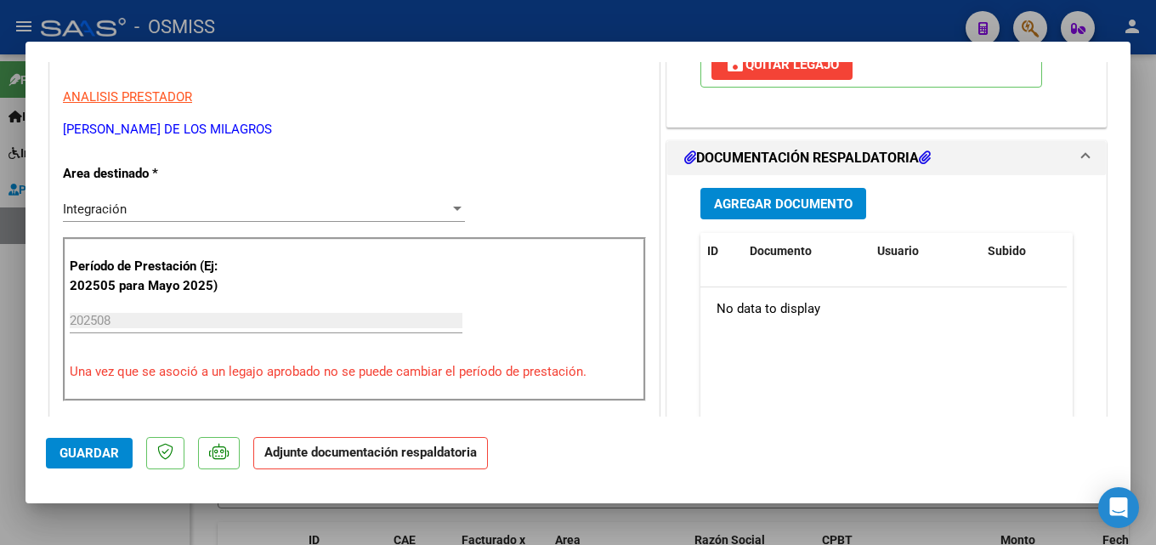
click at [740, 201] on span "Agregar Documento" at bounding box center [783, 203] width 139 height 15
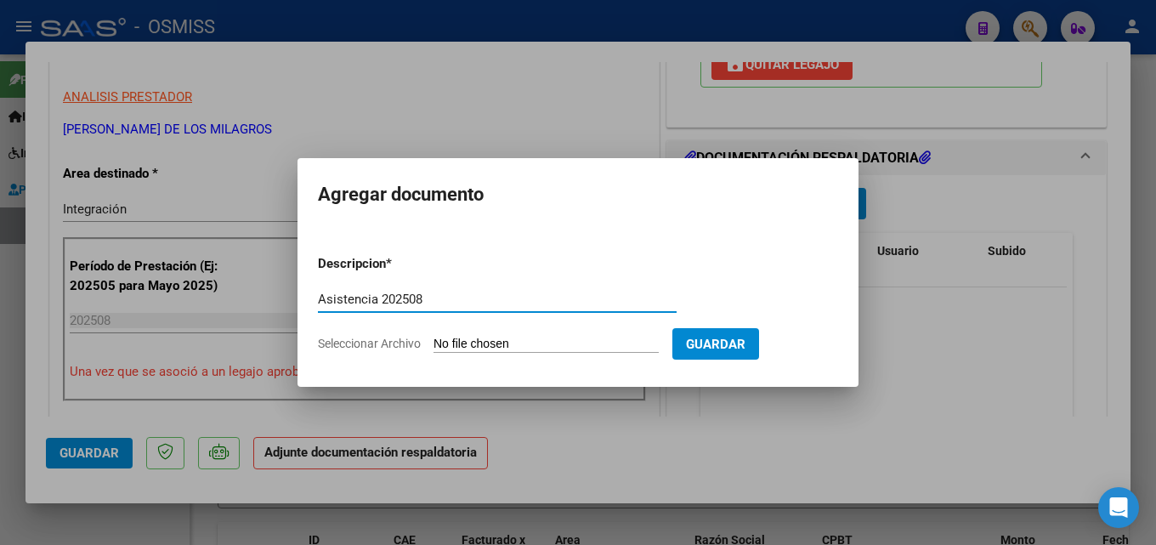
type input "Asistencia 202508"
click at [494, 340] on input "Seleccionar Archivo" at bounding box center [546, 345] width 225 height 16
type input "C:\fakepath\[PERSON_NAME]. Asistencia 202508.pdf"
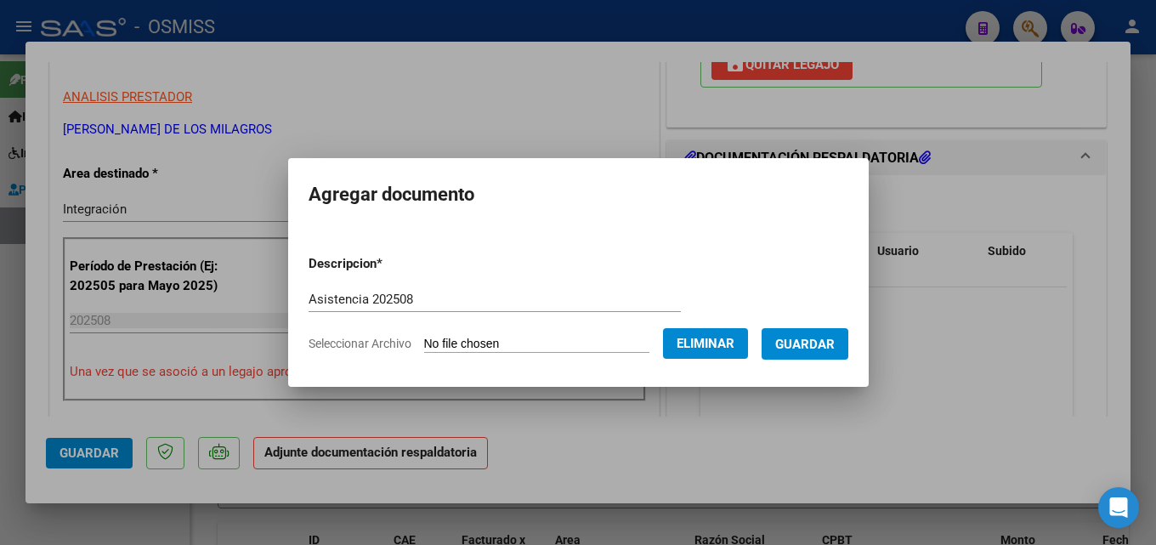
click at [829, 349] on span "Guardar" at bounding box center [805, 344] width 60 height 15
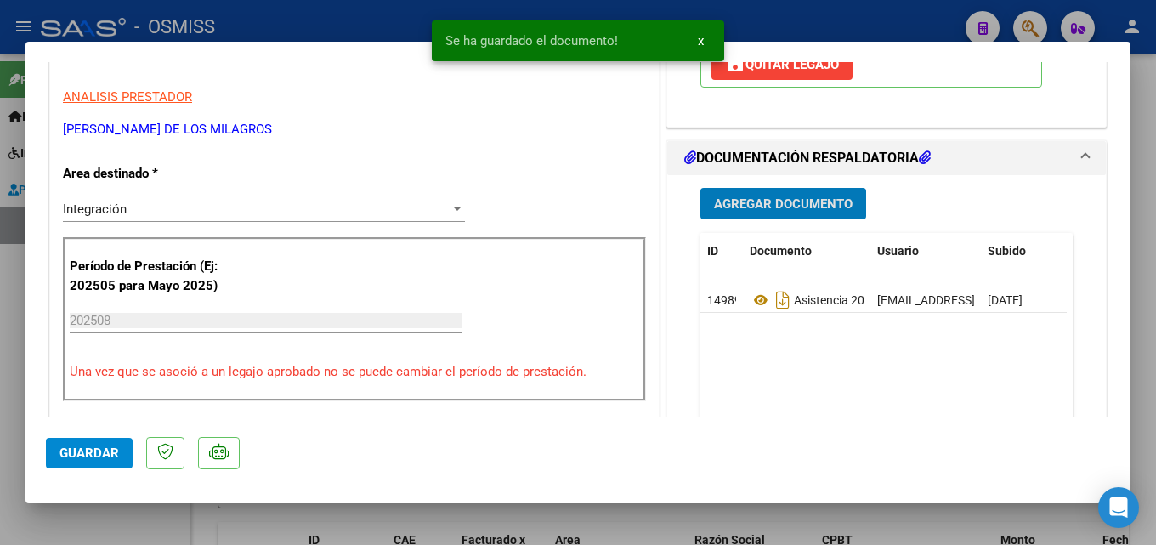
click at [88, 444] on button "Guardar" at bounding box center [89, 453] width 87 height 31
click at [892, 520] on div at bounding box center [578, 272] width 1156 height 545
type input "$ 0,00"
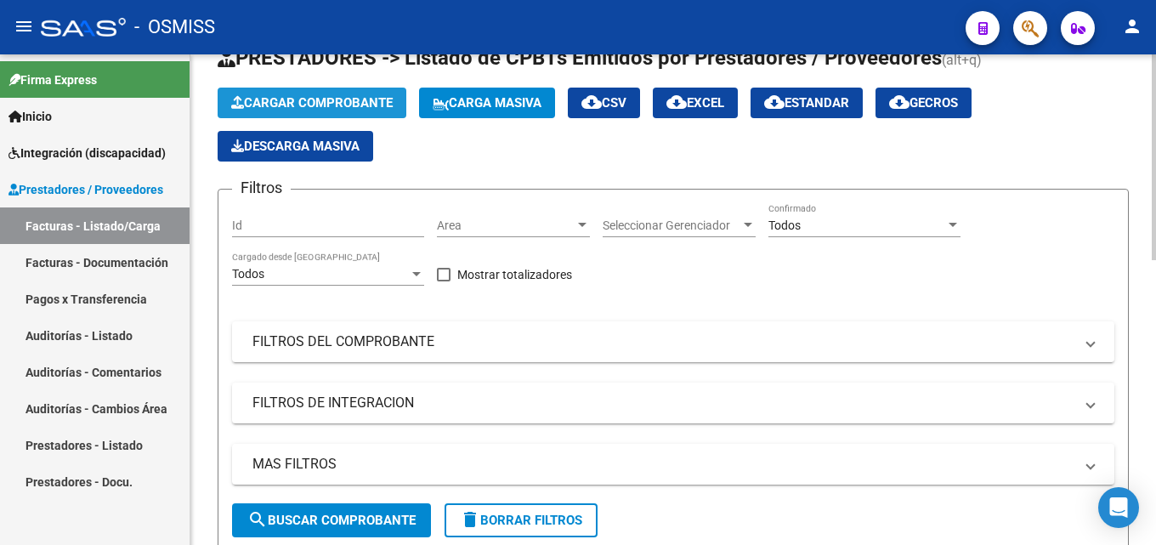
click at [353, 98] on span "Cargar Comprobante" at bounding box center [312, 102] width 162 height 15
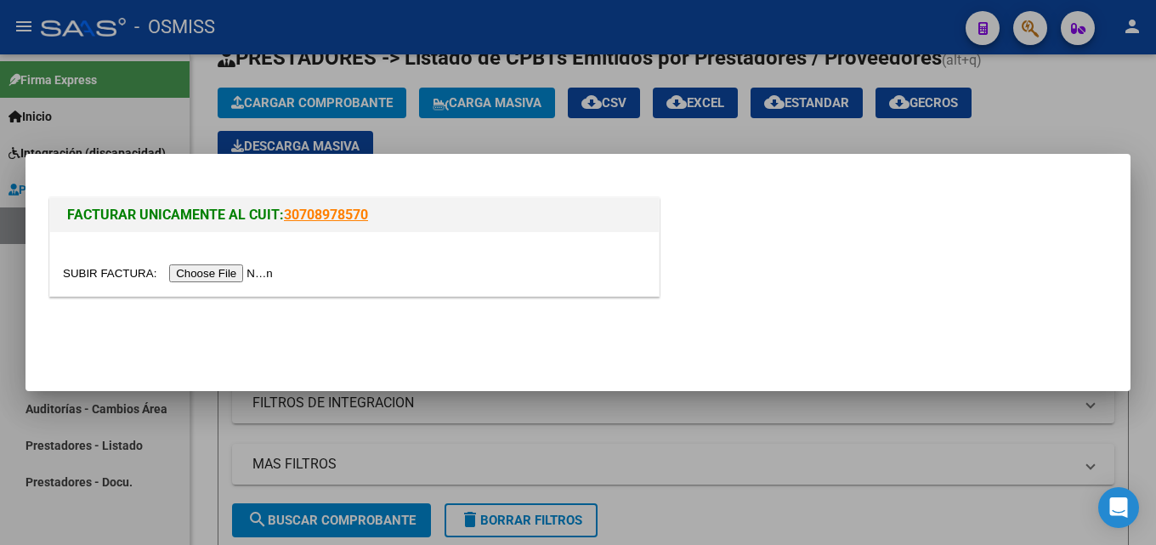
click at [245, 281] on input "file" at bounding box center [170, 273] width 215 height 18
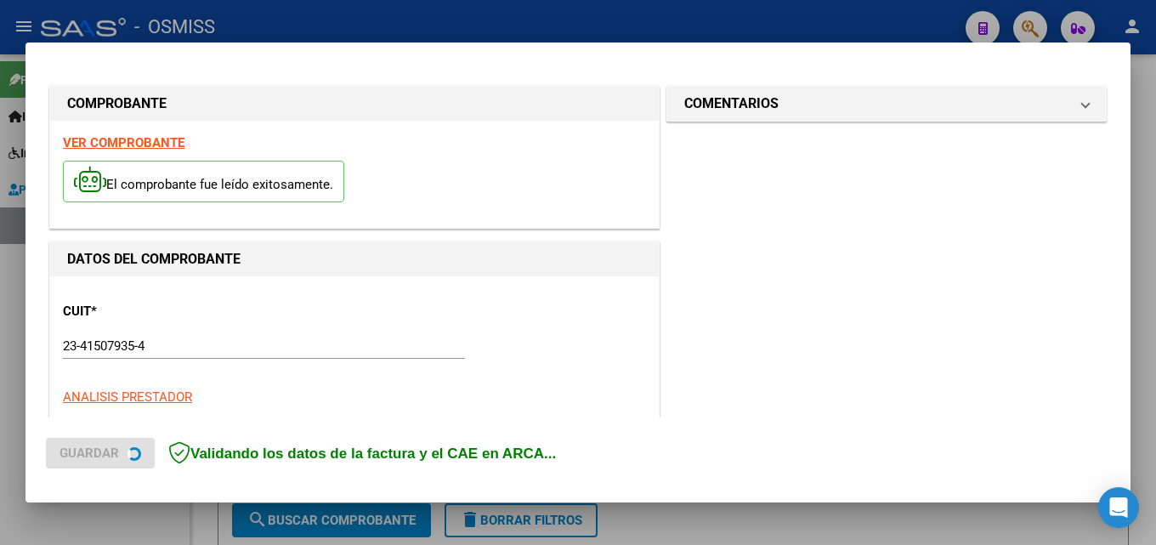
scroll to position [415, 0]
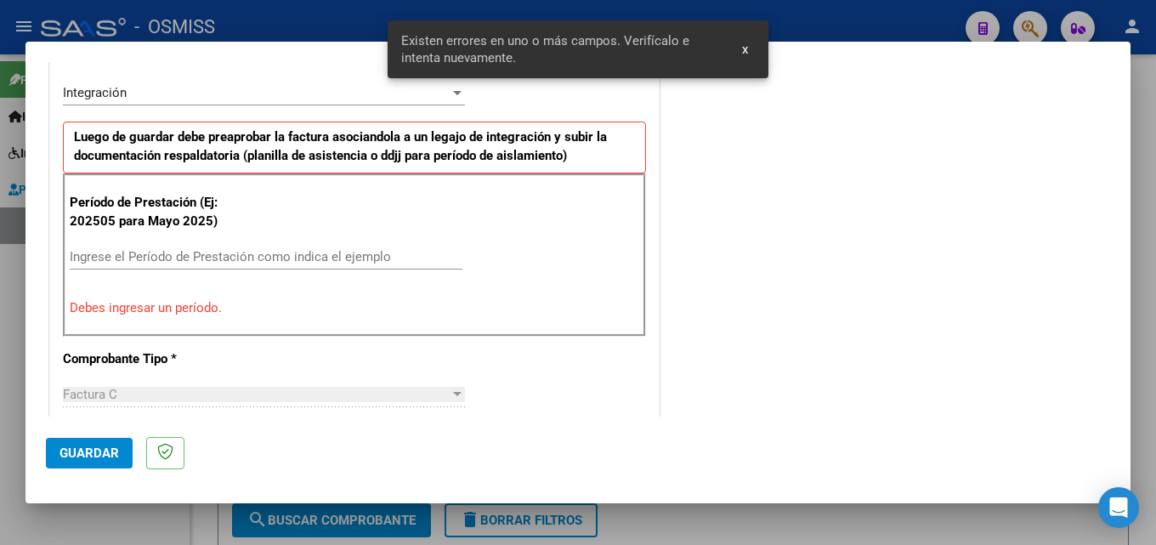
click at [241, 253] on input "Ingrese el Período de Prestación como indica el ejemplo" at bounding box center [266, 256] width 393 height 15
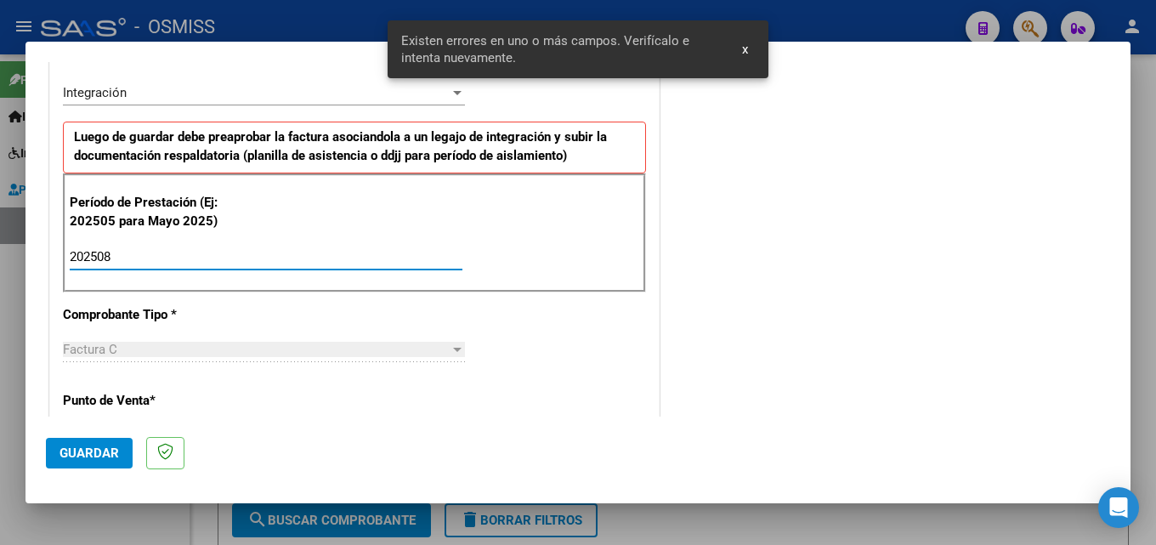
type input "202508"
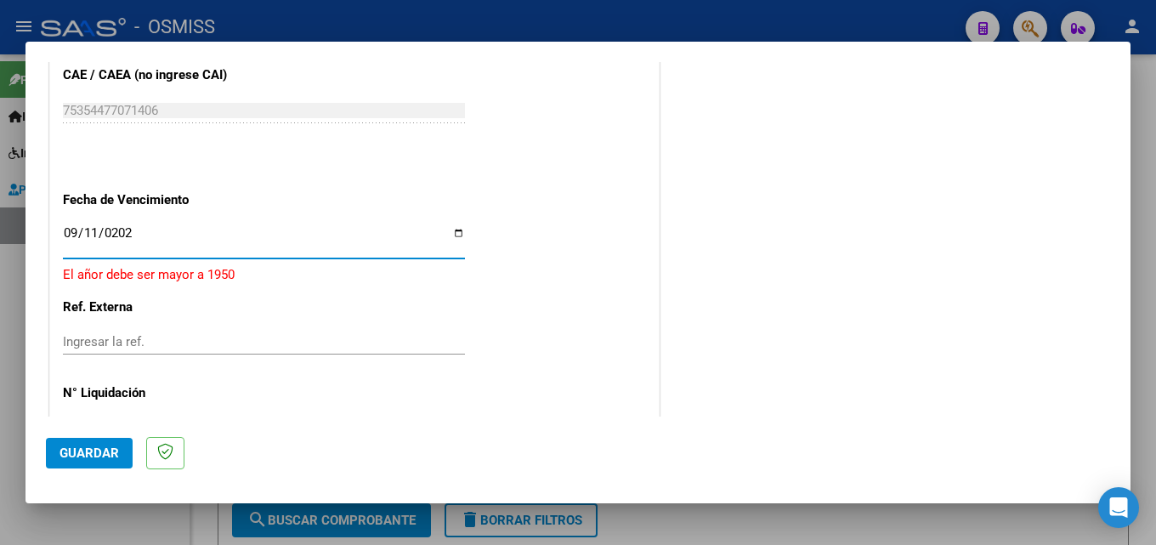
type input "[DATE]"
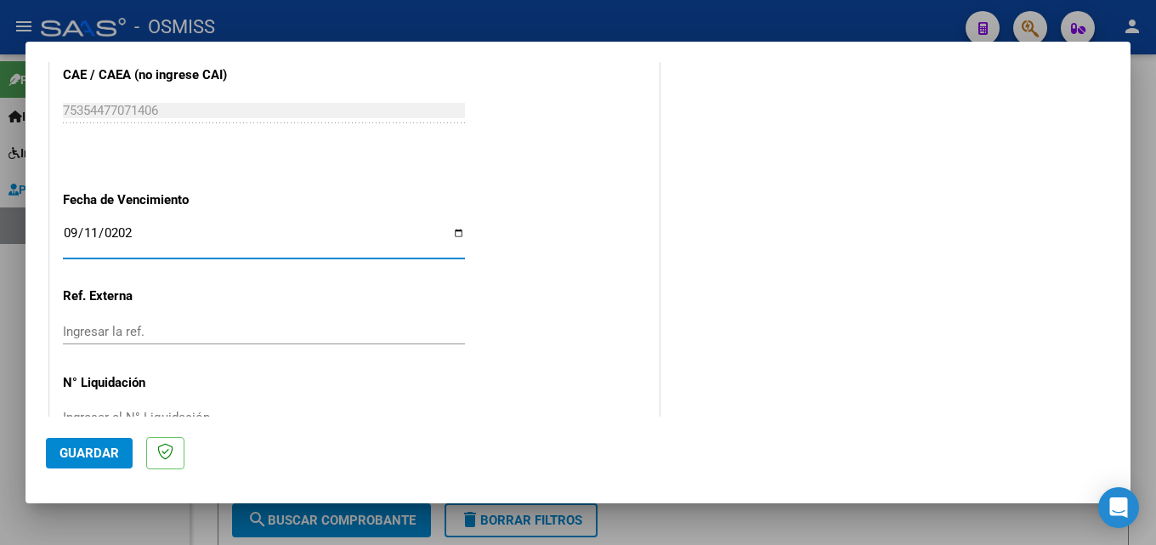
click at [90, 466] on button "Guardar" at bounding box center [89, 453] width 87 height 31
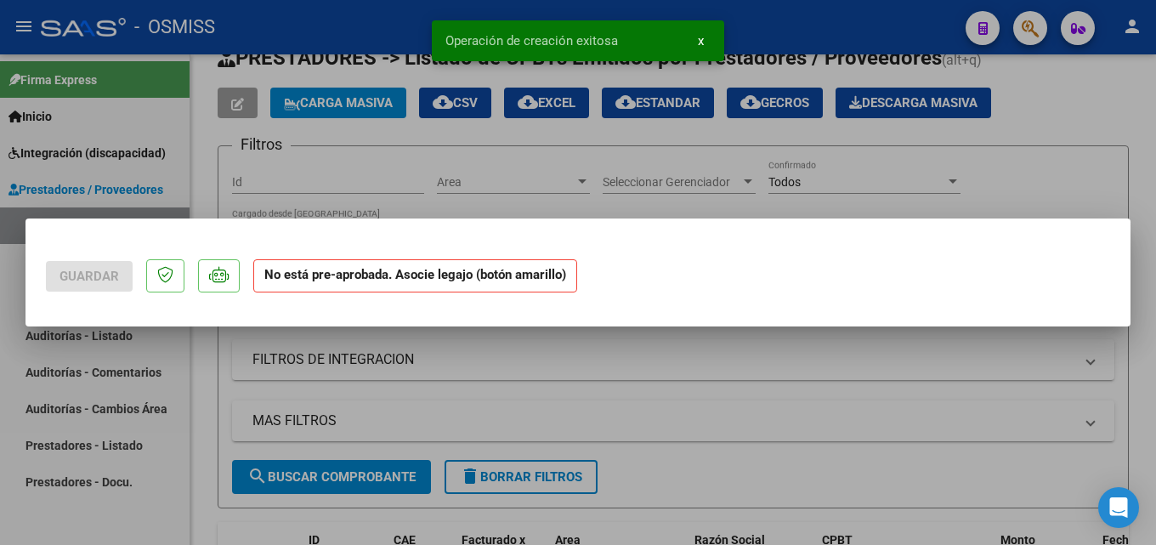
scroll to position [0, 0]
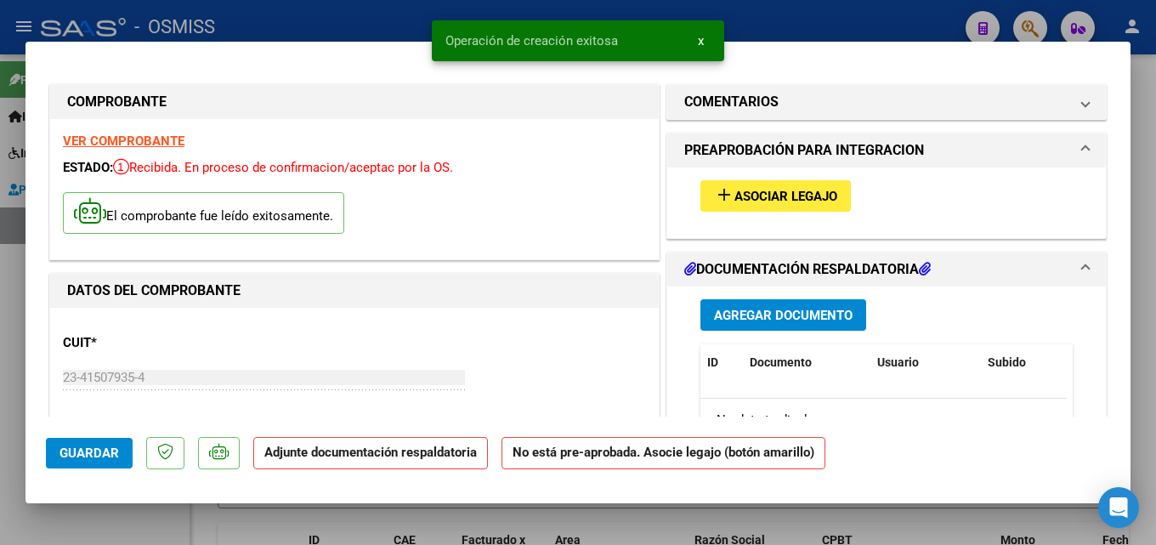
click at [756, 194] on span "Asociar Legajo" at bounding box center [786, 196] width 103 height 15
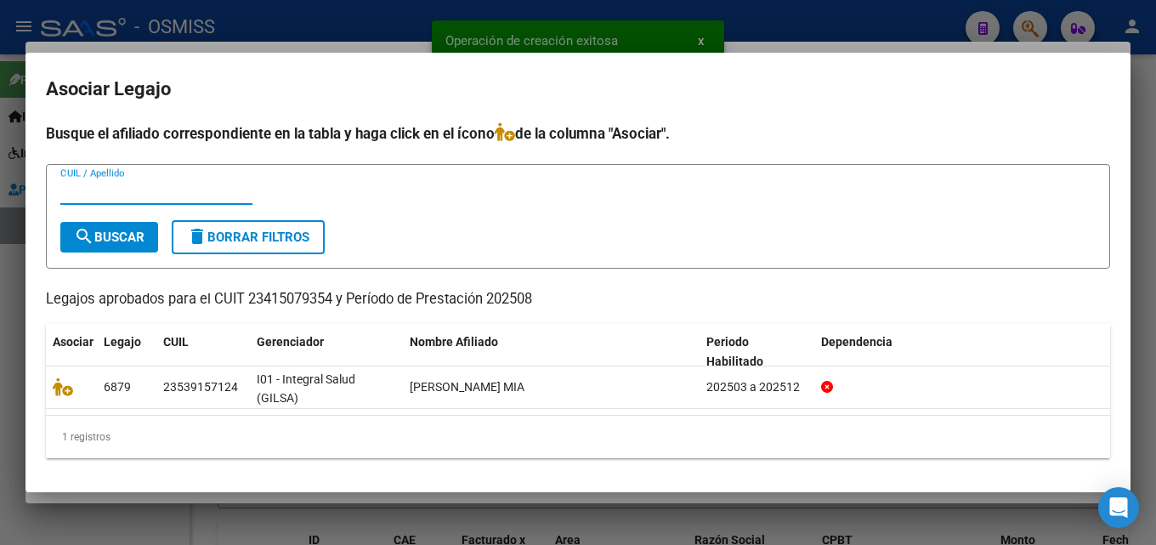
click at [41, 392] on mat-dialog-content "Busque el afiliado correspondiente en la tabla y haga click en el ícono de la c…" at bounding box center [578, 296] width 1105 height 349
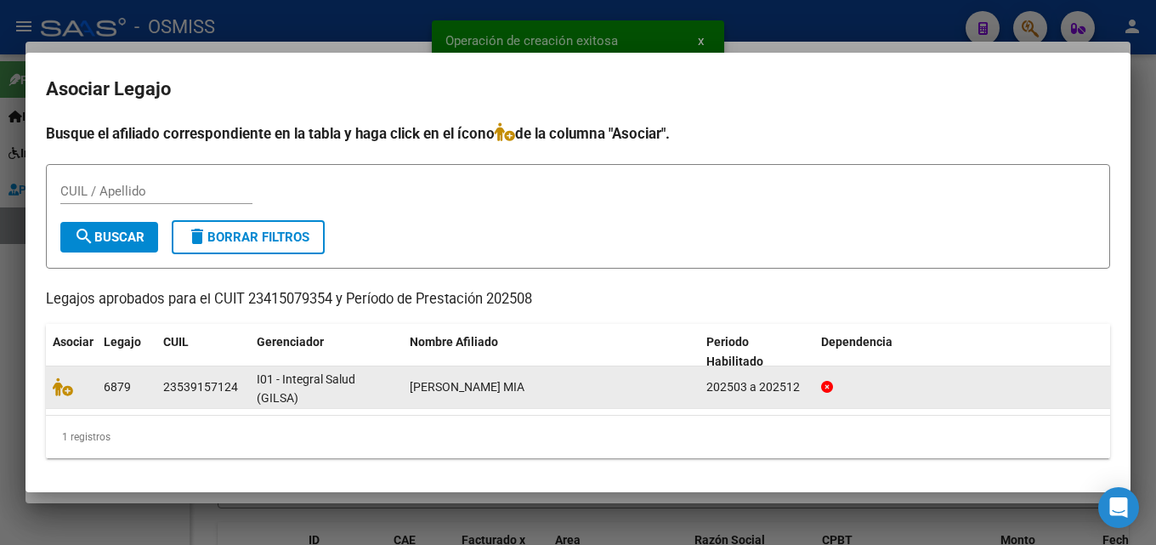
click at [52, 392] on datatable-body-cell at bounding box center [71, 387] width 51 height 42
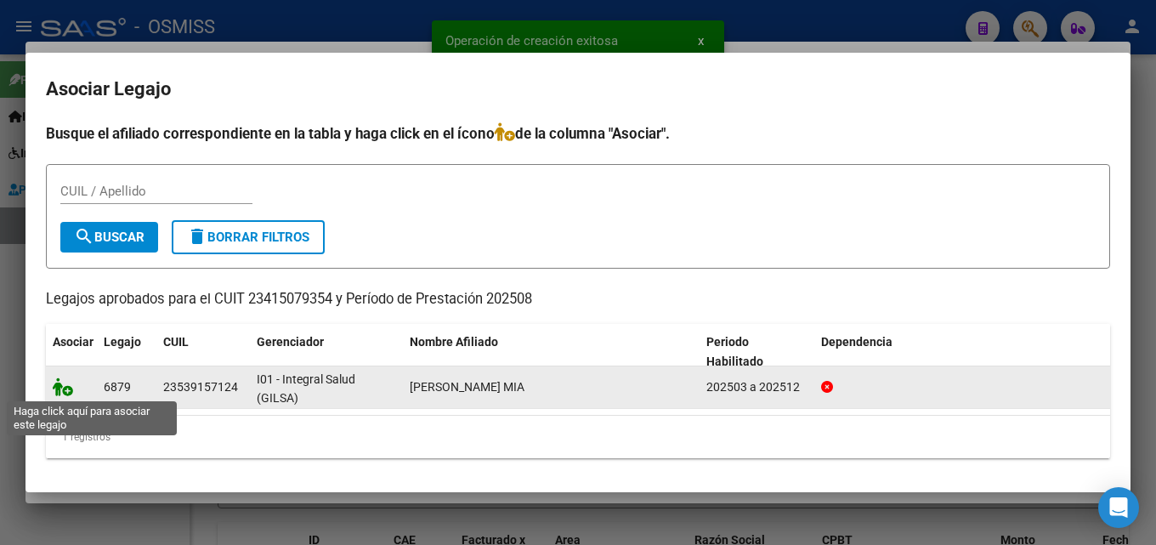
click at [65, 388] on icon at bounding box center [63, 386] width 20 height 19
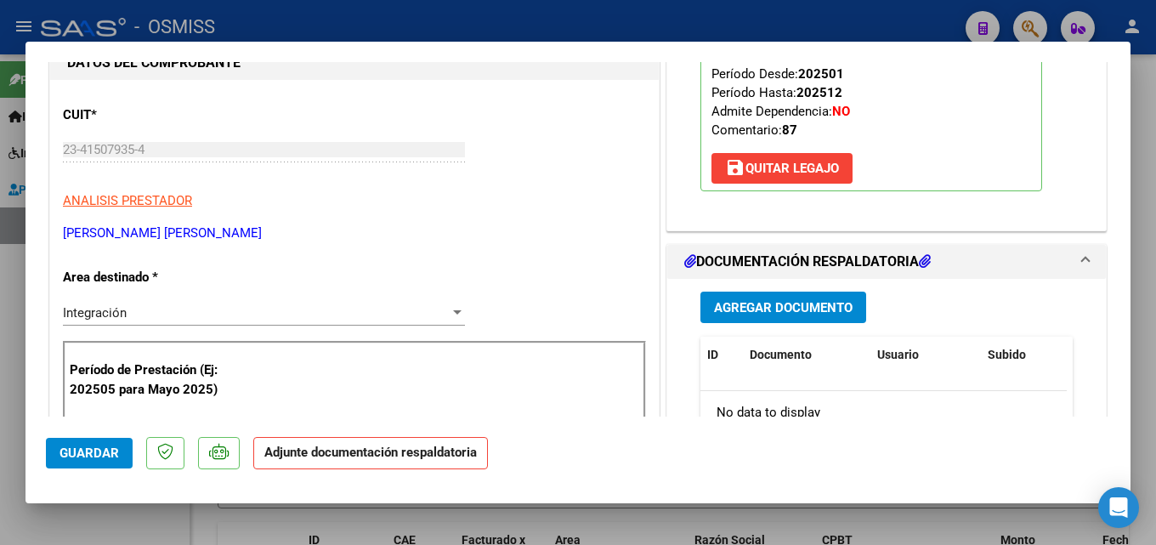
scroll to position [320, 0]
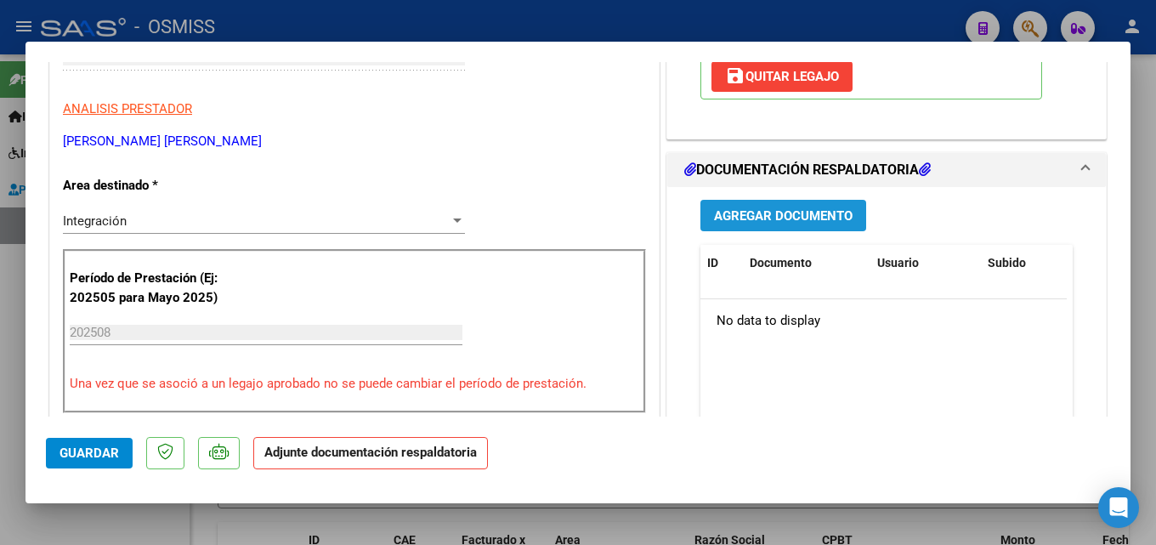
click at [816, 213] on span "Agregar Documento" at bounding box center [783, 215] width 139 height 15
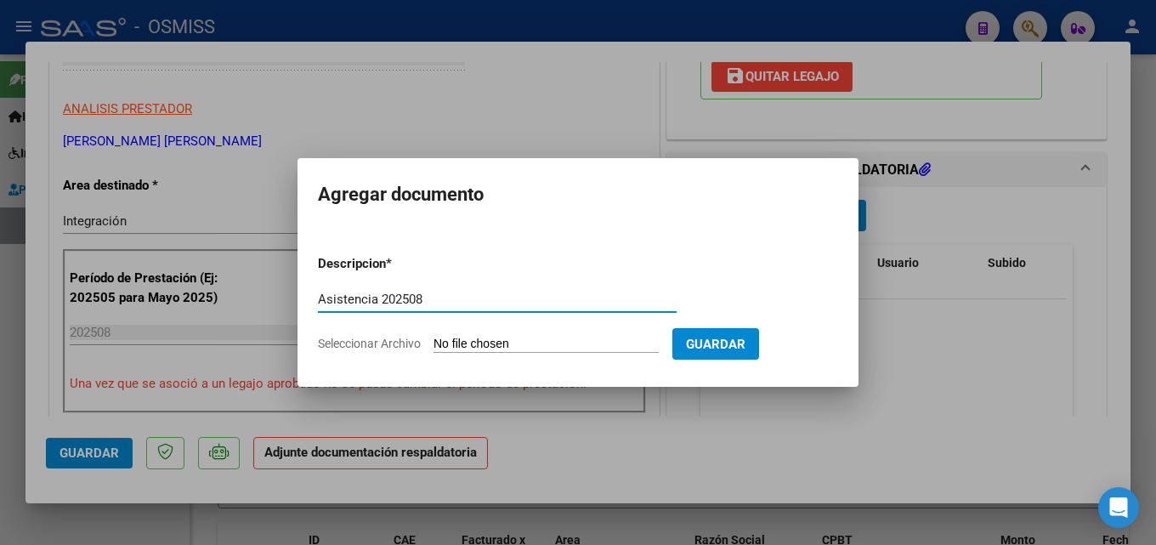
type input "Asistencia 202508"
click at [582, 339] on input "Seleccionar Archivo" at bounding box center [546, 345] width 225 height 16
type input "C:\fakepath\[PERSON_NAME]. Asistencia 202508.pdf"
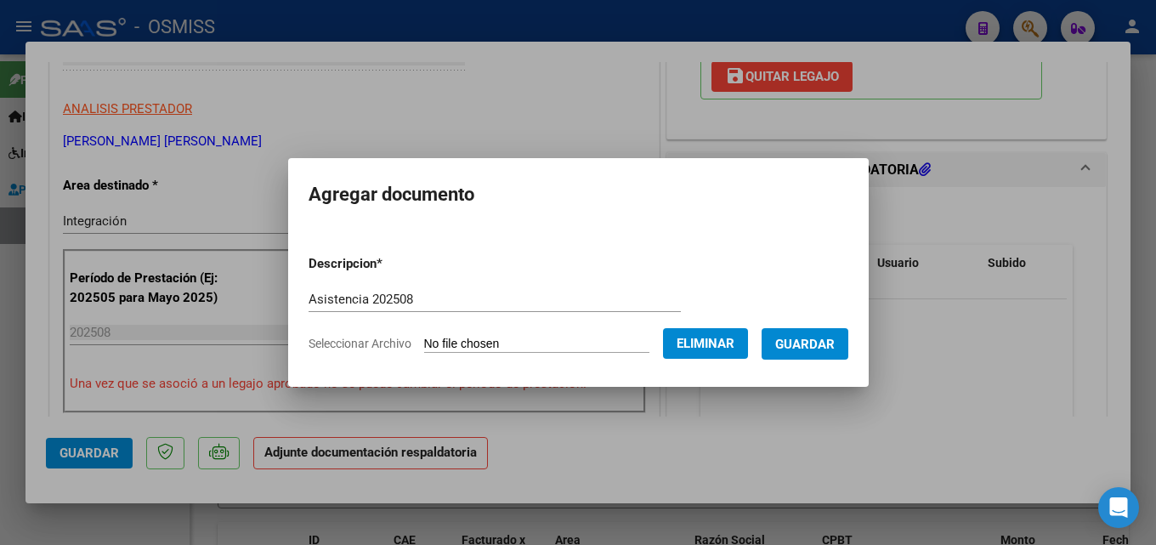
click at [803, 350] on span "Guardar" at bounding box center [805, 344] width 60 height 15
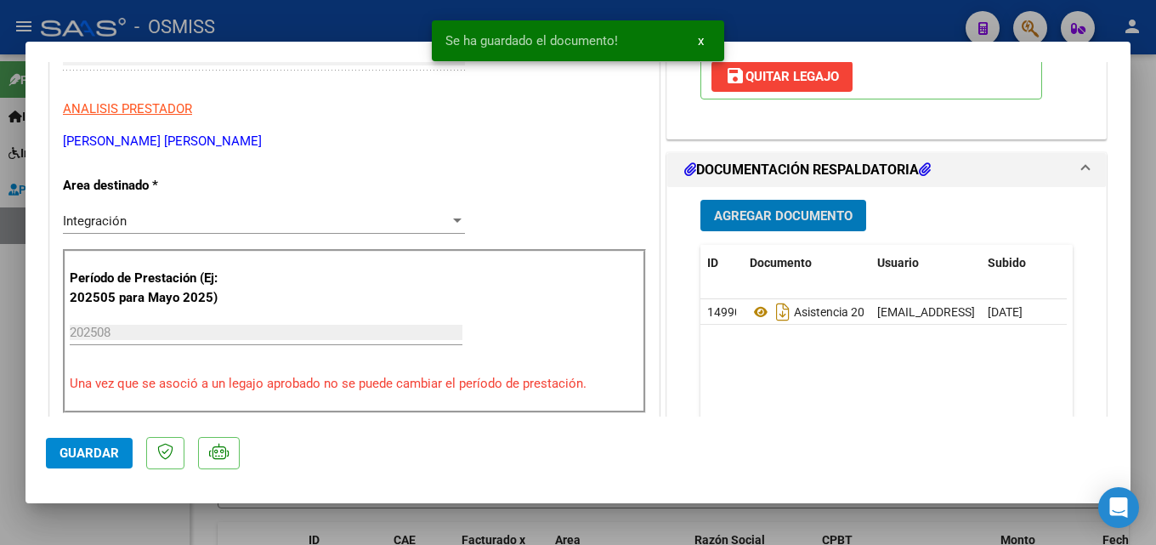
click at [94, 454] on span "Guardar" at bounding box center [90, 452] width 60 height 15
click at [880, 513] on div at bounding box center [578, 272] width 1156 height 545
type input "$ 0,00"
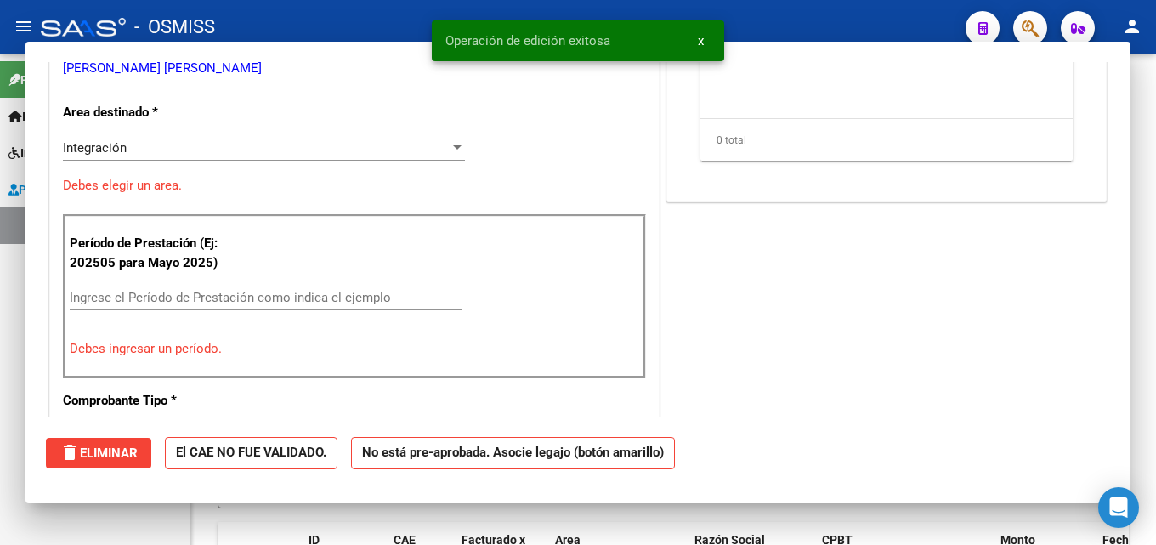
scroll to position [268, 0]
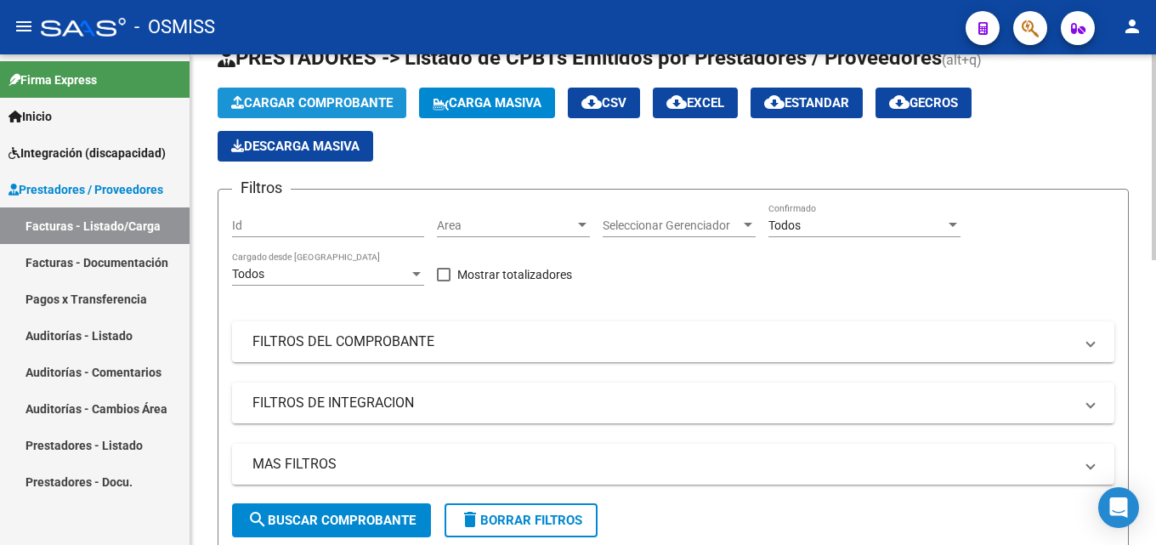
click at [320, 94] on button "Cargar Comprobante" at bounding box center [312, 103] width 189 height 31
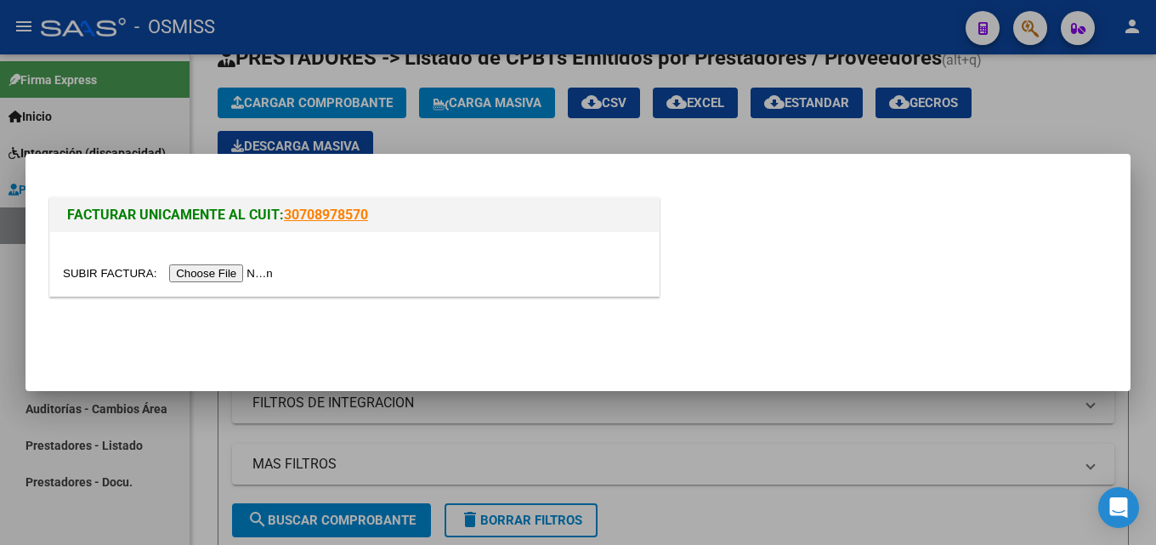
click at [259, 283] on div at bounding box center [354, 264] width 609 height 64
click at [258, 275] on input "file" at bounding box center [170, 273] width 215 height 18
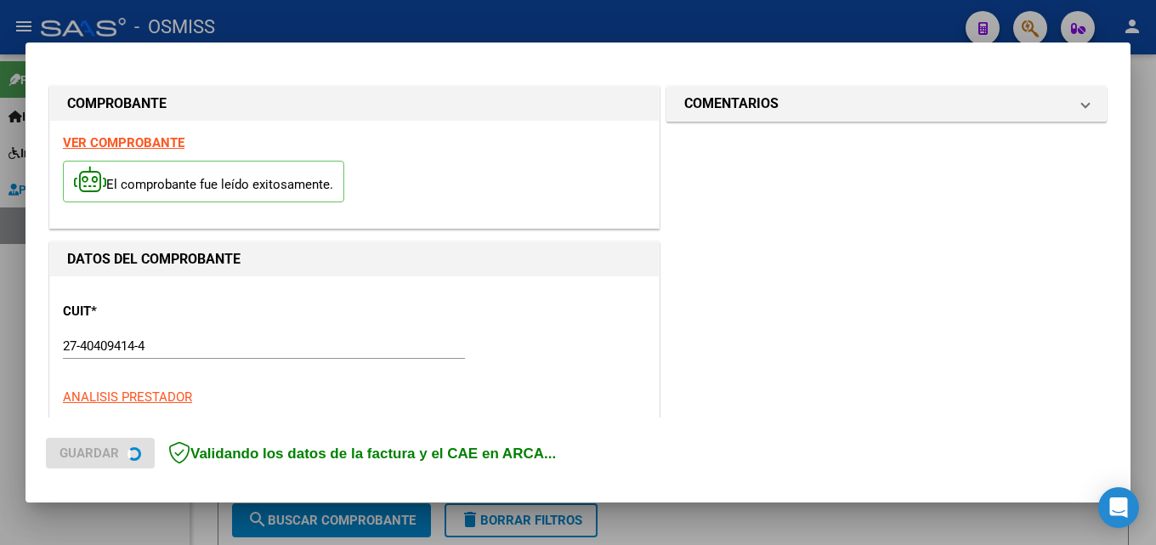
scroll to position [416, 0]
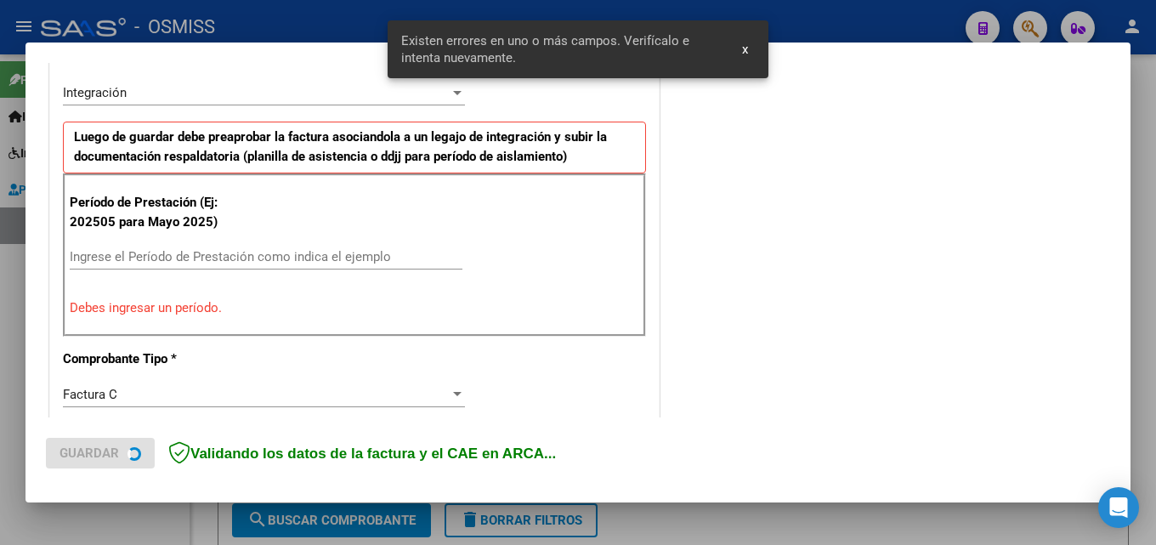
click at [153, 342] on div "CUIT * 27-40409414-4 Ingresar CUIT ANALISIS PRESTADOR [PERSON_NAME] [PERSON_NAM…" at bounding box center [354, 523] width 609 height 1324
click at [156, 258] on input "Ingrese el Período de Prestación como indica el ejemplo" at bounding box center [266, 256] width 393 height 15
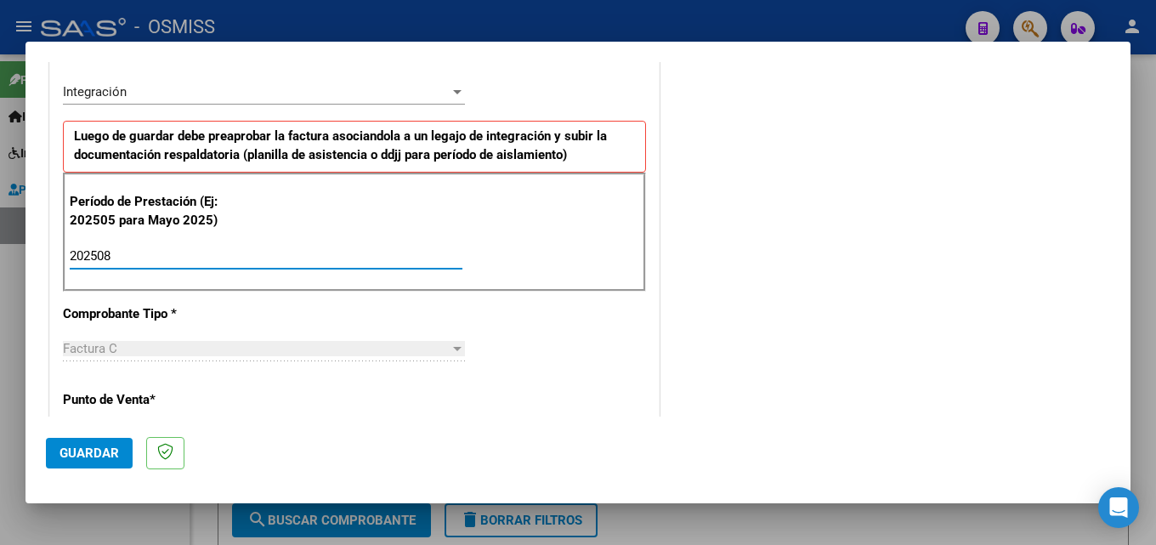
type input "202508"
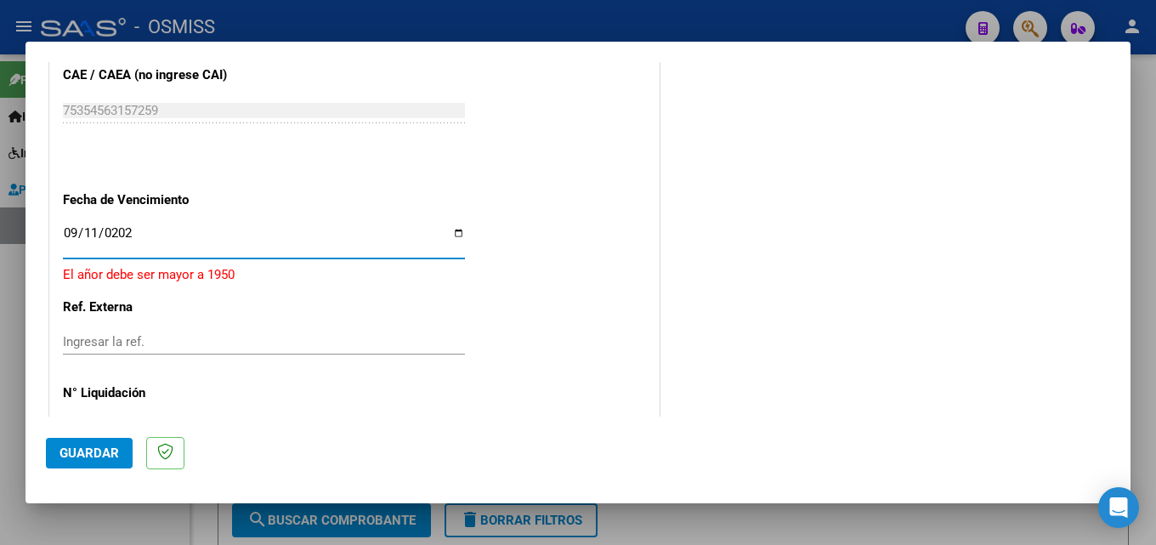
type input "[DATE]"
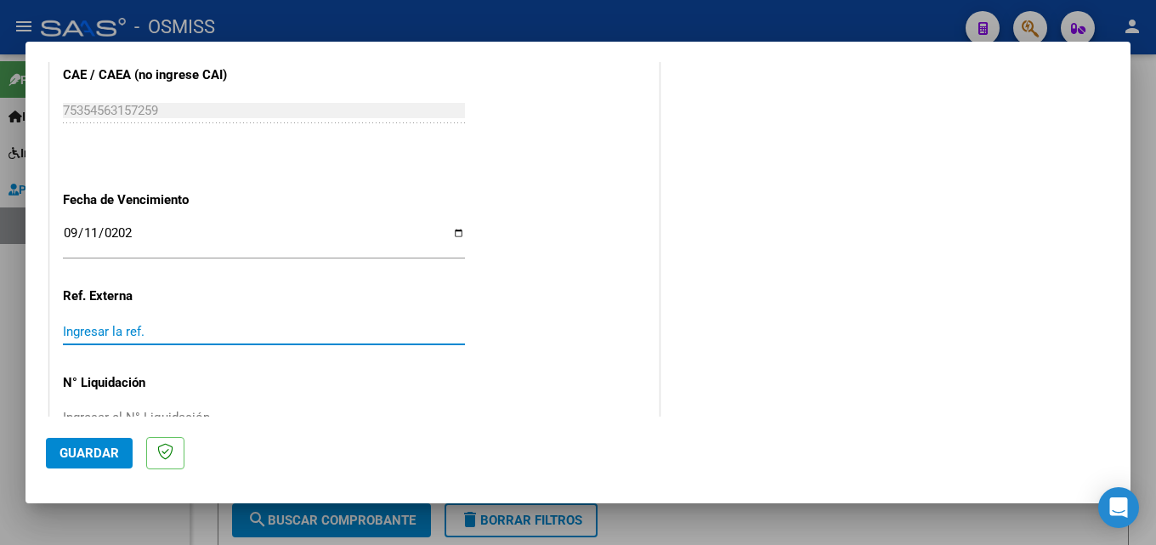
click at [71, 435] on mat-dialog-actions "Guardar" at bounding box center [578, 450] width 1064 height 67
click at [71, 451] on span "Guardar" at bounding box center [90, 452] width 60 height 15
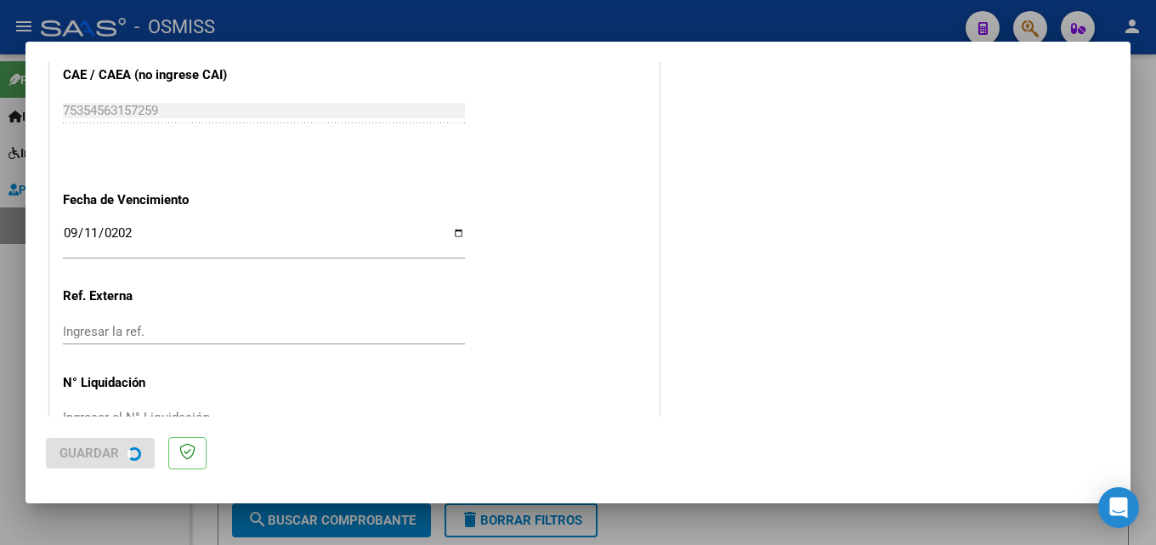
scroll to position [0, 0]
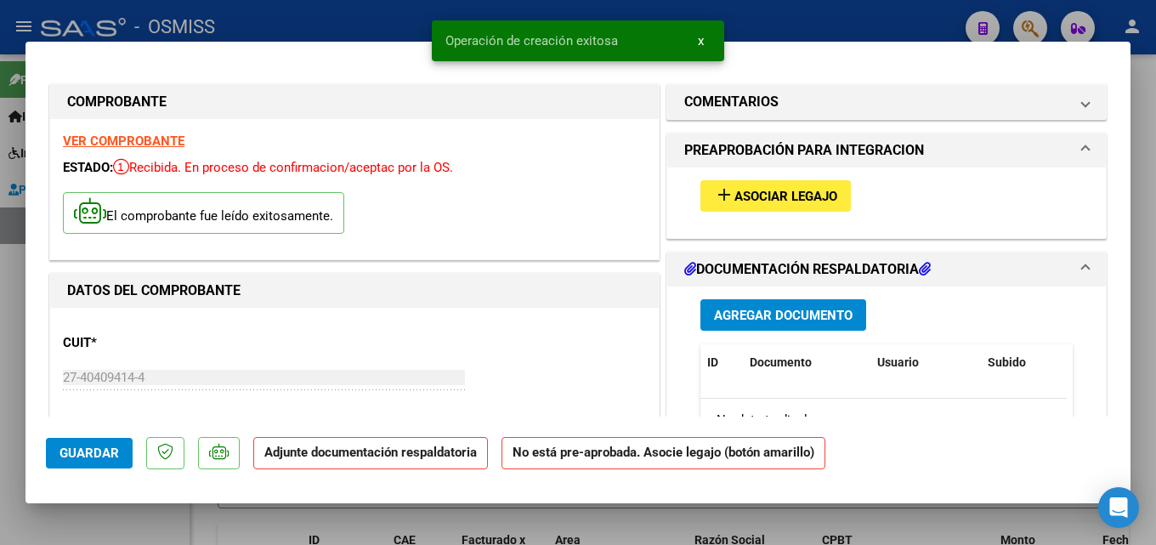
click at [751, 196] on span "Asociar Legajo" at bounding box center [786, 196] width 103 height 15
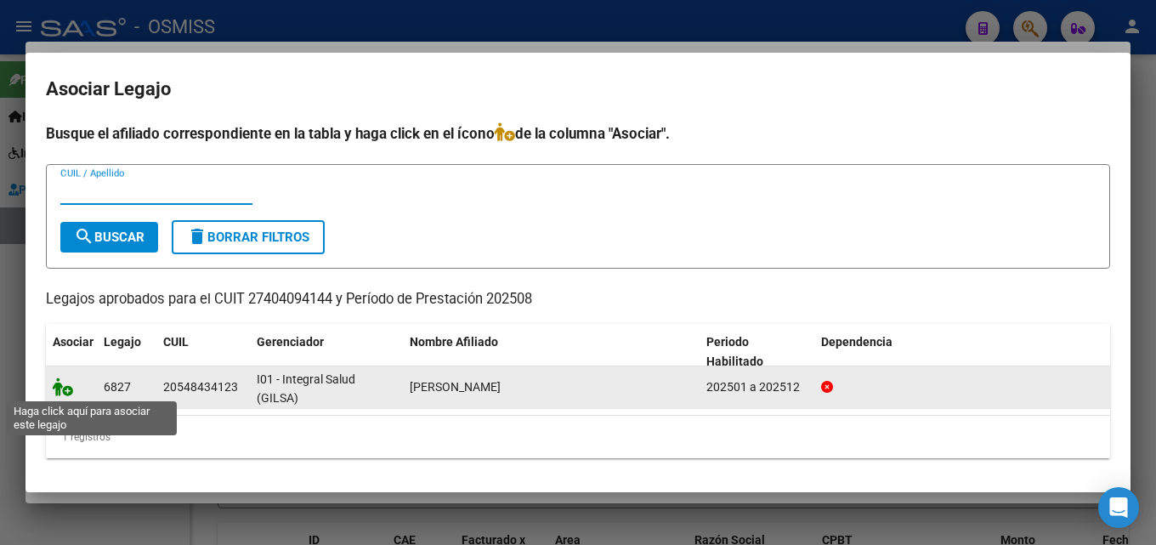
click at [60, 383] on icon at bounding box center [63, 386] width 20 height 19
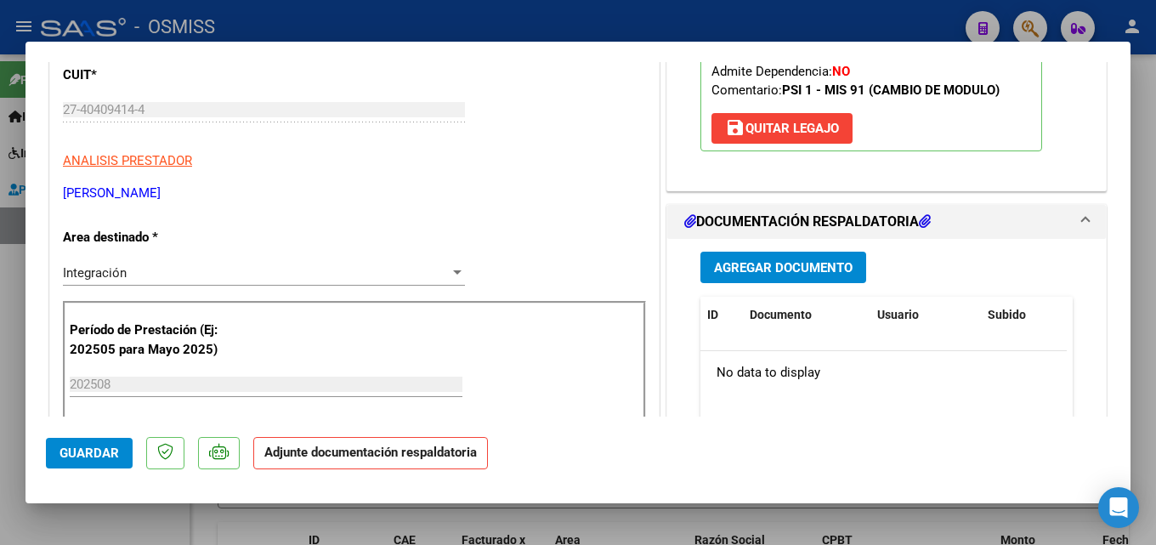
scroll to position [272, 0]
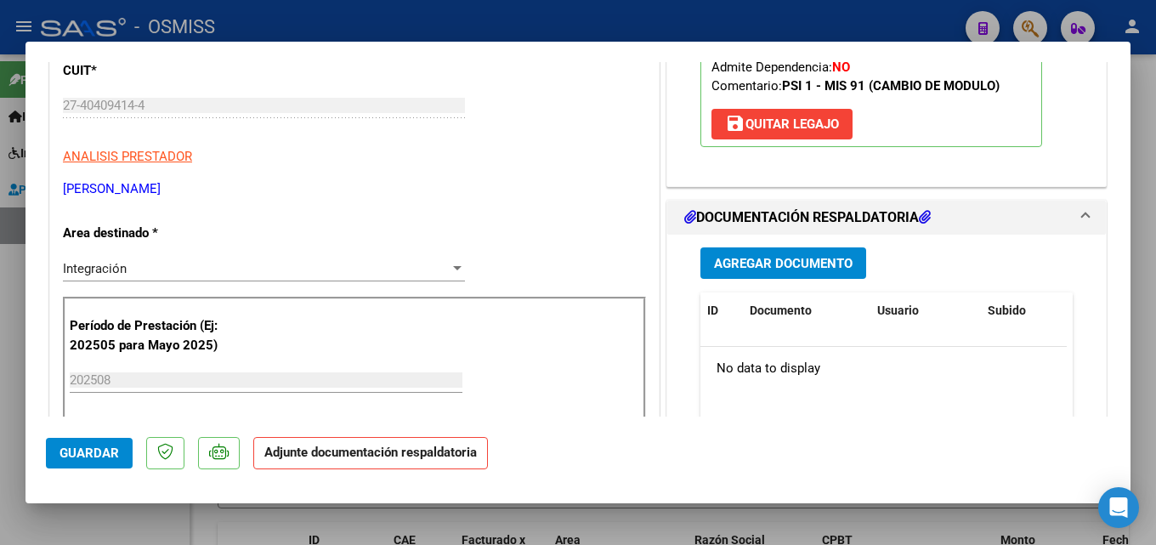
click at [816, 251] on button "Agregar Documento" at bounding box center [784, 262] width 166 height 31
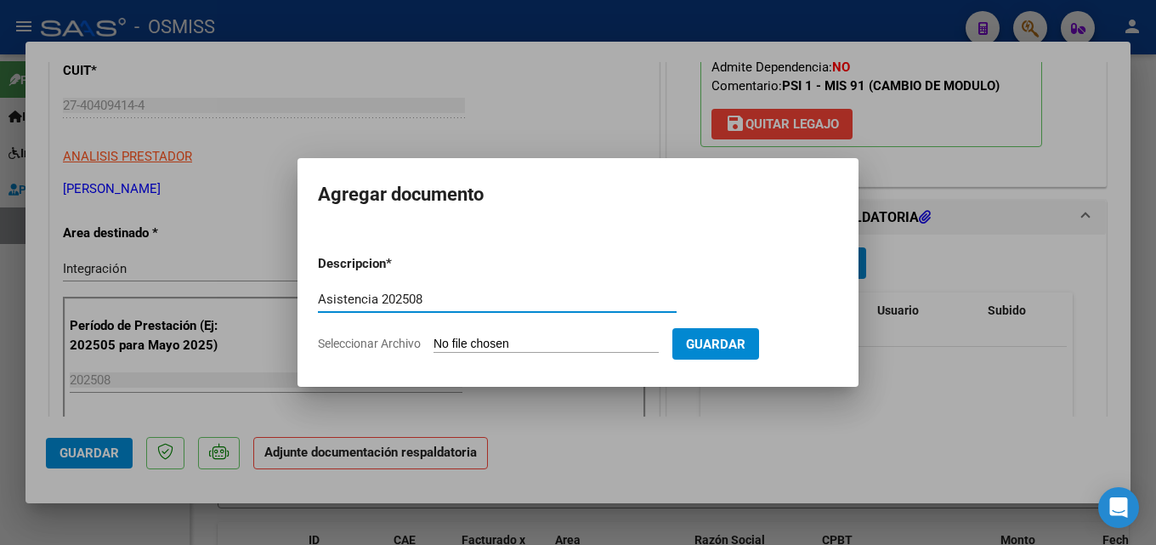
type input "Asistencia 202508"
click at [540, 332] on form "Descripcion * Asistencia 202508 Escriba aquí una descripcion Seleccionar Archiv…" at bounding box center [578, 303] width 520 height 124
click at [541, 340] on input "Seleccionar Archivo" at bounding box center [546, 345] width 225 height 16
type input "C:\fakepath\[PERSON_NAME]. Asistencia 202508.pdf"
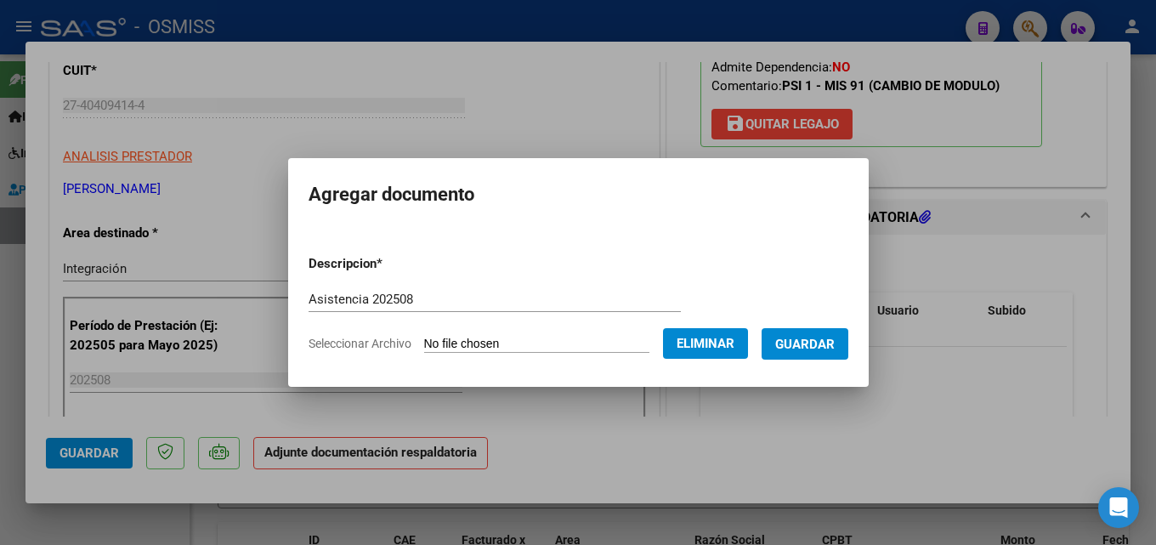
click at [814, 352] on button "Guardar" at bounding box center [805, 343] width 87 height 31
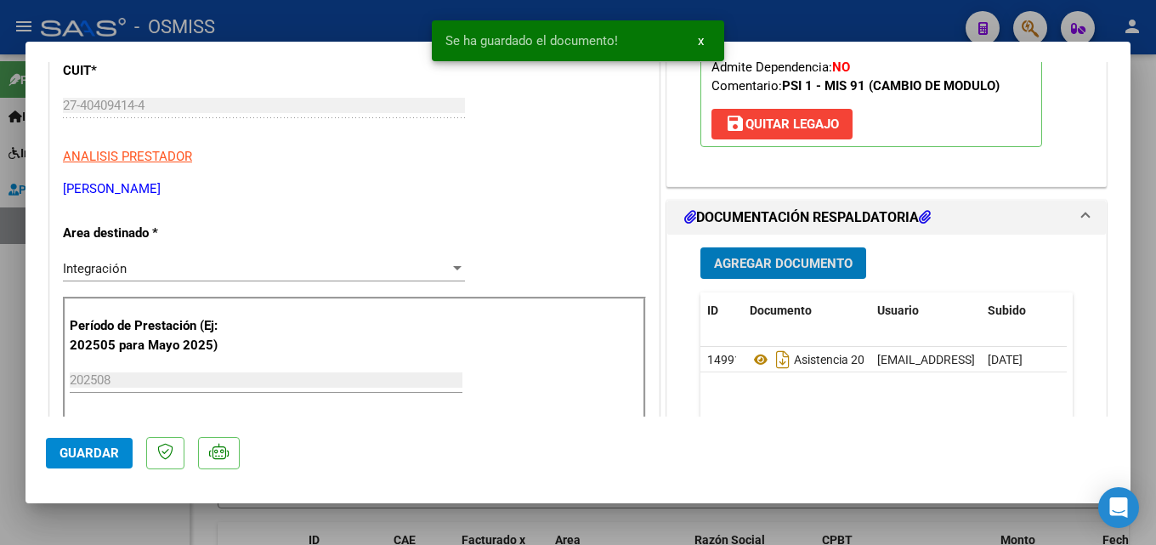
click at [74, 461] on button "Guardar" at bounding box center [89, 453] width 87 height 31
click at [20, 445] on div at bounding box center [578, 272] width 1156 height 545
type input "$ 0,00"
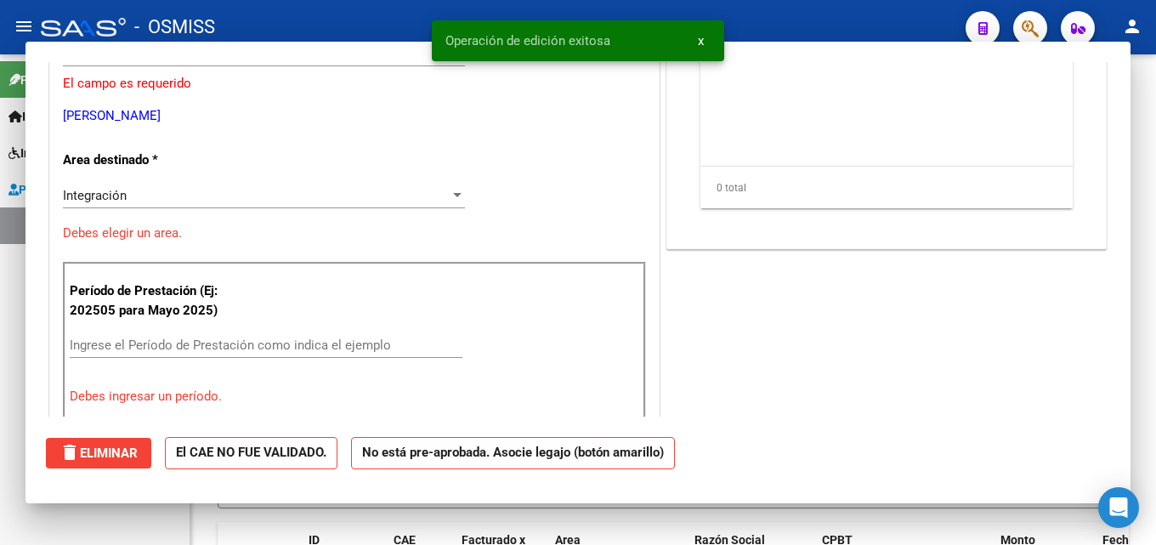
scroll to position [0, 0]
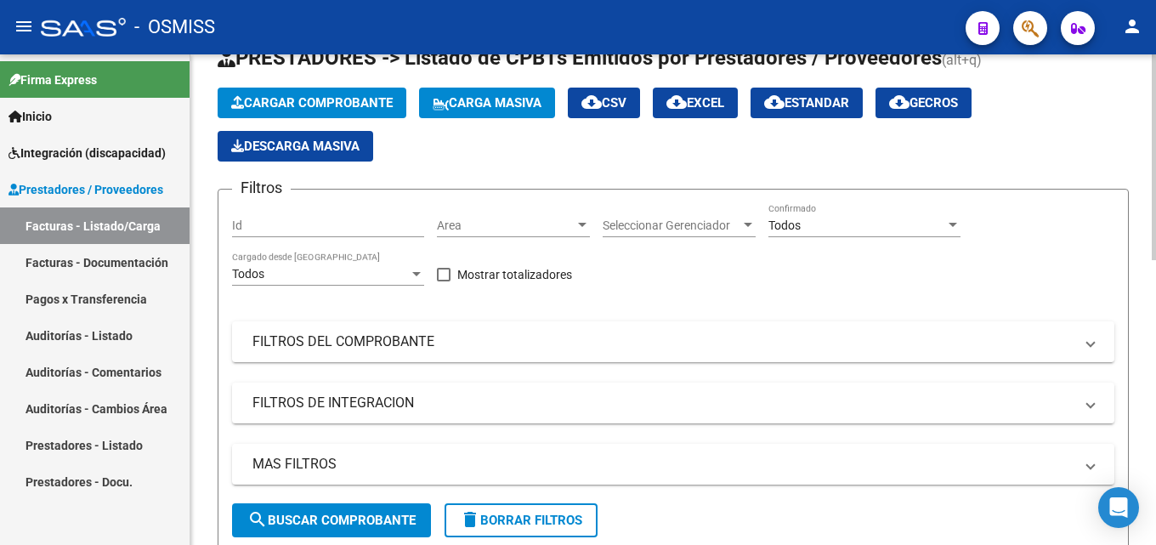
click at [299, 99] on span "Cargar Comprobante" at bounding box center [312, 102] width 162 height 15
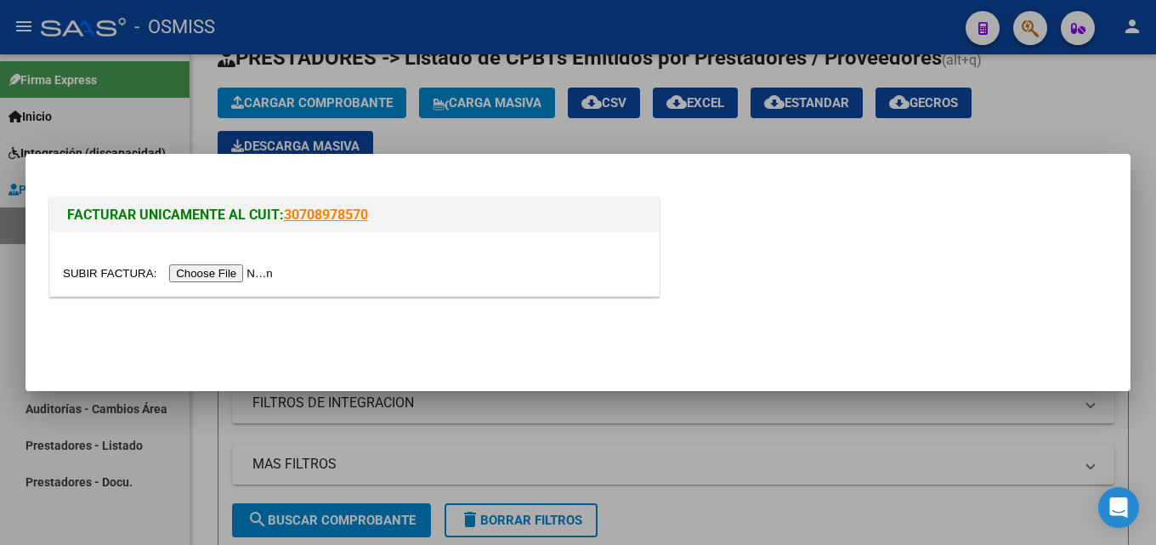
click at [234, 278] on input "file" at bounding box center [170, 273] width 215 height 18
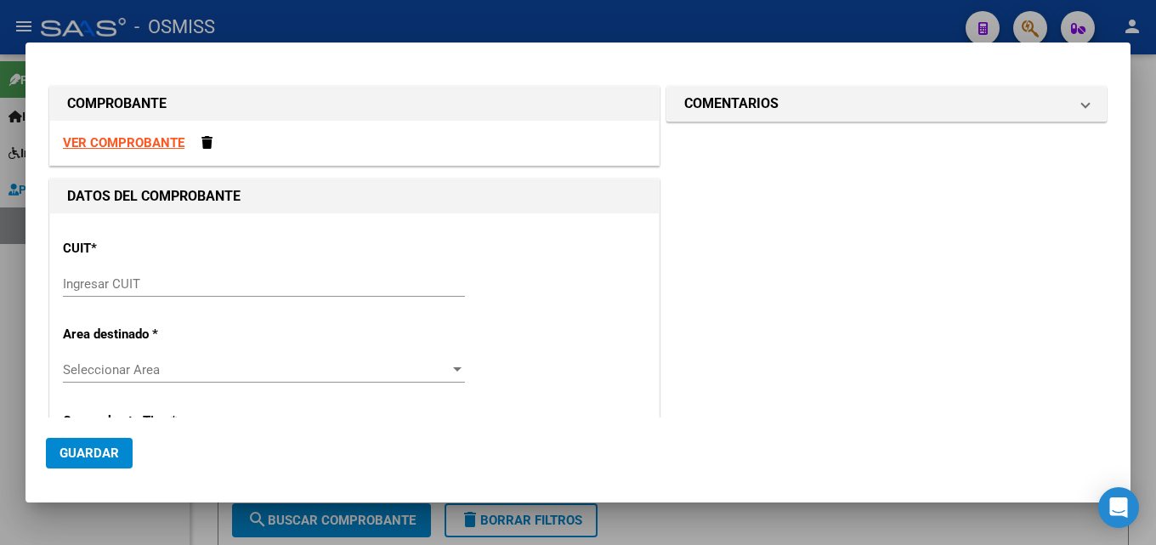
click at [164, 285] on input "Ingresar CUIT" at bounding box center [264, 283] width 402 height 15
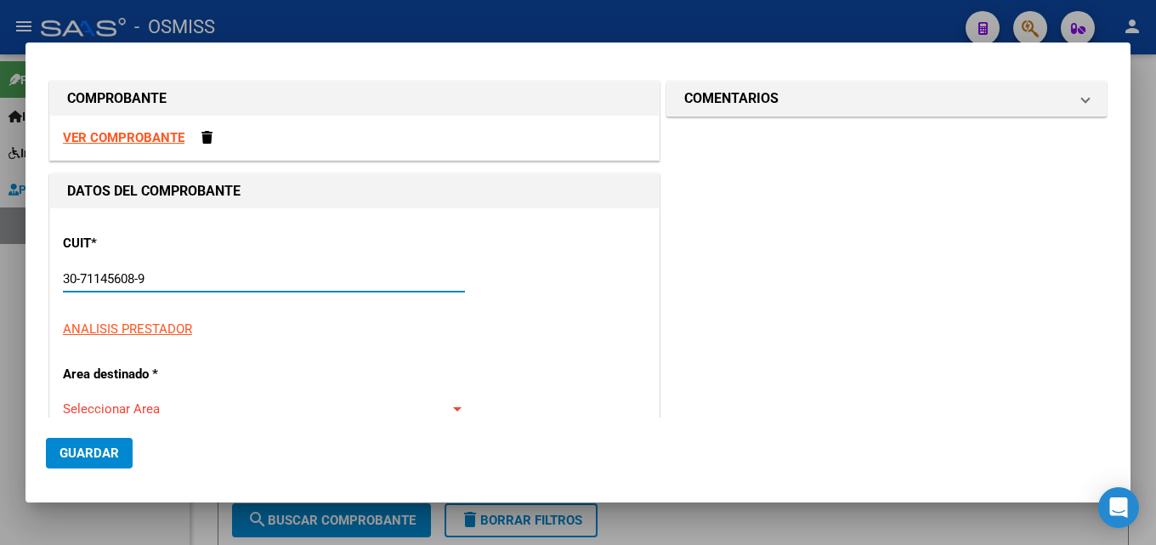
click at [164, 285] on input "30-71145608-9" at bounding box center [264, 278] width 402 height 15
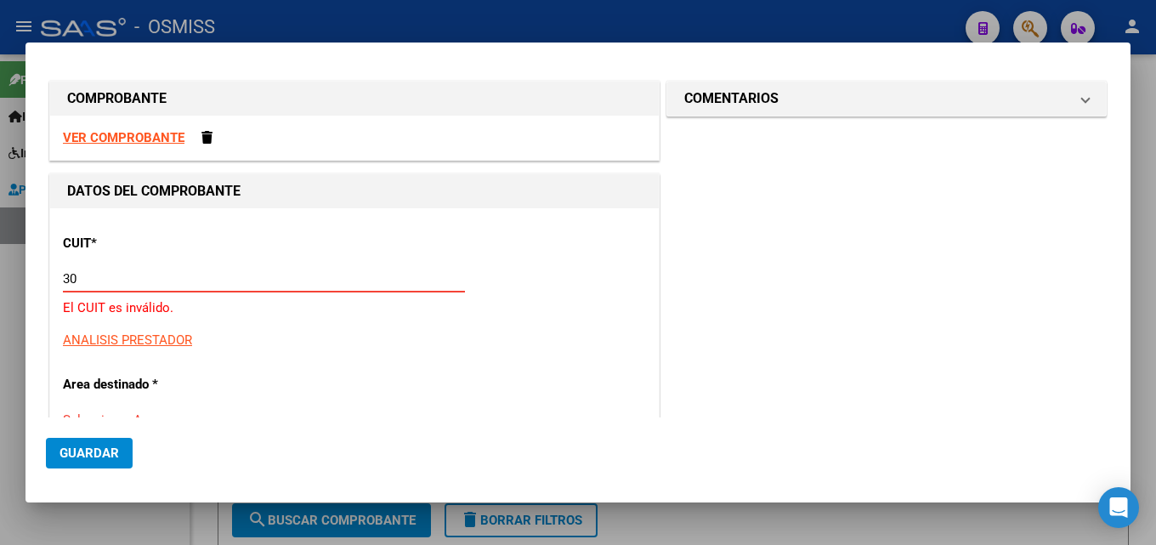
type input "3"
type input "30-71145608-9"
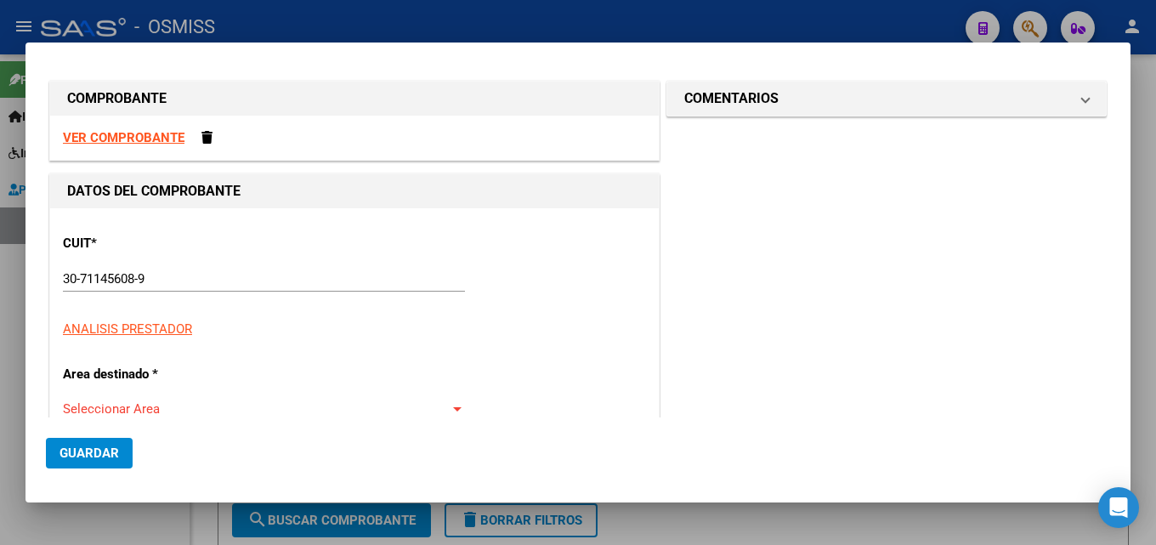
click at [173, 278] on input "30-71145608-9" at bounding box center [264, 278] width 402 height 15
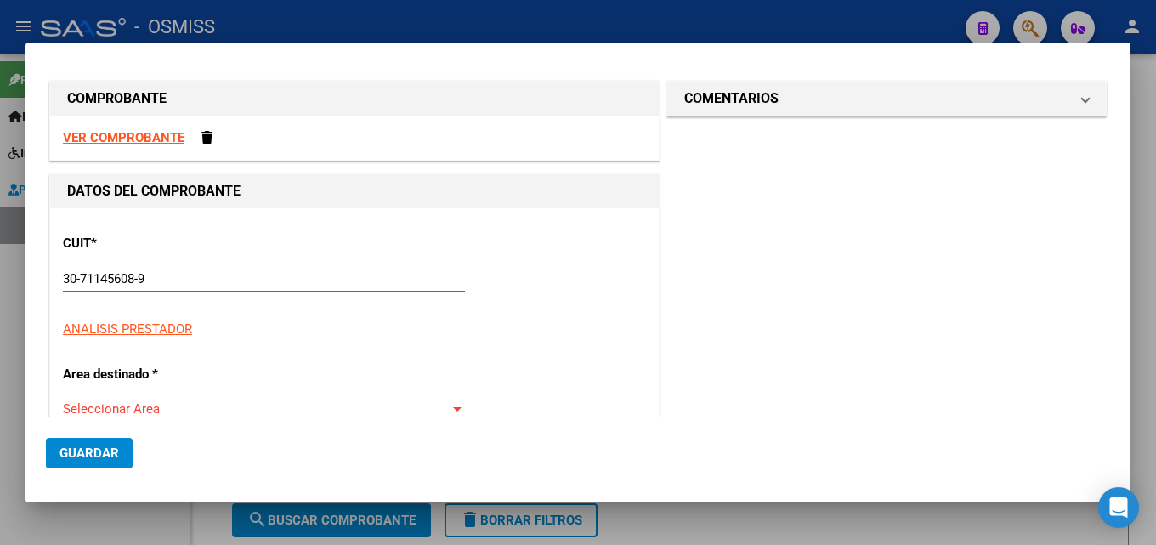
scroll to position [175, 0]
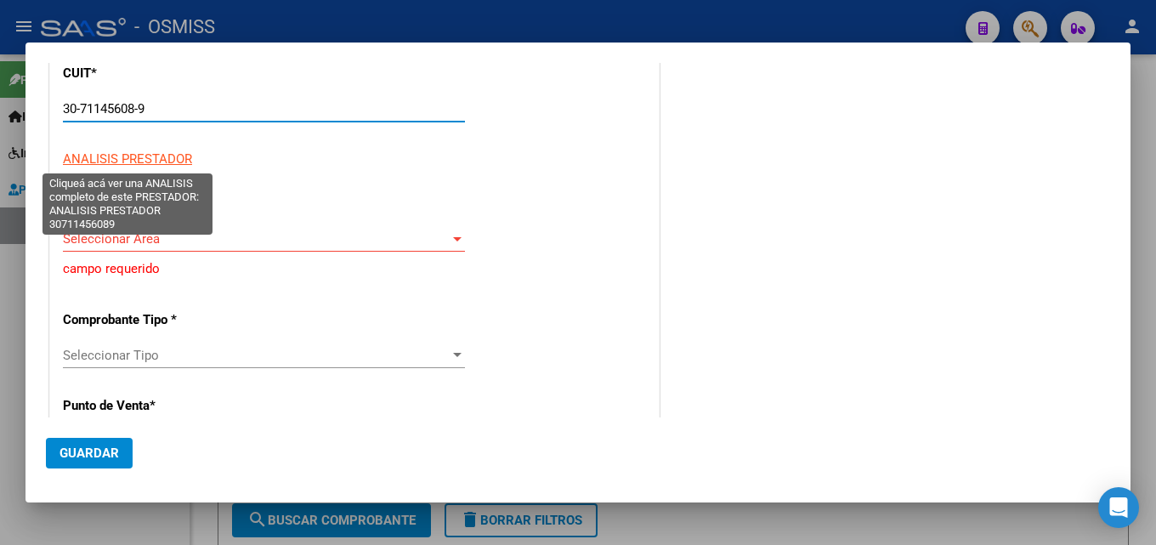
click at [156, 157] on span "ANALISIS PRESTADOR" at bounding box center [127, 158] width 129 height 15
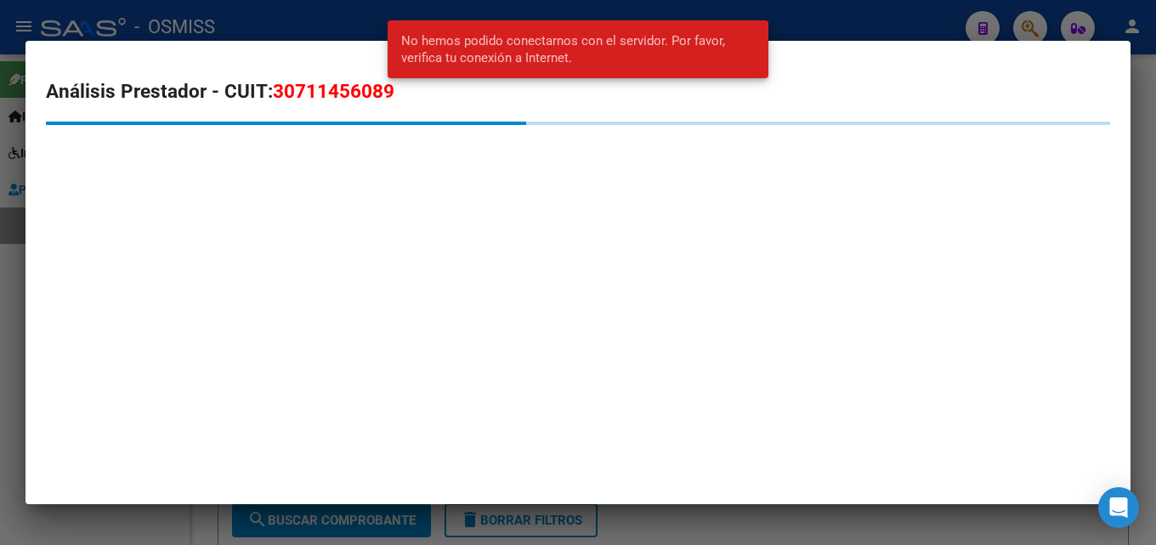
type input "2"
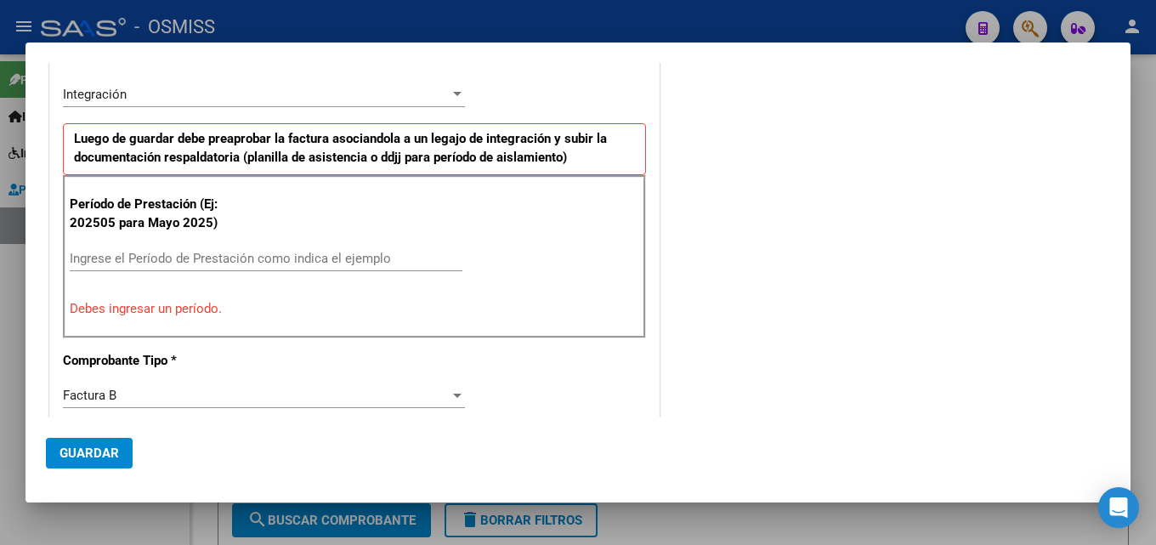
scroll to position [0, 0]
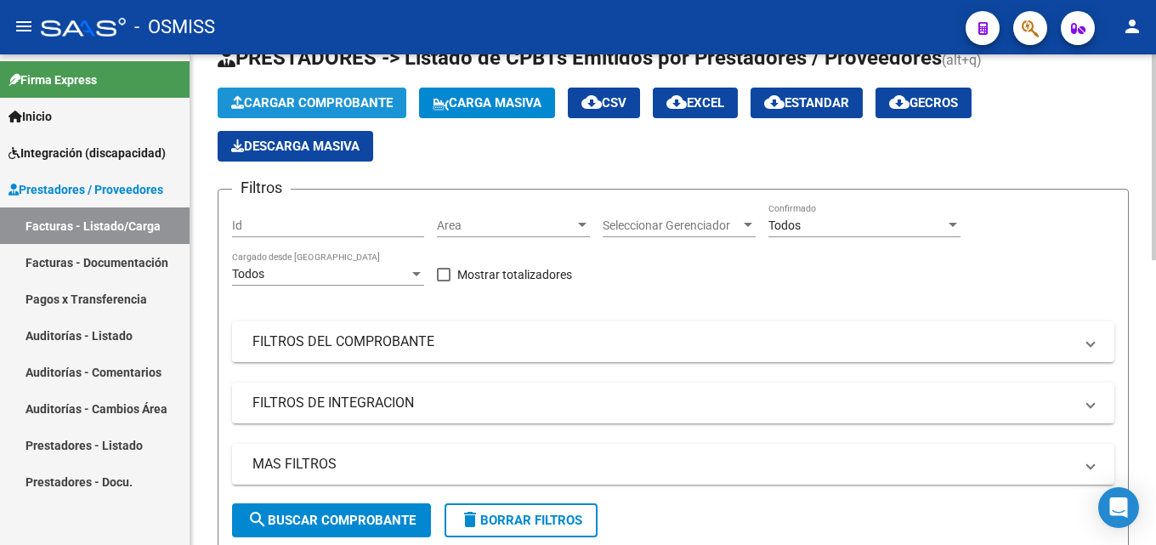
click at [327, 109] on span "Cargar Comprobante" at bounding box center [312, 102] width 162 height 15
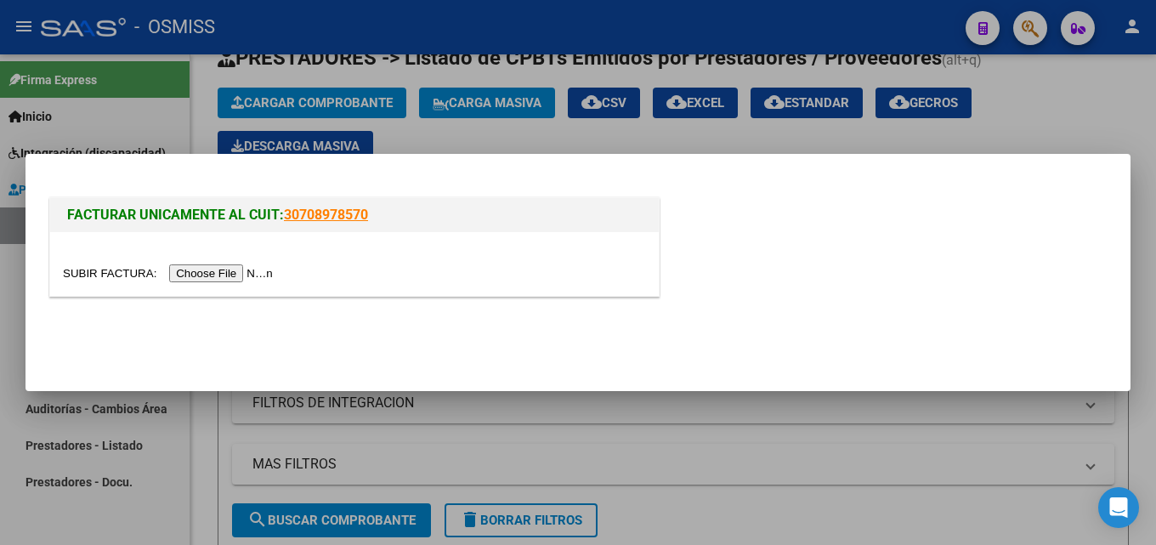
click at [223, 280] on input "file" at bounding box center [170, 273] width 215 height 18
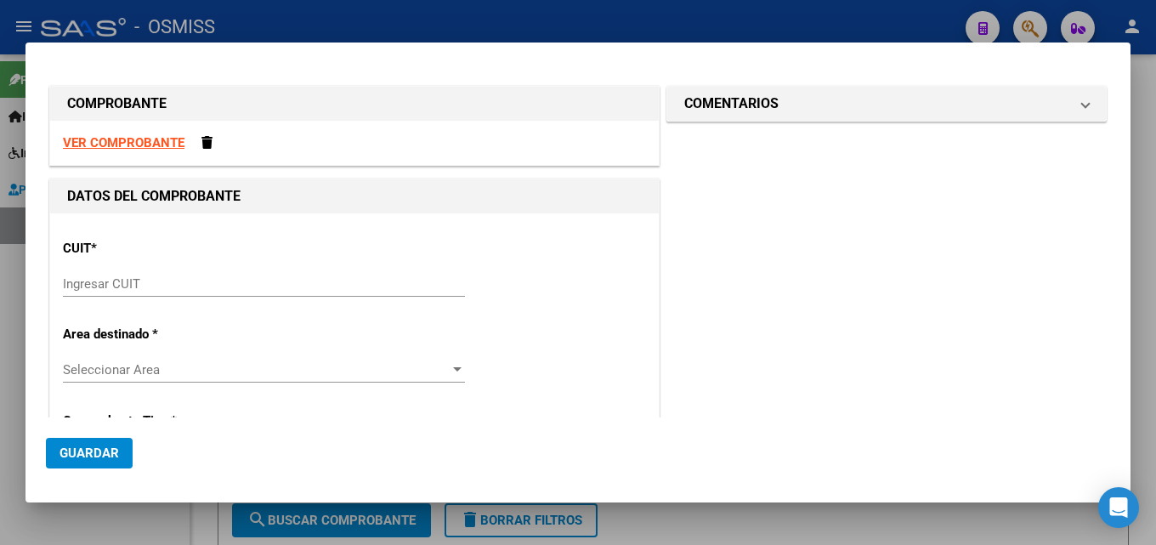
click at [271, 302] on div "Ingresar CUIT" at bounding box center [264, 292] width 402 height 42
click at [271, 290] on input "Ingresar CUIT" at bounding box center [264, 283] width 402 height 15
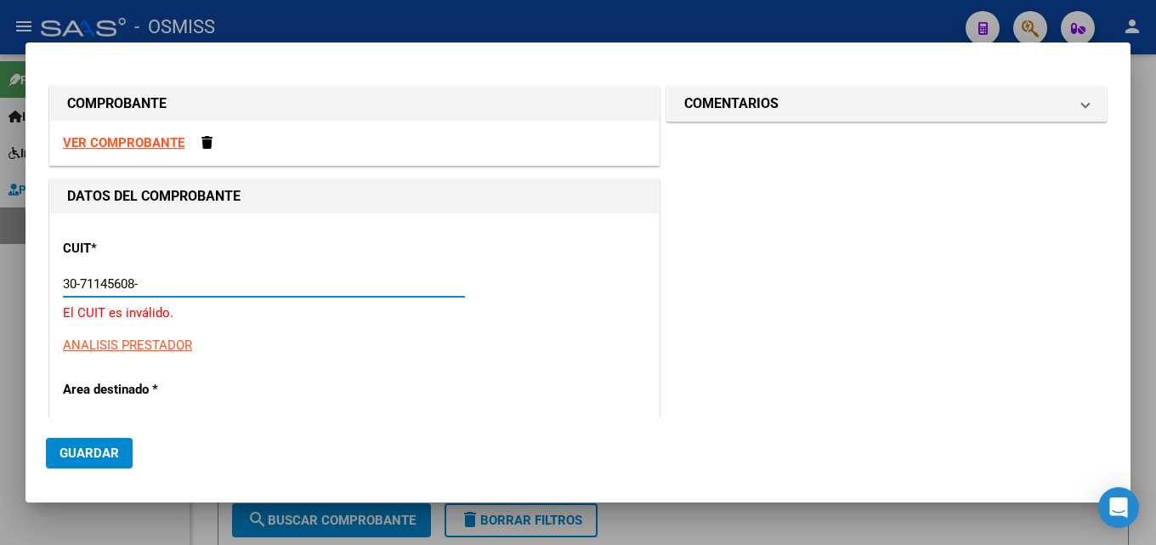
type input "30-71145608-9"
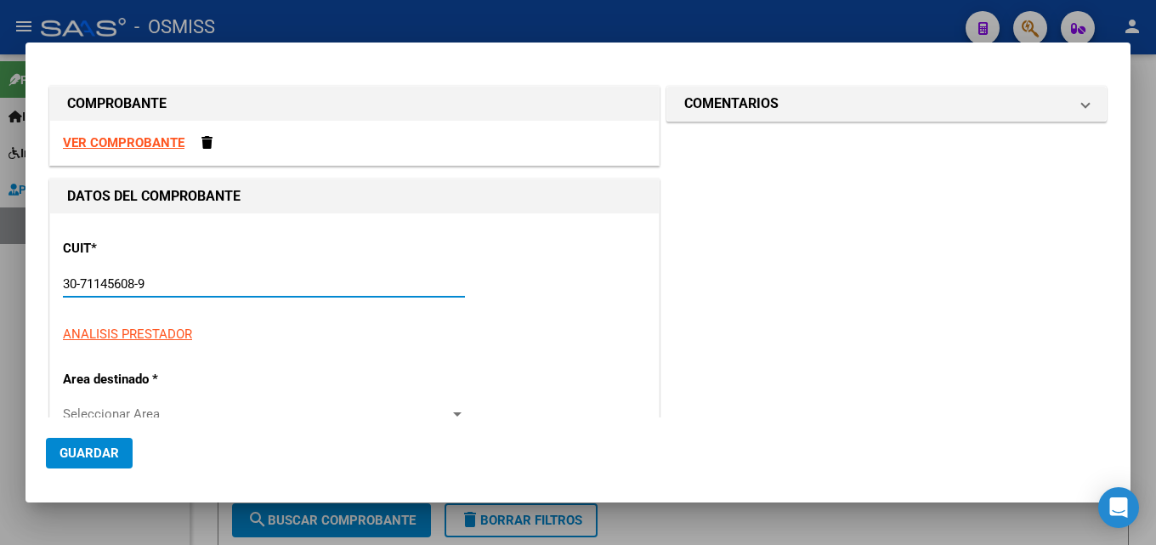
type input "2"
type input "30-71145608-9"
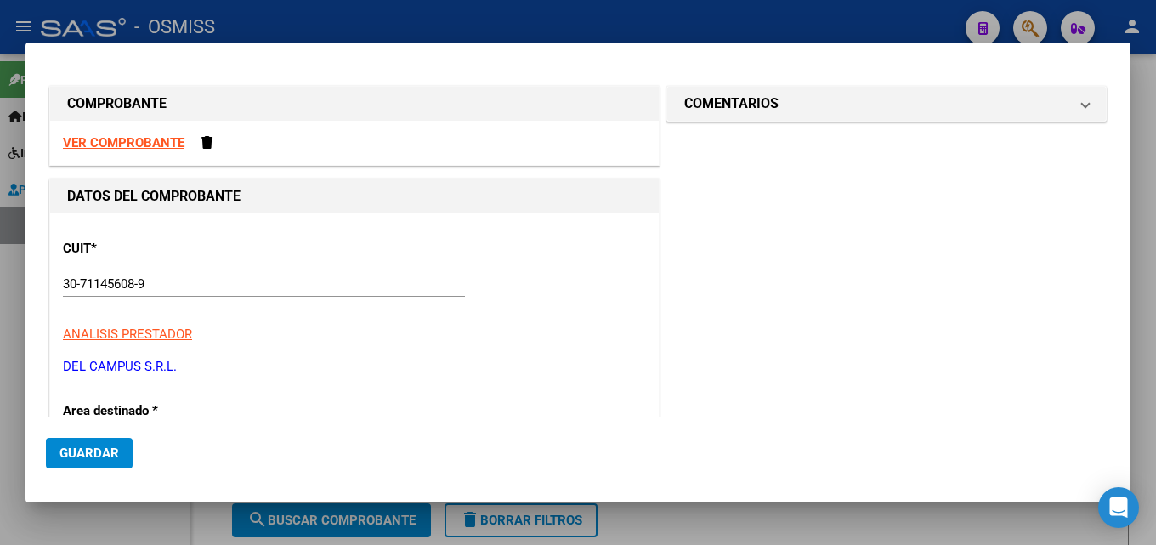
scroll to position [206, 0]
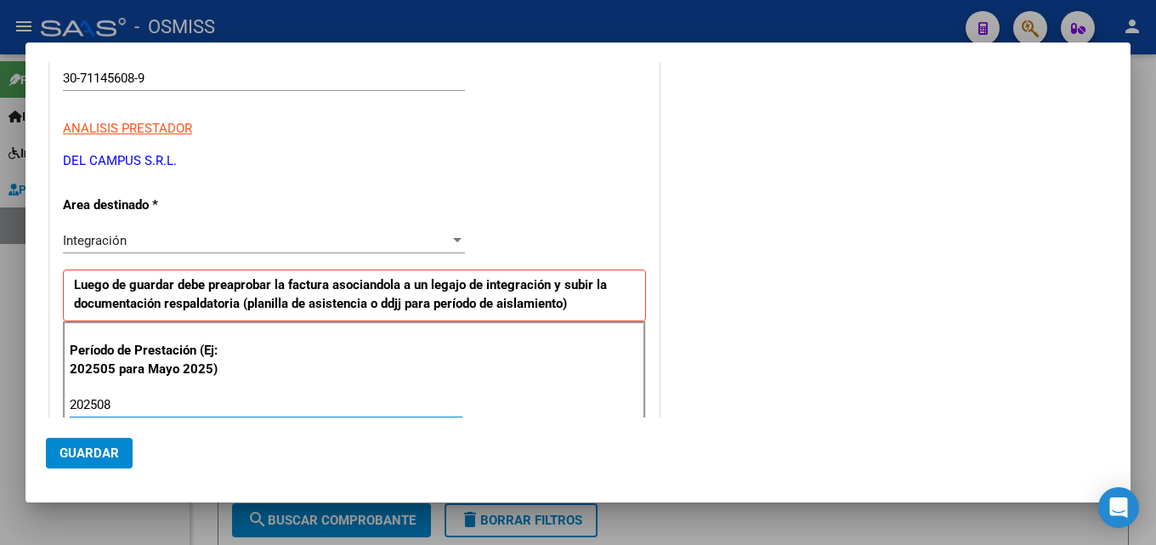
type input "202508"
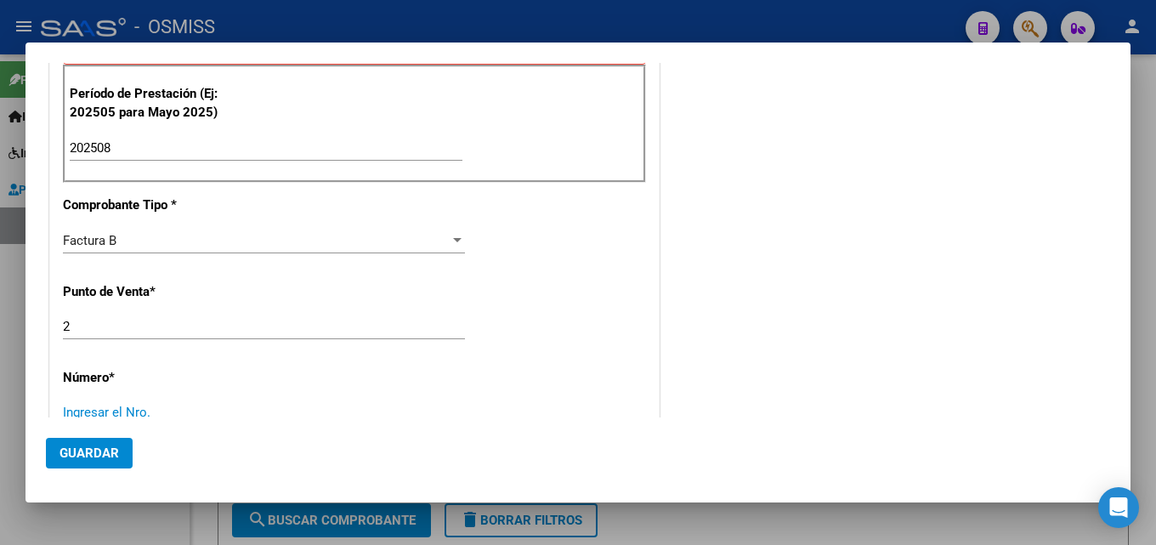
scroll to position [466, 0]
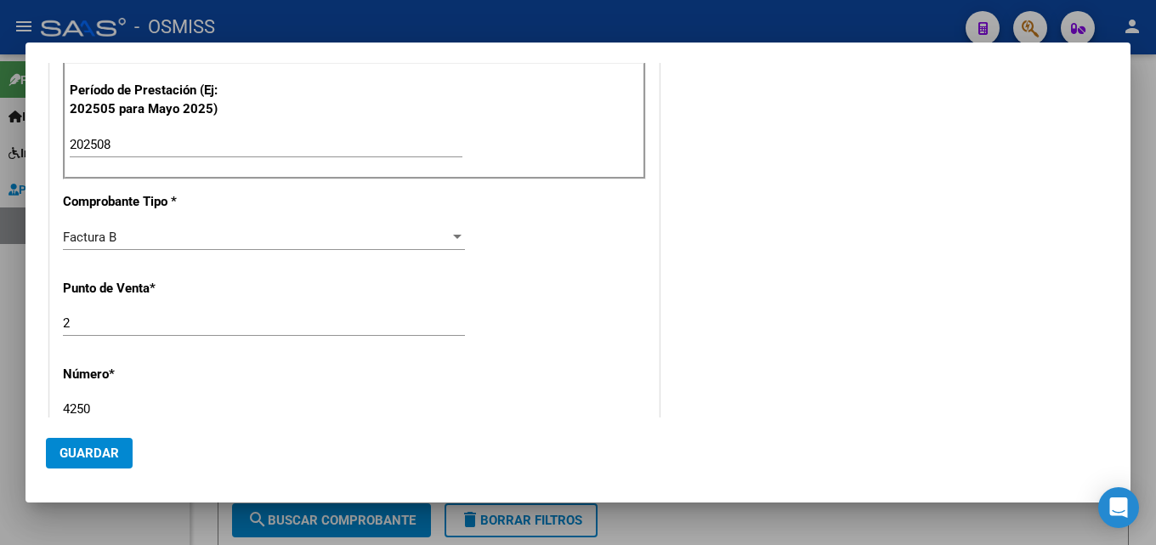
type input "4250"
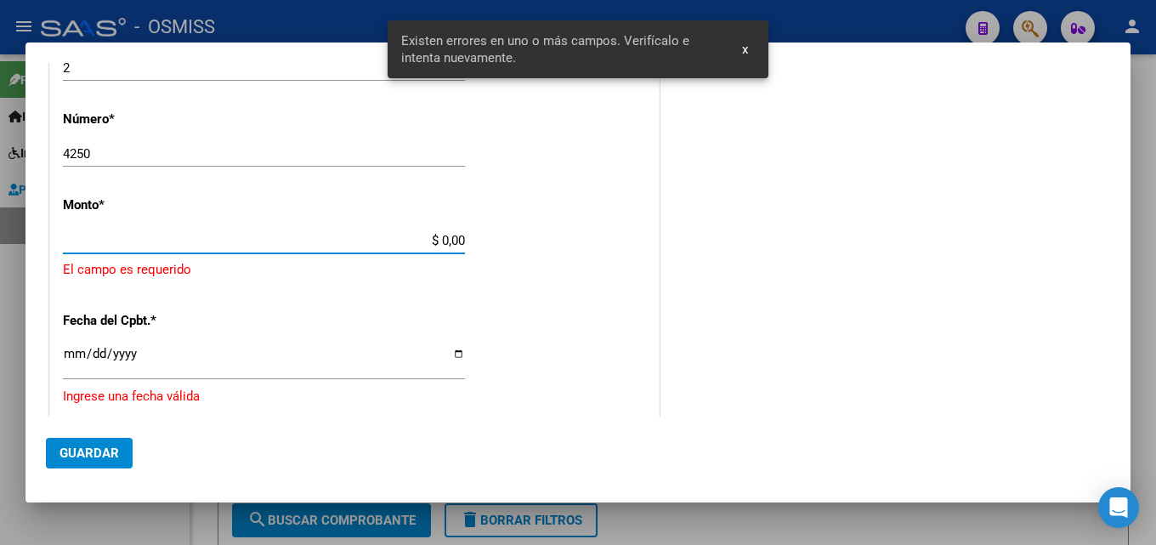
scroll to position [713, 0]
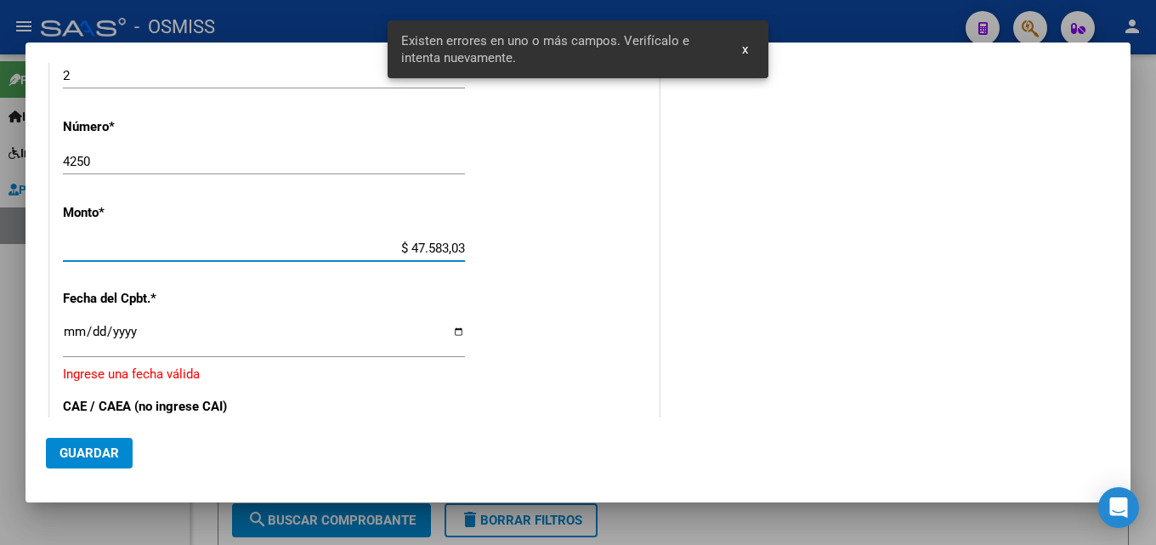
type input "$ 475.830,36"
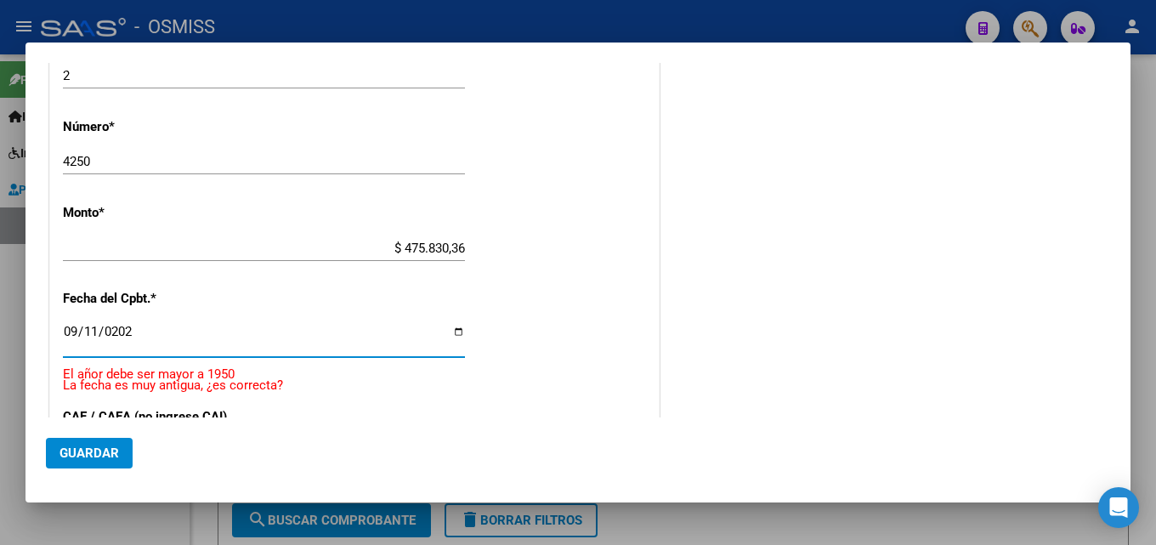
type input "[DATE]"
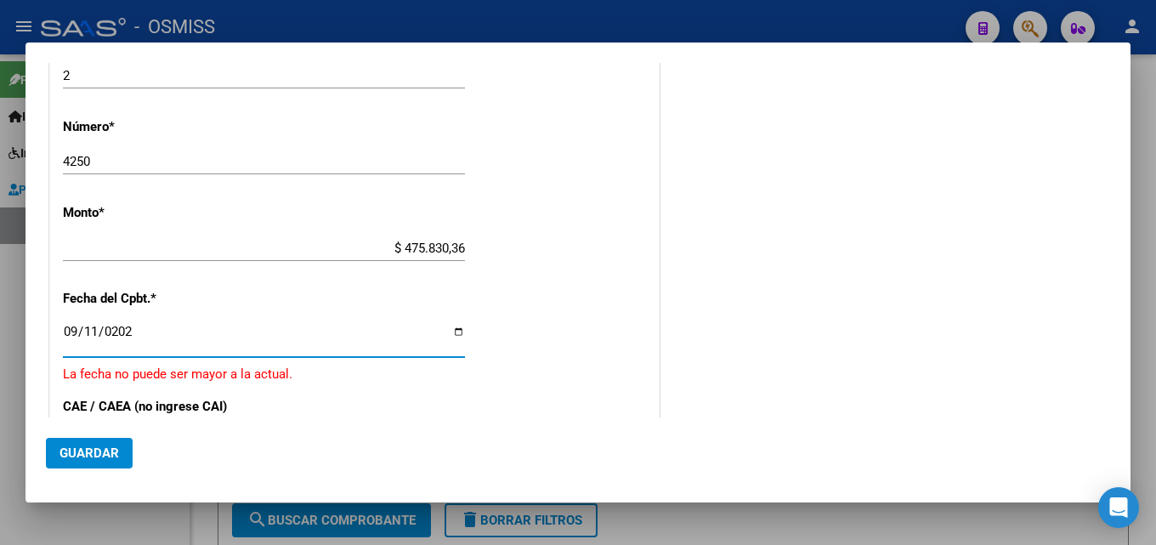
scroll to position [915, 0]
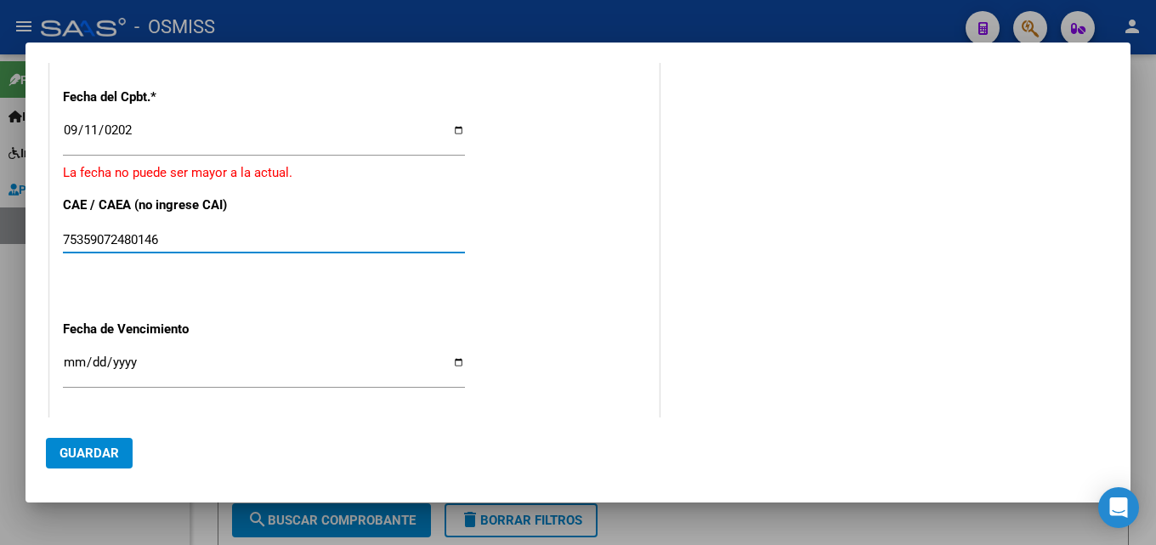
type input "75359072480146"
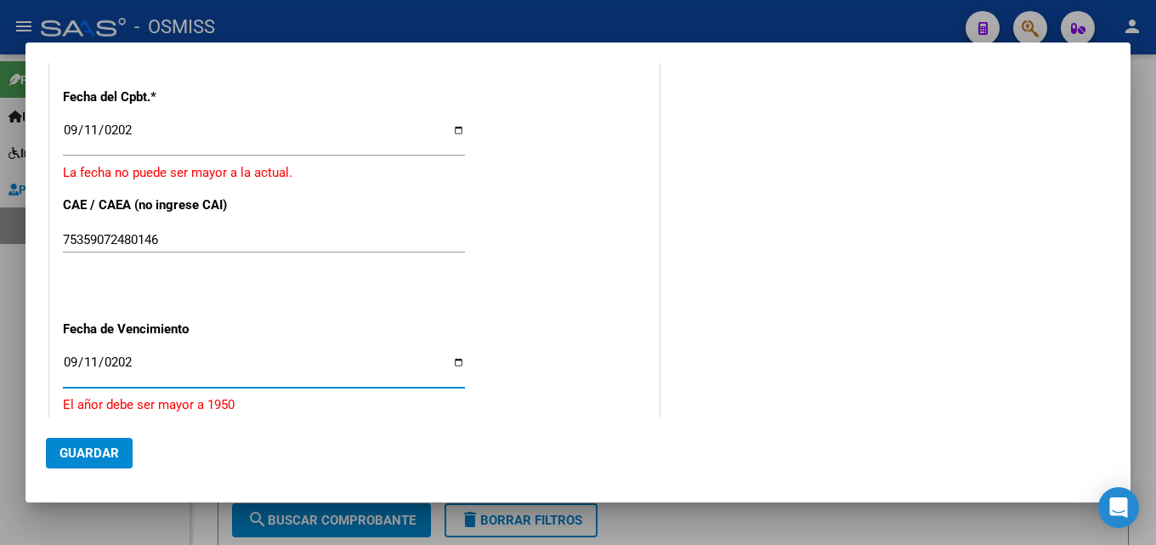
type input "[DATE]"
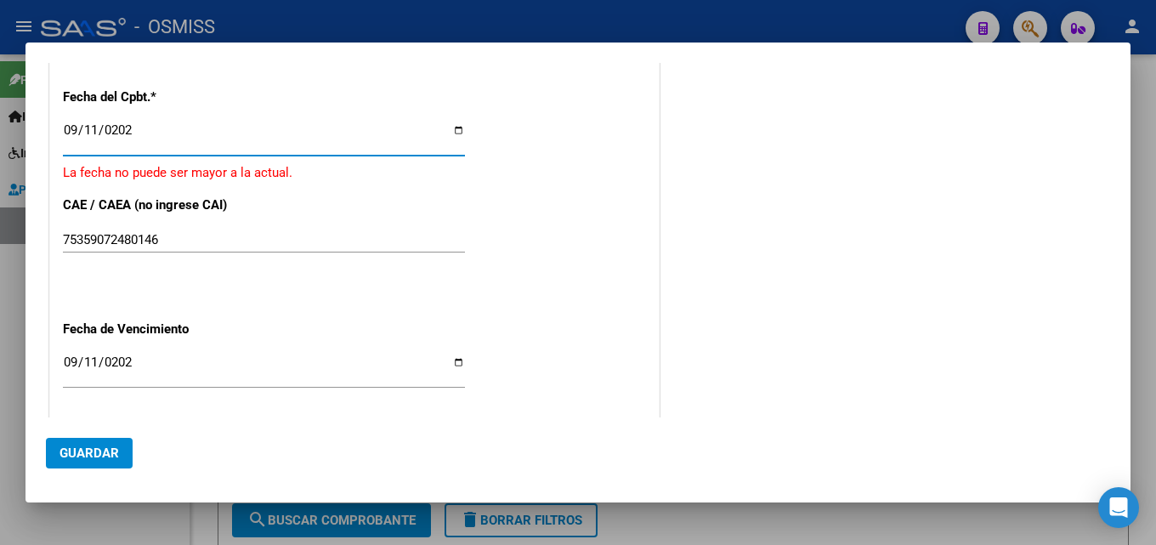
click at [74, 130] on input "[DATE]" at bounding box center [264, 136] width 402 height 27
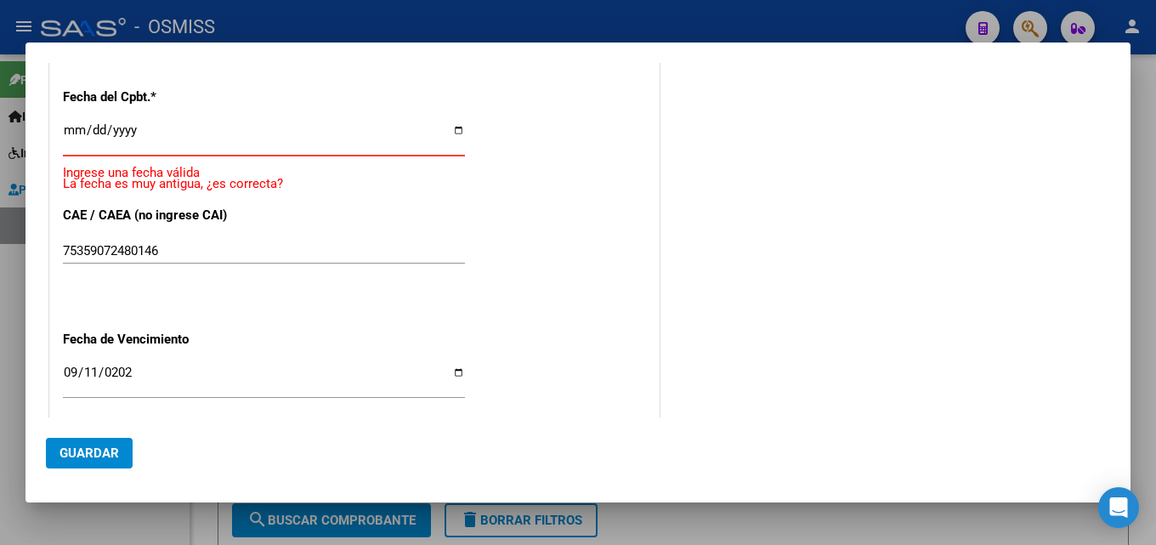
type input "[DATE]"
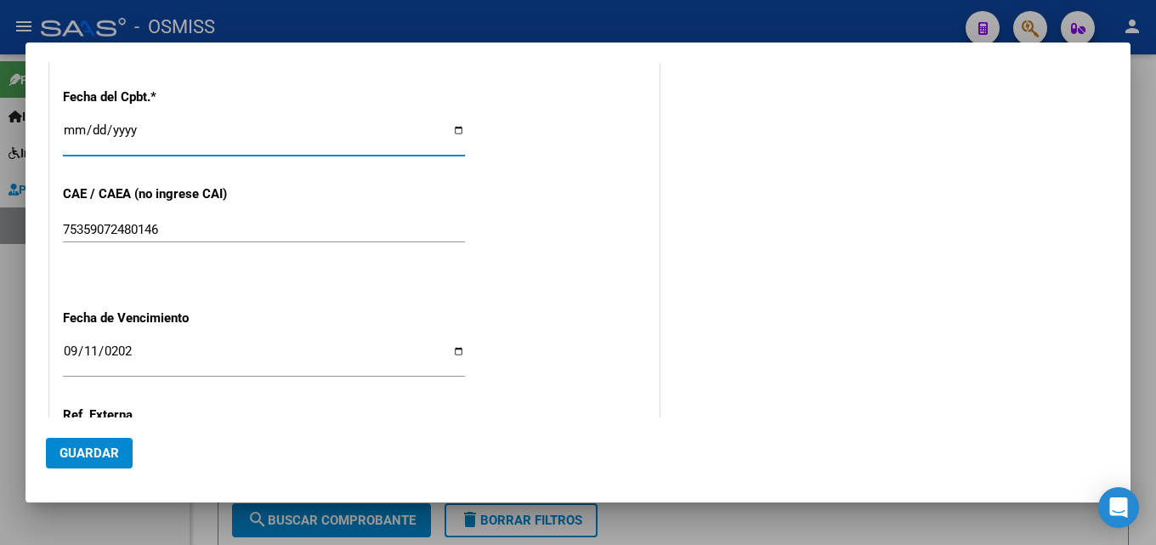
click at [177, 355] on input "[DATE]" at bounding box center [264, 357] width 402 height 27
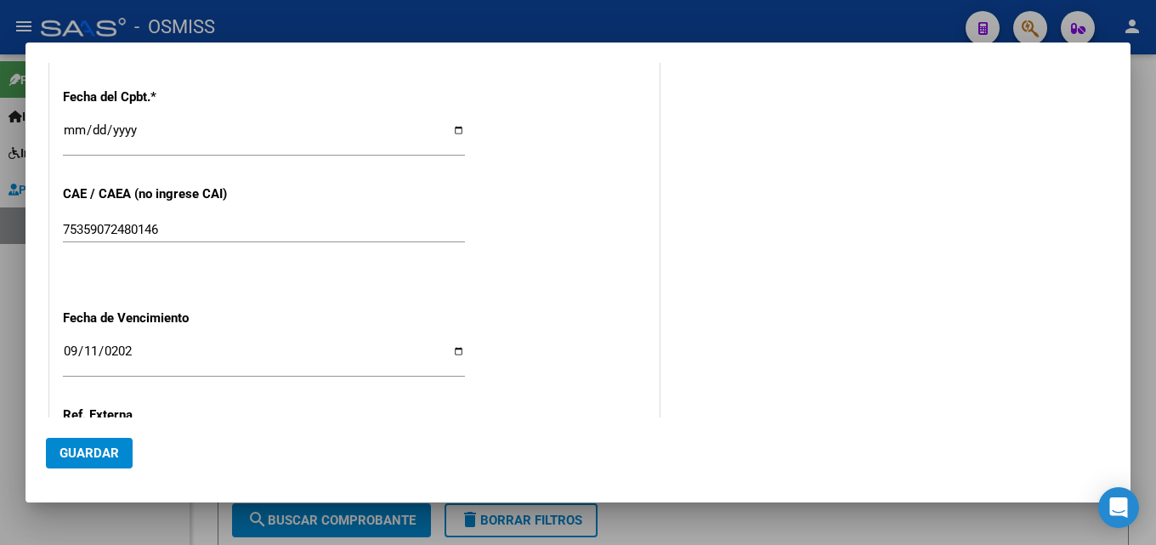
scroll to position [1080, 0]
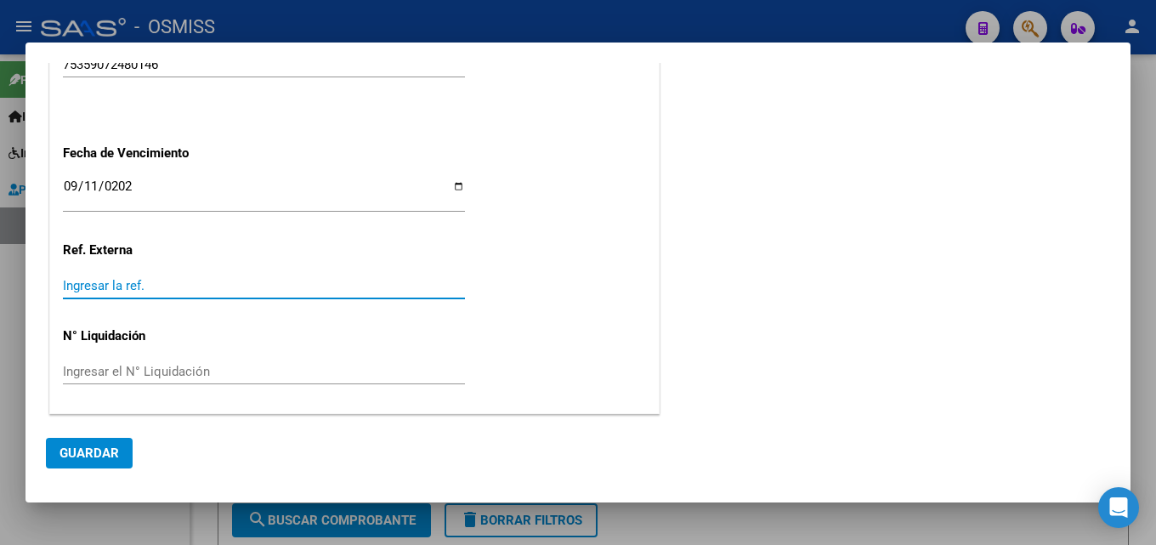
click at [115, 457] on span "Guardar" at bounding box center [90, 452] width 60 height 15
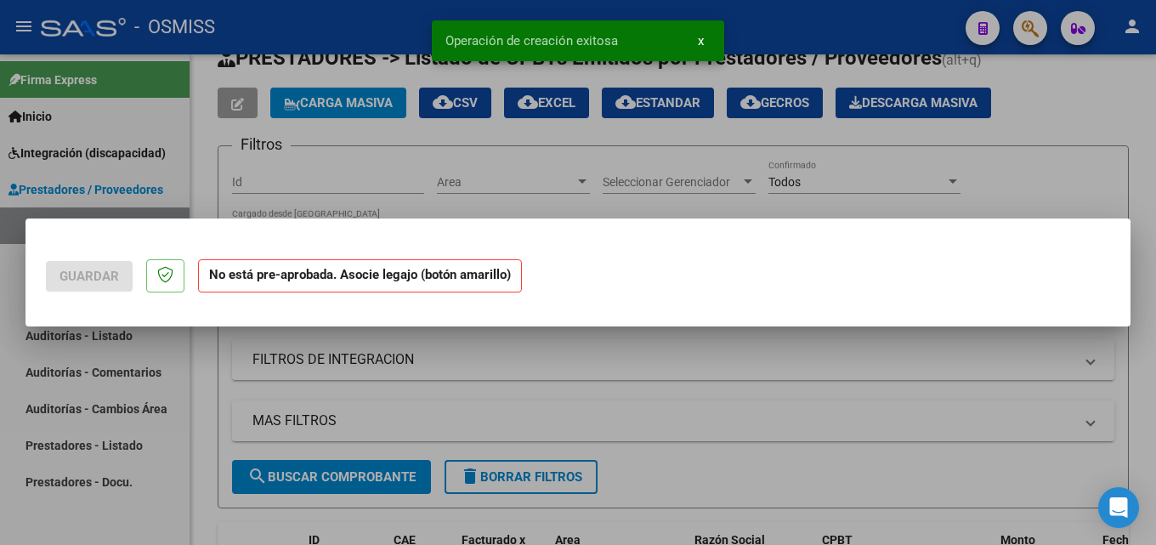
scroll to position [0, 0]
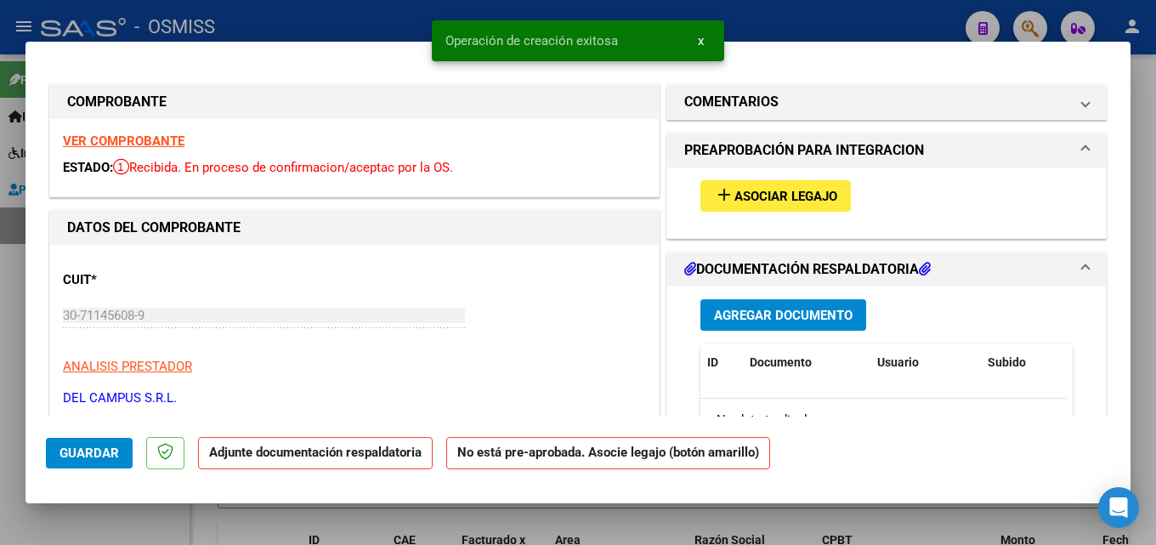
click at [706, 207] on button "add Asociar Legajo" at bounding box center [776, 195] width 150 height 31
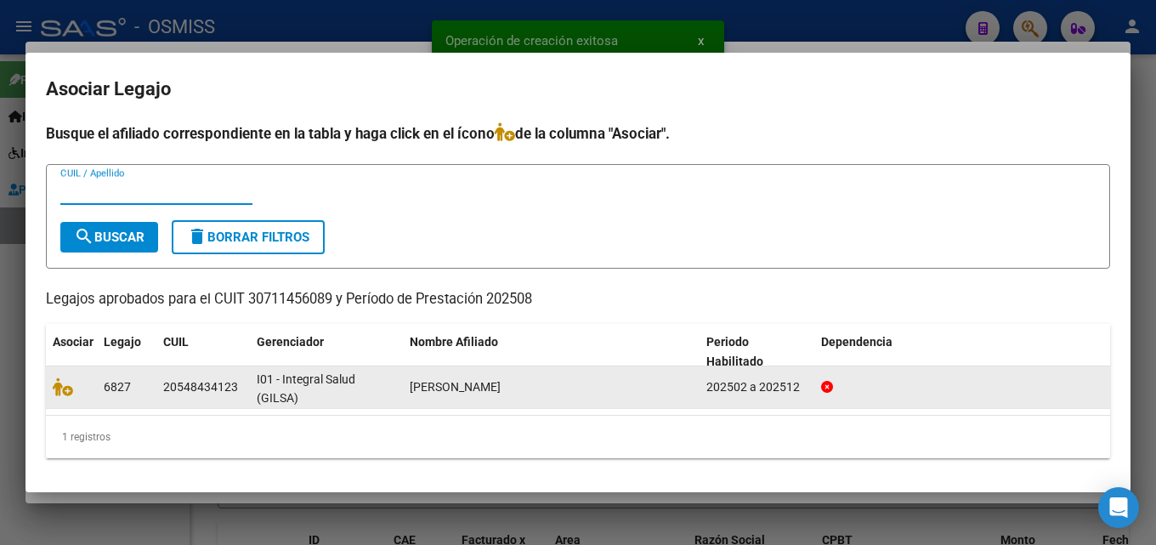
click at [62, 398] on datatable-body-cell at bounding box center [71, 387] width 51 height 42
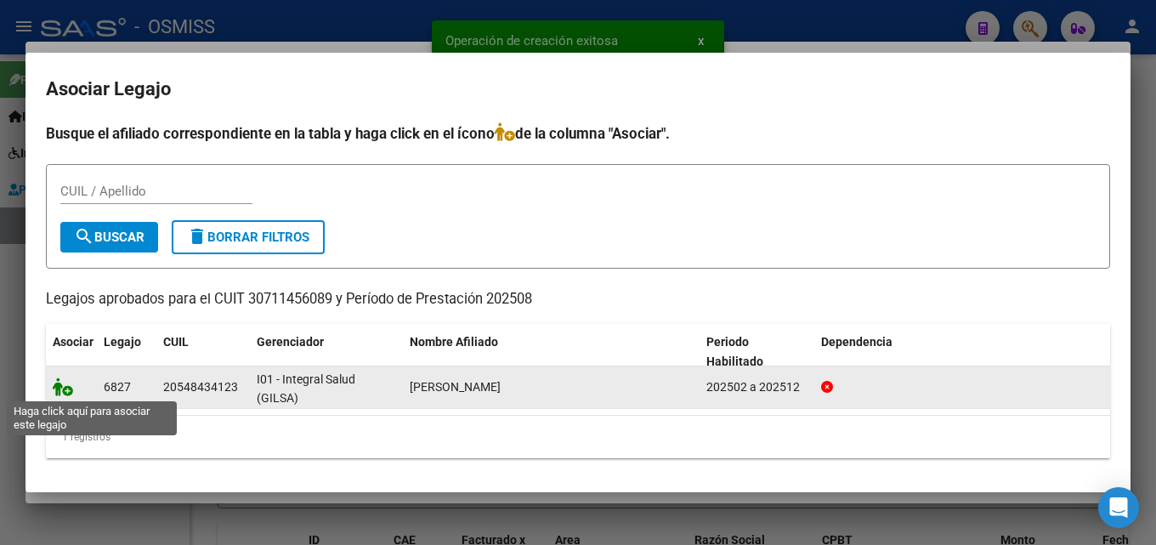
click at [65, 384] on icon at bounding box center [63, 386] width 20 height 19
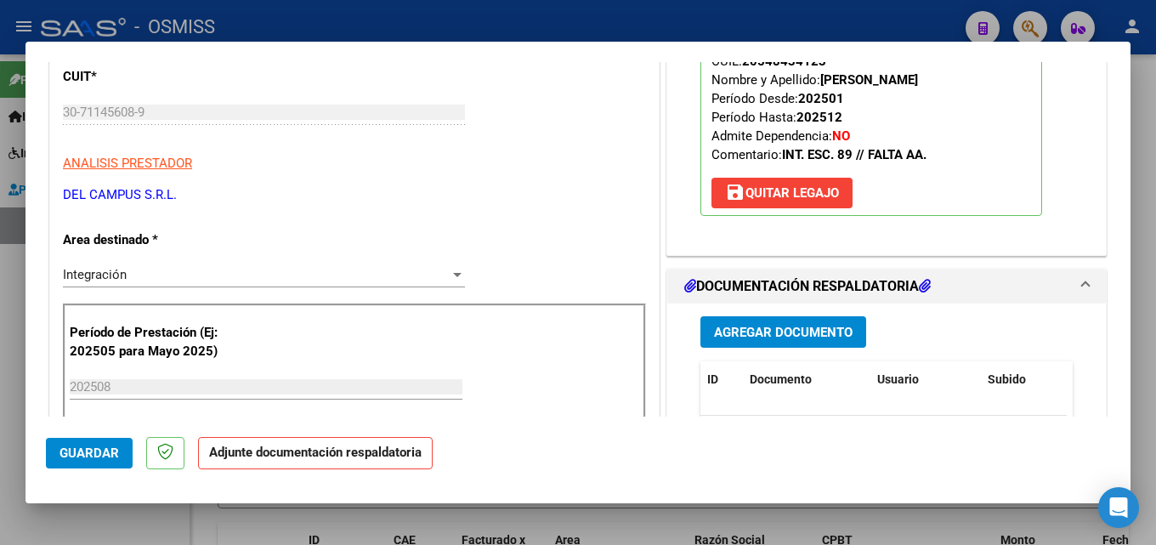
scroll to position [330, 0]
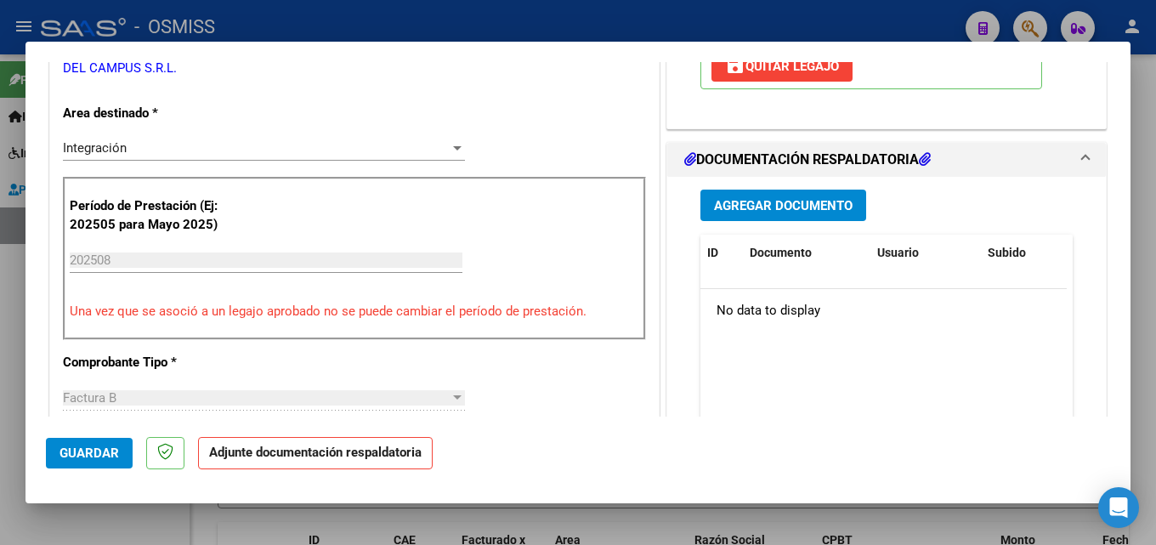
click at [792, 204] on span "Agregar Documento" at bounding box center [783, 205] width 139 height 15
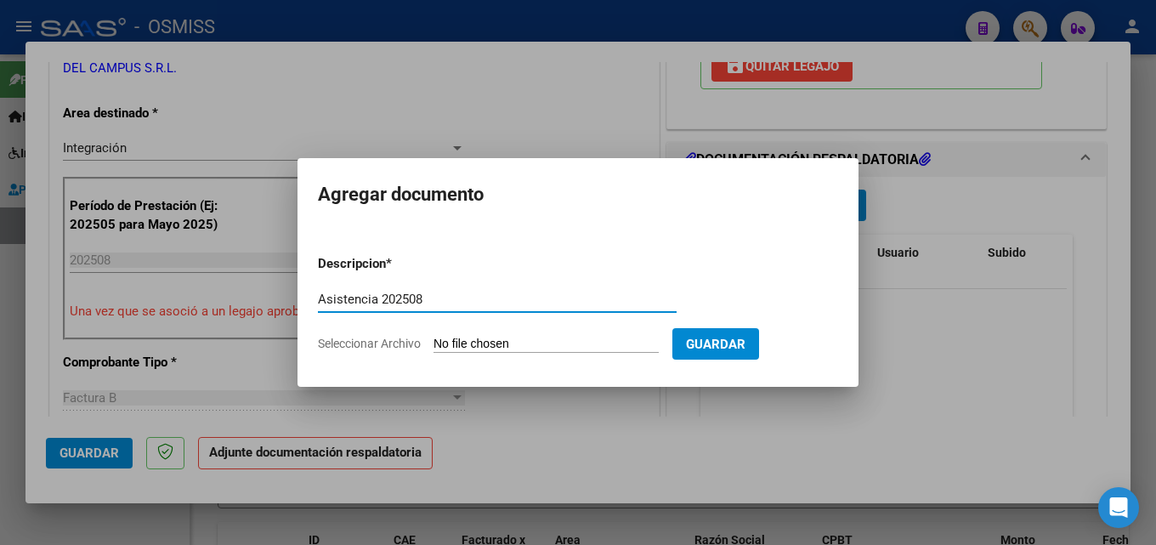
type input "Asistencia 202508"
click at [551, 352] on input "Seleccionar Archivo" at bounding box center [546, 345] width 225 height 16
type input "C:\fakepath\Del Campus. Asistencia 202508.pdf"
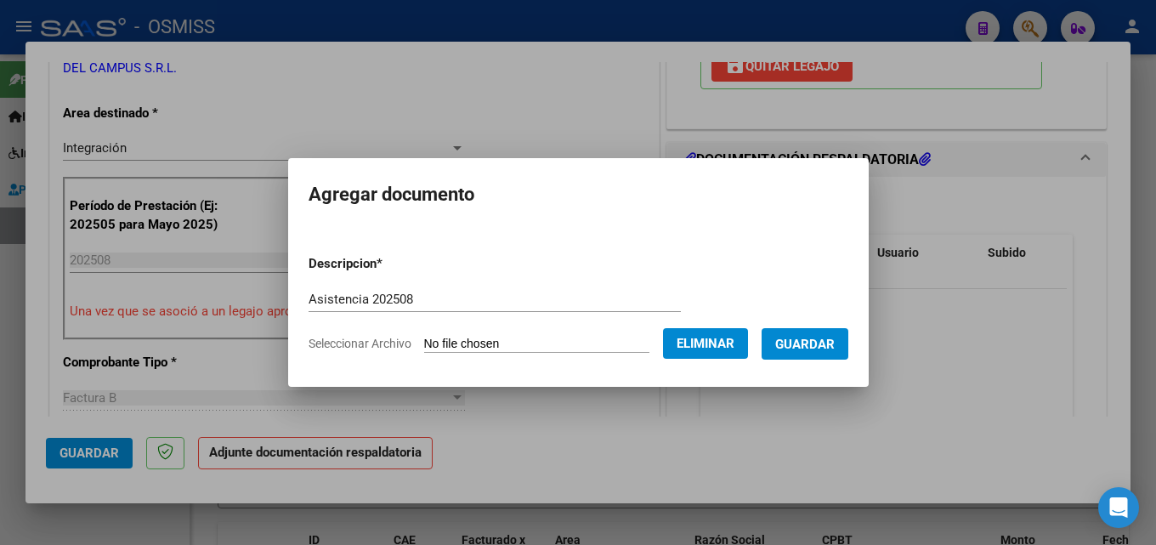
click at [822, 349] on span "Guardar" at bounding box center [805, 344] width 60 height 15
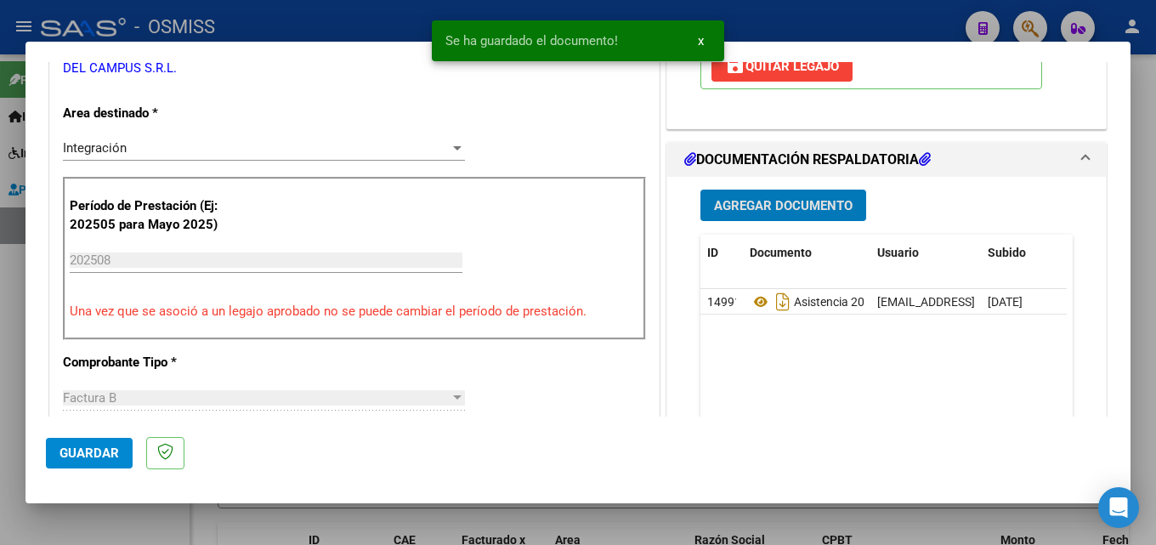
click at [76, 456] on span "Guardar" at bounding box center [90, 452] width 60 height 15
click at [796, 524] on div at bounding box center [578, 272] width 1156 height 545
type input "$ 0,00"
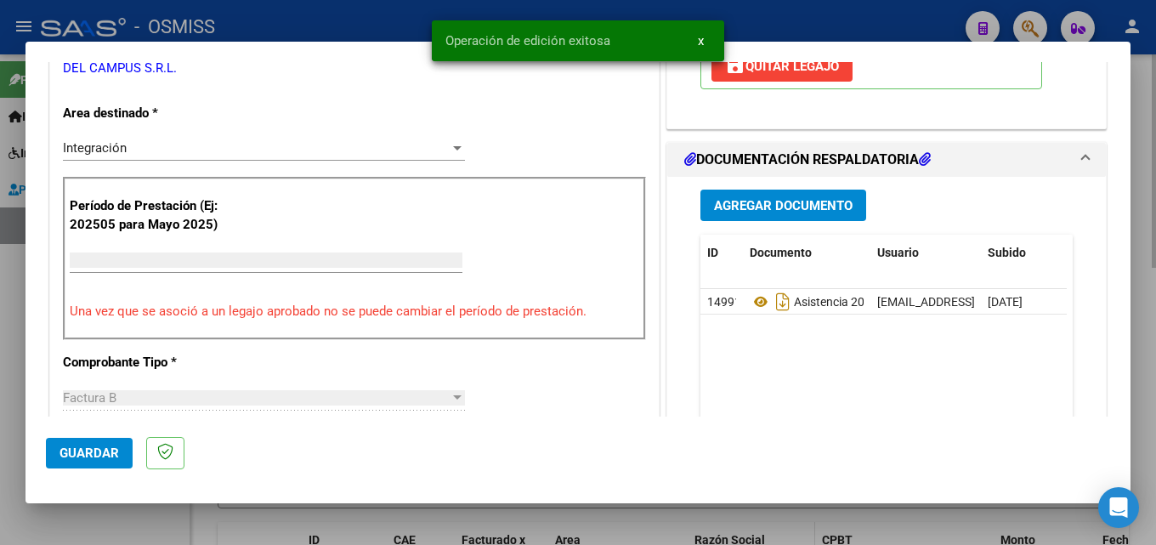
scroll to position [320, 0]
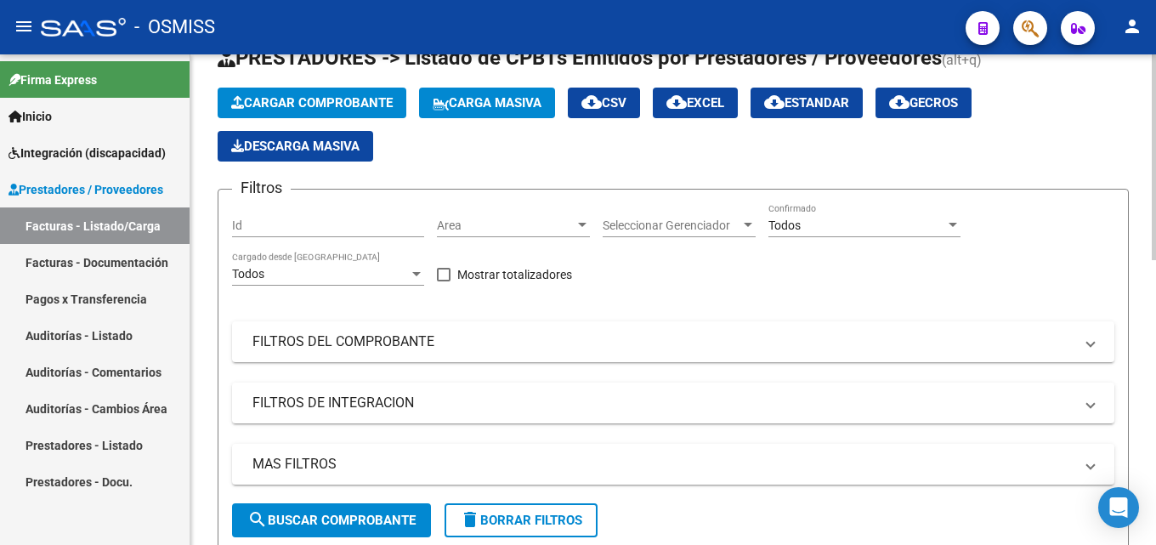
click at [347, 100] on span "Cargar Comprobante" at bounding box center [312, 102] width 162 height 15
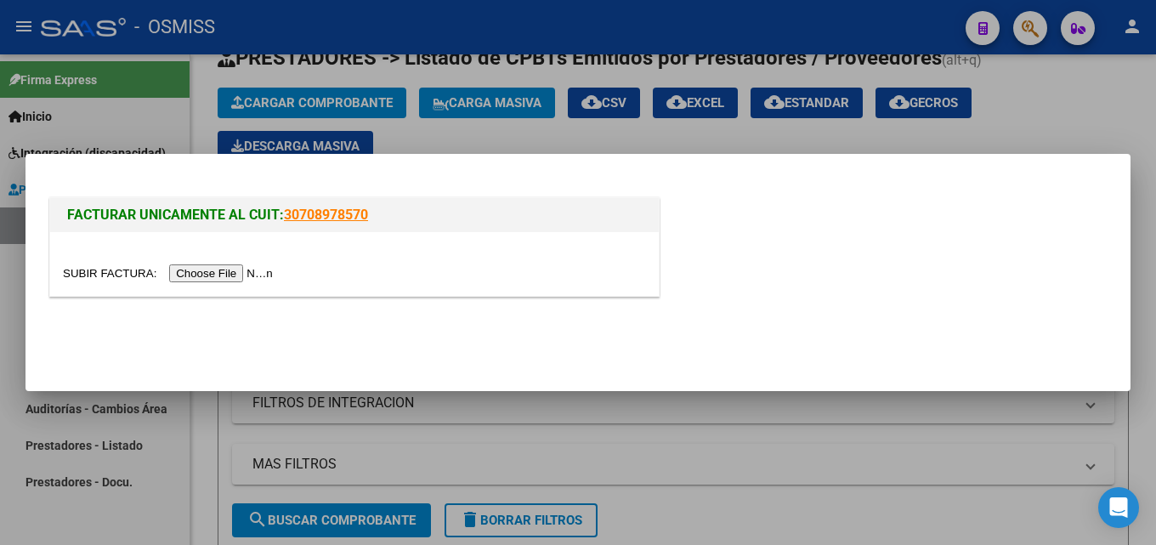
click at [233, 273] on input "file" at bounding box center [170, 273] width 215 height 18
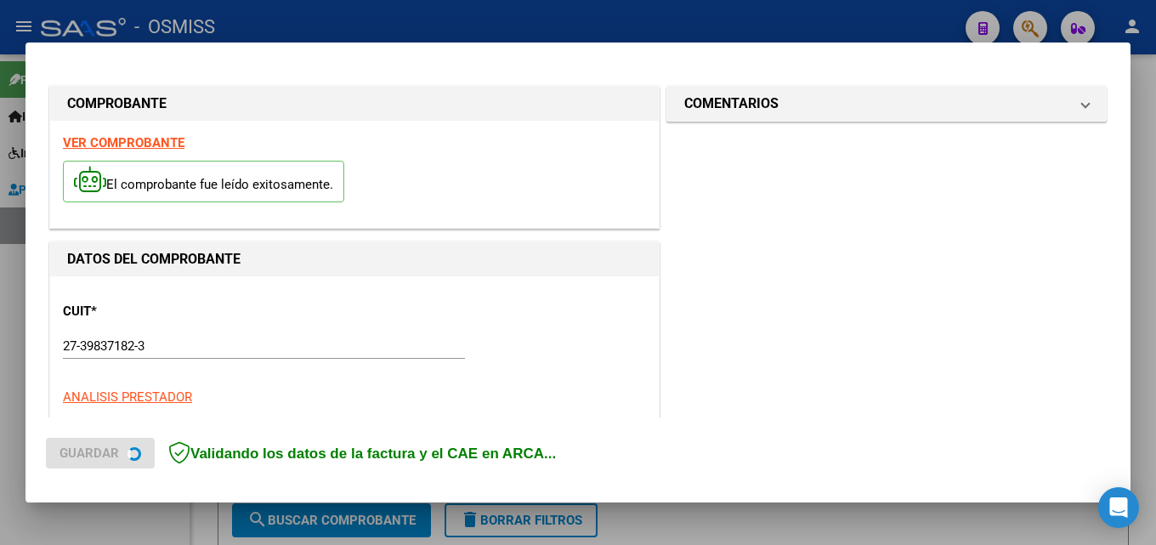
scroll to position [415, 0]
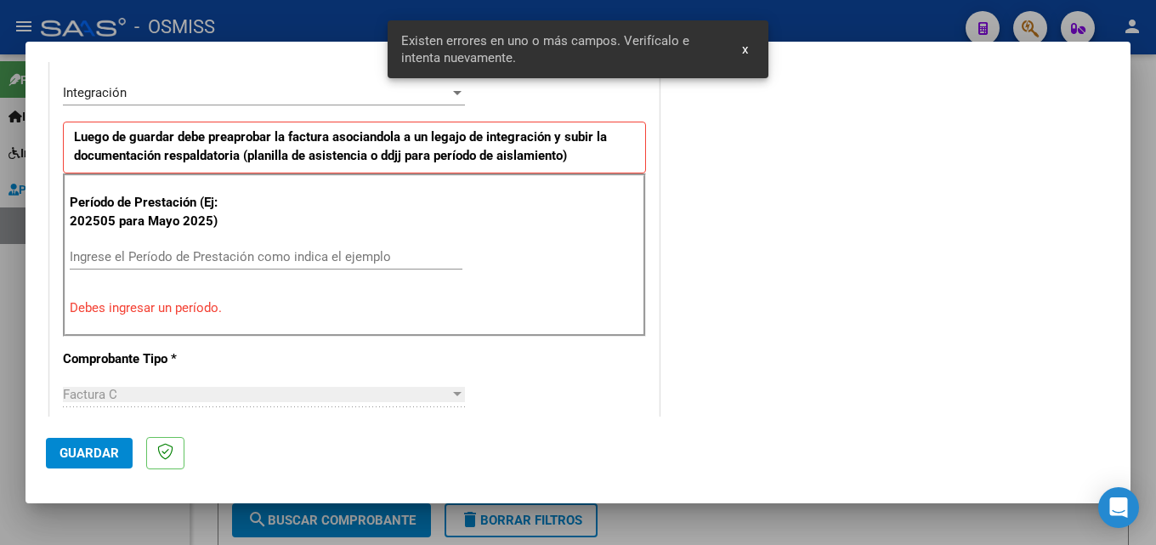
click at [139, 252] on input "Ingrese el Período de Prestación como indica el ejemplo" at bounding box center [266, 256] width 393 height 15
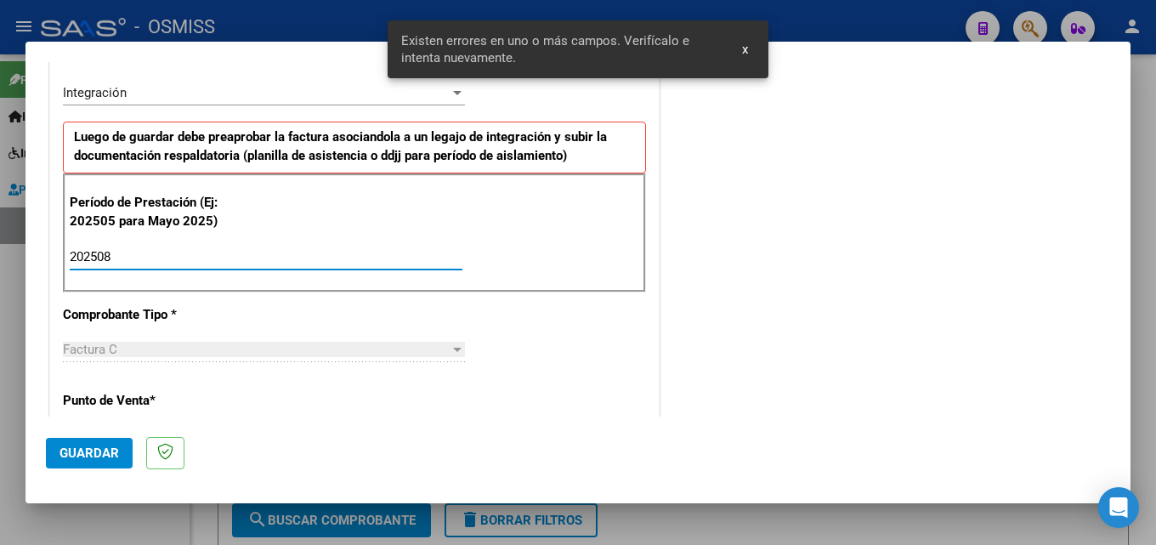
type input "202508"
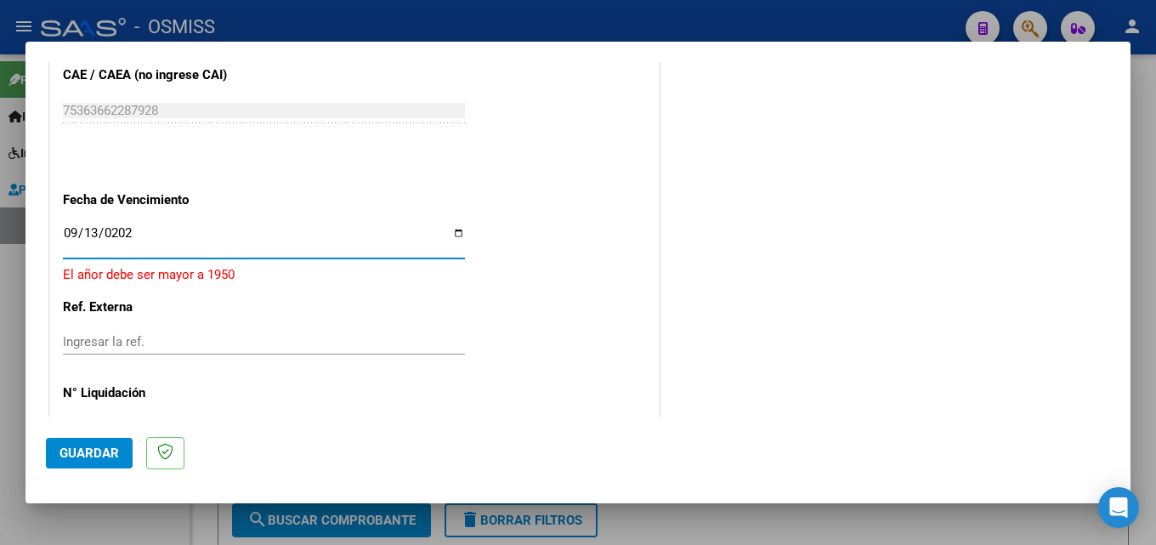
type input "[DATE]"
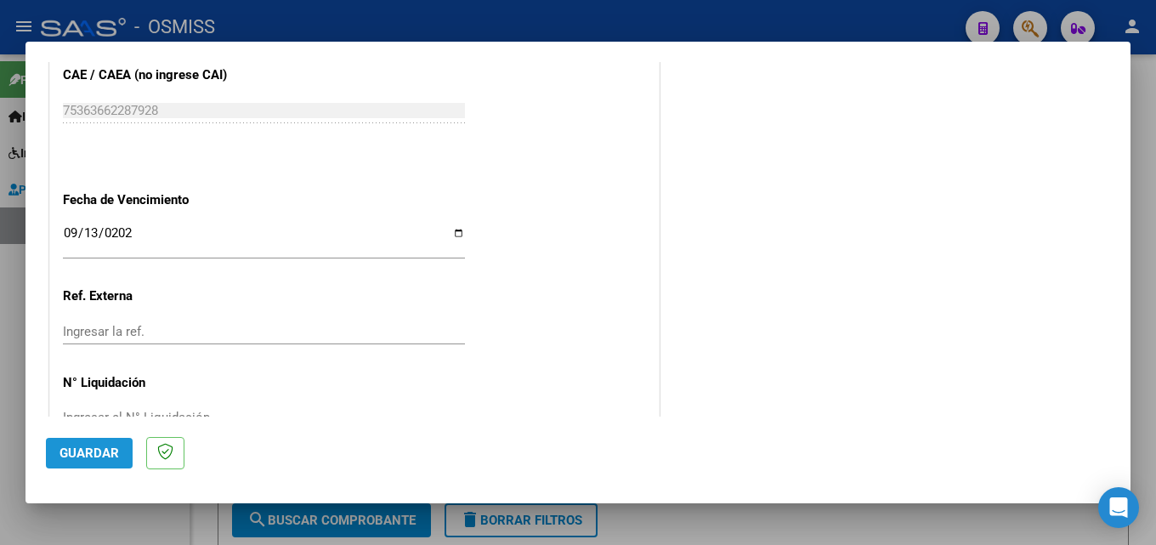
click at [108, 445] on span "Guardar" at bounding box center [90, 452] width 60 height 15
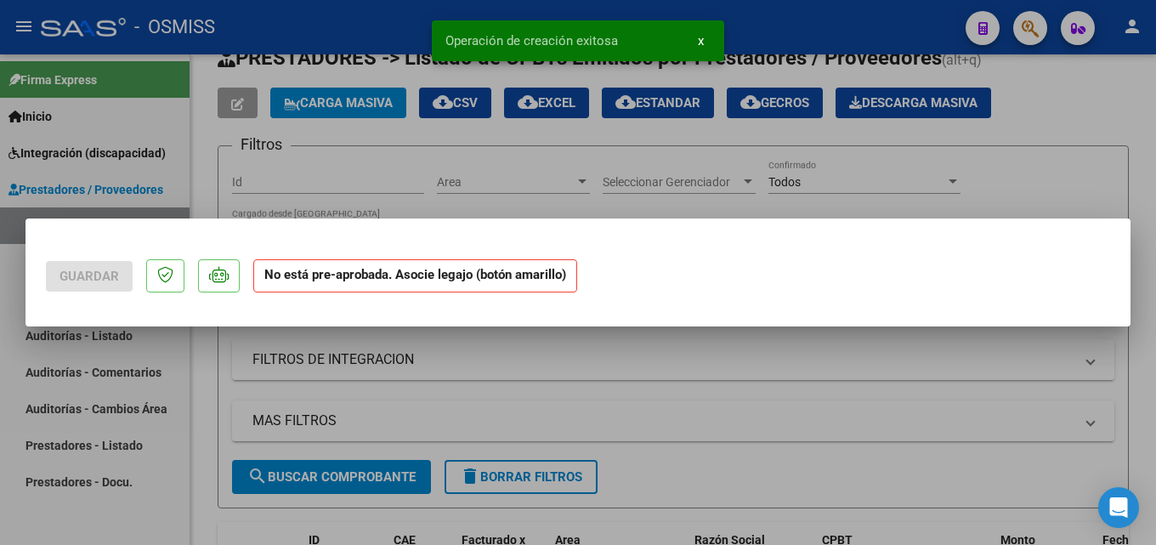
scroll to position [0, 0]
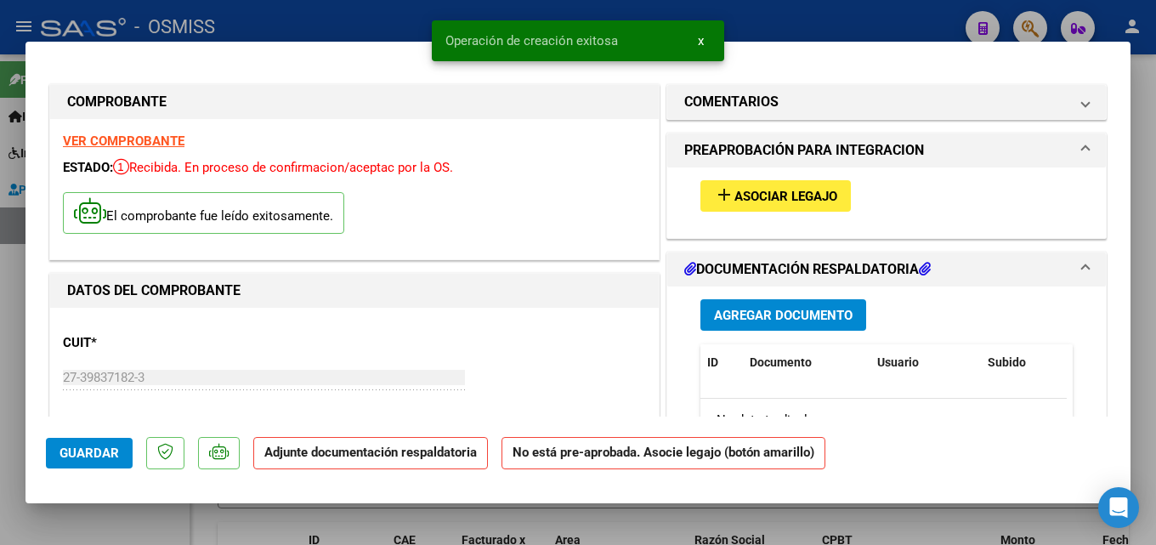
click at [763, 200] on span "Asociar Legajo" at bounding box center [786, 196] width 103 height 15
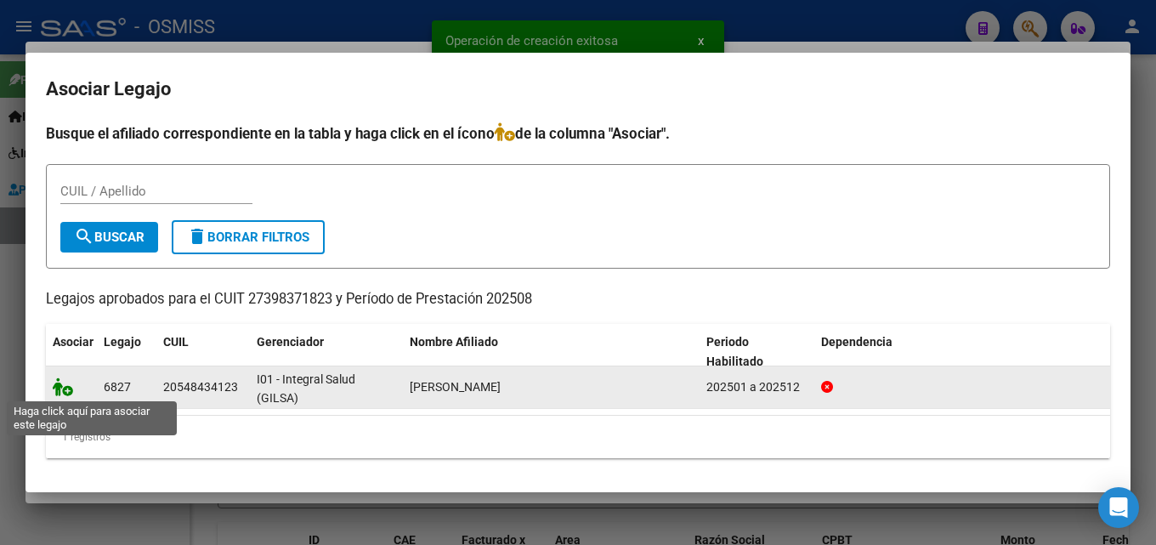
drag, startPoint x: 57, startPoint y: 390, endPoint x: 74, endPoint y: 385, distance: 17.8
click at [58, 390] on icon at bounding box center [63, 386] width 20 height 19
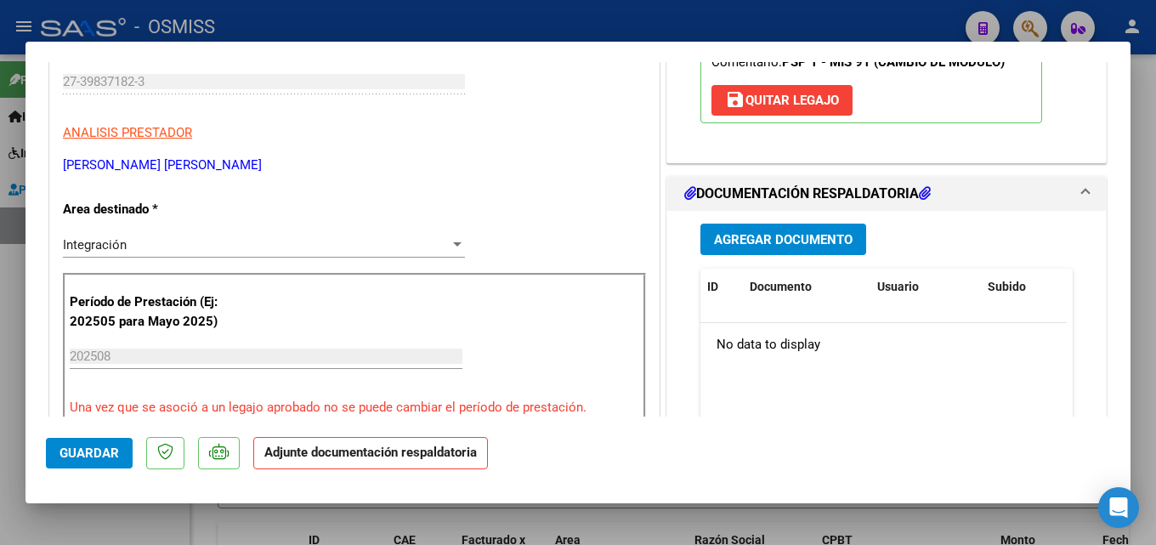
scroll to position [304, 0]
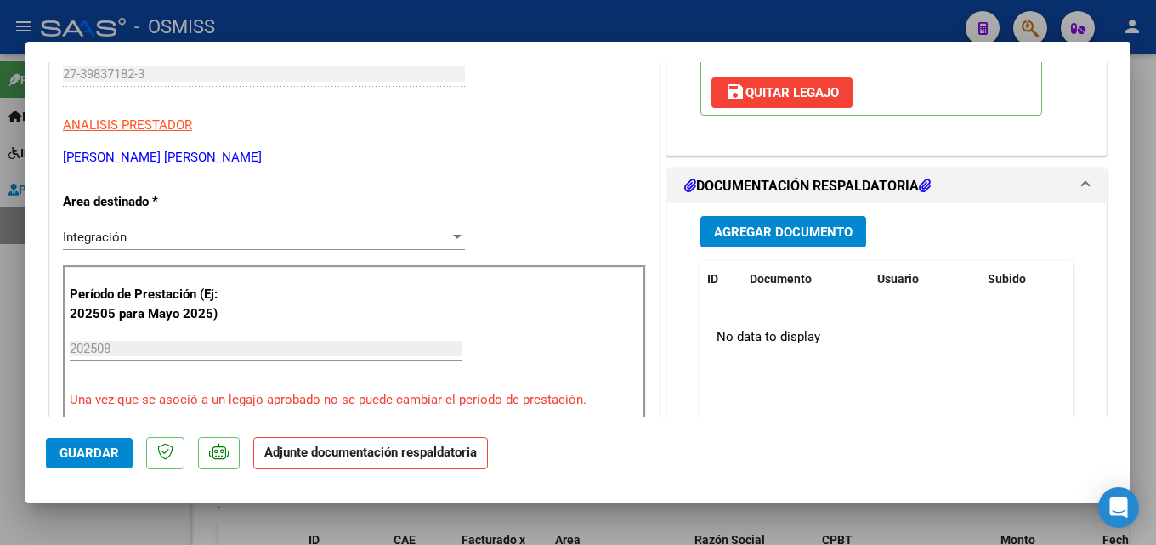
click at [755, 211] on div "Agregar Documento ID Documento Usuario Subido Acción No data to display 0 total…" at bounding box center [887, 372] width 398 height 339
click at [748, 232] on span "Agregar Documento" at bounding box center [783, 231] width 139 height 15
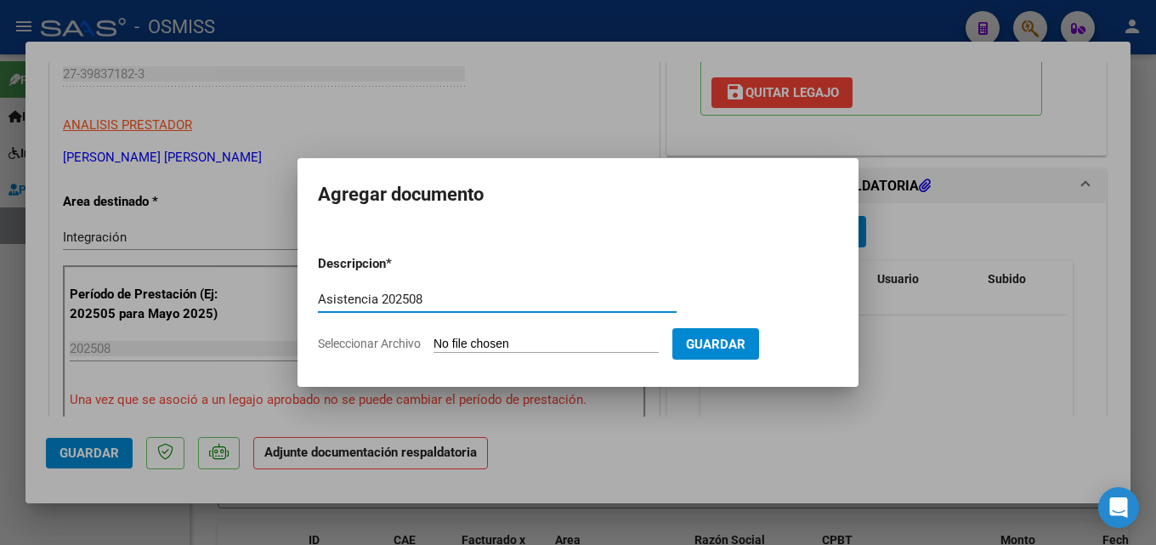
type input "Asistencia 202508"
click at [462, 340] on input "Seleccionar Archivo" at bounding box center [546, 345] width 225 height 16
type input "C:\fakepath\[PERSON_NAME]. Asistencia 202508.pdf"
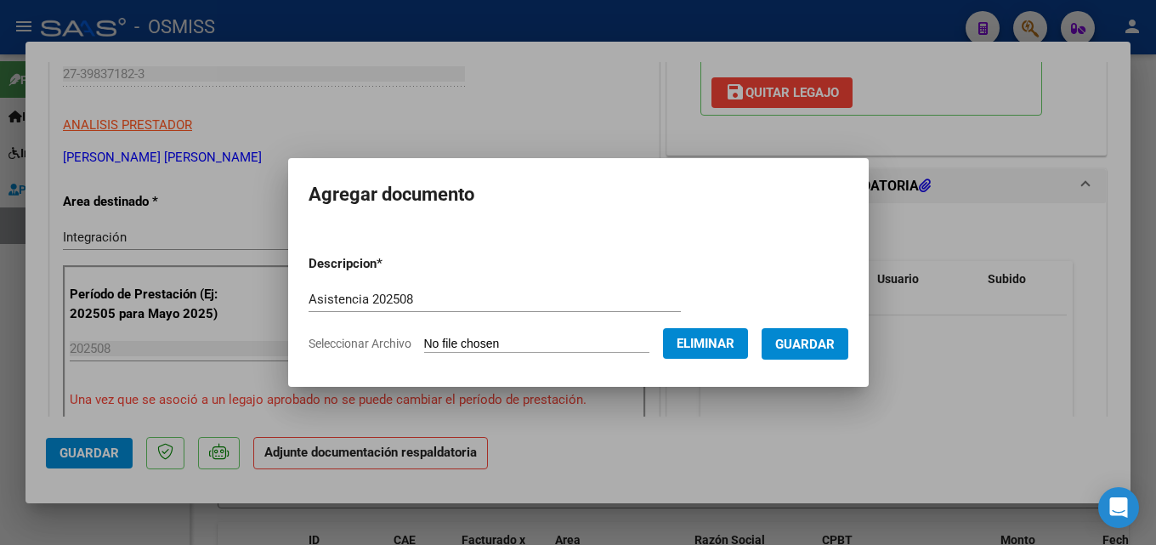
click at [819, 334] on button "Guardar" at bounding box center [805, 343] width 87 height 31
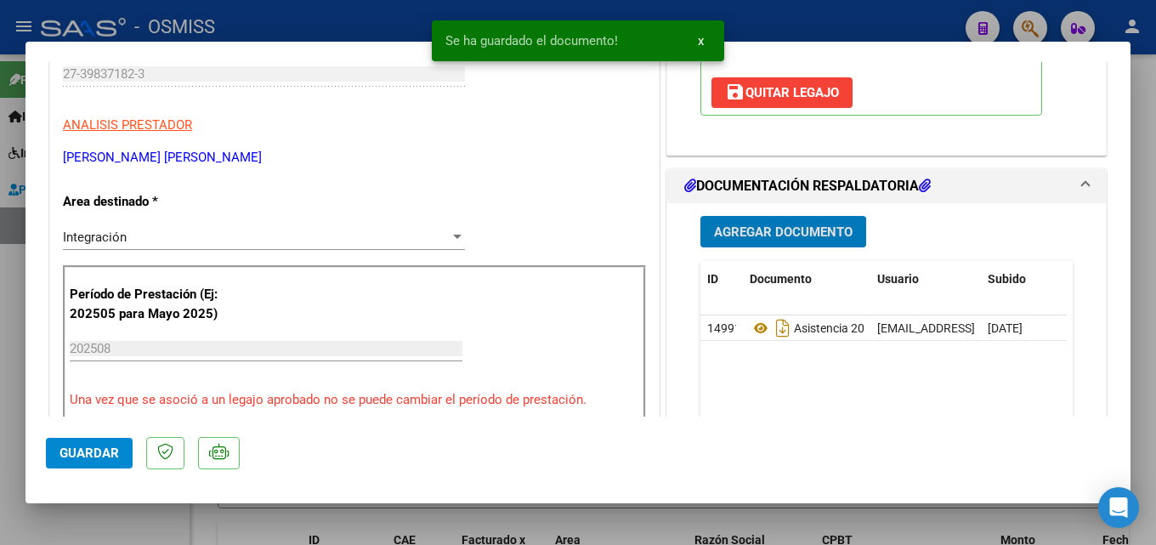
click at [114, 453] on span "Guardar" at bounding box center [90, 452] width 60 height 15
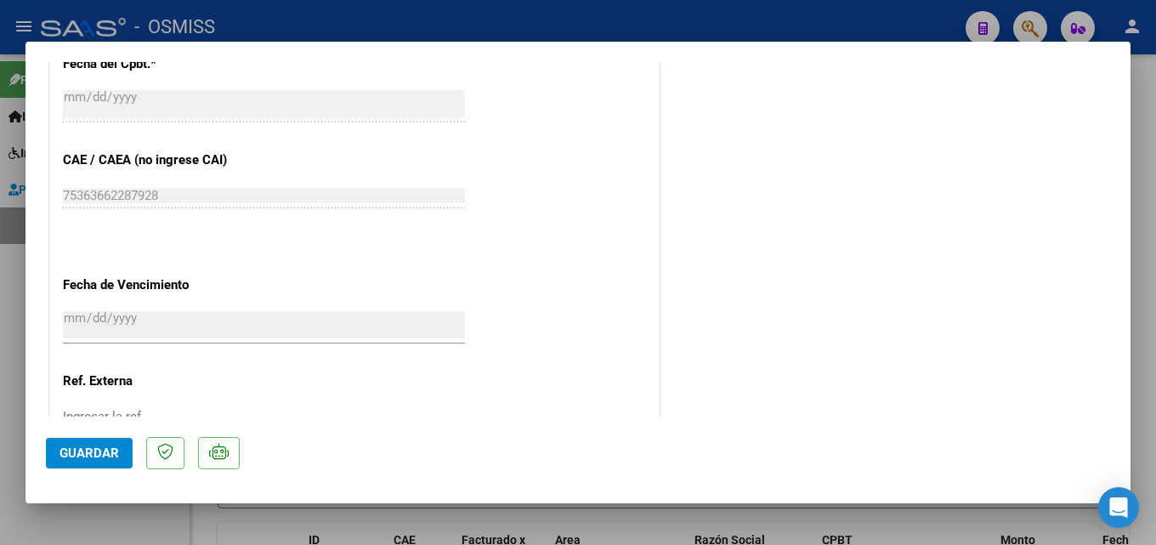
scroll to position [1167, 0]
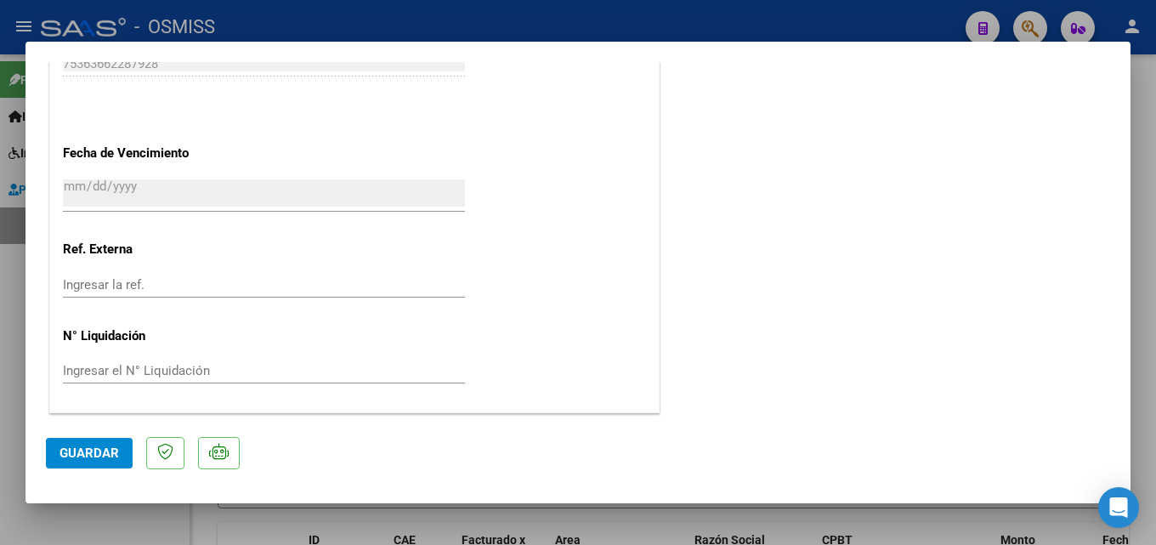
click at [107, 459] on span "Guardar" at bounding box center [90, 452] width 60 height 15
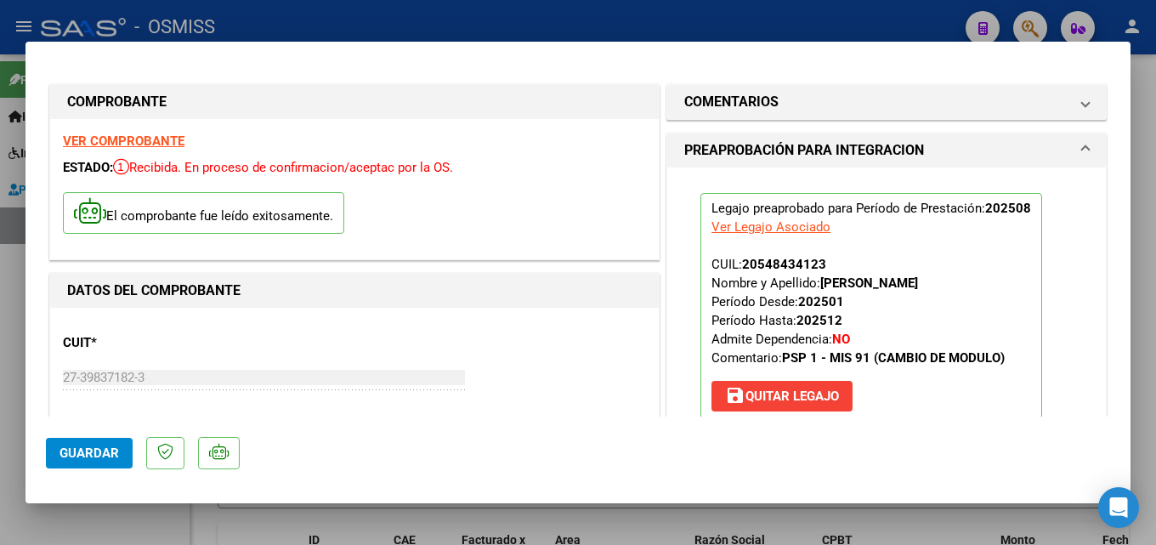
scroll to position [170, 0]
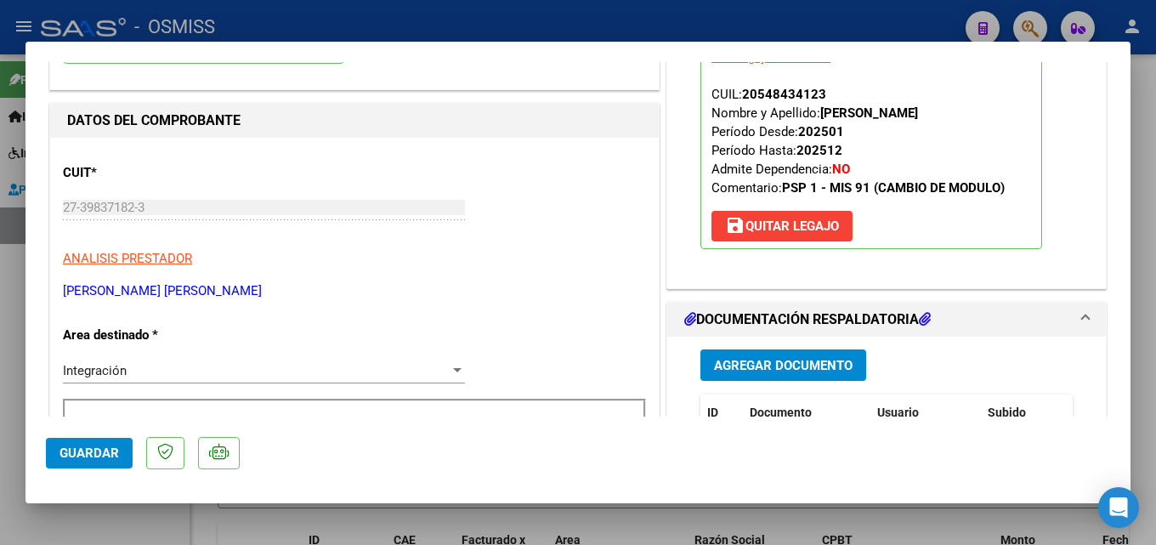
click at [797, 376] on button "Agregar Documento" at bounding box center [784, 364] width 166 height 31
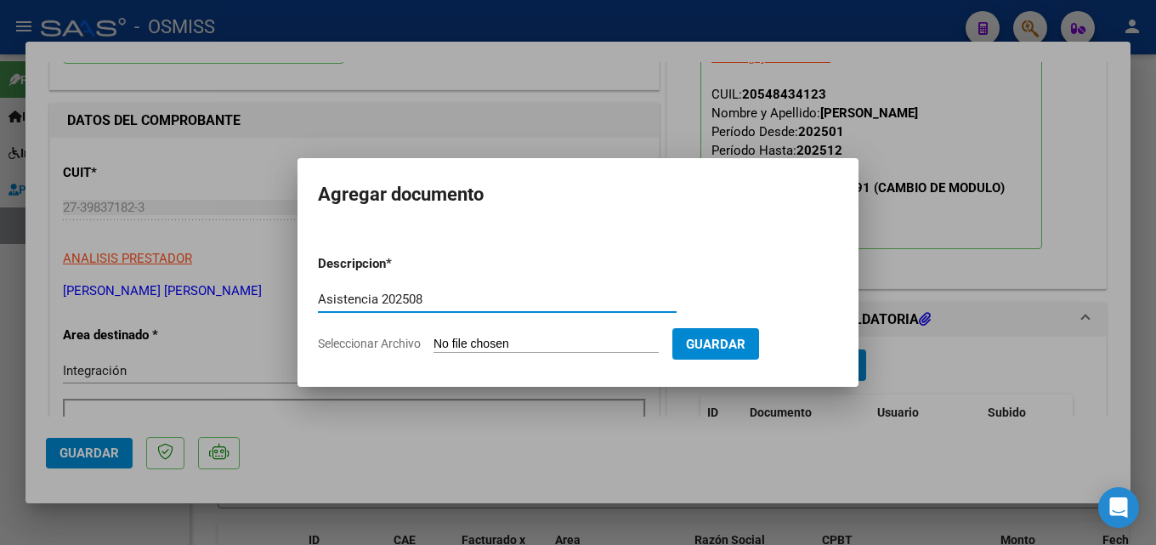
type input "Asistencia 202508"
click at [535, 343] on input "Seleccionar Archivo" at bounding box center [546, 345] width 225 height 16
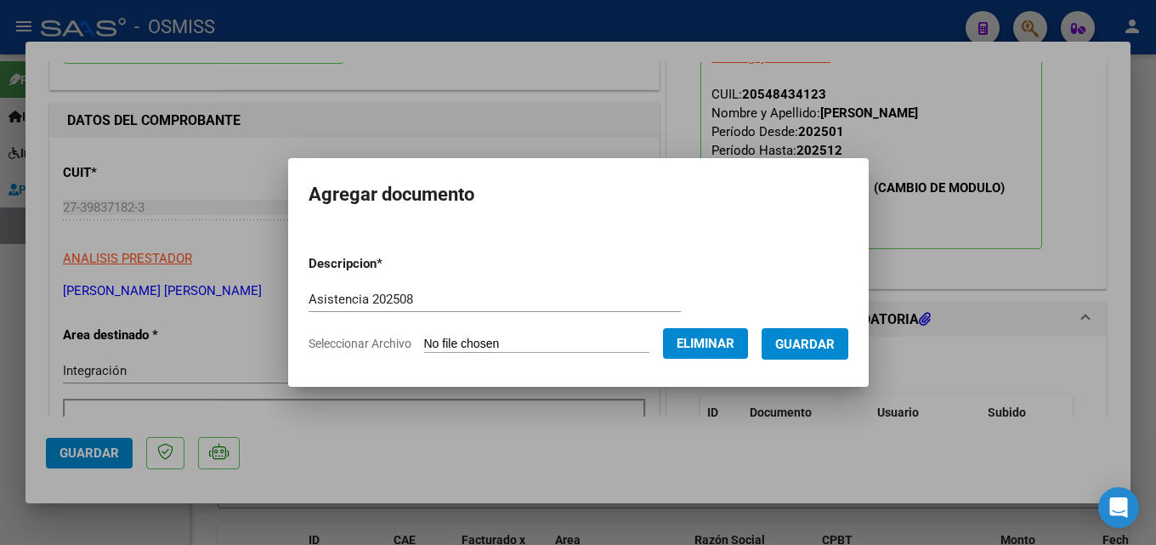
click at [820, 343] on span "Guardar" at bounding box center [805, 344] width 60 height 15
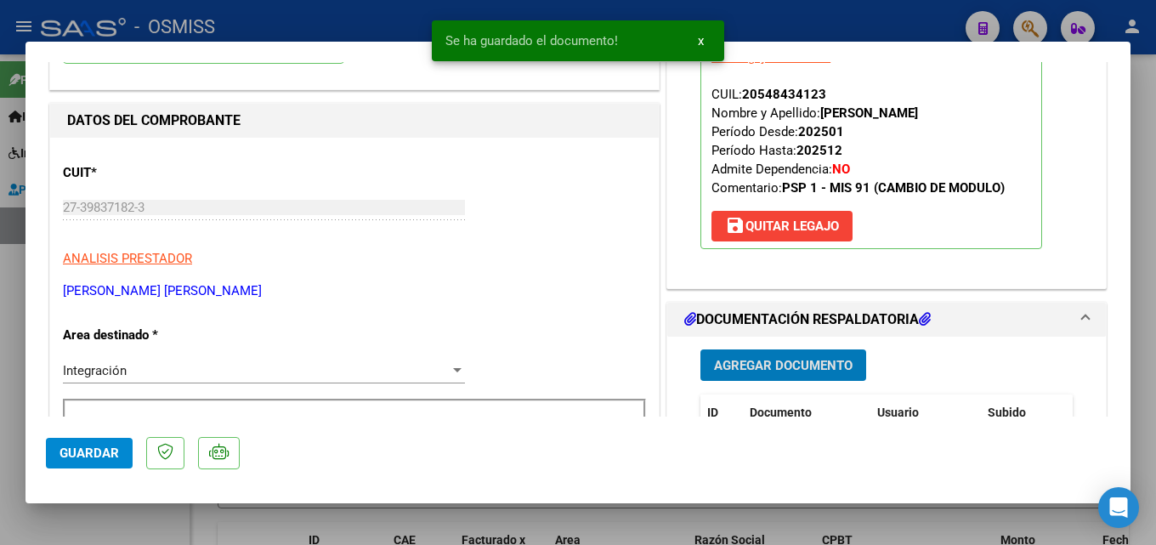
click at [71, 440] on button "Guardar" at bounding box center [89, 453] width 87 height 31
click at [13, 392] on div at bounding box center [578, 272] width 1156 height 545
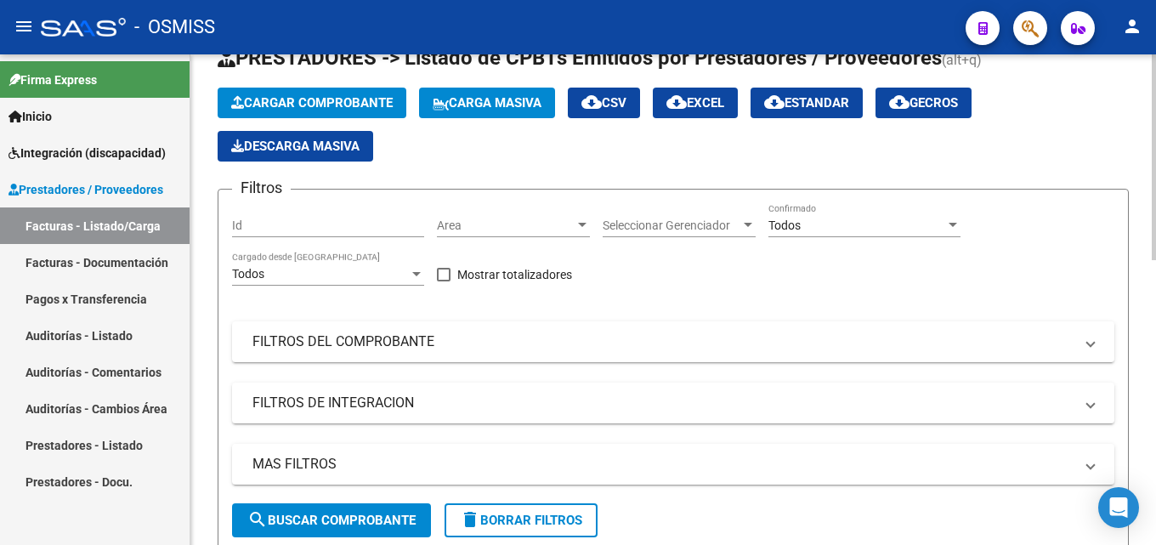
click at [344, 88] on button "Cargar Comprobante" at bounding box center [312, 103] width 189 height 31
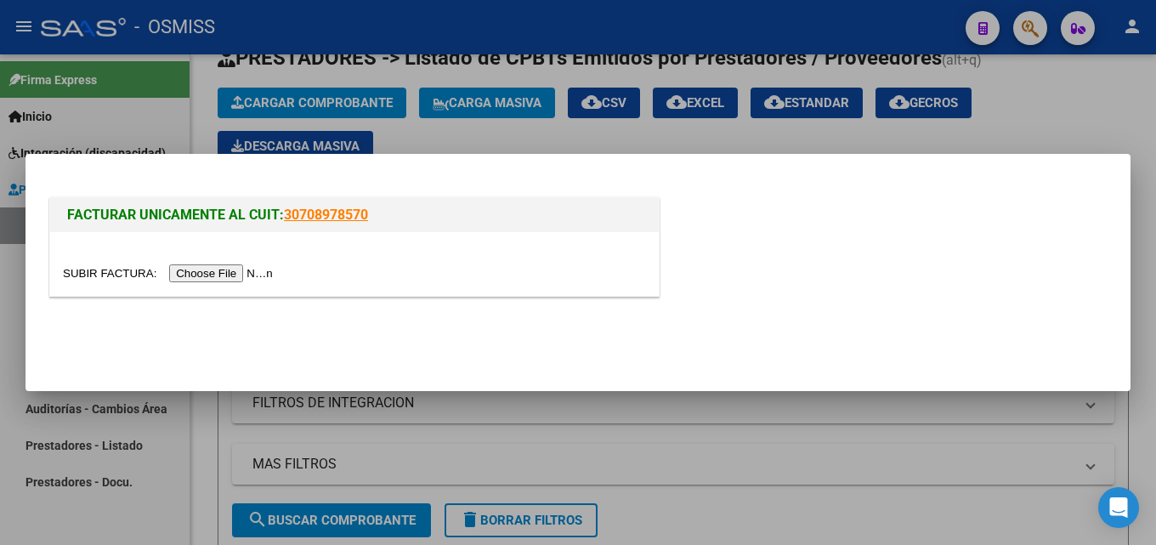
click at [257, 283] on div at bounding box center [354, 264] width 609 height 64
click at [257, 273] on input "file" at bounding box center [170, 273] width 215 height 18
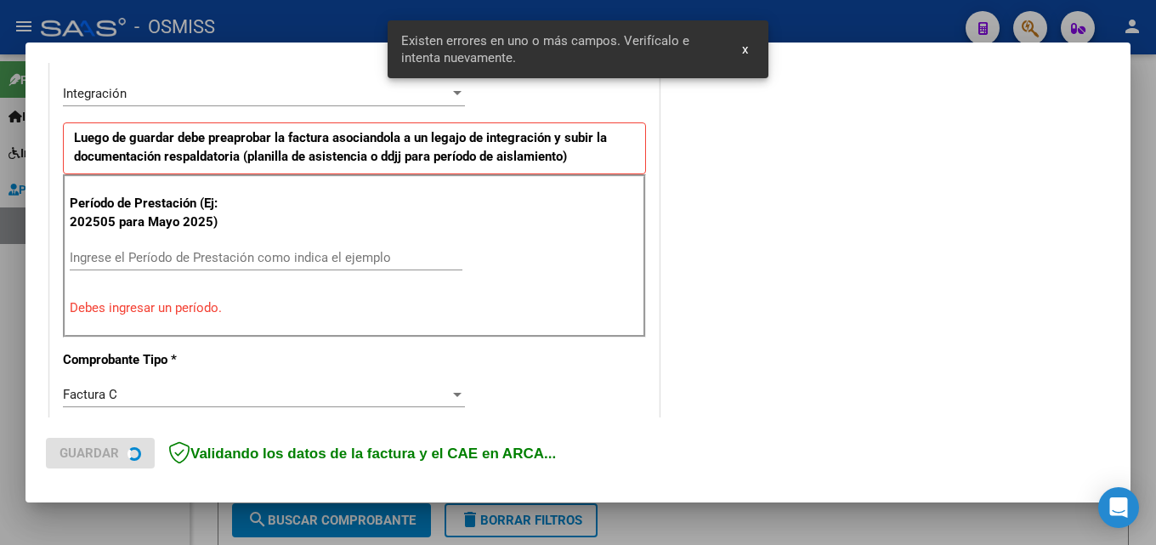
scroll to position [416, 0]
click at [230, 256] on input "Ingrese el Período de Prestación como indica el ejemplo" at bounding box center [266, 256] width 393 height 15
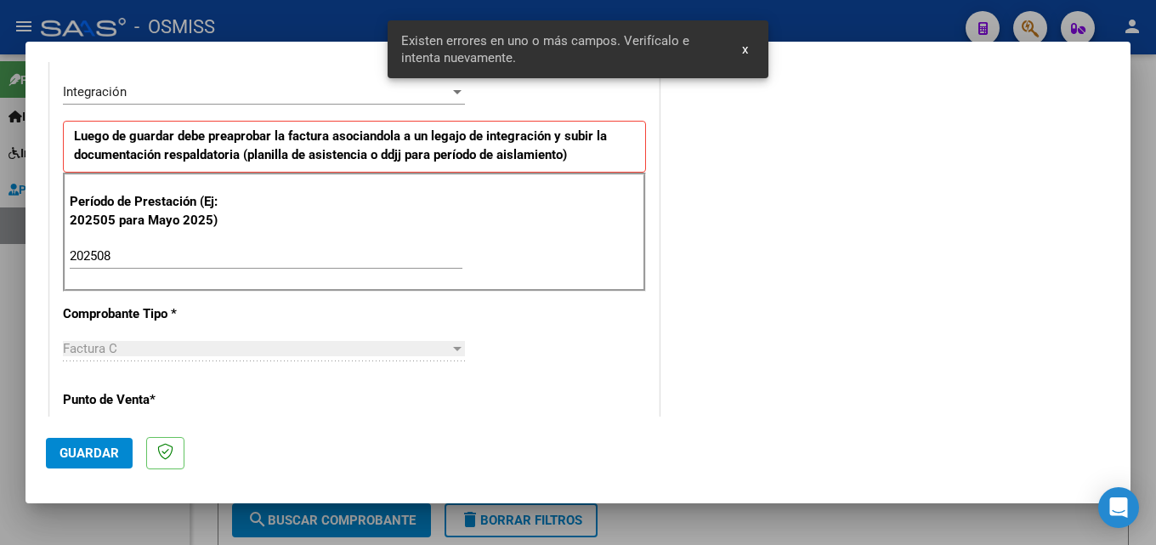
scroll to position [1095, 0]
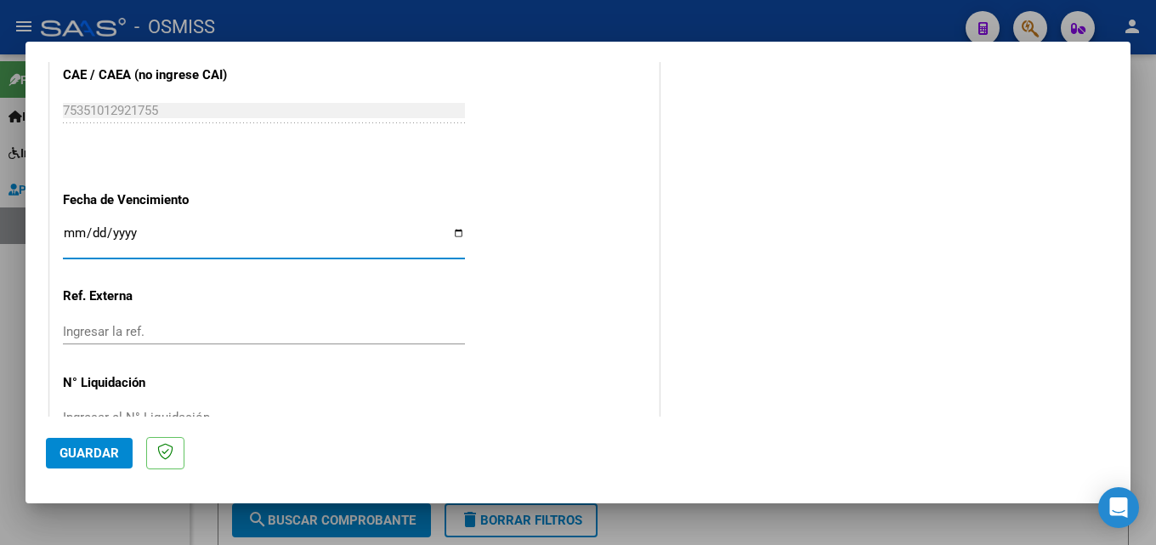
click at [99, 457] on span "Guardar" at bounding box center [90, 452] width 60 height 15
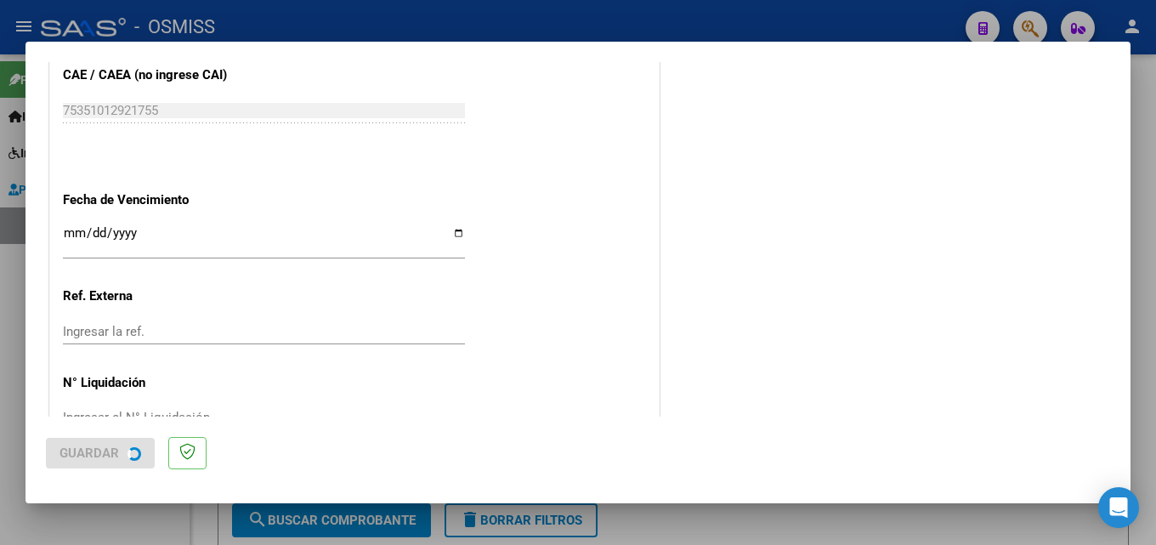
scroll to position [0, 0]
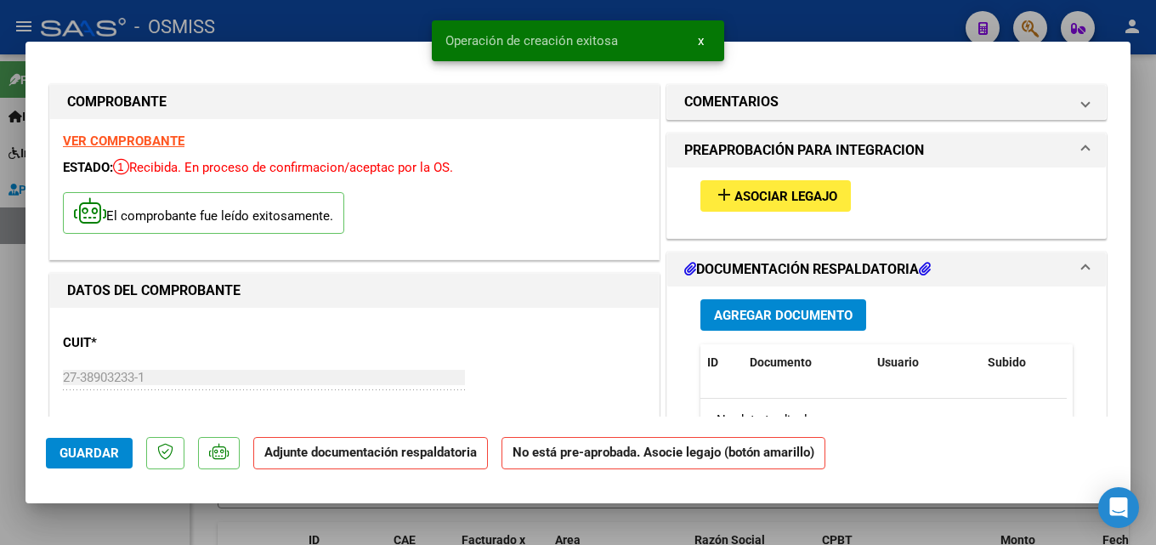
click at [791, 198] on span "Asociar Legajo" at bounding box center [786, 196] width 103 height 15
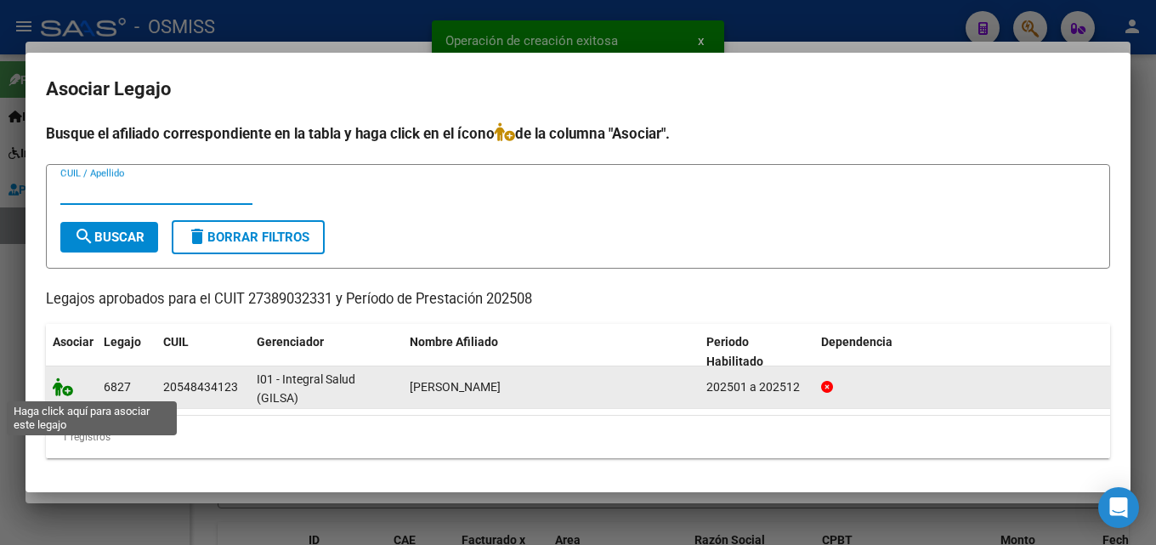
click at [68, 387] on icon at bounding box center [63, 386] width 20 height 19
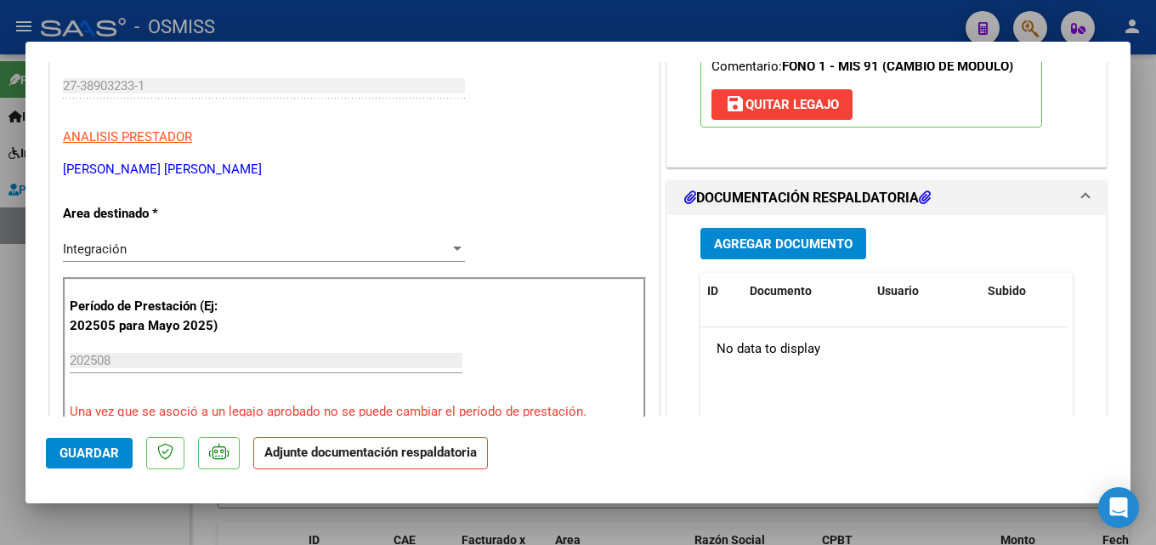
scroll to position [364, 0]
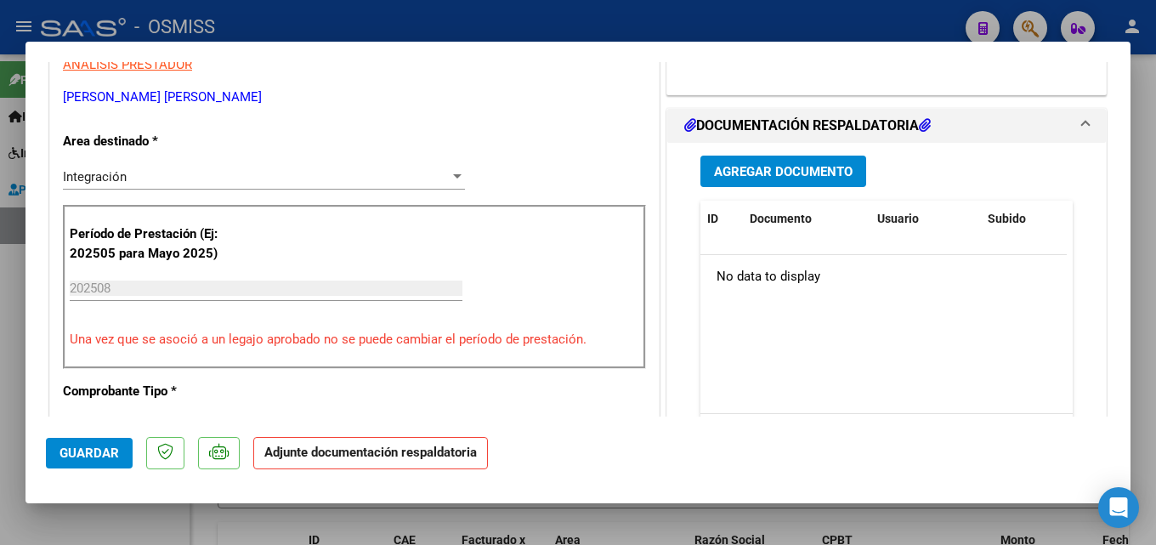
click at [778, 181] on button "Agregar Documento" at bounding box center [784, 171] width 166 height 31
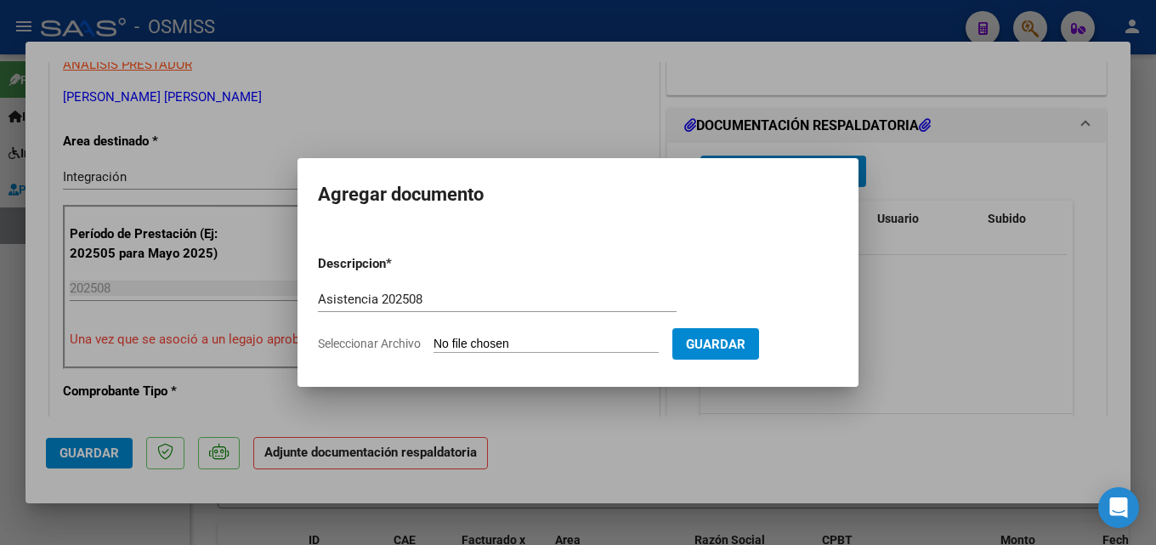
click at [464, 350] on input "Seleccionar Archivo" at bounding box center [546, 345] width 225 height 16
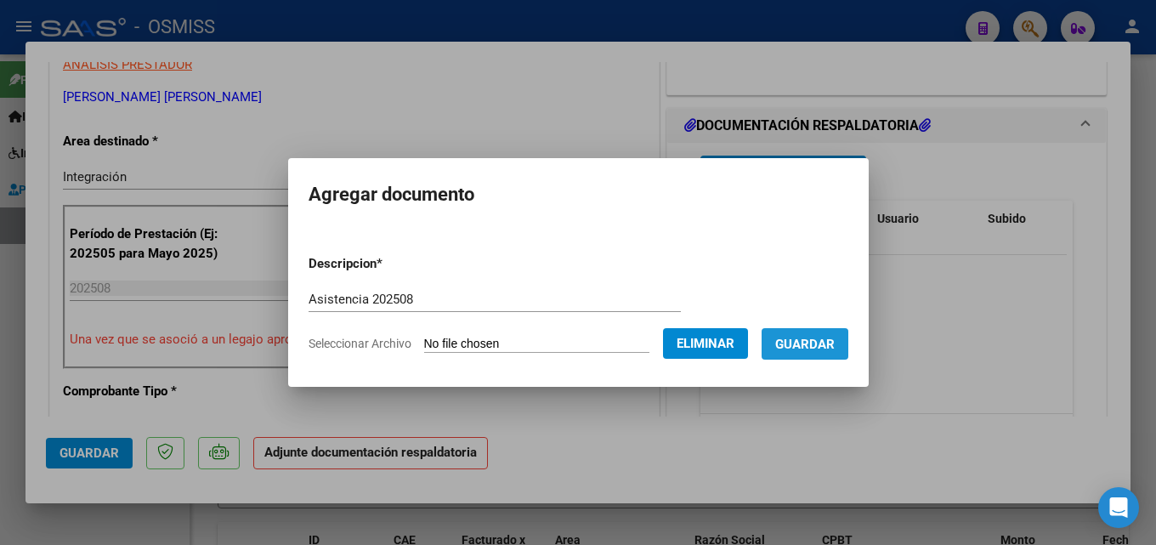
click at [823, 346] on span "Guardar" at bounding box center [805, 344] width 60 height 15
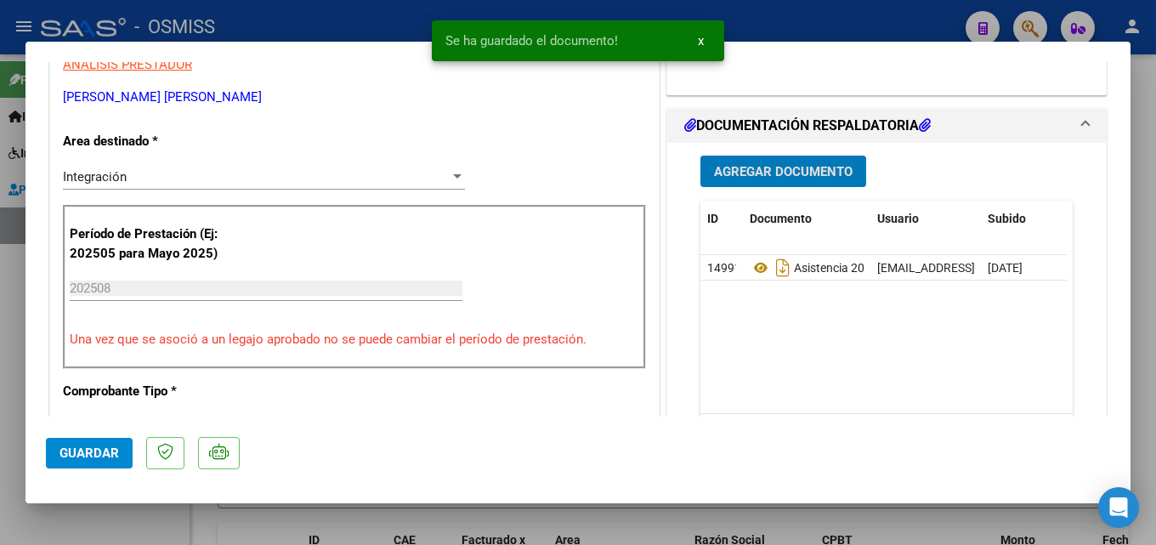
click at [84, 438] on button "Guardar" at bounding box center [89, 453] width 87 height 31
click at [867, 525] on div at bounding box center [578, 272] width 1156 height 545
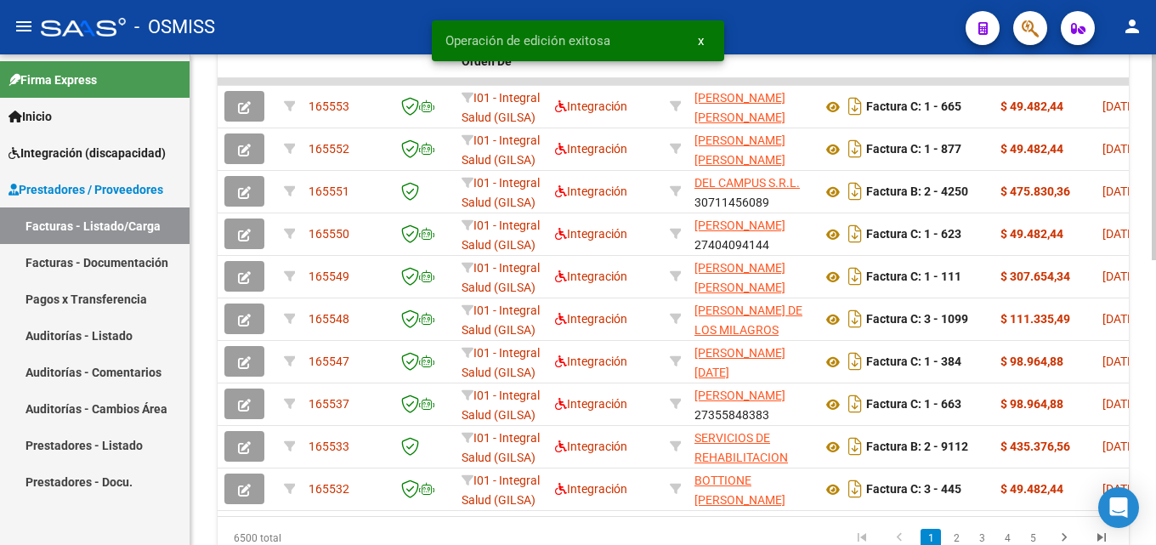
scroll to position [624, 0]
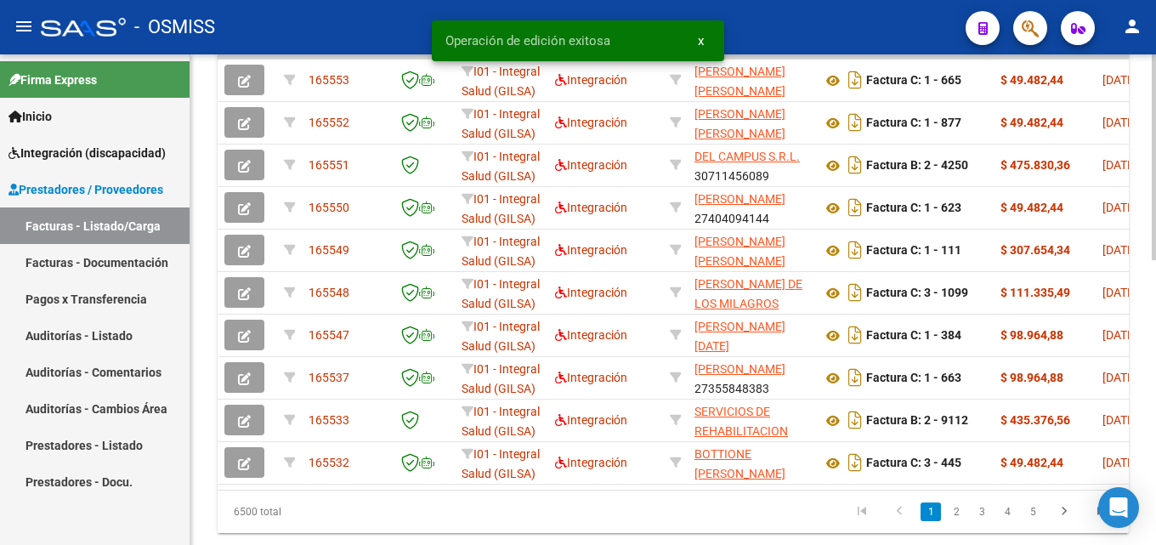
click at [1155, 465] on div at bounding box center [1154, 424] width 4 height 206
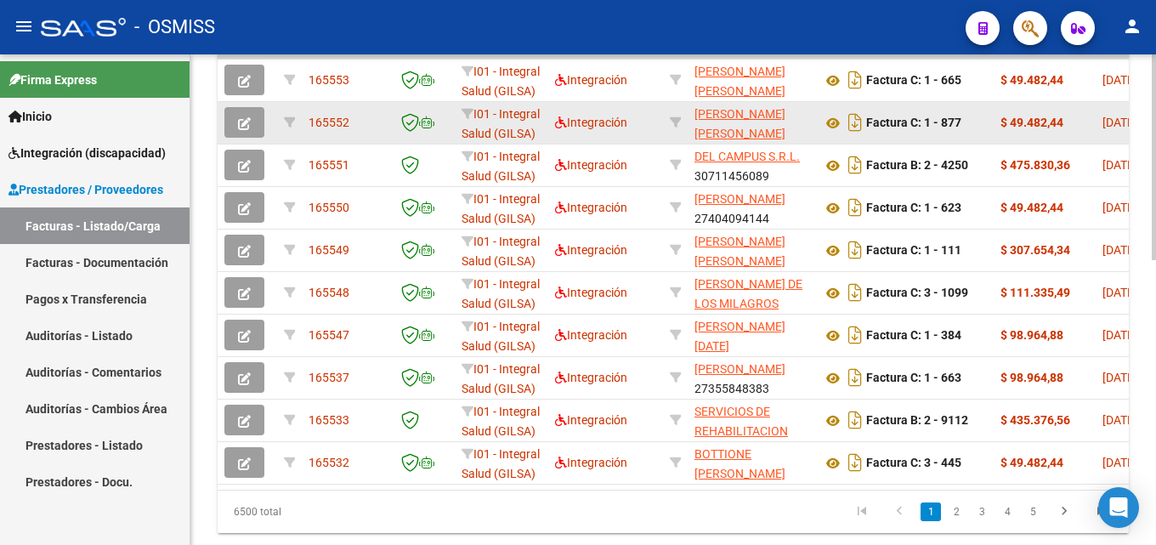
click at [255, 126] on button "button" at bounding box center [244, 122] width 40 height 31
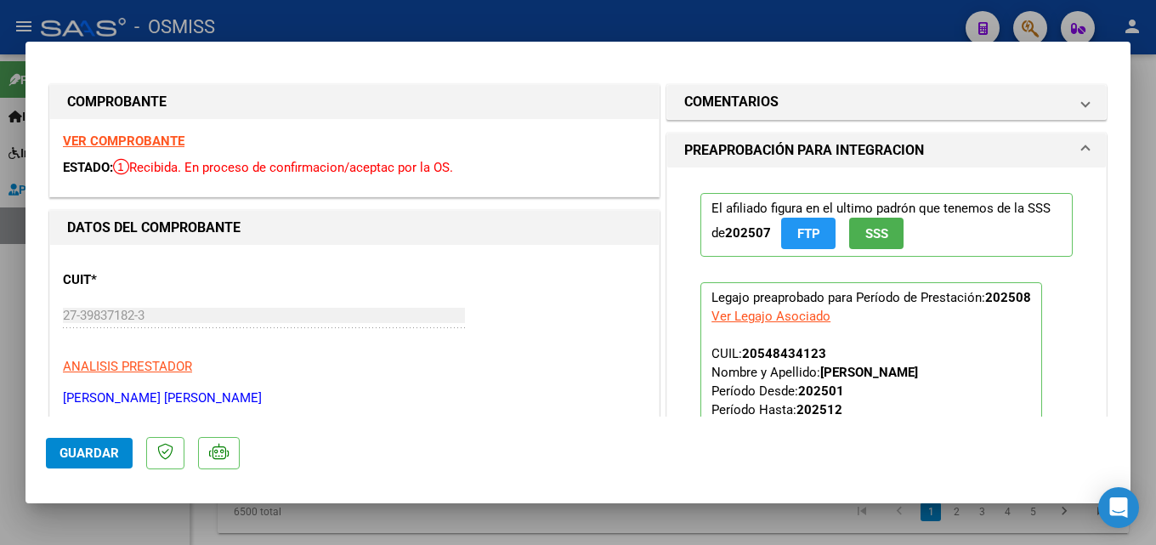
click at [74, 454] on span "Guardar" at bounding box center [90, 452] width 60 height 15
click at [20, 436] on div at bounding box center [578, 272] width 1156 height 545
